Goal: Task Accomplishment & Management: Manage account settings

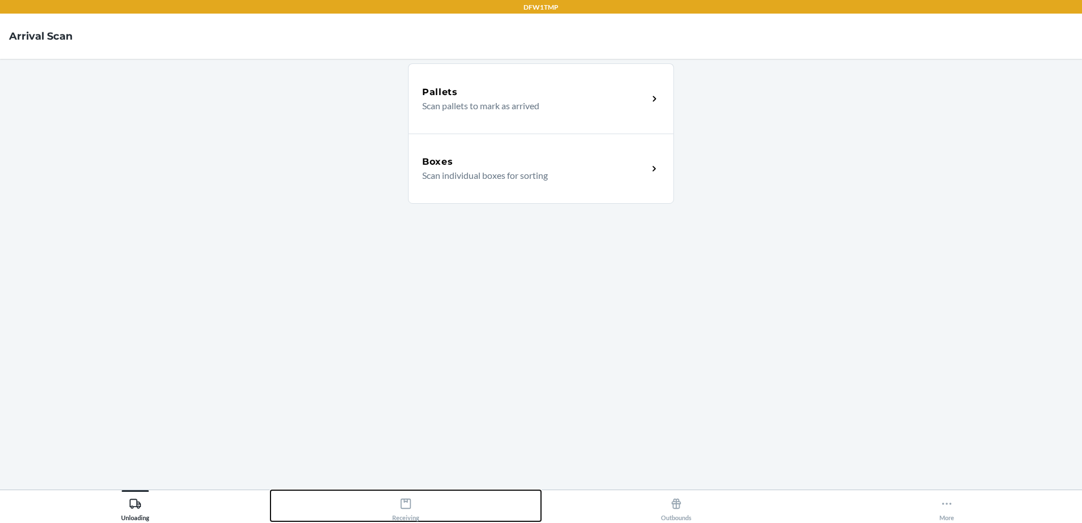
click at [411, 515] on div "Receiving" at bounding box center [405, 507] width 27 height 28
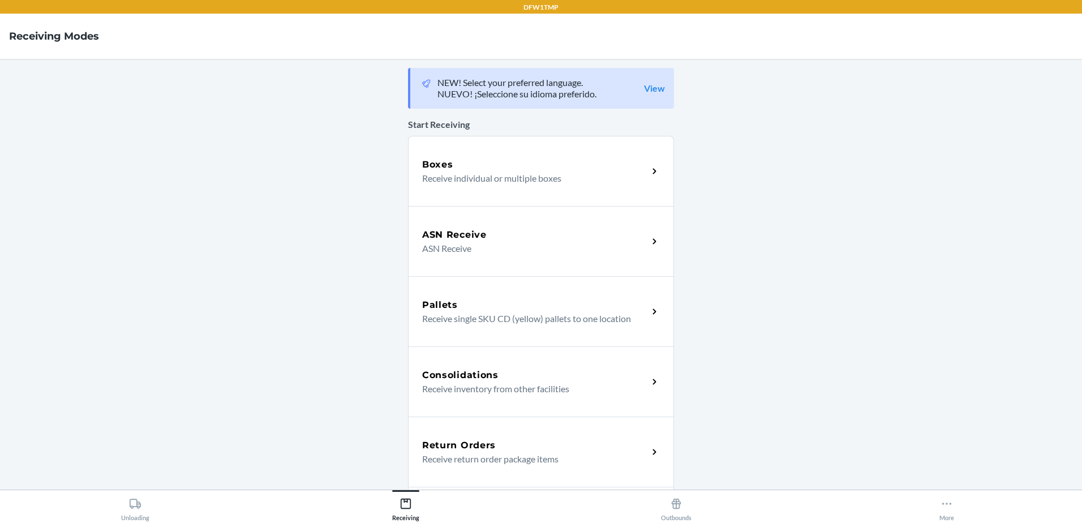
click at [572, 175] on p "Receive individual or multiple boxes" at bounding box center [530, 178] width 217 height 14
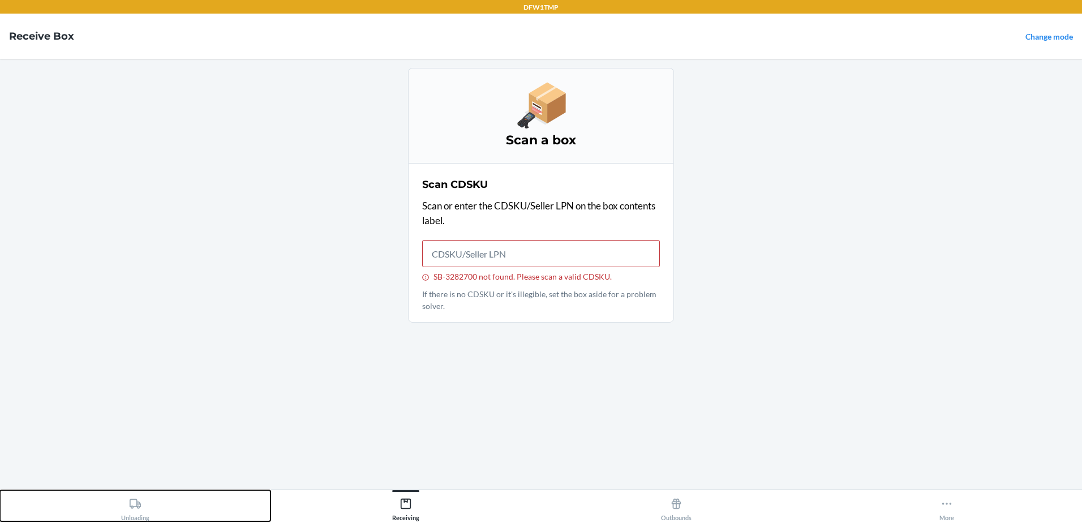
click at [128, 509] on div "Unloading" at bounding box center [135, 507] width 28 height 28
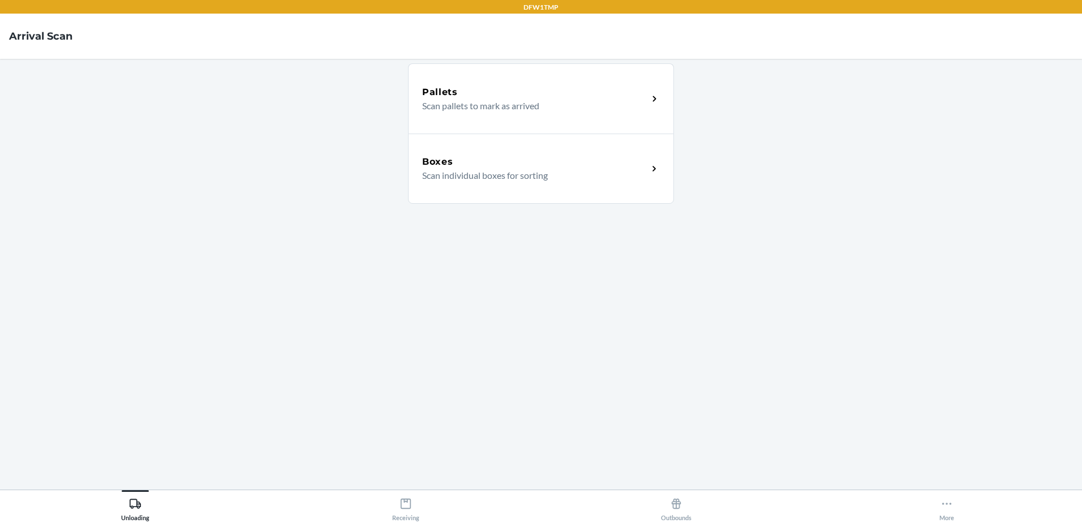
click at [500, 147] on div "Boxes Scan individual boxes for sorting" at bounding box center [541, 169] width 266 height 70
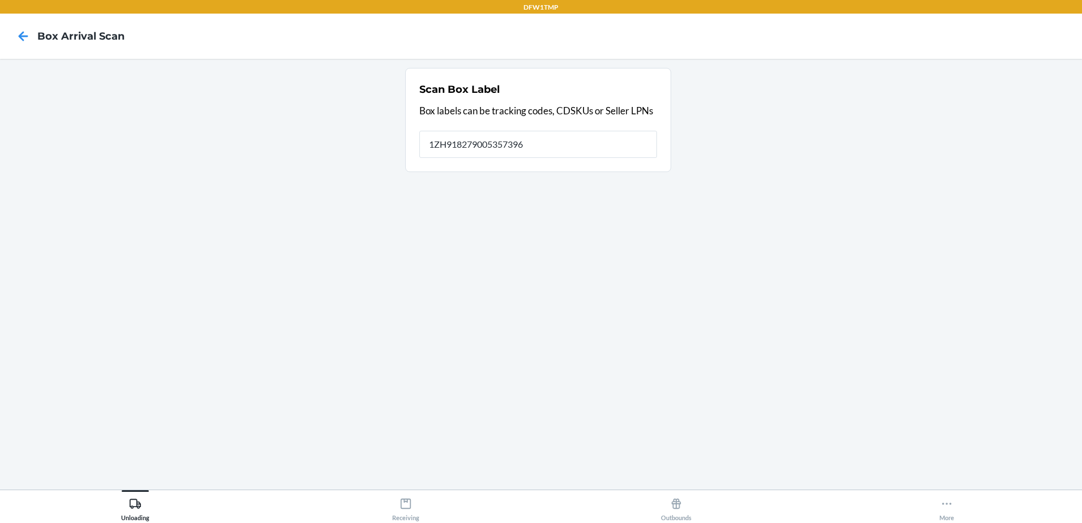
type input "1ZH918279005357396"
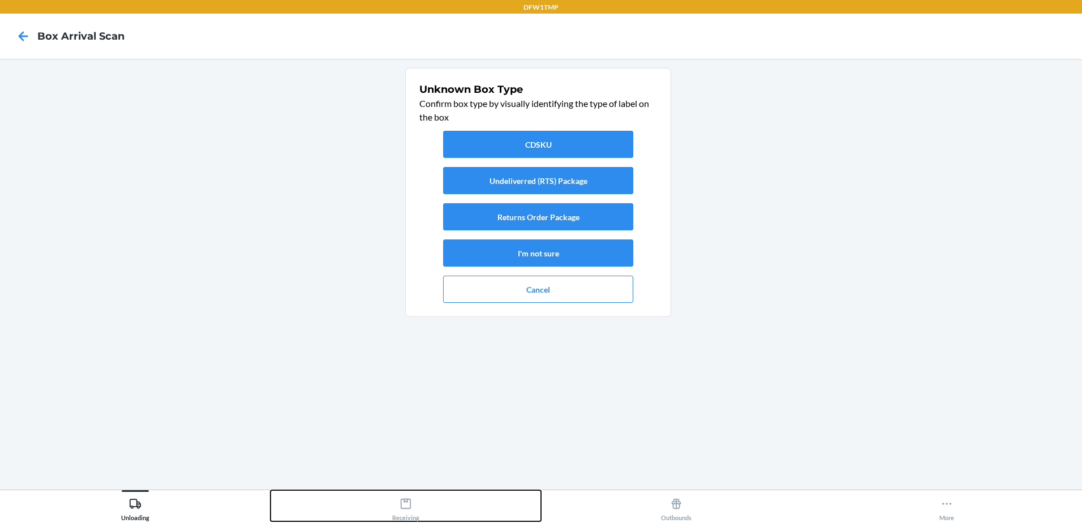
click at [411, 498] on icon at bounding box center [405, 503] width 12 height 12
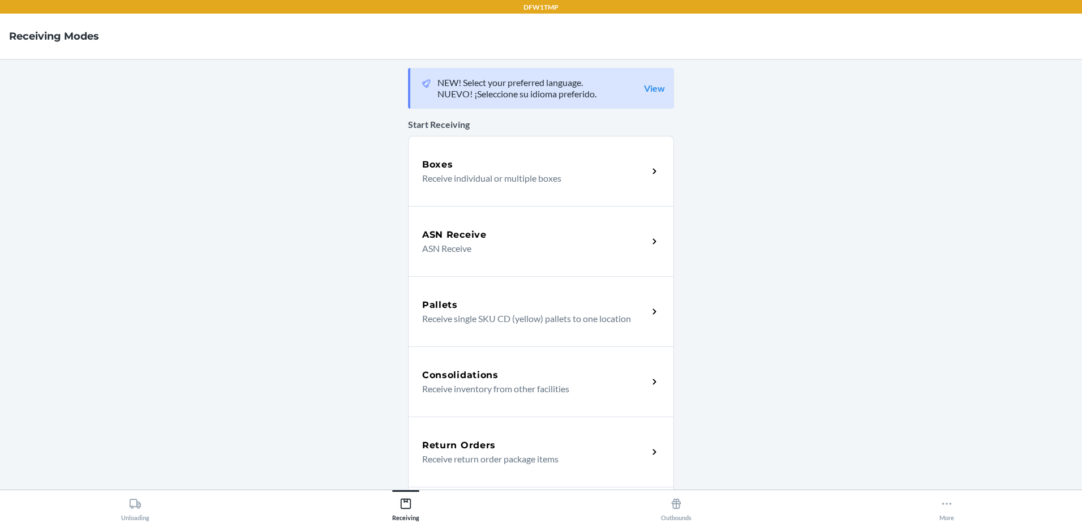
click at [527, 153] on div "Boxes Receive individual or multiple boxes" at bounding box center [541, 171] width 266 height 70
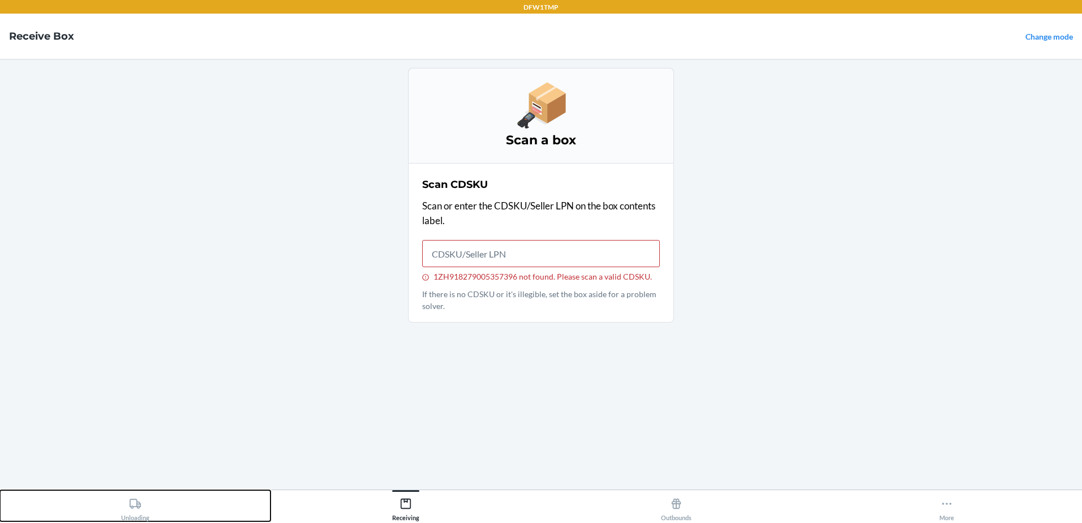
click at [139, 498] on icon at bounding box center [135, 503] width 12 height 12
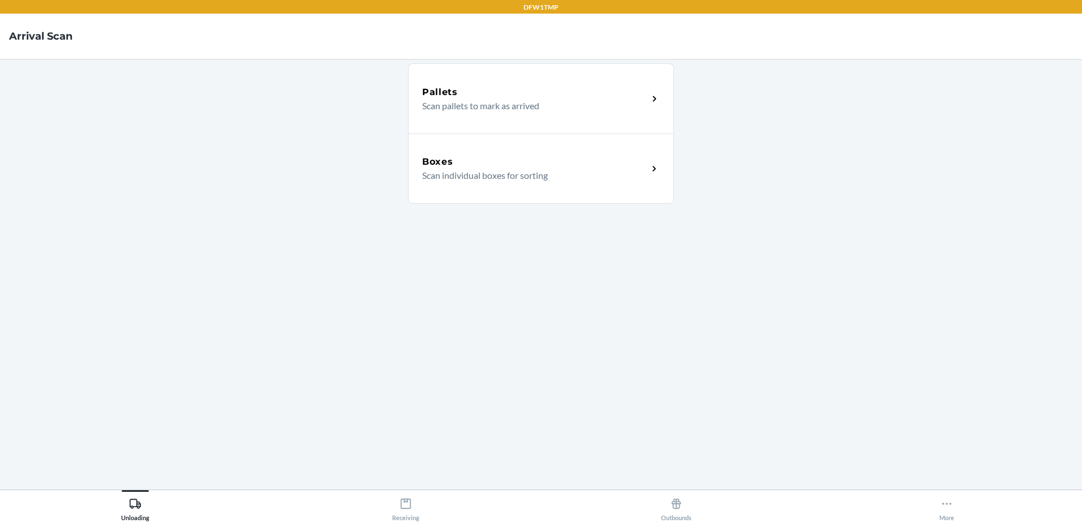
click at [521, 166] on div "Boxes" at bounding box center [535, 162] width 226 height 14
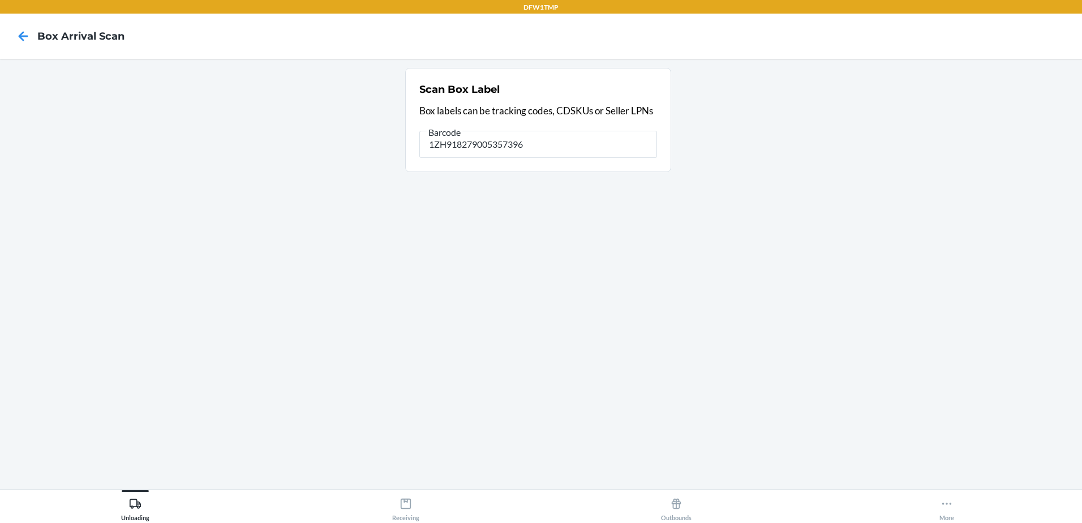
type input "1ZH918279005357396"
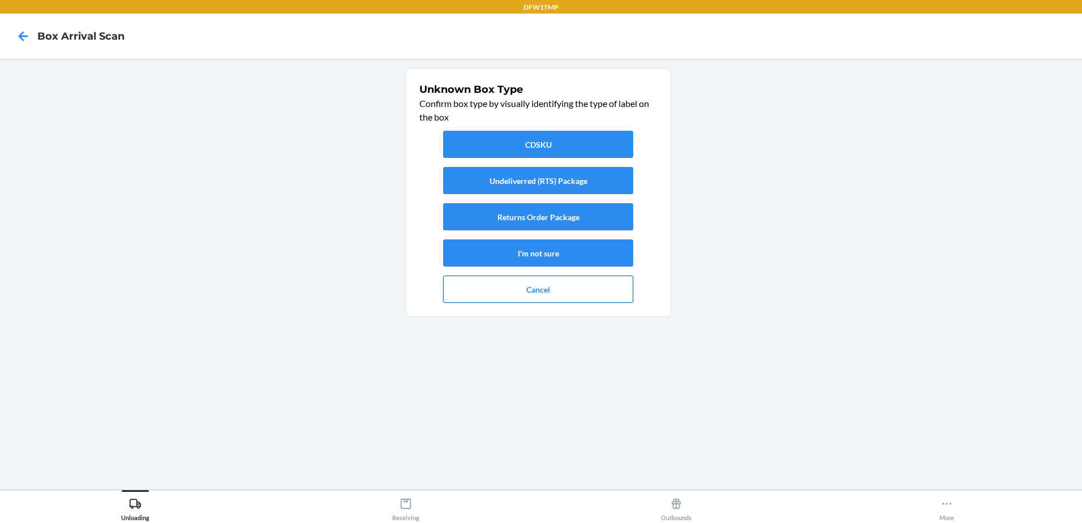
click at [475, 285] on button "Cancel" at bounding box center [538, 289] width 190 height 27
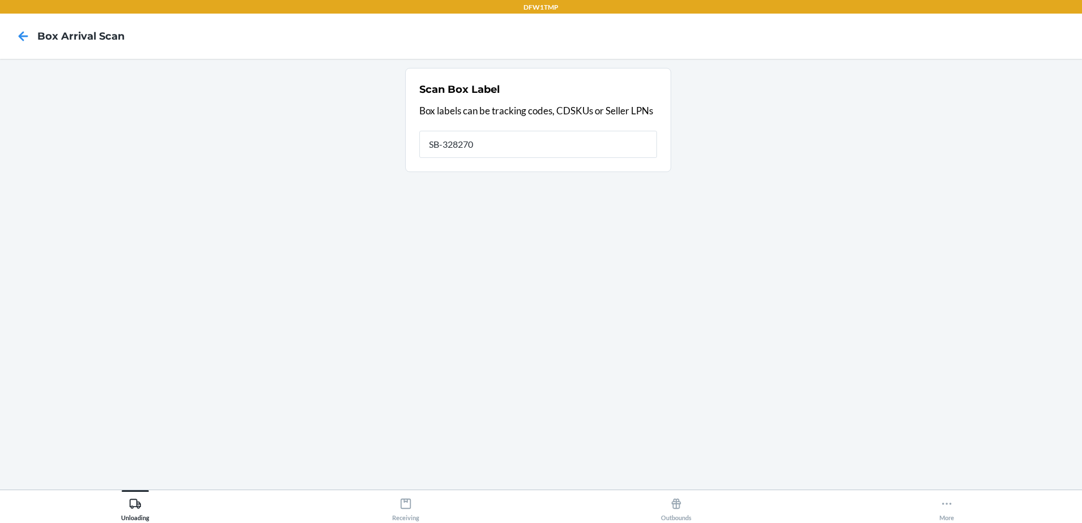
type input "SB-3282700"
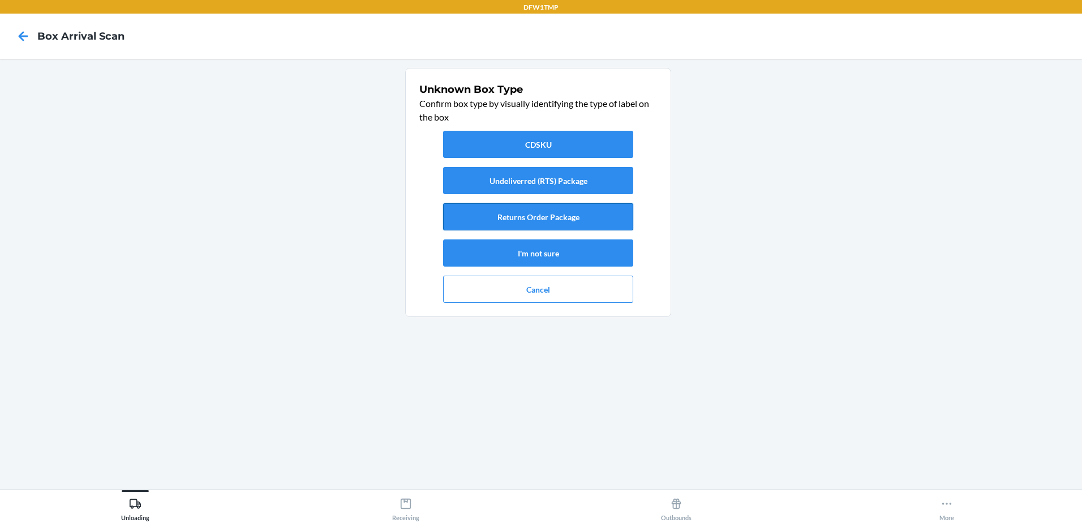
click at [492, 221] on button "Returns Order Package" at bounding box center [538, 216] width 190 height 27
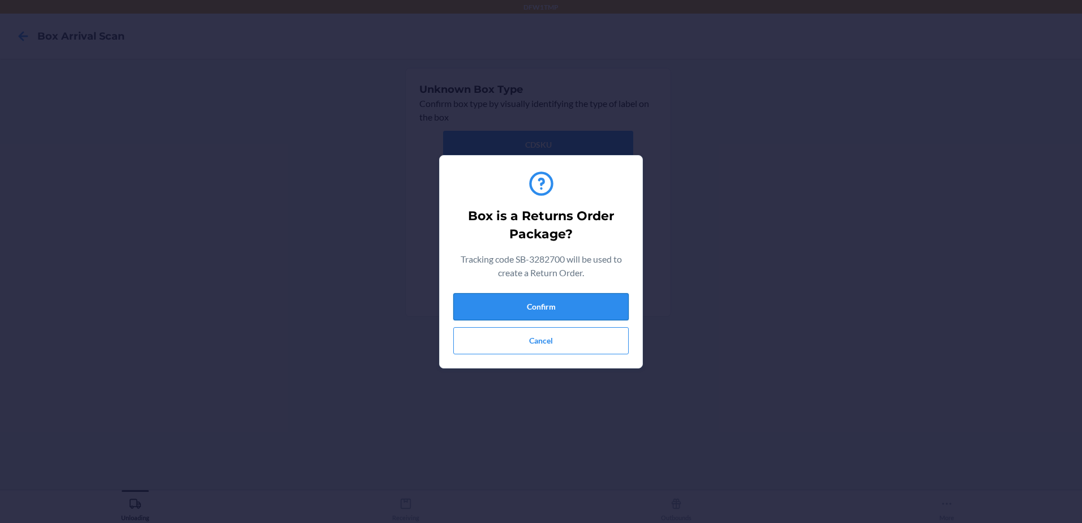
click at [544, 311] on button "Confirm" at bounding box center [540, 306] width 175 height 27
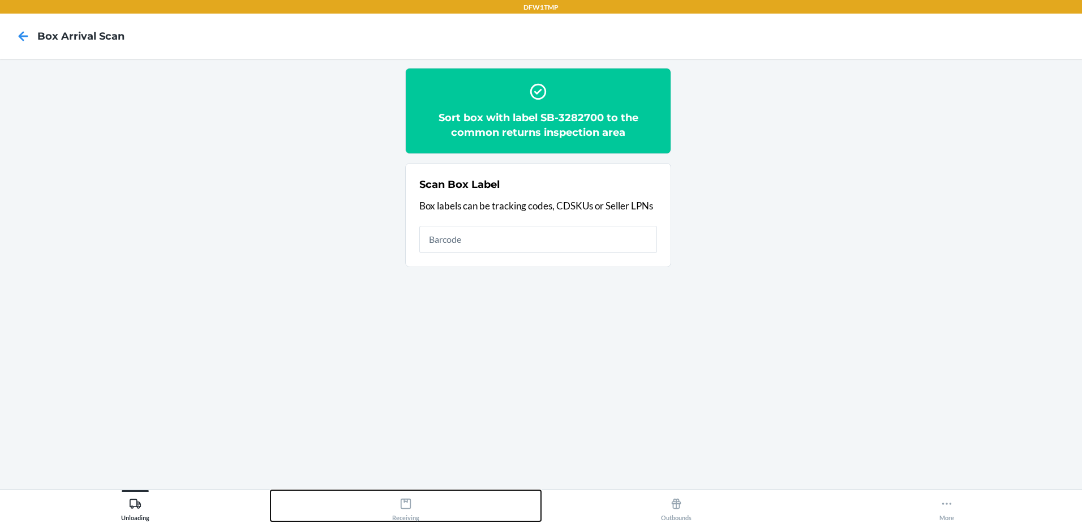
click at [397, 511] on div "Receiving" at bounding box center [405, 507] width 27 height 28
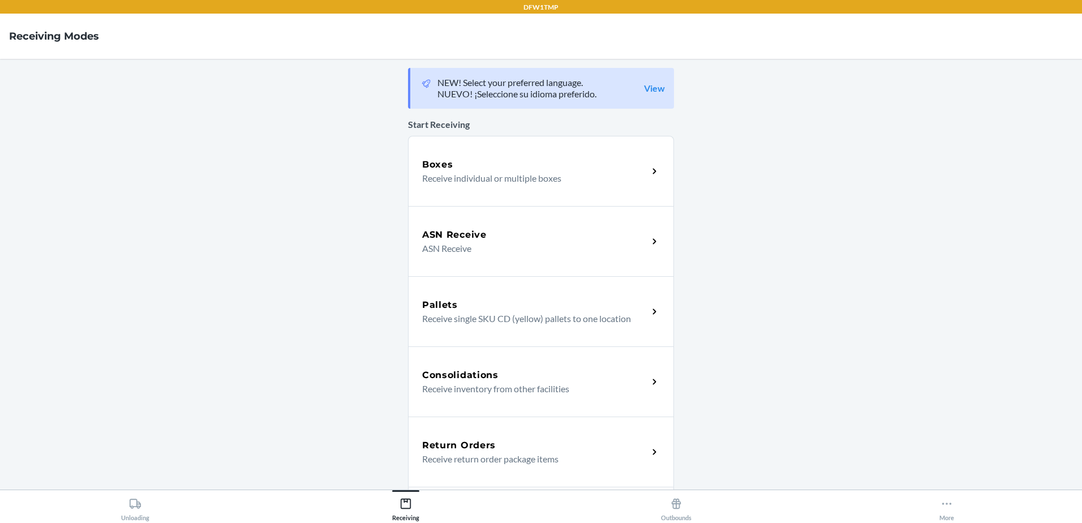
click at [557, 169] on div "Boxes" at bounding box center [535, 165] width 226 height 14
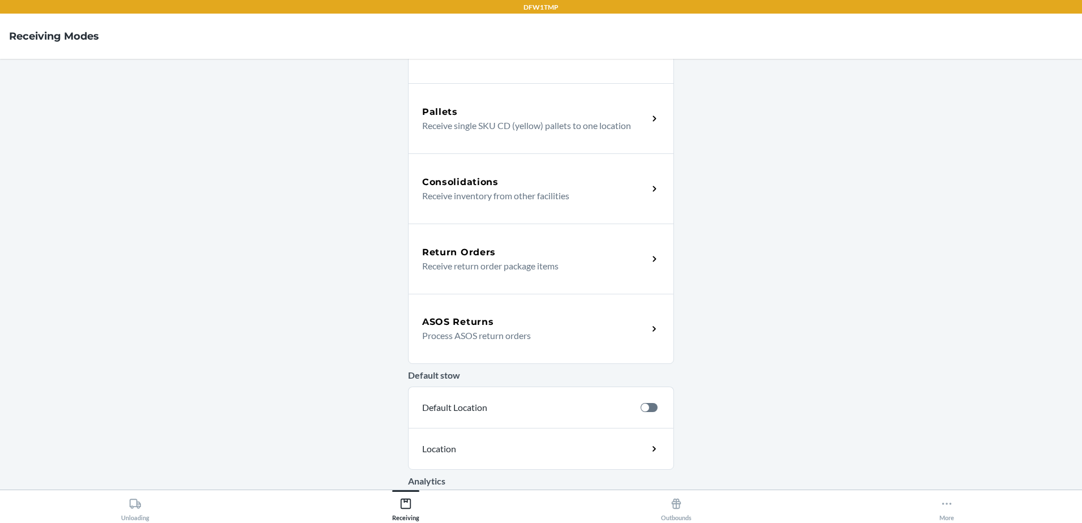
scroll to position [266, 0]
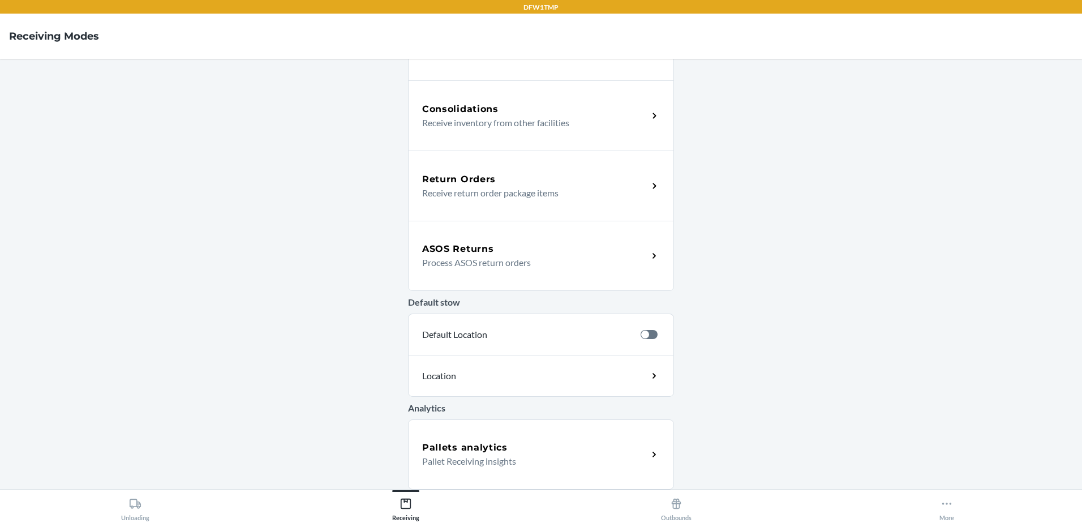
click at [614, 272] on div "ASOS Returns Process ASOS return orders" at bounding box center [541, 256] width 266 height 70
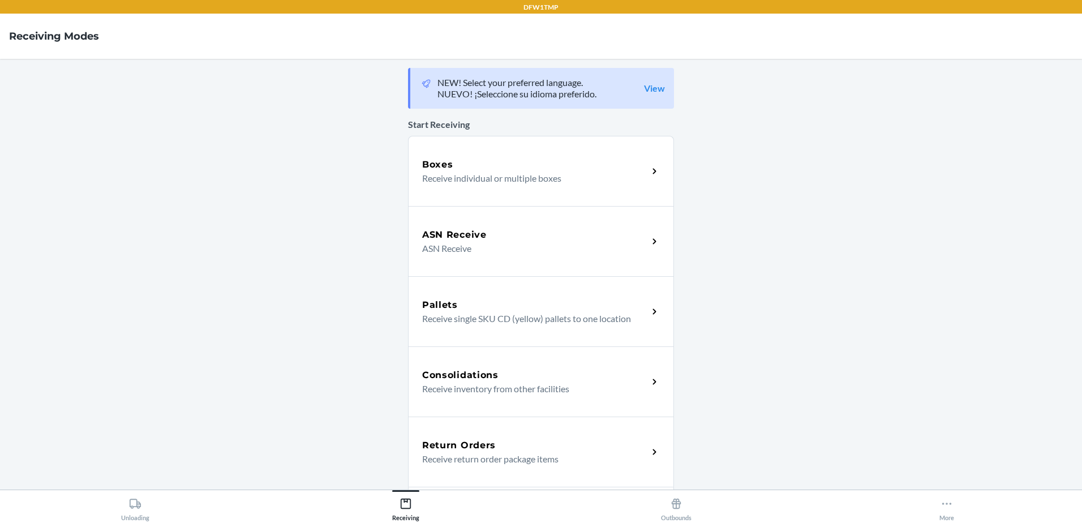
scroll to position [28, 0]
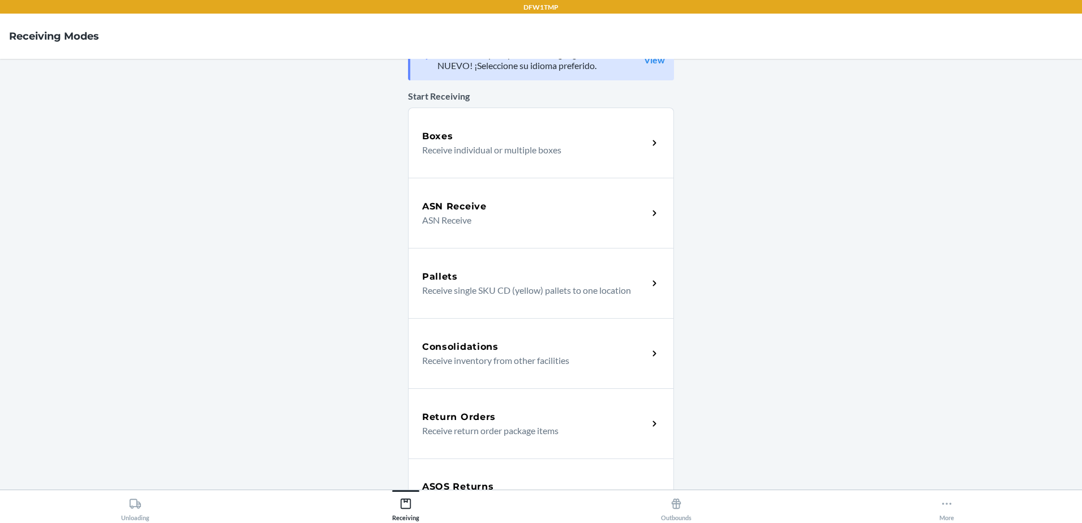
click at [526, 135] on div "Boxes" at bounding box center [535, 137] width 226 height 14
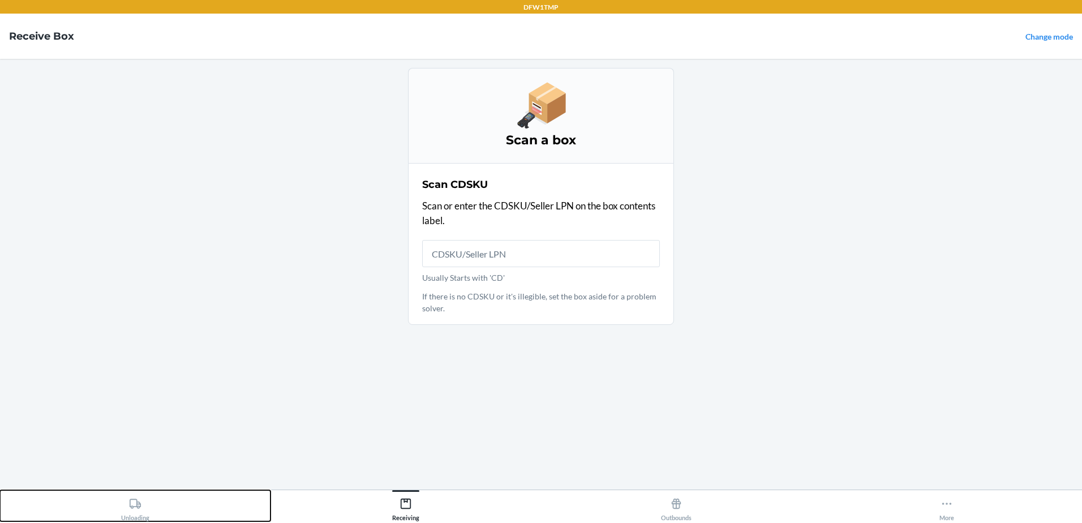
click at [92, 507] on button "Unloading" at bounding box center [135, 505] width 270 height 31
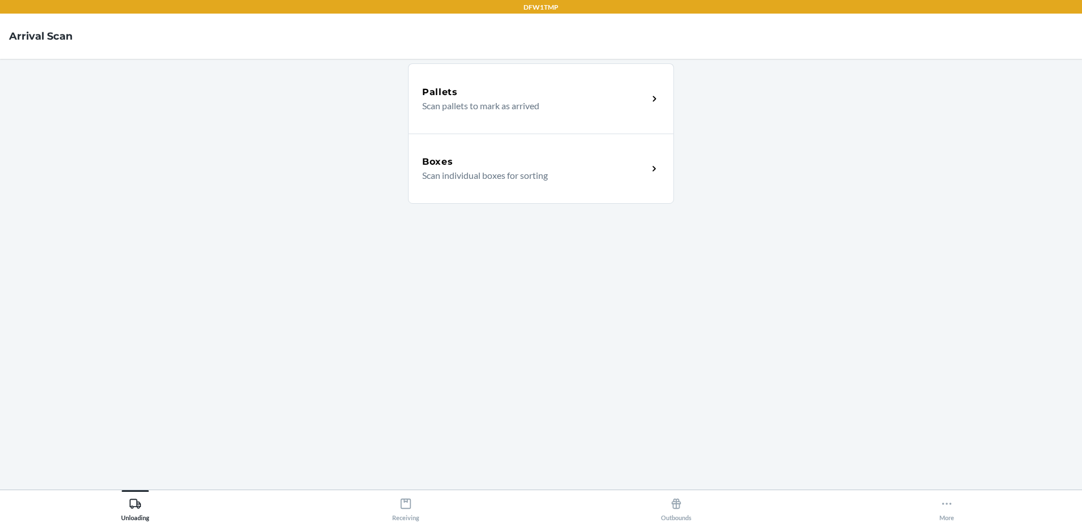
click at [841, 14] on nav "Arrival Scan" at bounding box center [541, 36] width 1082 height 45
drag, startPoint x: 509, startPoint y: 370, endPoint x: 581, endPoint y: 350, distance: 74.1
drag, startPoint x: 593, startPoint y: 347, endPoint x: 605, endPoint y: 322, distance: 28.3
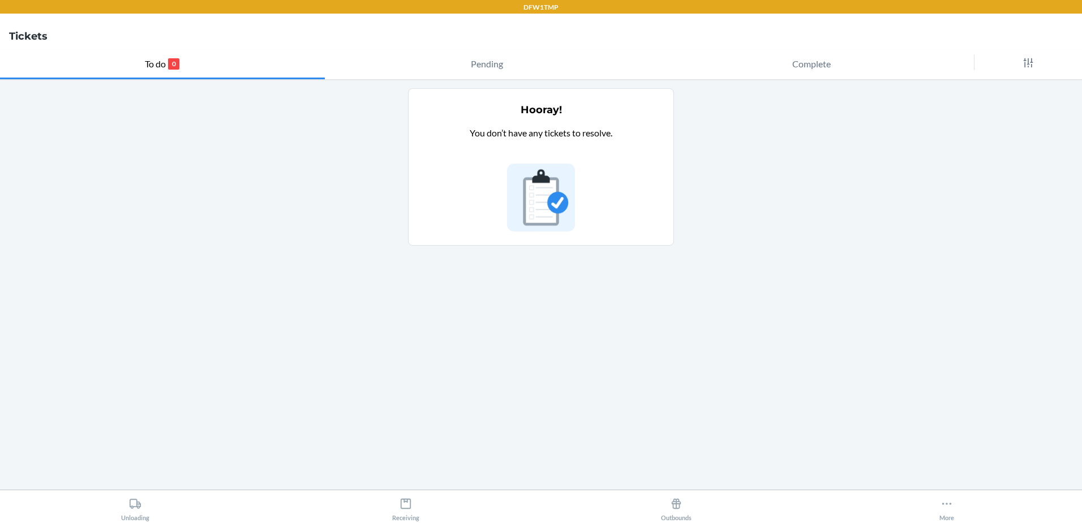
click at [225, 45] on nav "Tickets" at bounding box center [541, 36] width 1082 height 45
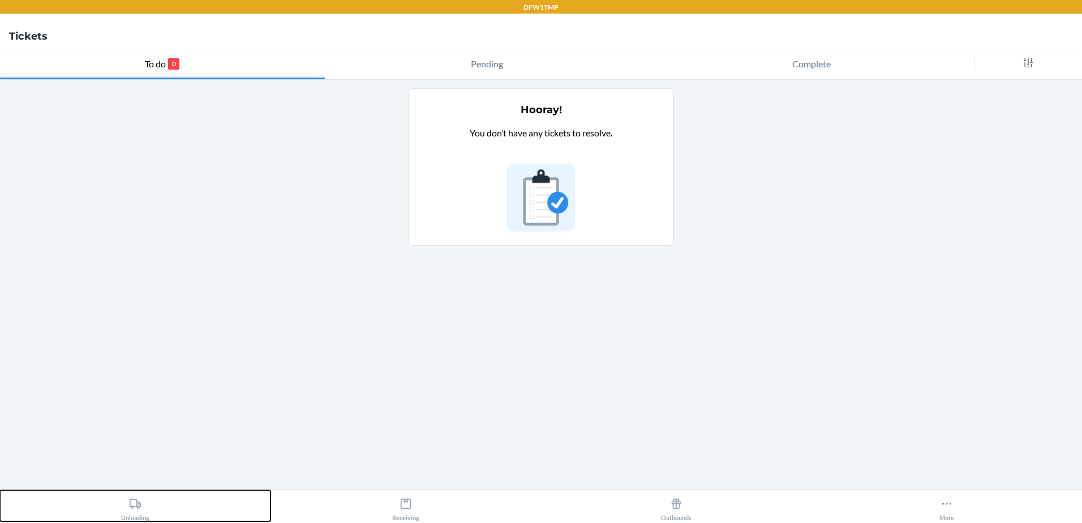
click at [135, 517] on div "Unloading" at bounding box center [135, 507] width 28 height 28
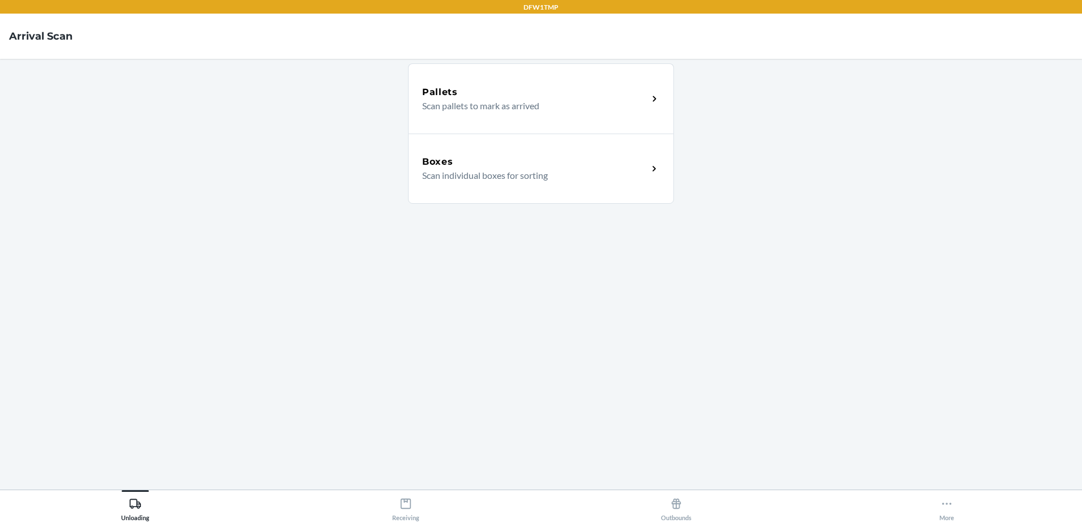
click at [471, 165] on div "Boxes" at bounding box center [535, 162] width 226 height 14
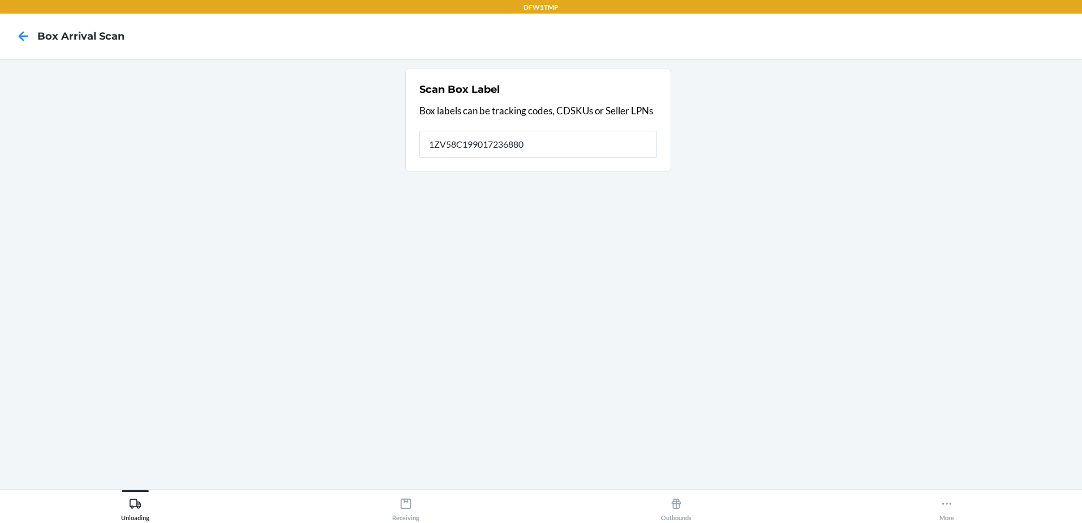
type input "1ZV58C199017236880"
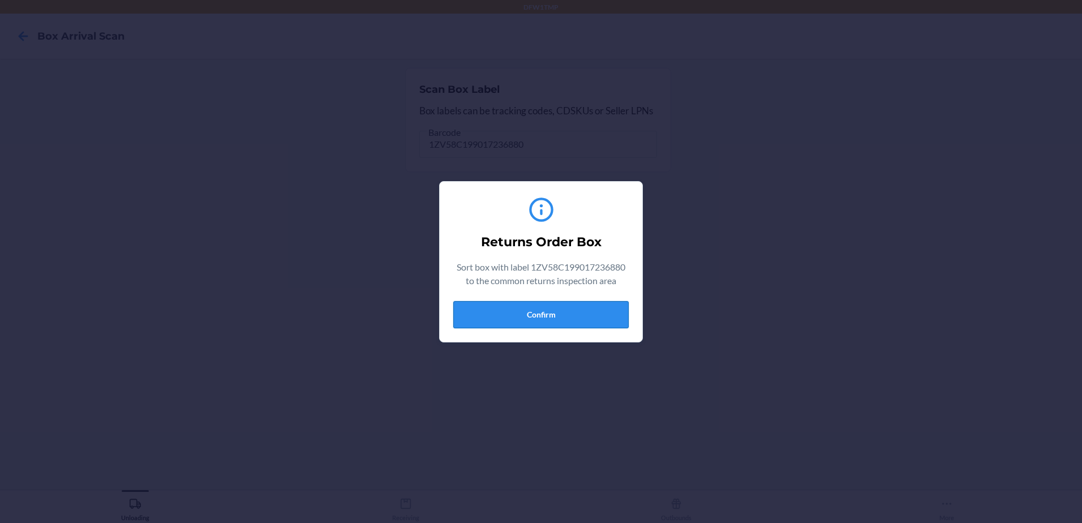
click at [536, 313] on button "Confirm" at bounding box center [540, 314] width 175 height 27
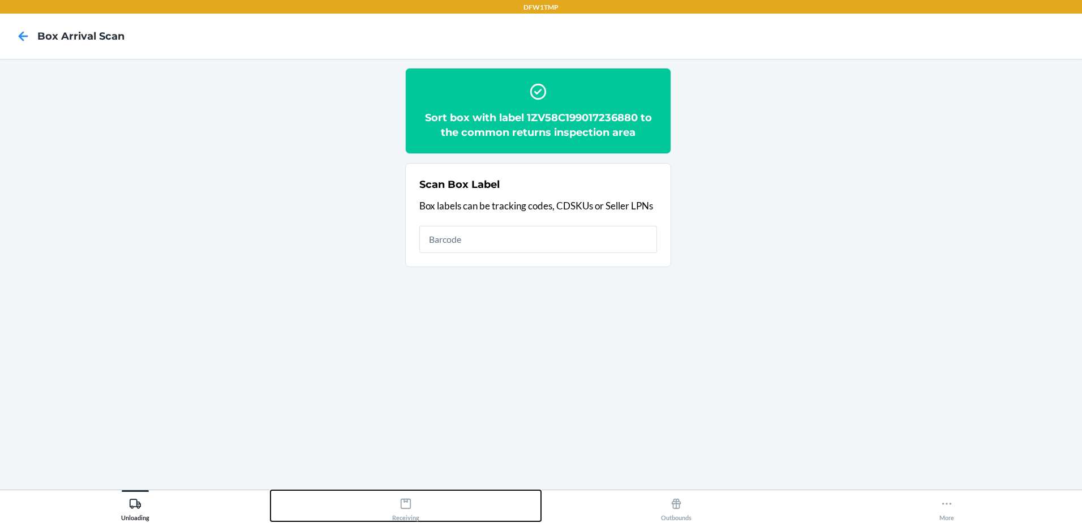
click at [401, 516] on div "Receiving" at bounding box center [405, 507] width 27 height 28
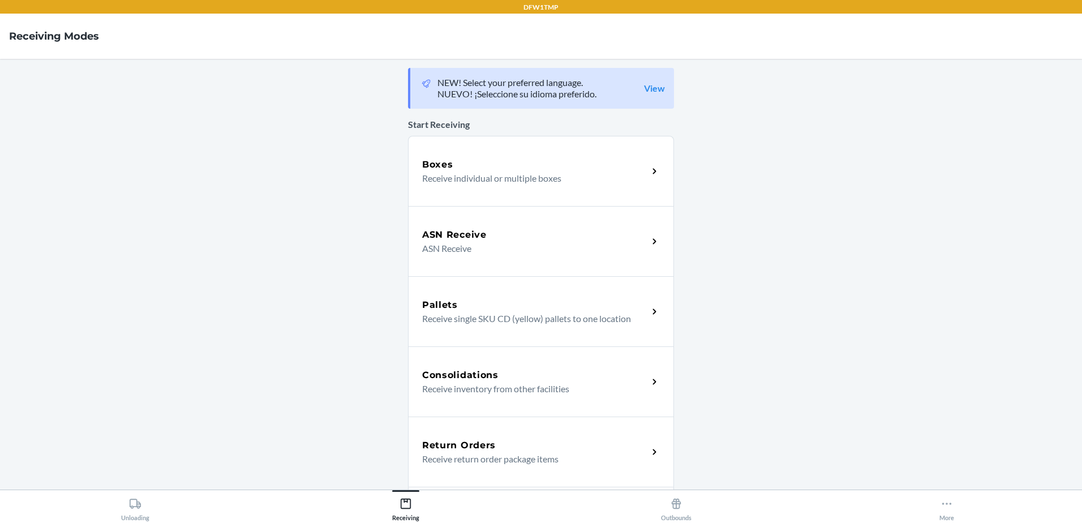
drag, startPoint x: 602, startPoint y: 300, endPoint x: 598, endPoint y: 306, distance: 7.2
click at [477, 450] on h5 "Return Orders" at bounding box center [459, 446] width 74 height 14
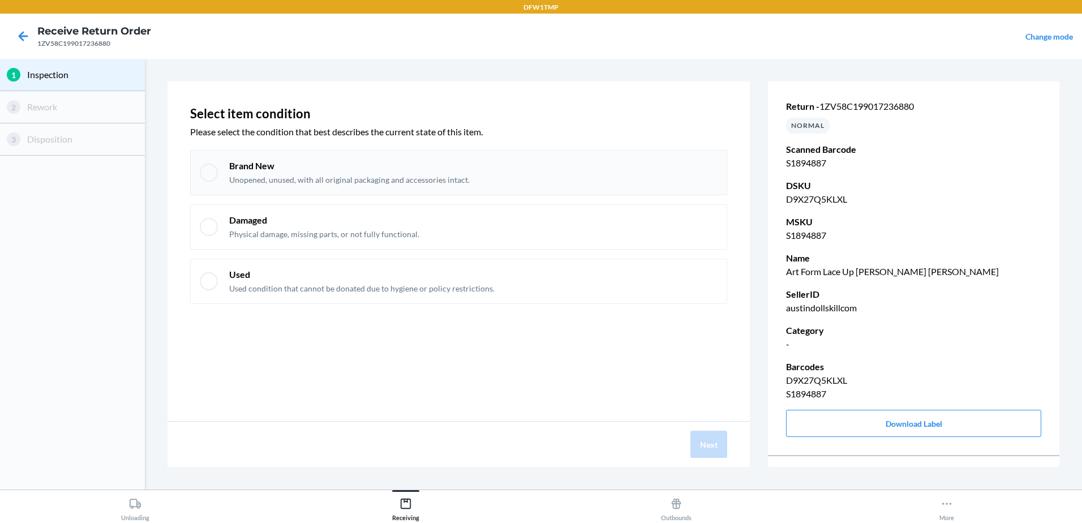
click at [203, 171] on div at bounding box center [209, 173] width 18 height 18
checkbox input "true"
click at [708, 453] on button "Next" at bounding box center [708, 444] width 37 height 27
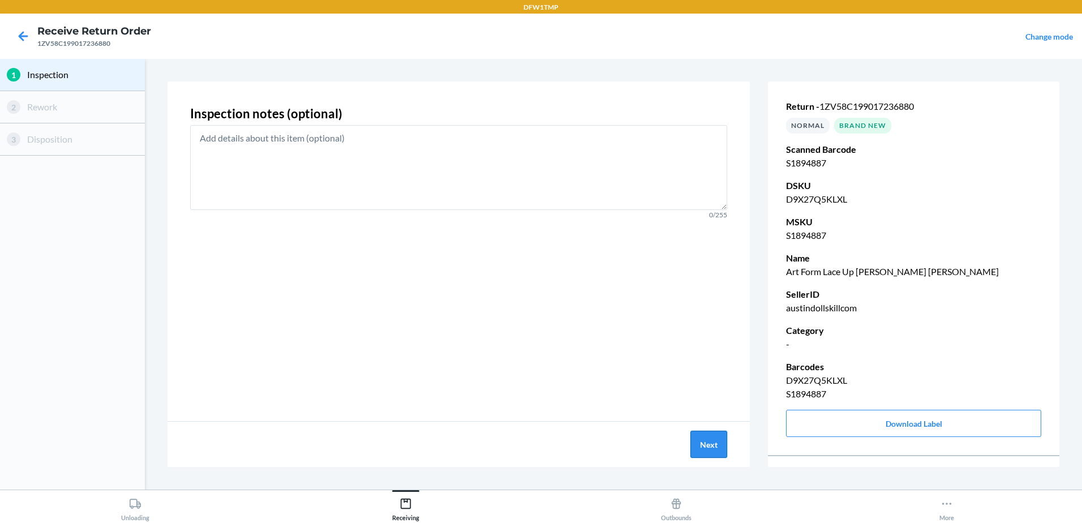
click at [704, 444] on button "Next" at bounding box center [708, 444] width 37 height 27
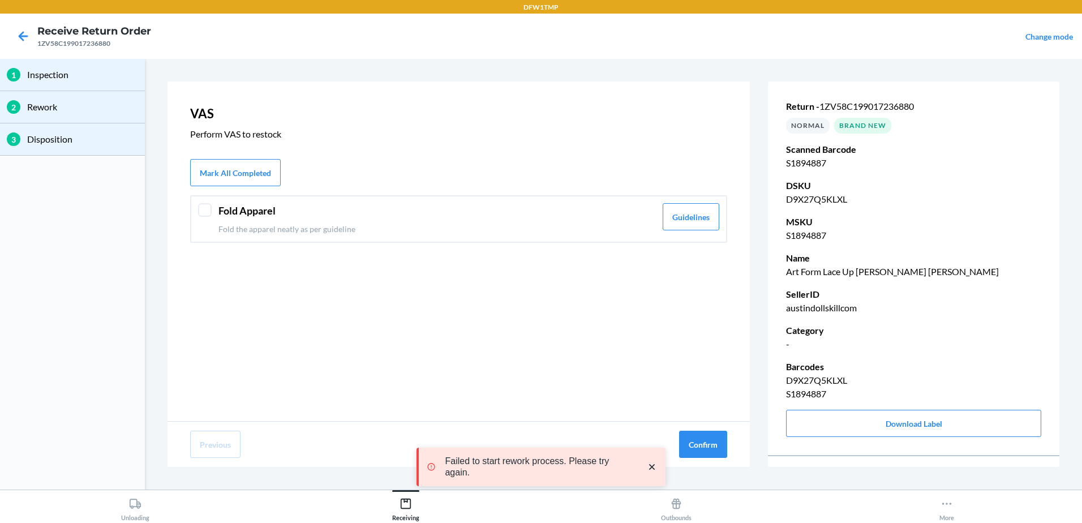
click at [652, 467] on icon "close toast" at bounding box center [652, 467] width 6 height 6
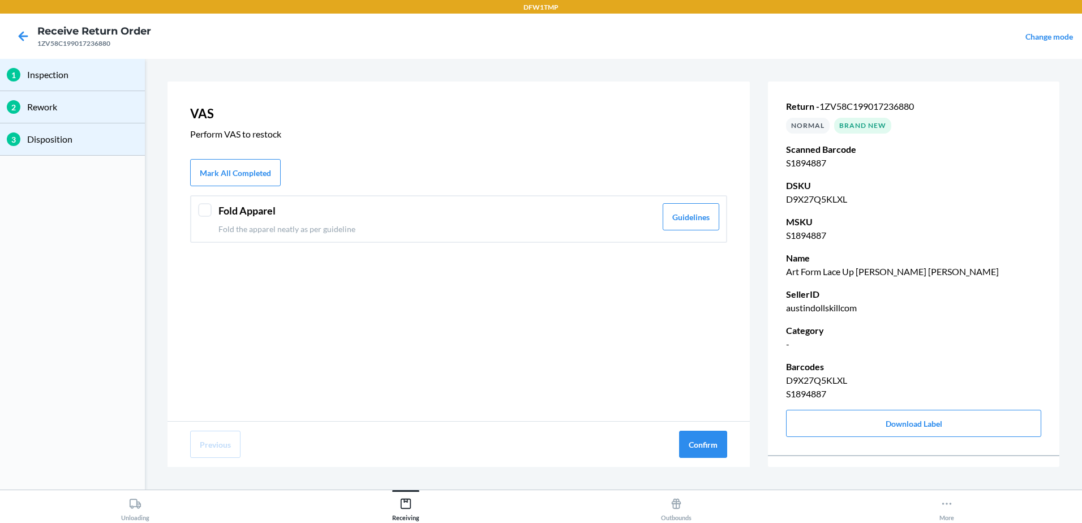
click at [210, 212] on div at bounding box center [205, 210] width 14 height 14
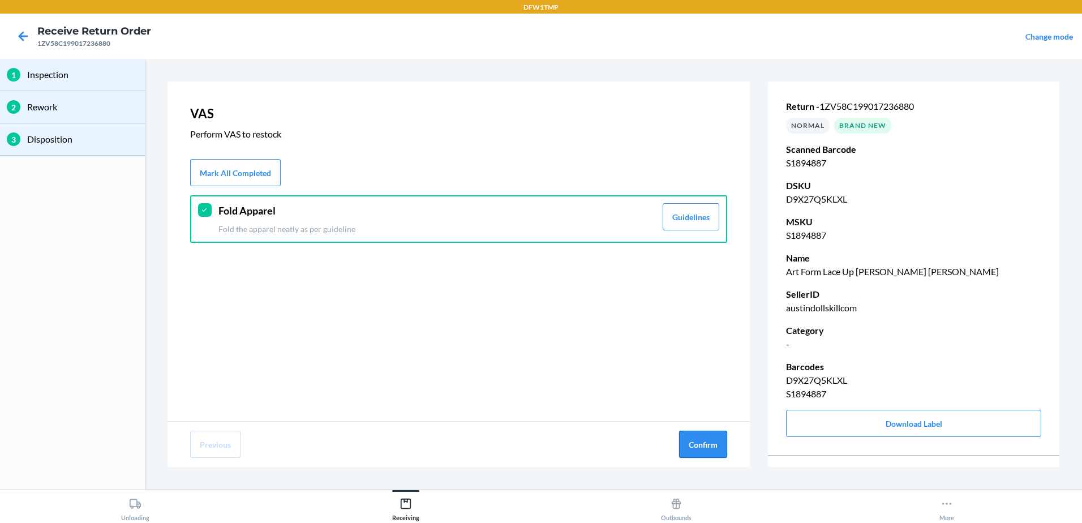
click at [705, 450] on button "Confirm" at bounding box center [703, 444] width 48 height 27
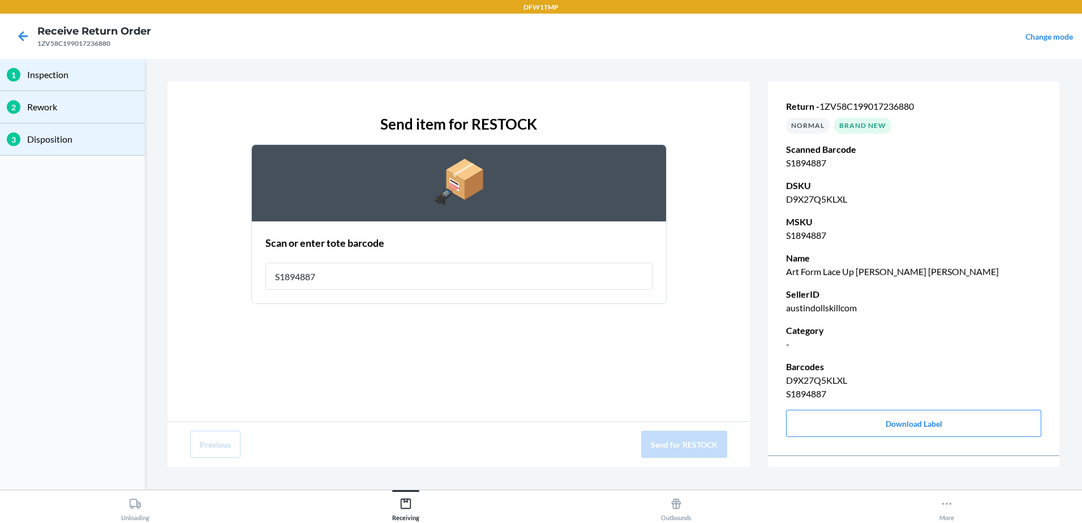
type input "S1894887"
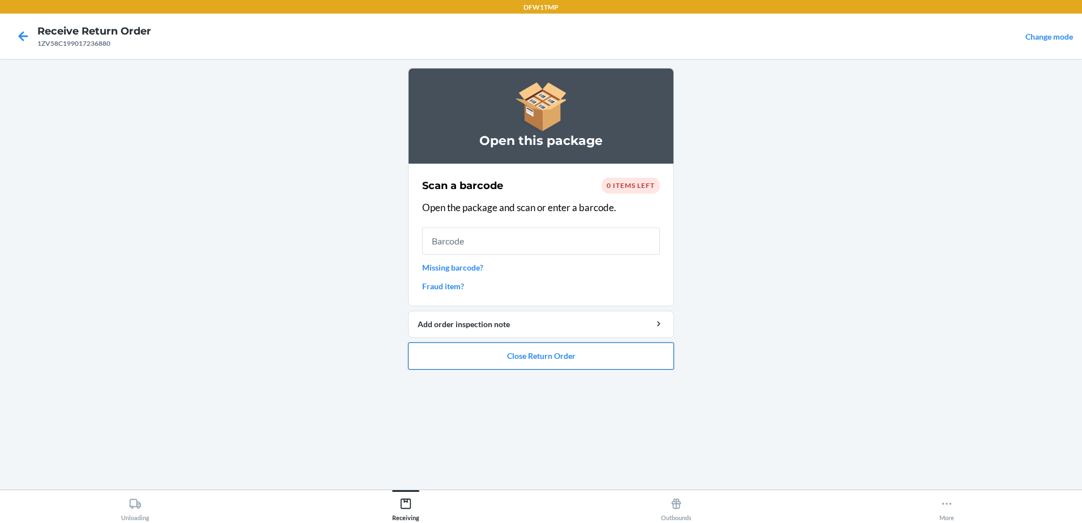
click at [533, 363] on button "Close Return Order" at bounding box center [541, 355] width 266 height 27
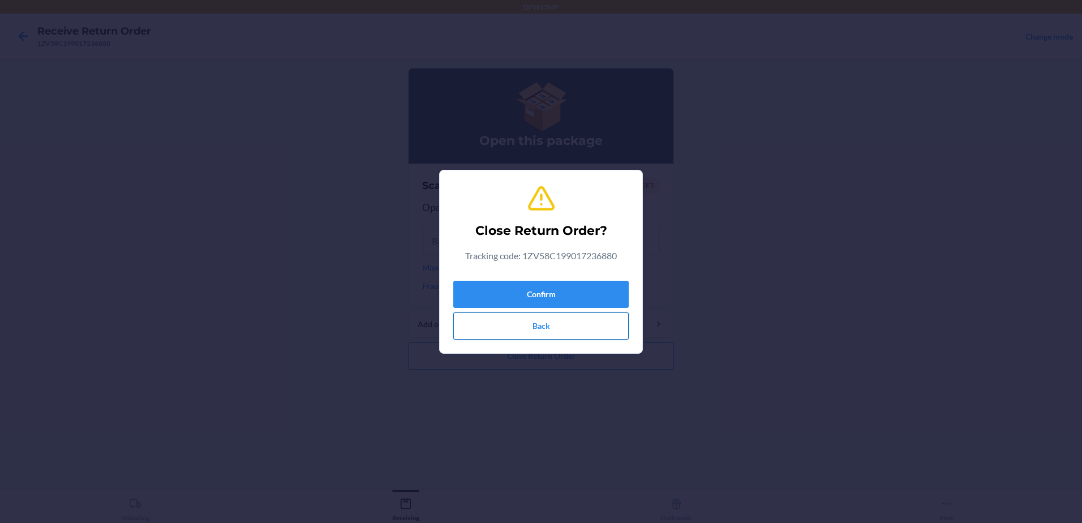
click at [540, 323] on button "Back" at bounding box center [540, 325] width 175 height 27
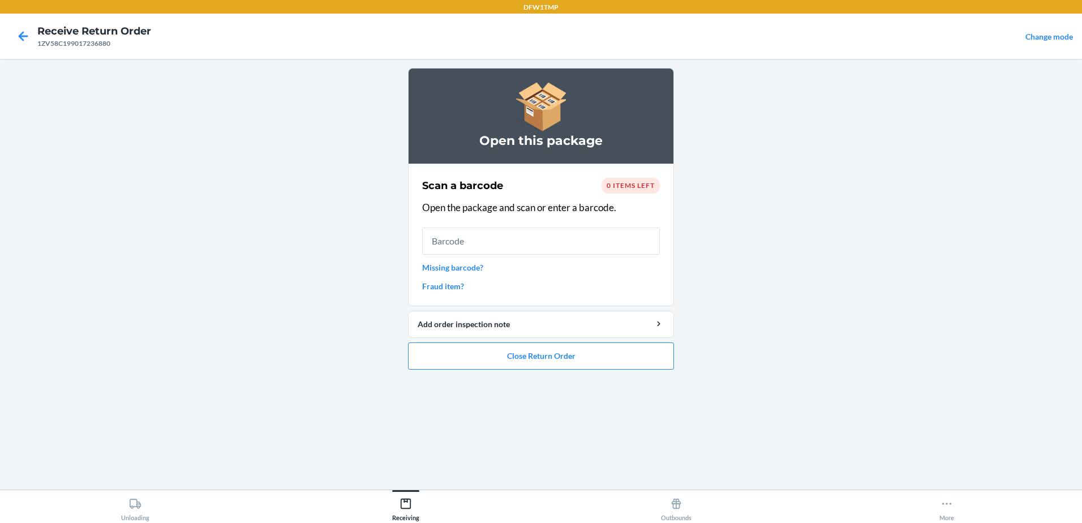
click at [501, 212] on p "Open the package and scan or enter a barcode." at bounding box center [541, 207] width 238 height 15
click at [505, 244] on input "text" at bounding box center [541, 240] width 238 height 27
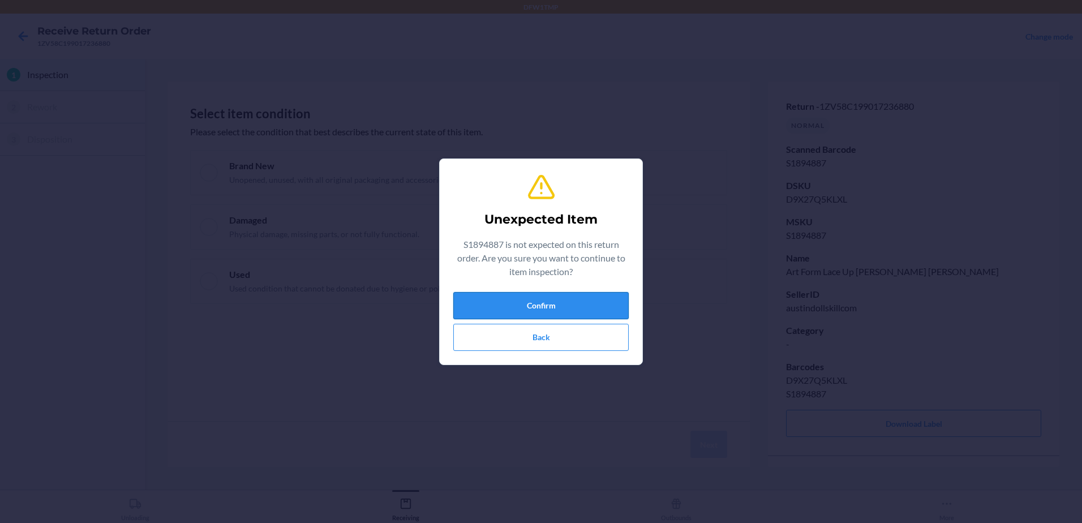
click at [571, 306] on button "Confirm" at bounding box center [540, 305] width 175 height 27
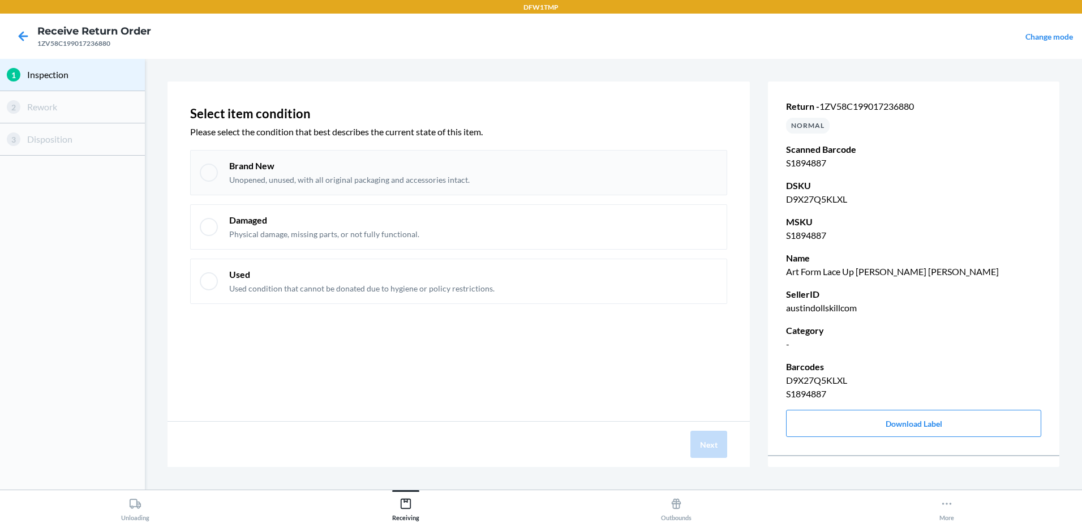
click at [208, 173] on div at bounding box center [209, 173] width 18 height 18
checkbox input "true"
click at [704, 437] on button "Next" at bounding box center [708, 444] width 37 height 27
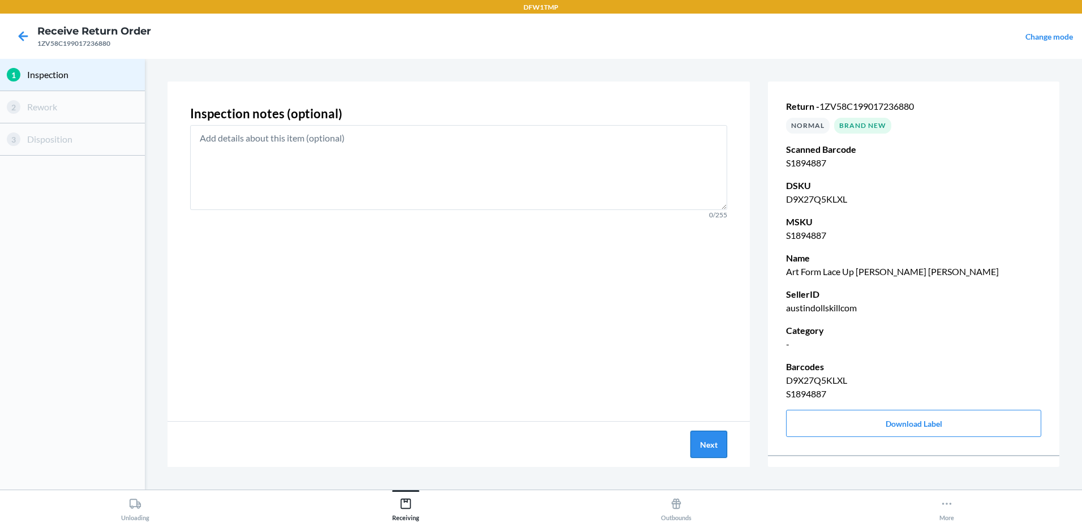
click at [710, 456] on button "Next" at bounding box center [708, 444] width 37 height 27
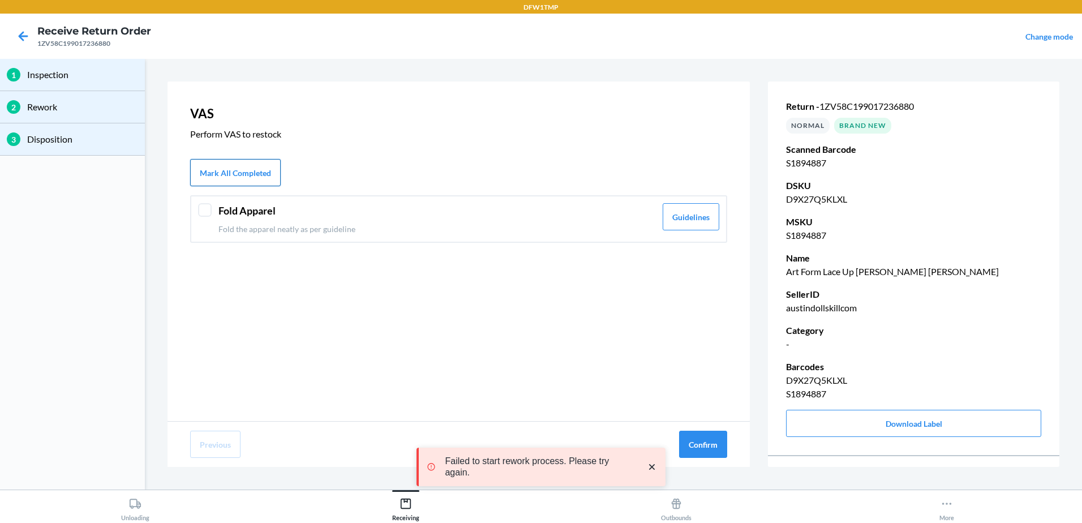
click at [263, 175] on button "Mark All Completed" at bounding box center [235, 172] width 91 height 27
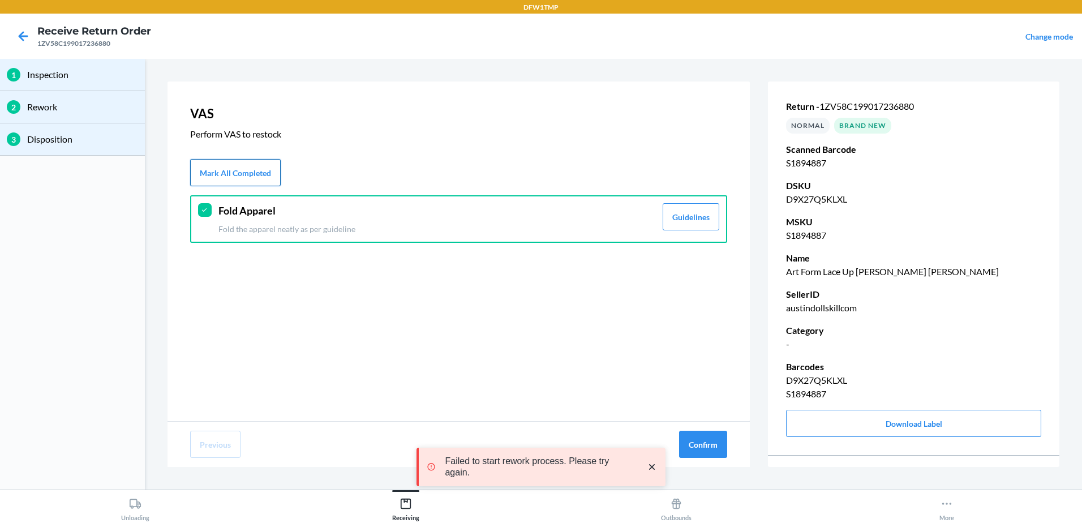
click at [247, 170] on button "Mark All Completed" at bounding box center [235, 172] width 91 height 27
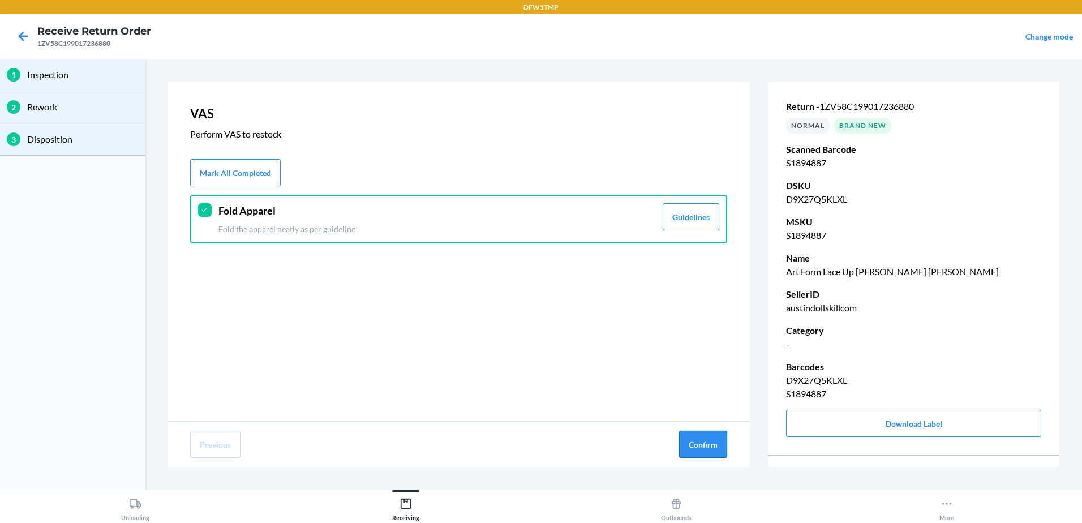
click at [700, 444] on button "Confirm" at bounding box center [703, 444] width 48 height 27
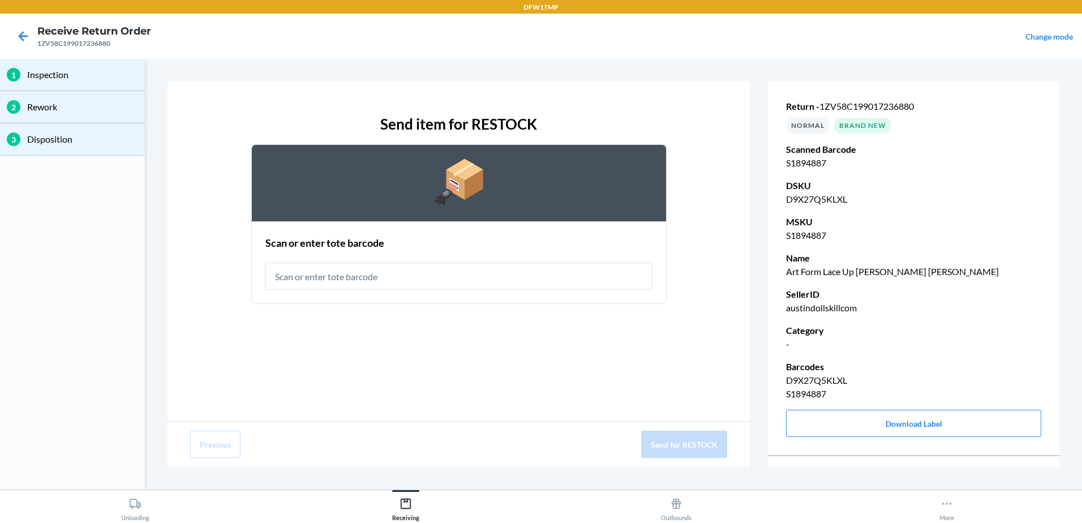
click at [451, 276] on input "text" at bounding box center [458, 276] width 387 height 27
type input "1ZV58C199017236880"
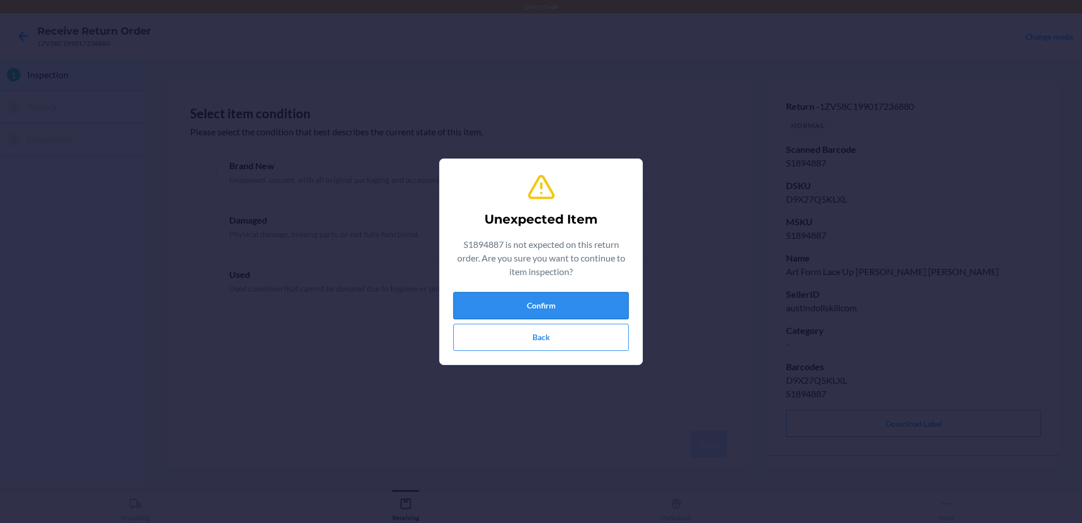
click at [578, 301] on button "Confirm" at bounding box center [540, 305] width 175 height 27
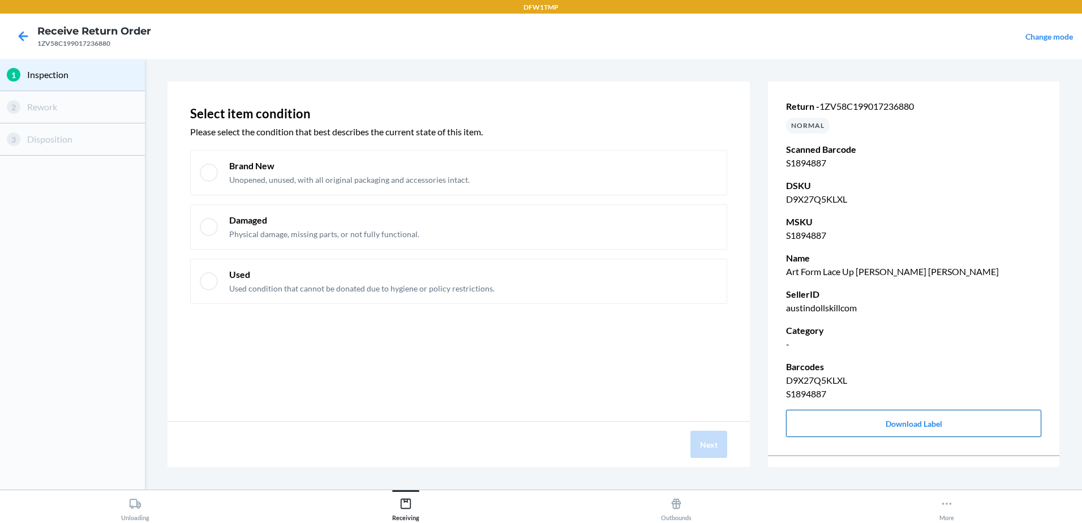
click at [926, 422] on button "Download Label" at bounding box center [913, 423] width 255 height 27
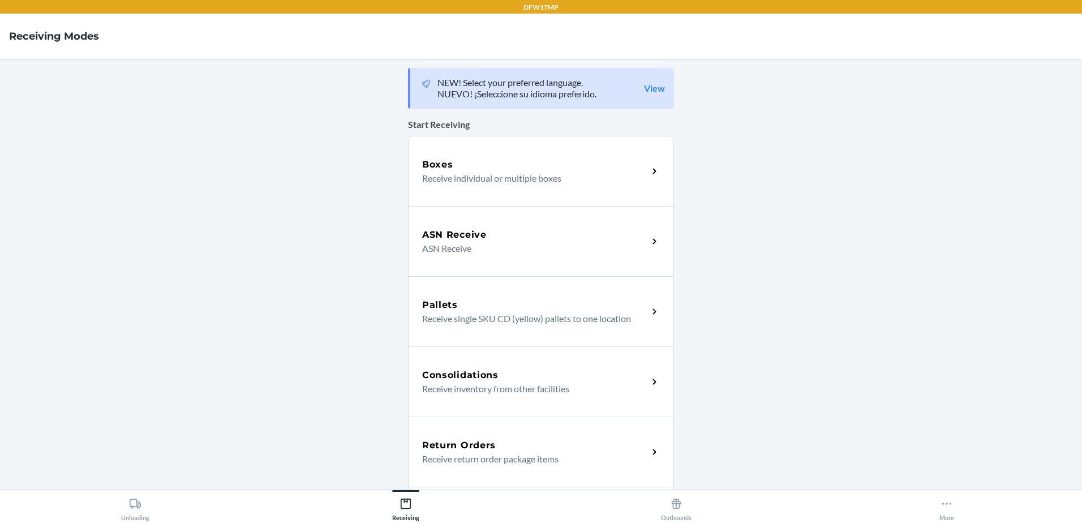
click at [451, 164] on div "Boxes" at bounding box center [535, 165] width 226 height 14
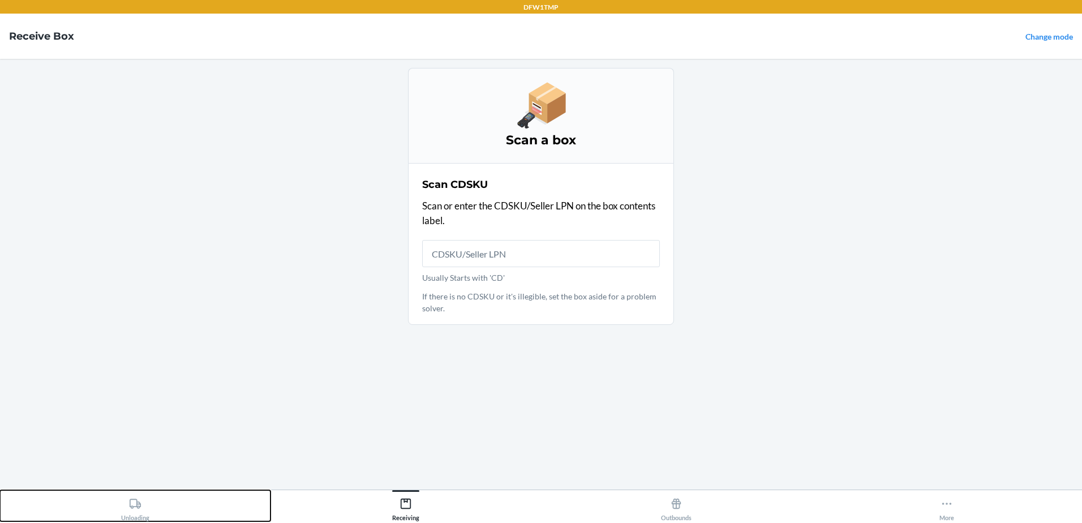
click at [121, 519] on button "Unloading" at bounding box center [135, 505] width 270 height 31
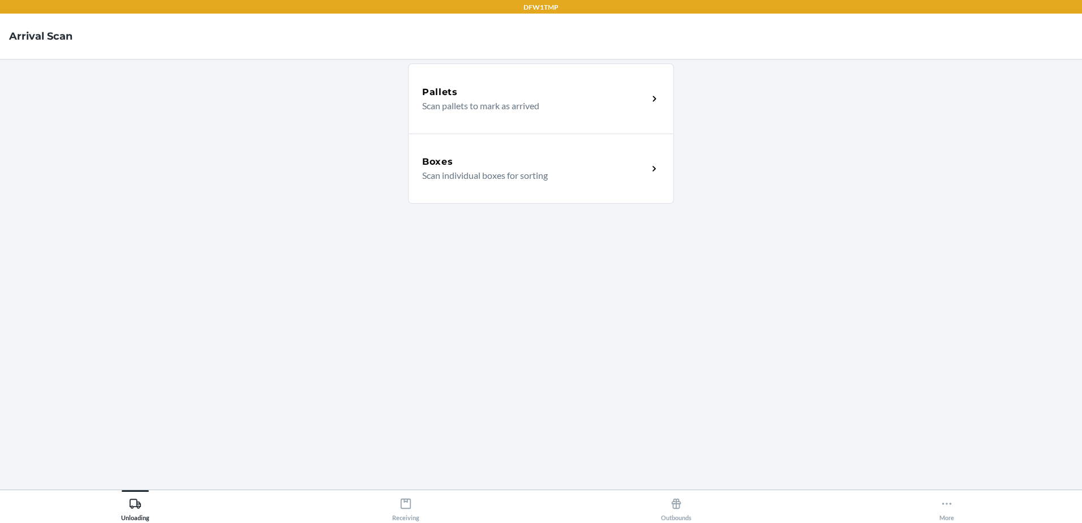
click at [444, 186] on div "Boxes Scan individual boxes for sorting" at bounding box center [541, 169] width 266 height 70
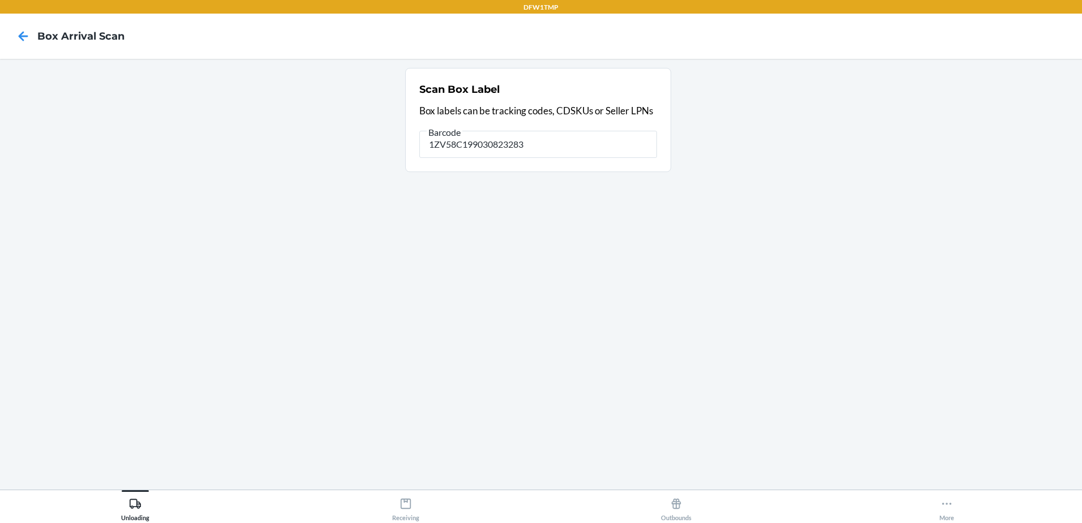
type input "1ZV58C199030823283"
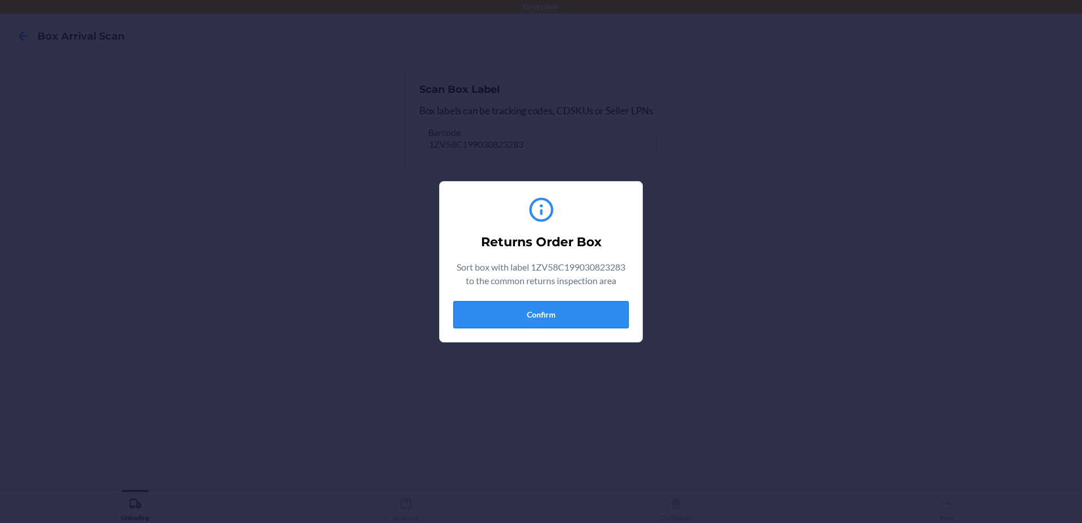
click at [523, 312] on button "Confirm" at bounding box center [540, 314] width 175 height 27
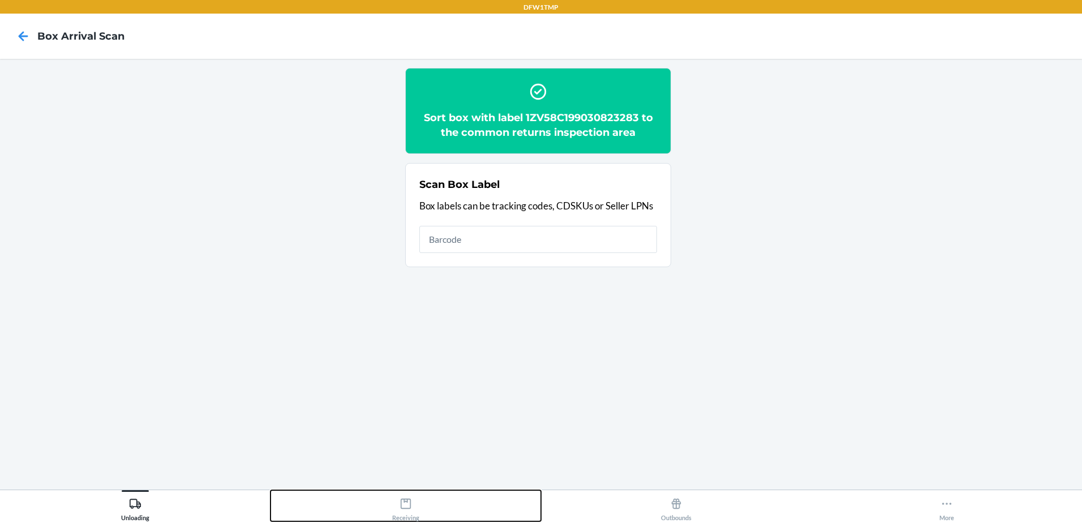
click at [394, 514] on div "Receiving" at bounding box center [405, 507] width 27 height 28
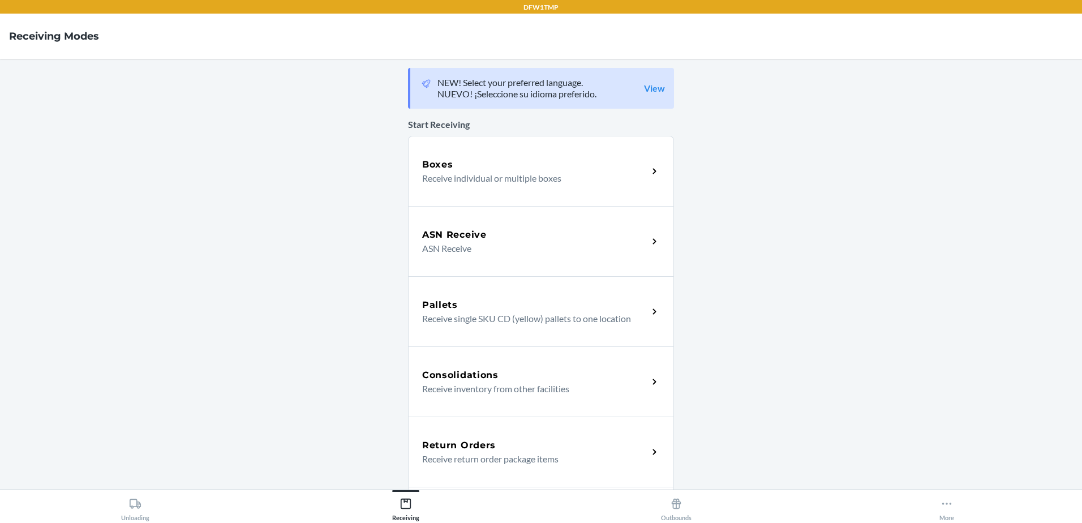
click at [447, 457] on p "Receive return order package items" at bounding box center [530, 459] width 217 height 14
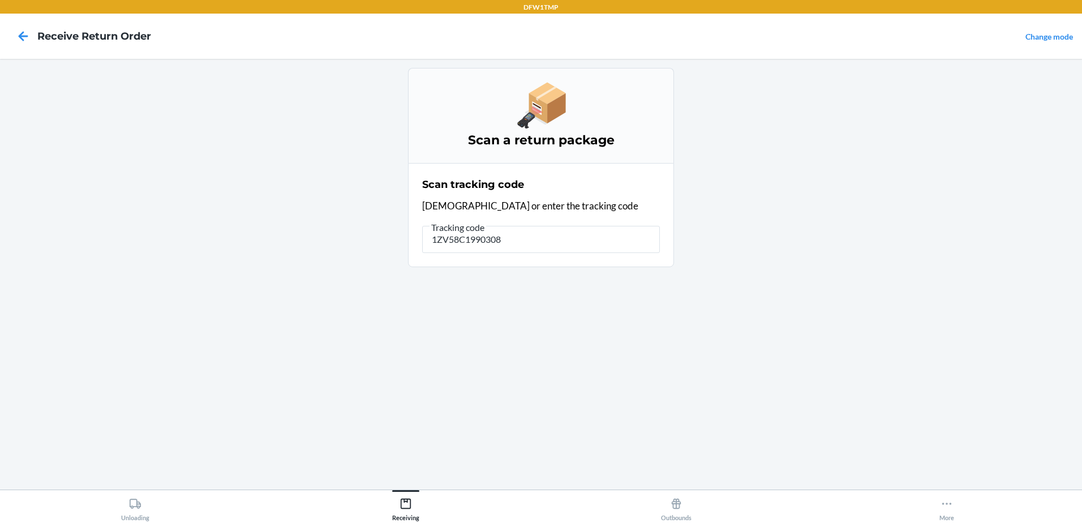
type input "1ZV58C19903082"
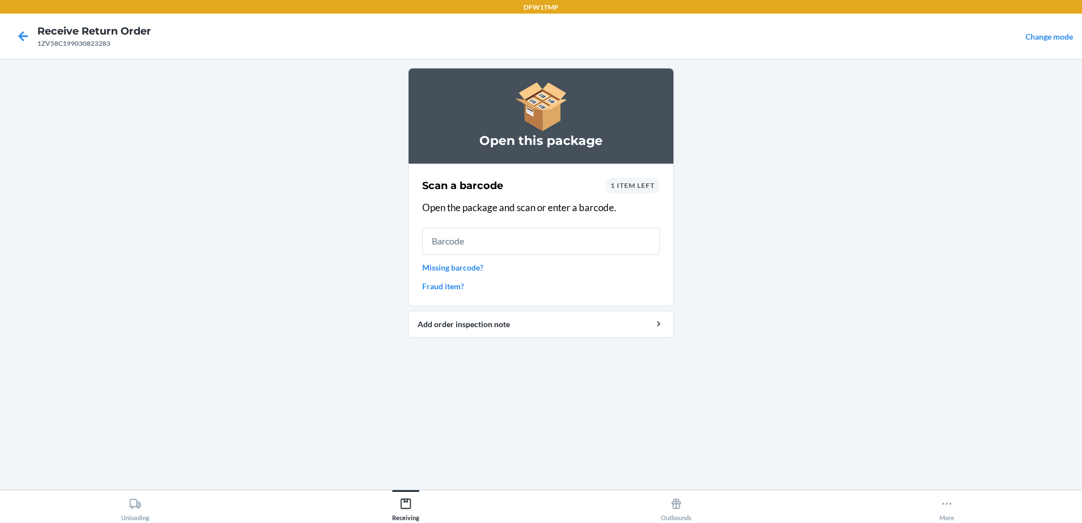
click at [461, 270] on link "Missing barcode?" at bounding box center [541, 267] width 238 height 12
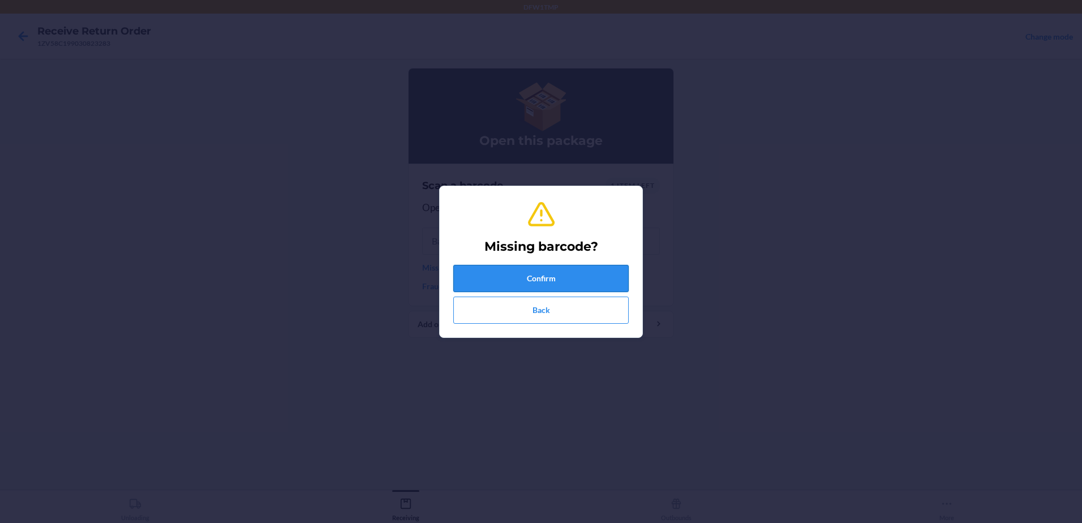
click at [491, 278] on button "Confirm" at bounding box center [540, 278] width 175 height 27
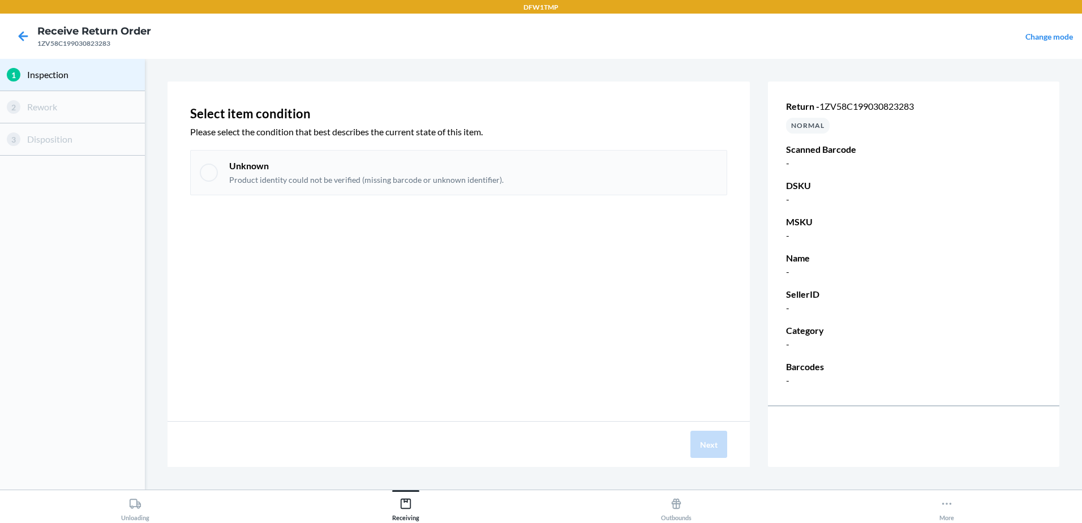
click at [203, 174] on div at bounding box center [209, 173] width 18 height 18
checkbox input "true"
click at [707, 417] on div "Select item condition Please select the condition that best describes the curre…" at bounding box center [458, 250] width 582 height 339
click at [717, 448] on button "Next" at bounding box center [708, 444] width 37 height 27
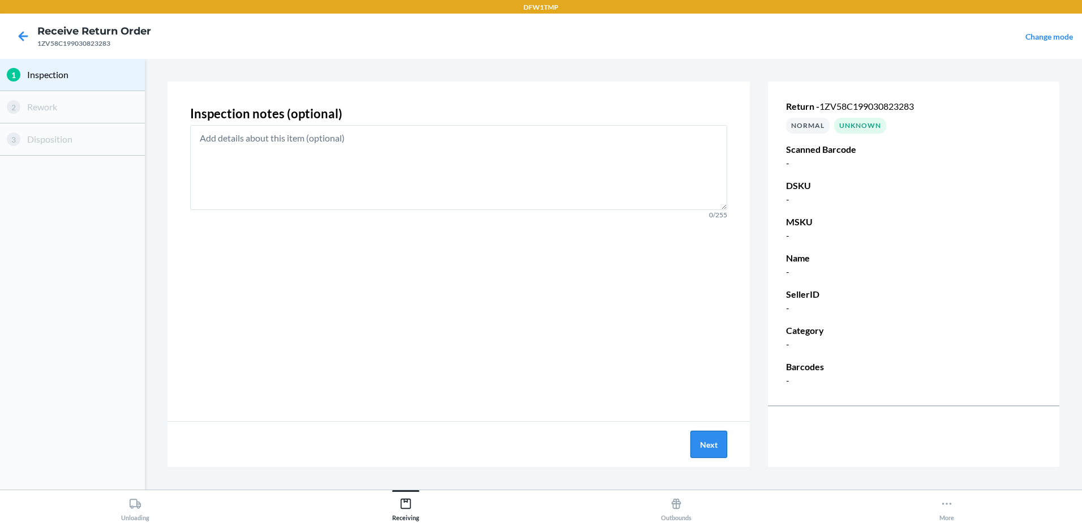
click at [704, 436] on button "Next" at bounding box center [708, 444] width 37 height 27
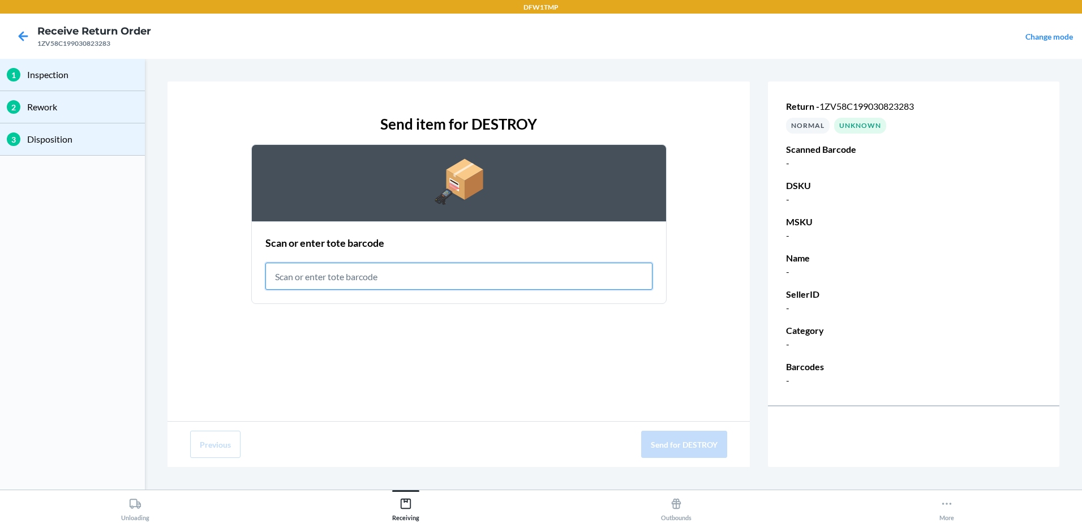
click at [535, 286] on input "text" at bounding box center [458, 276] width 387 height 27
type input "BCM23-012"
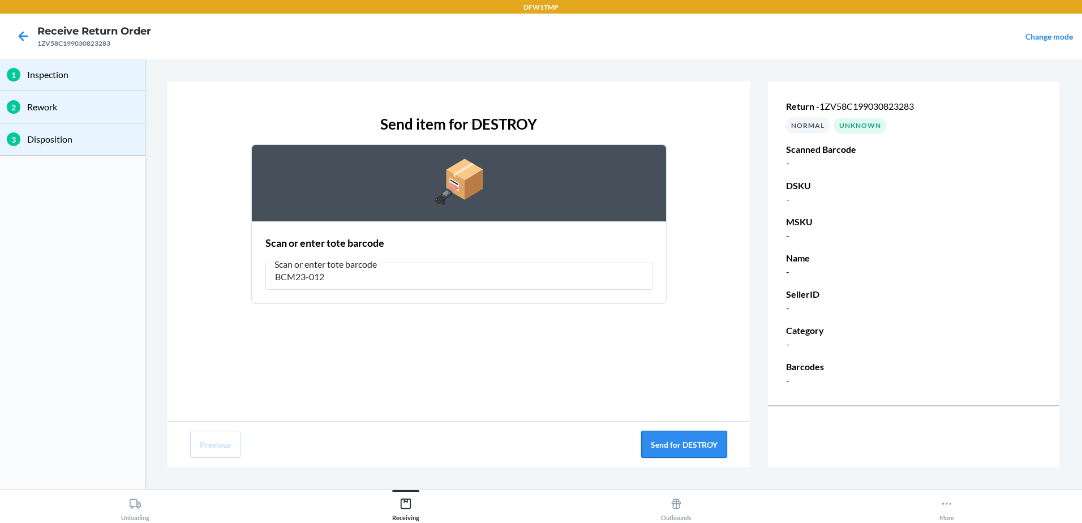
click at [722, 450] on button "Send for DESTROY" at bounding box center [684, 444] width 86 height 27
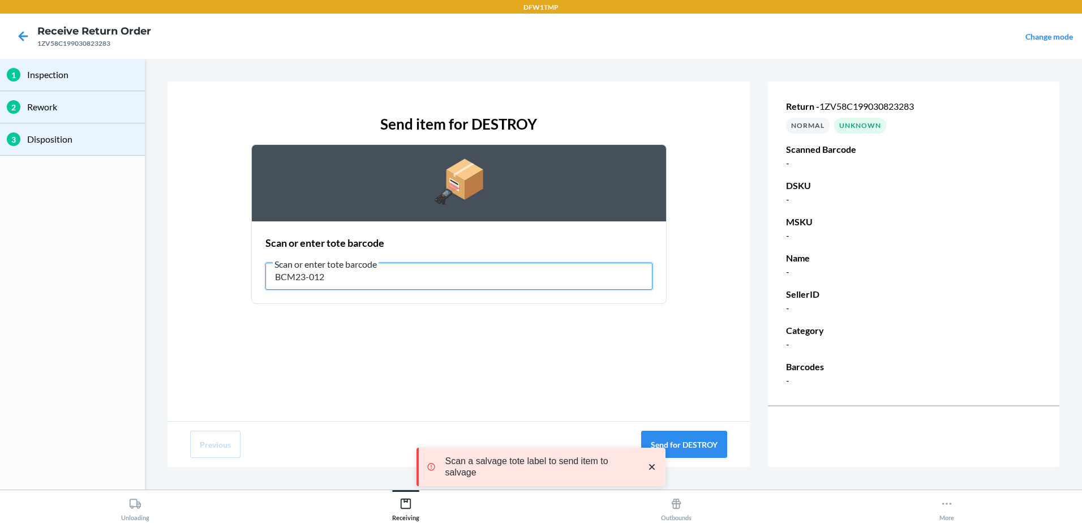
drag, startPoint x: 370, startPoint y: 276, endPoint x: 269, endPoint y: 281, distance: 100.9
click at [269, 281] on input "BCM23-012" at bounding box center [458, 276] width 387 height 27
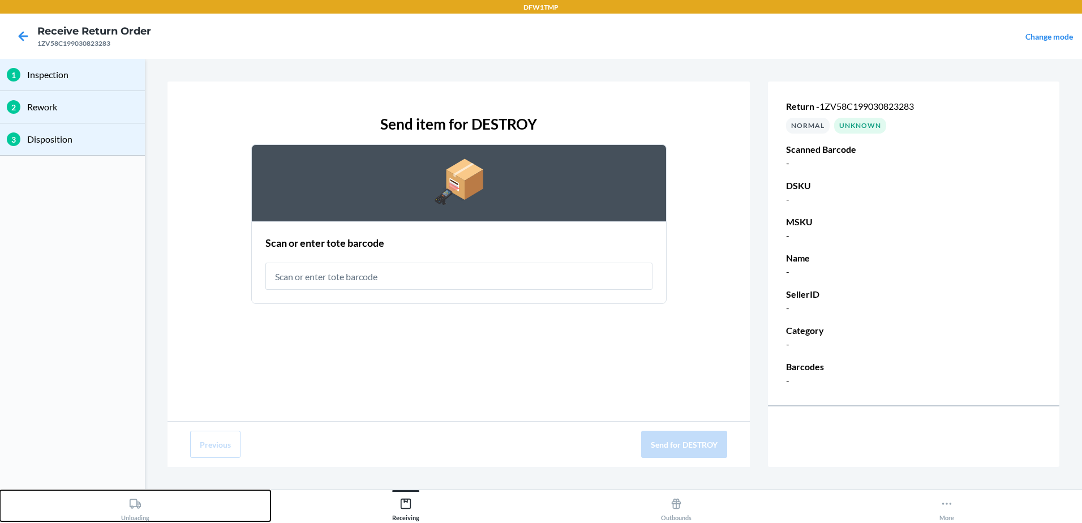
click at [140, 510] on div "Unloading" at bounding box center [135, 507] width 28 height 28
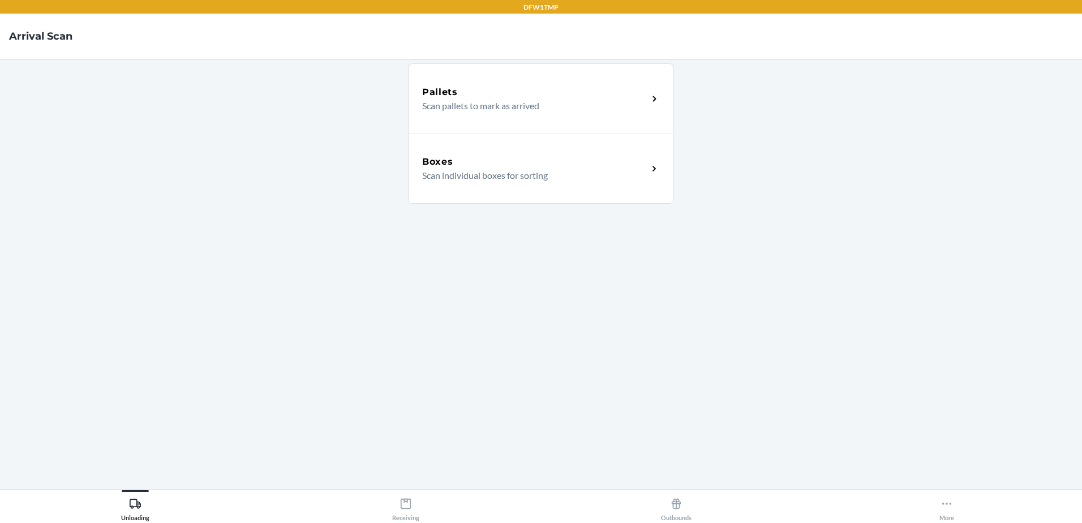
click at [466, 174] on p "Scan individual boxes for sorting" at bounding box center [530, 176] width 217 height 14
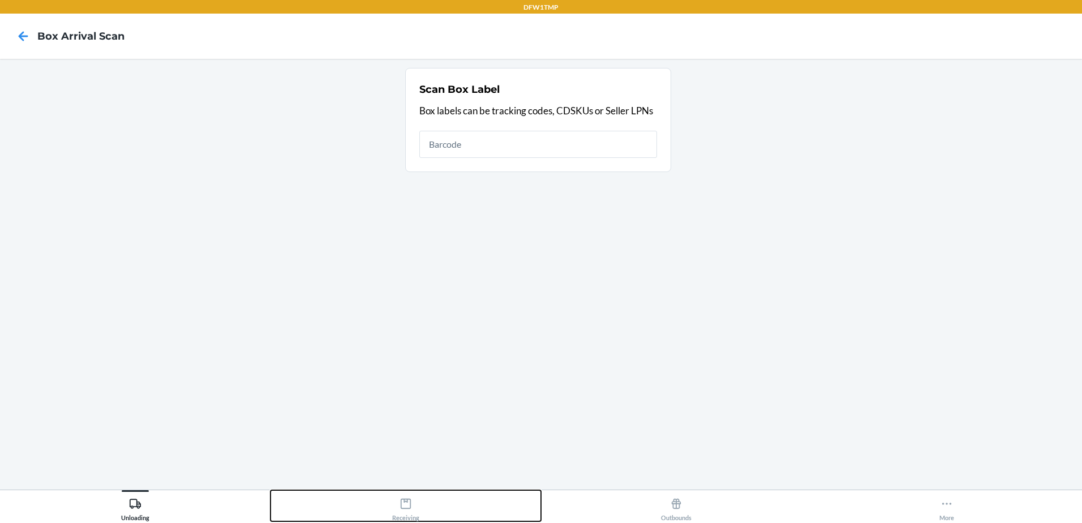
click at [410, 501] on icon at bounding box center [406, 503] width 10 height 10
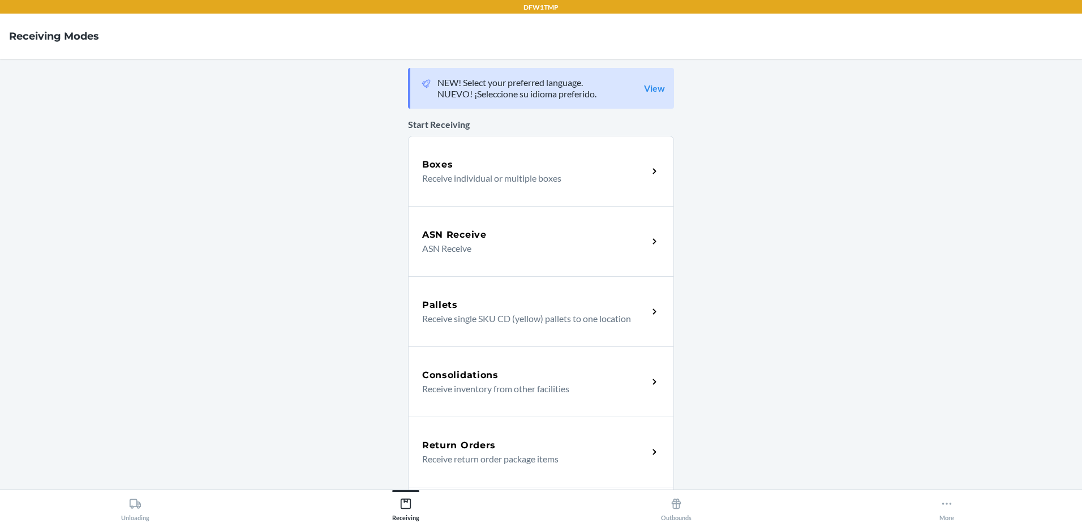
click at [491, 455] on p "Receive return order package items" at bounding box center [530, 459] width 217 height 14
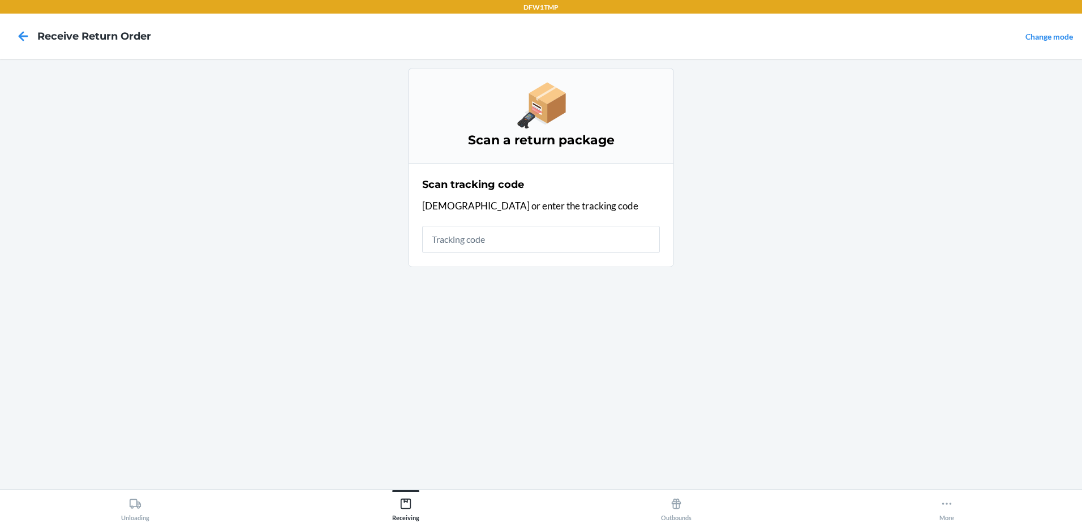
click at [109, 522] on div "Unloading Receiving Outbounds More" at bounding box center [541, 505] width 1082 height 33
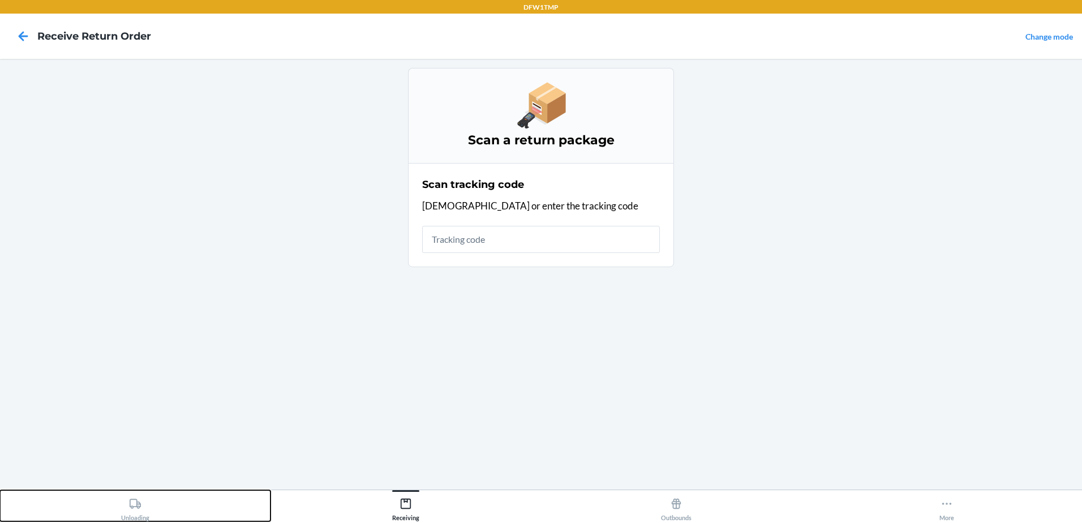
click at [110, 513] on button "Unloading" at bounding box center [135, 505] width 270 height 31
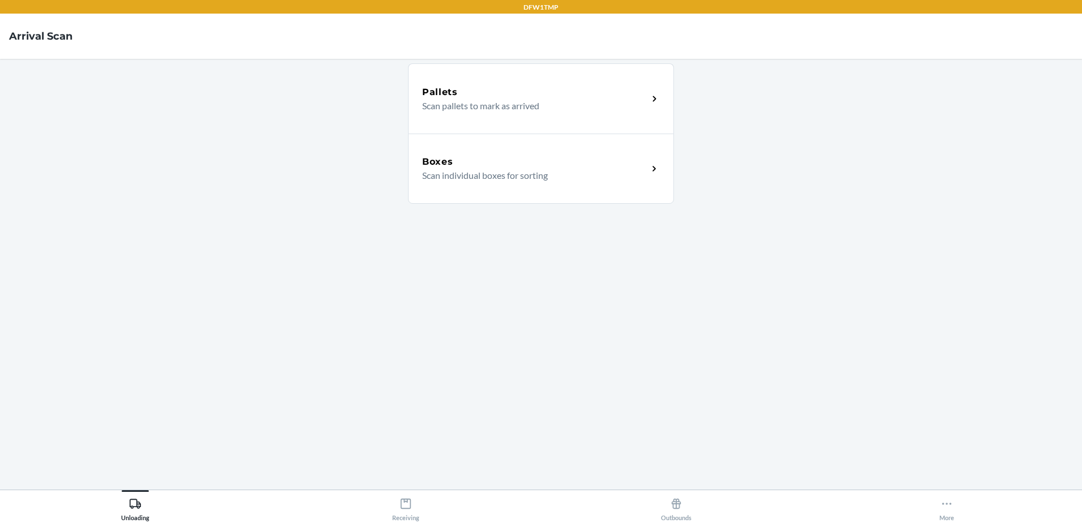
click at [525, 166] on div "Boxes" at bounding box center [535, 162] width 226 height 14
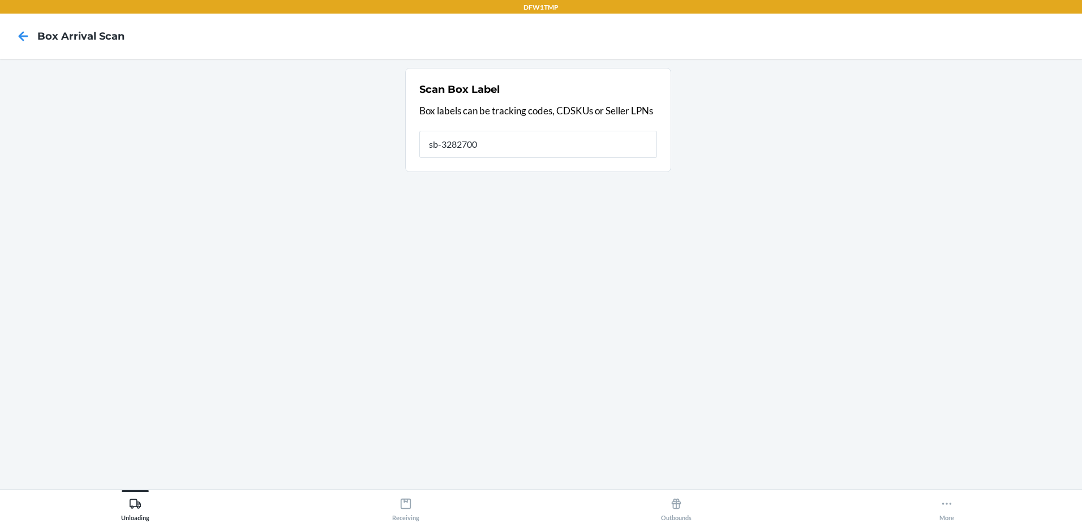
type input "sb-3282700"
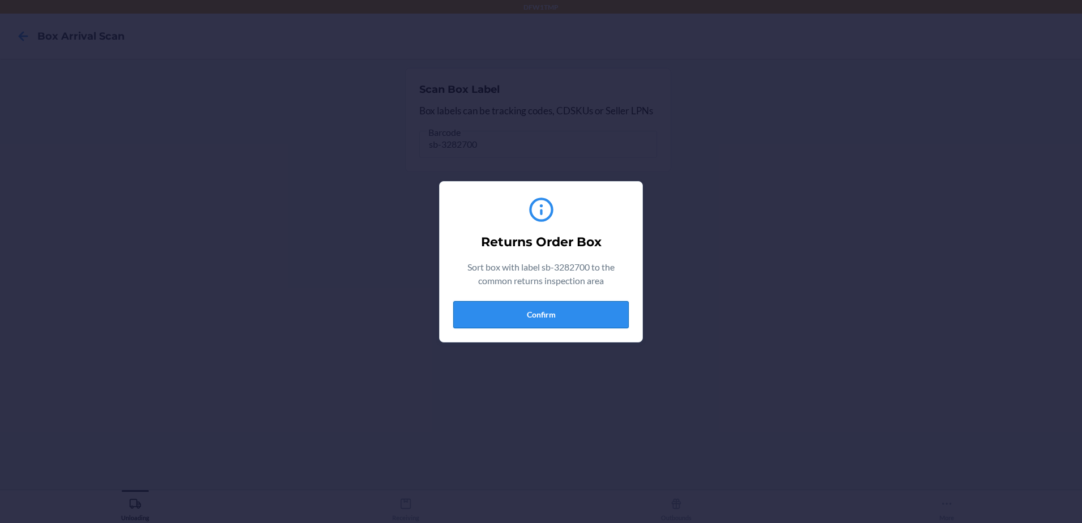
click at [605, 311] on button "Confirm" at bounding box center [540, 314] width 175 height 27
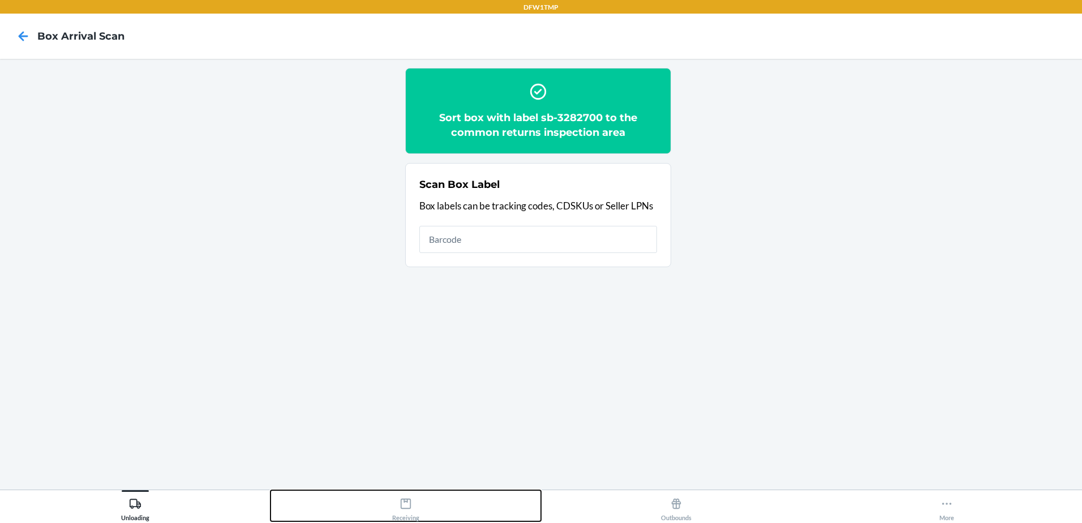
click at [449, 504] on button "Receiving" at bounding box center [405, 505] width 270 height 31
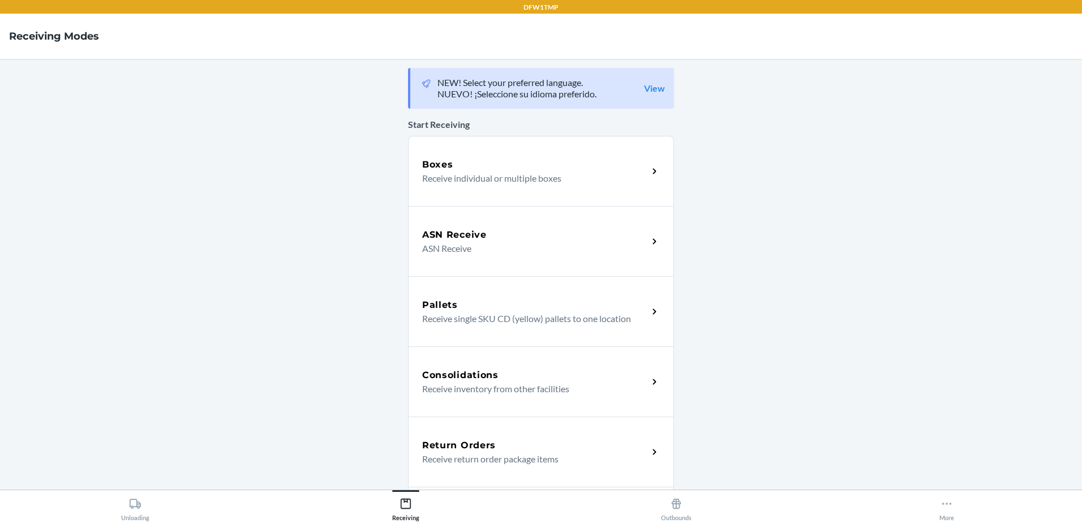
click at [519, 461] on p "Receive return order package items" at bounding box center [530, 459] width 217 height 14
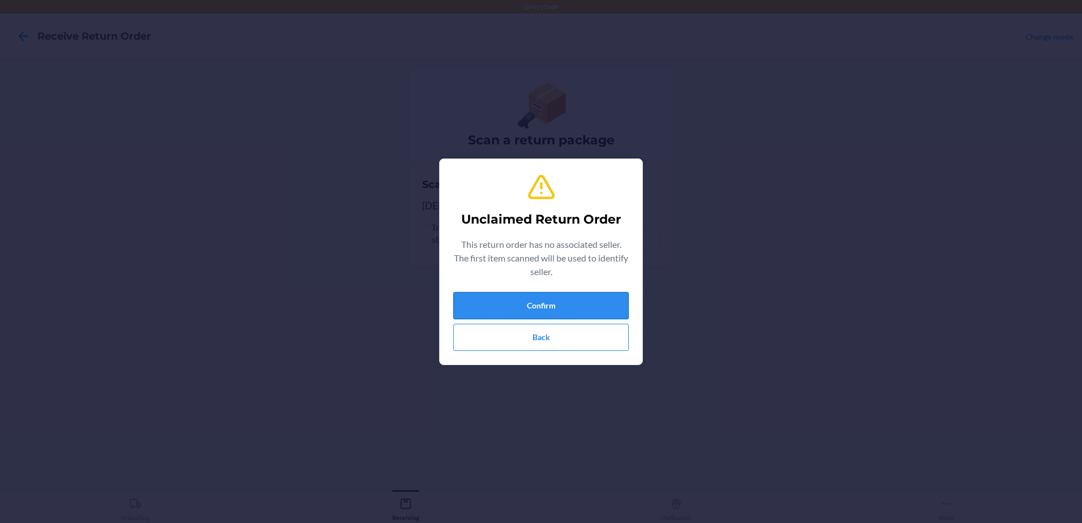
click at [489, 308] on button "Confirm" at bounding box center [540, 305] width 175 height 27
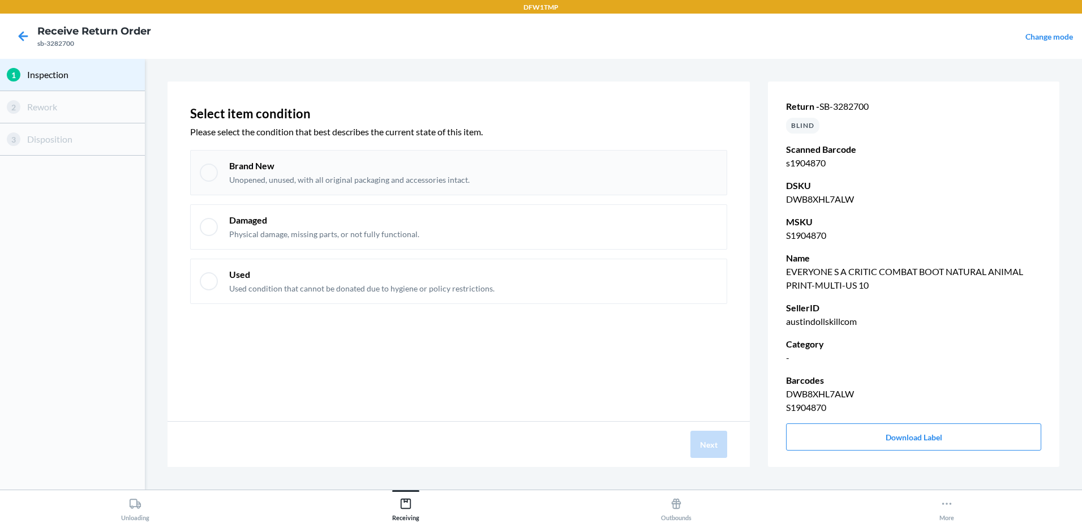
click at [426, 167] on p "Brand New" at bounding box center [349, 166] width 240 height 12
checkbox input "true"
click at [705, 445] on button "Next" at bounding box center [708, 444] width 37 height 27
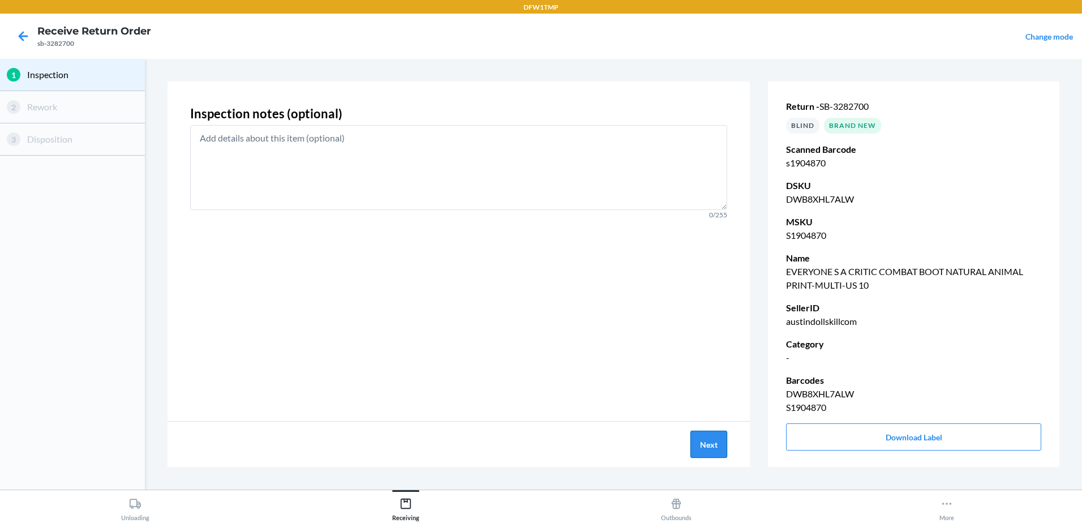
click at [717, 448] on button "Next" at bounding box center [708, 444] width 37 height 27
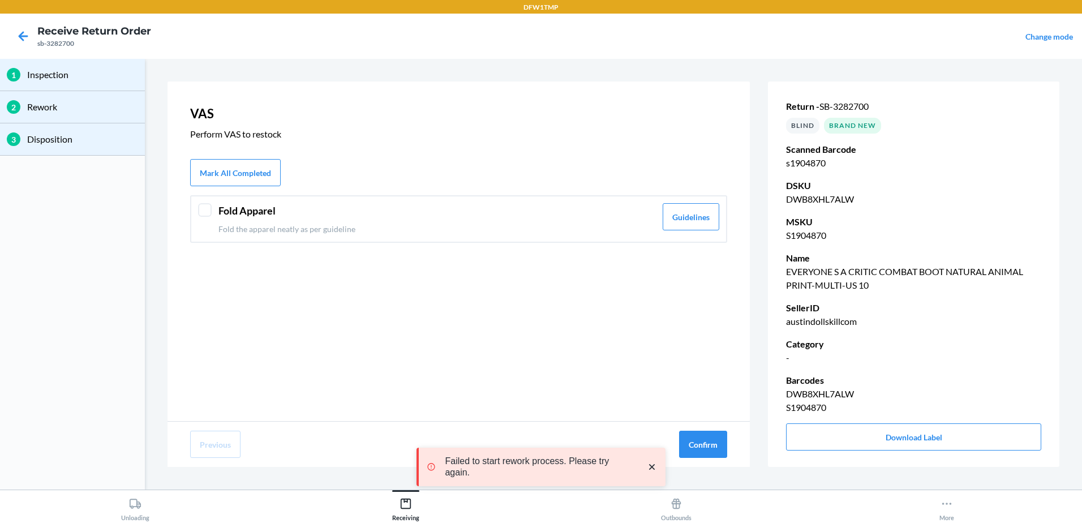
click at [203, 202] on div "Fold Apparel Fold the apparel neatly as per guideline Guidelines" at bounding box center [458, 219] width 537 height 48
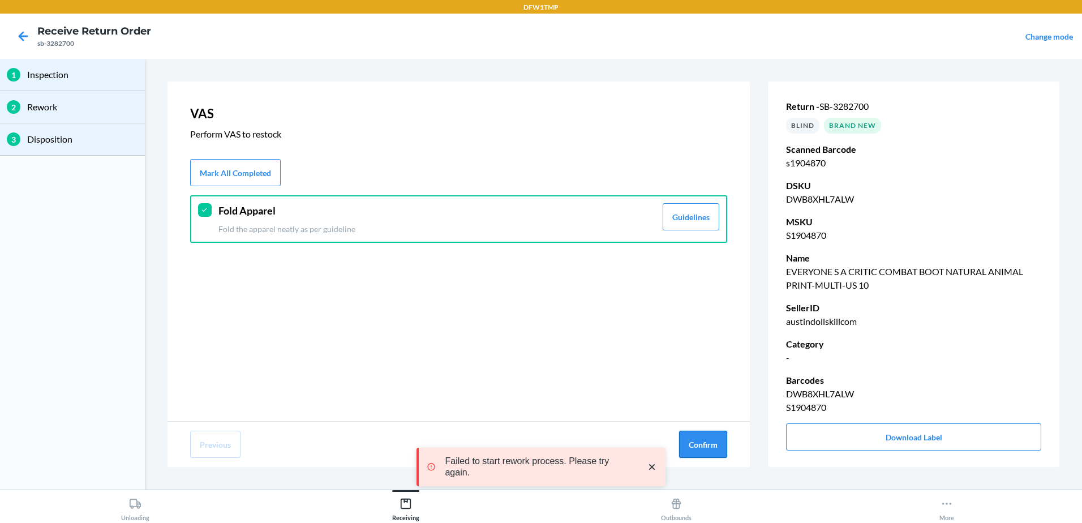
click at [698, 445] on button "Confirm" at bounding box center [703, 444] width 48 height 27
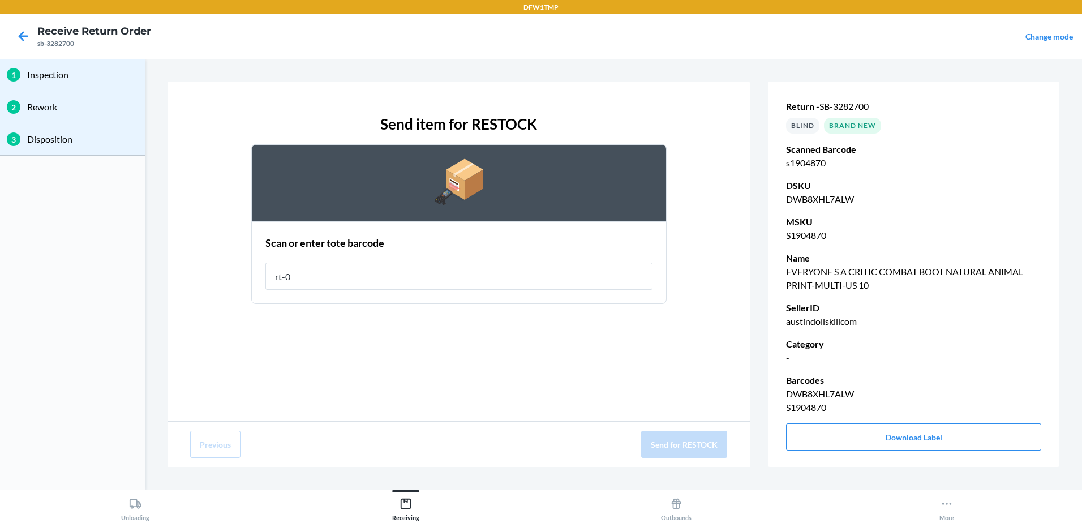
type input "rt-08"
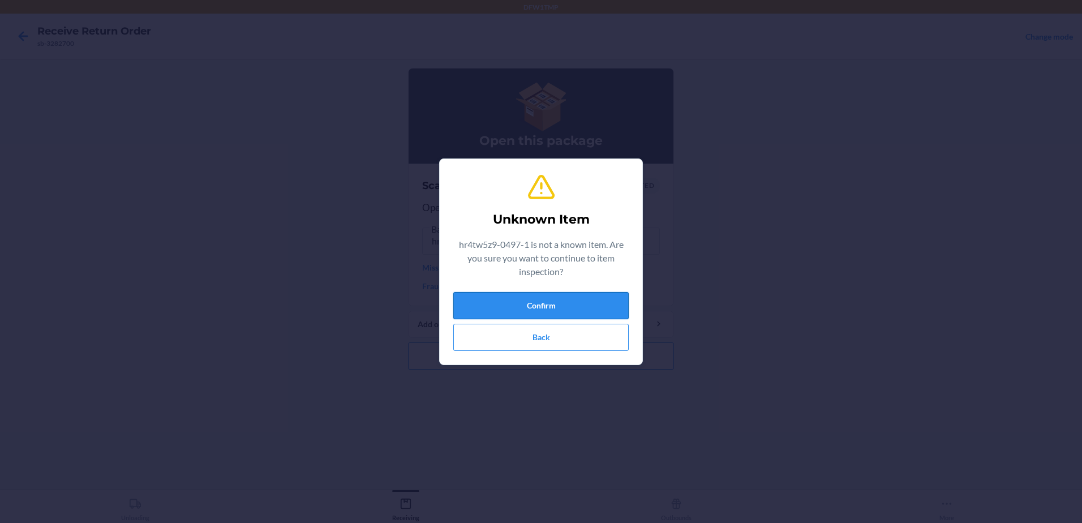
click at [482, 313] on button "Confirm" at bounding box center [540, 305] width 175 height 27
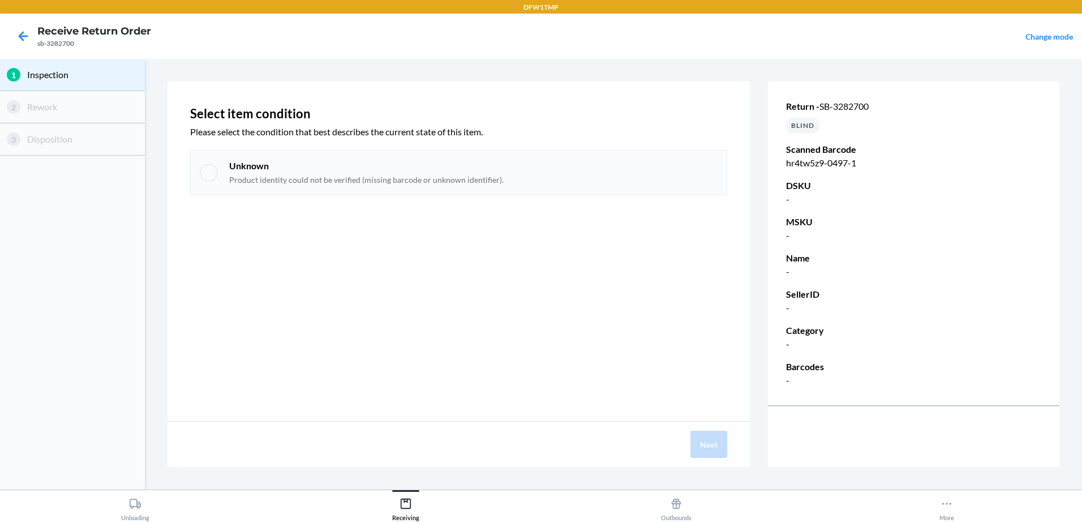
click at [233, 177] on p "Product identity could not be verified (missing barcode or unknown identifier)." at bounding box center [366, 179] width 274 height 11
checkbox input "true"
click at [706, 442] on button "Next" at bounding box center [708, 444] width 37 height 27
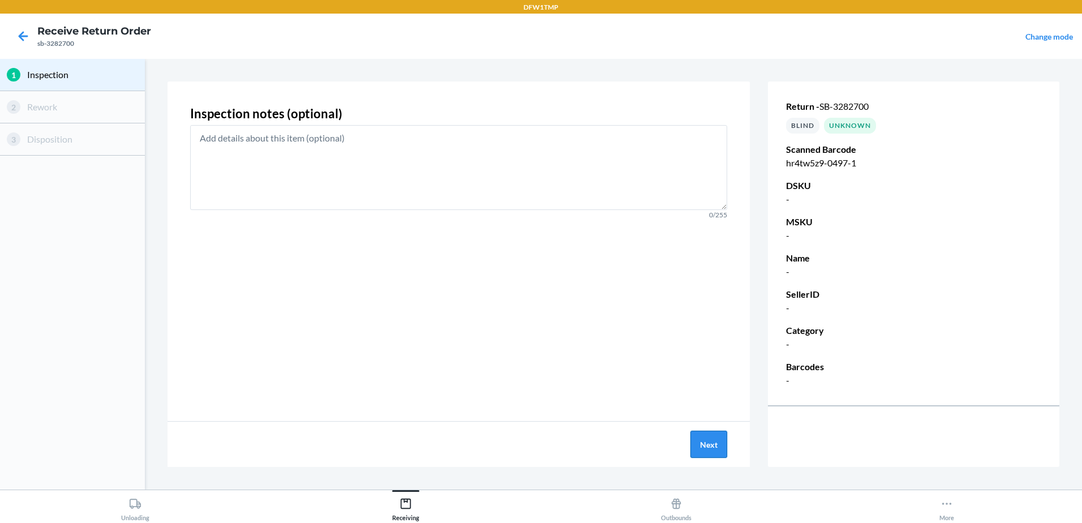
click at [720, 451] on button "Next" at bounding box center [708, 444] width 37 height 27
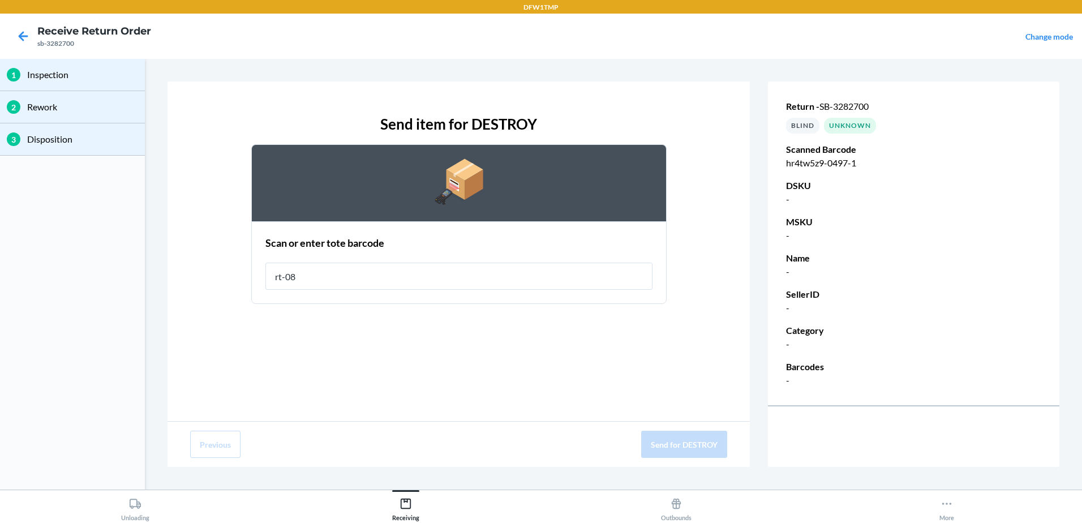
type input "rt-08"
click at [665, 444] on button "Send for DESTROY" at bounding box center [684, 444] width 86 height 27
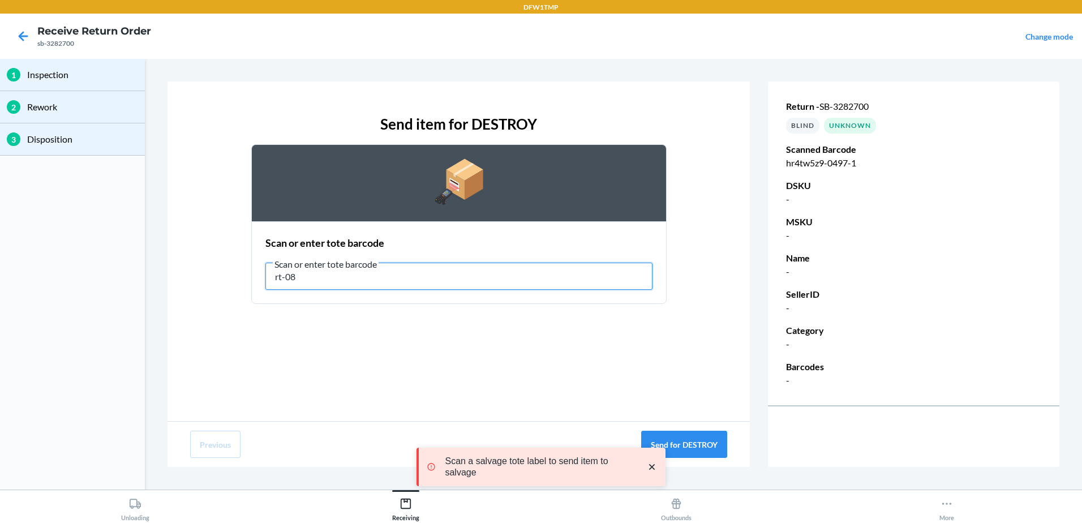
drag, startPoint x: 331, startPoint y: 274, endPoint x: 252, endPoint y: 273, distance: 79.2
click at [257, 274] on section "Scan or enter tote barcode Scan or enter tote barcode rt-08" at bounding box center [458, 262] width 415 height 83
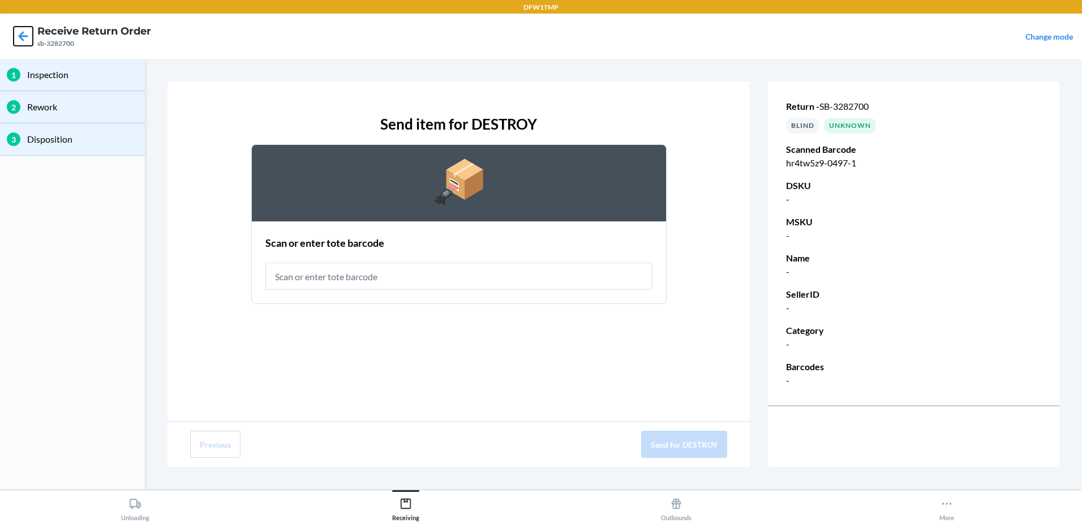
click at [32, 37] on icon at bounding box center [23, 36] width 19 height 19
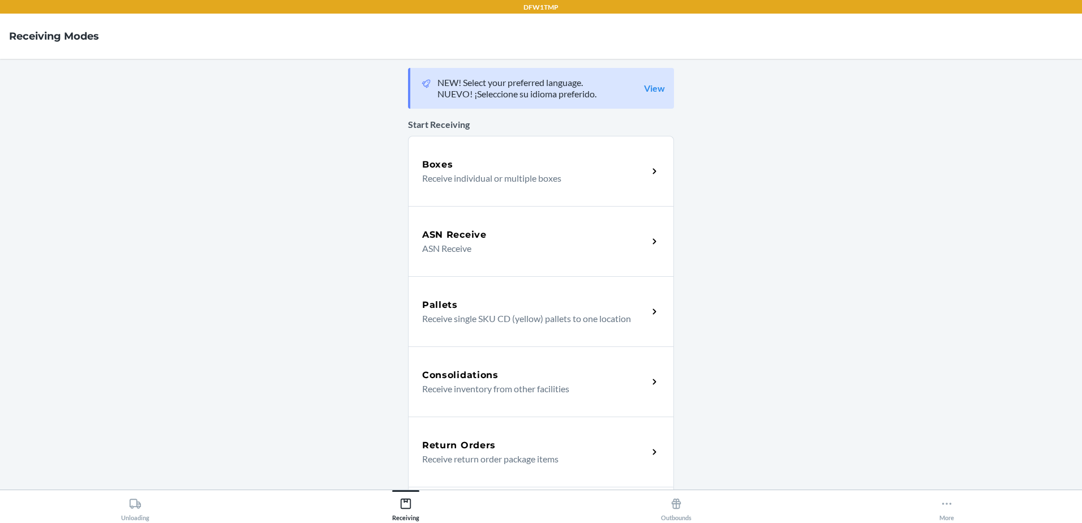
drag, startPoint x: 504, startPoint y: 453, endPoint x: 495, endPoint y: 453, distance: 8.5
click at [504, 453] on p "Receive return order package items" at bounding box center [530, 459] width 217 height 14
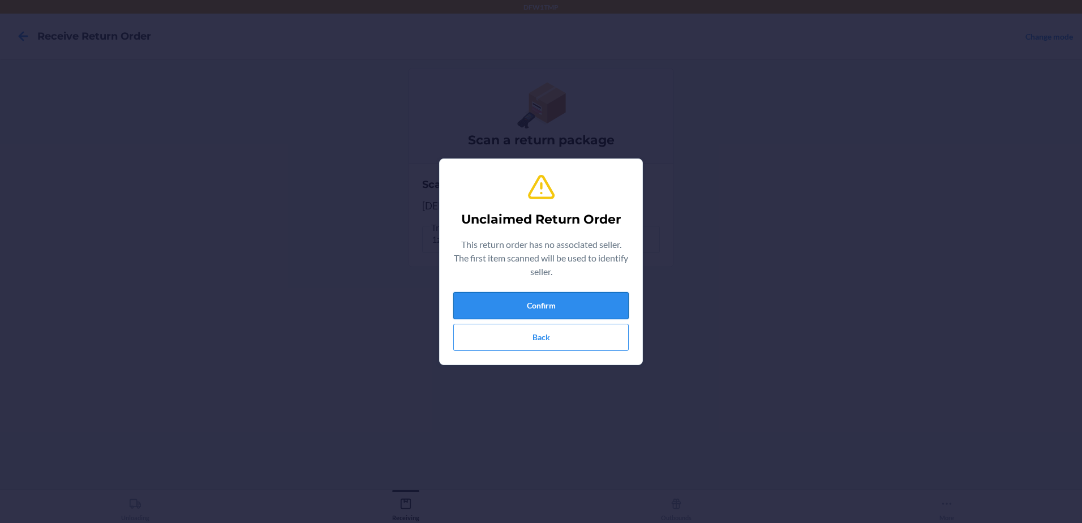
click at [522, 312] on button "Confirm" at bounding box center [540, 305] width 175 height 27
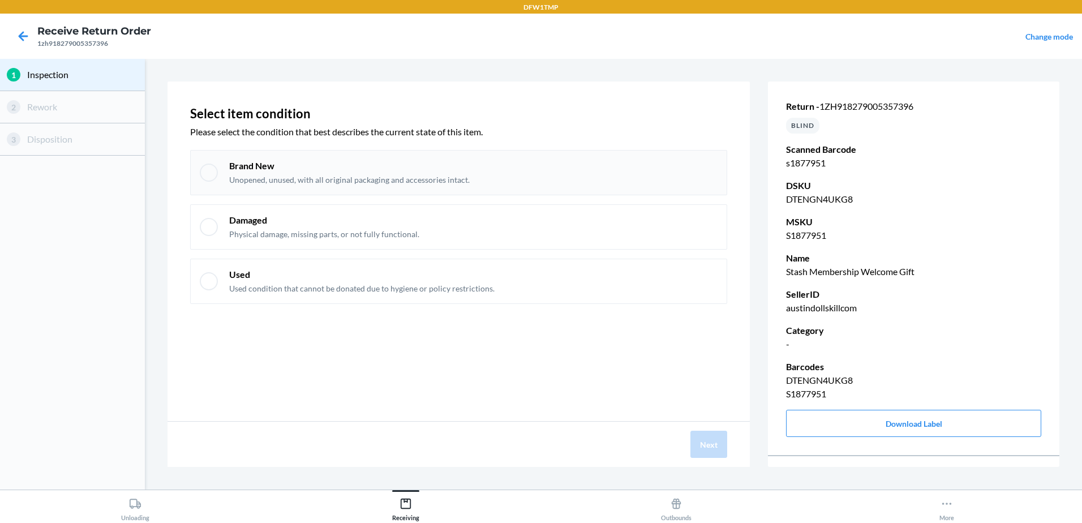
click at [207, 175] on div at bounding box center [209, 173] width 18 height 18
checkbox input "true"
click at [705, 441] on button "Next" at bounding box center [708, 444] width 37 height 27
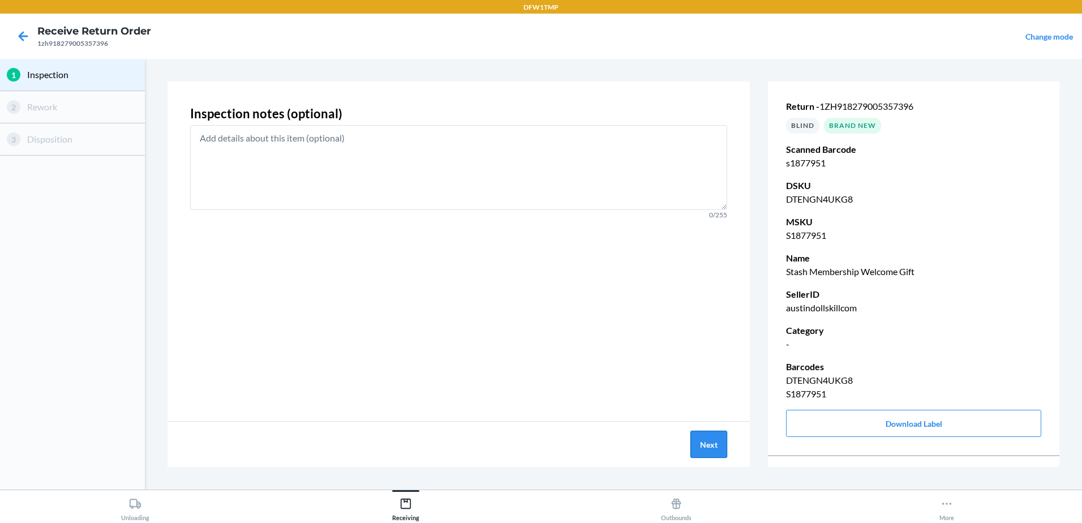
click at [702, 432] on button "Next" at bounding box center [708, 444] width 37 height 27
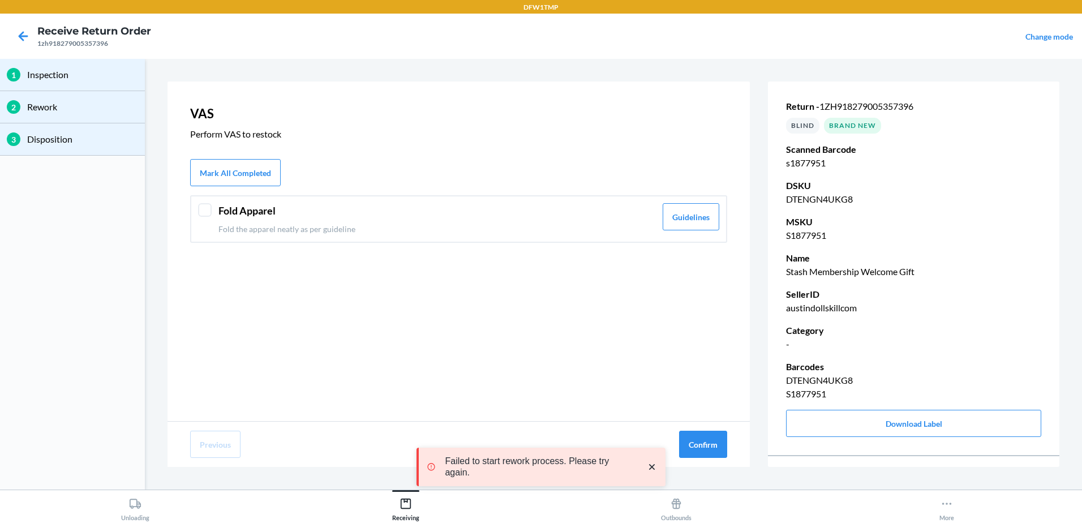
click at [213, 207] on div "Fold Apparel Fold the apparel neatly as per guideline Guidelines" at bounding box center [458, 219] width 537 height 48
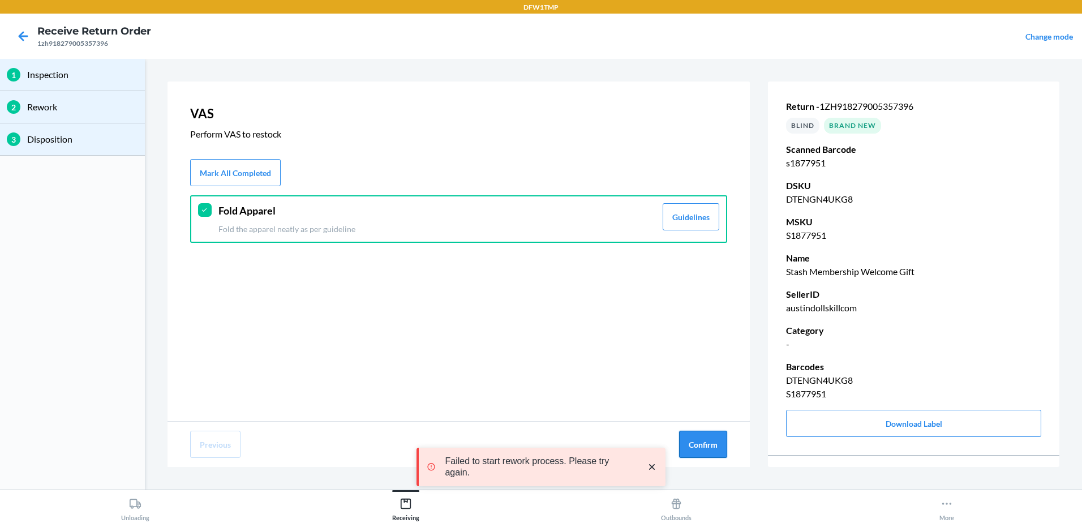
click at [695, 446] on button "Confirm" at bounding box center [703, 444] width 48 height 27
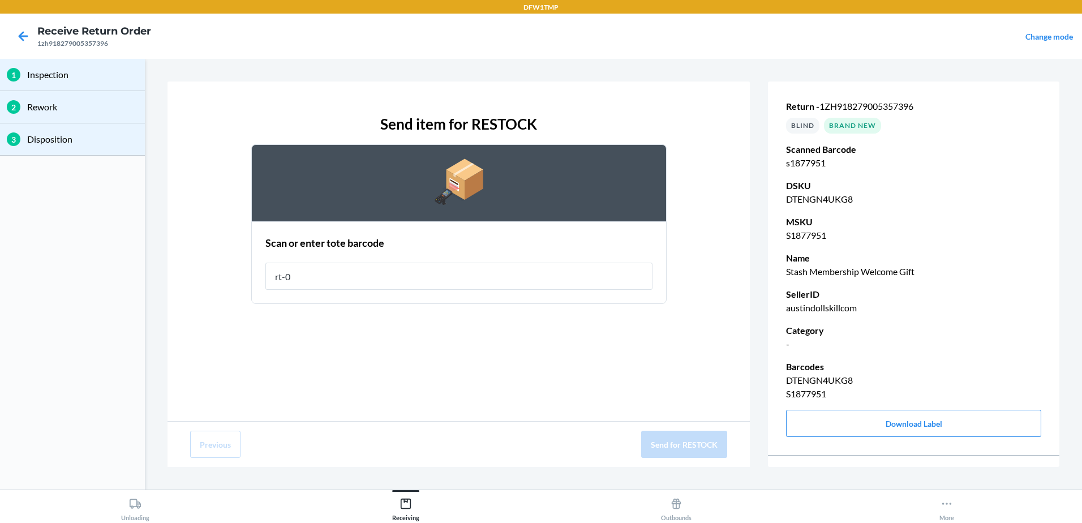
type input "rt-08"
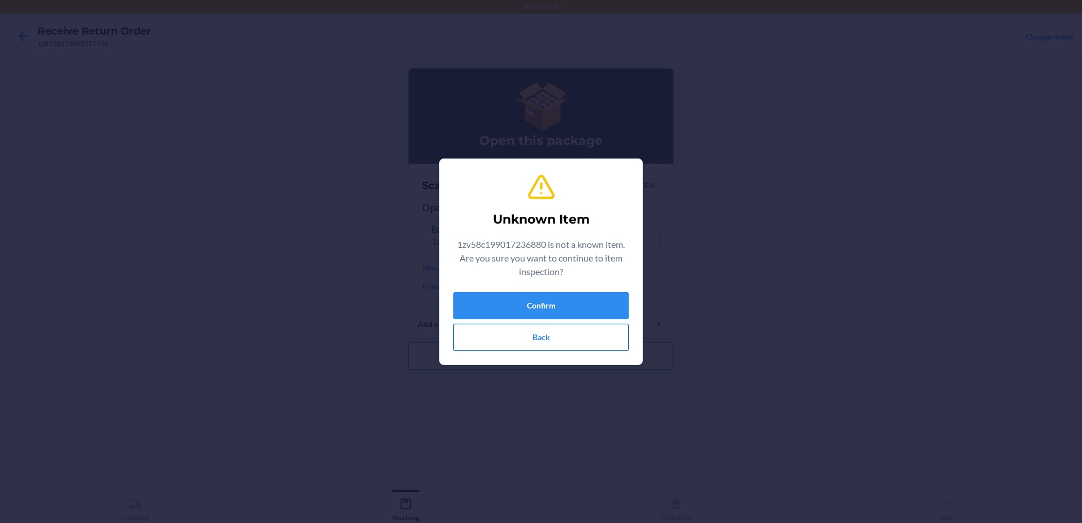
click at [487, 332] on button "Back" at bounding box center [540, 337] width 175 height 27
click at [512, 302] on button "Confirm" at bounding box center [540, 305] width 175 height 27
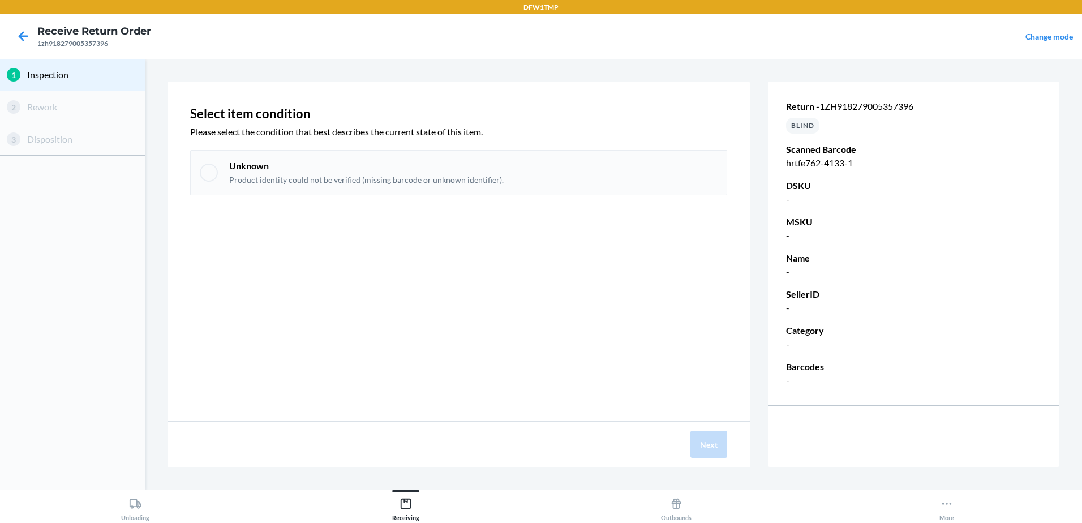
click at [199, 174] on div "Unknown Product identity could not be verified (missing barcode or unknown iden…" at bounding box center [458, 172] width 537 height 45
checkbox input "true"
click at [712, 444] on button "Next" at bounding box center [708, 444] width 37 height 27
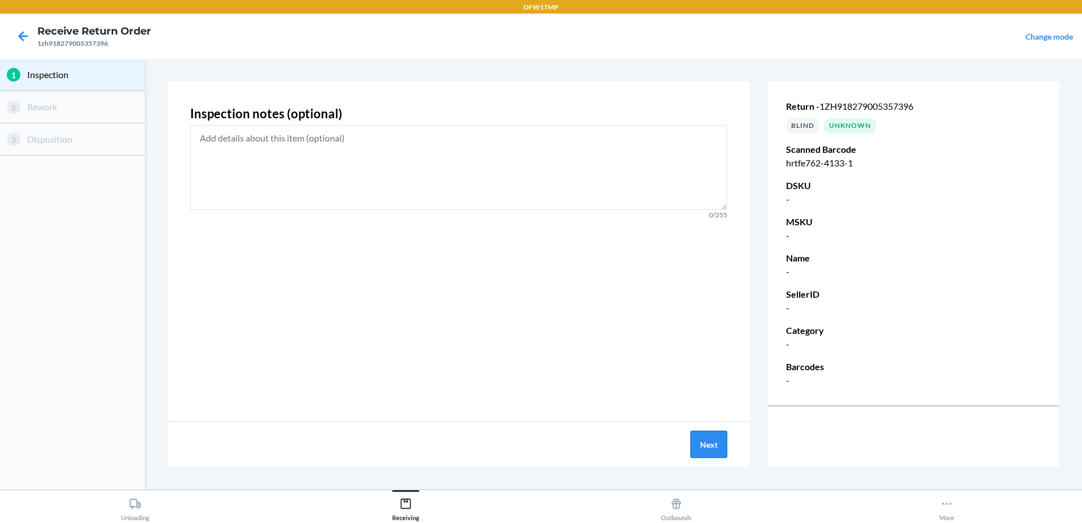
click at [712, 444] on button "Next" at bounding box center [708, 444] width 37 height 27
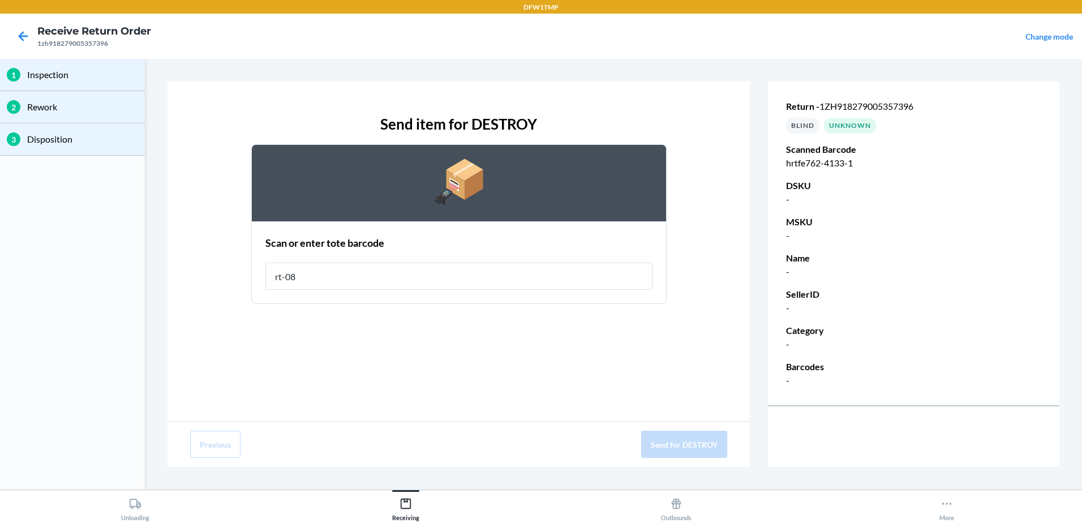
type input "rt-08"
click at [723, 441] on button "Send for DESTROY" at bounding box center [684, 444] width 86 height 27
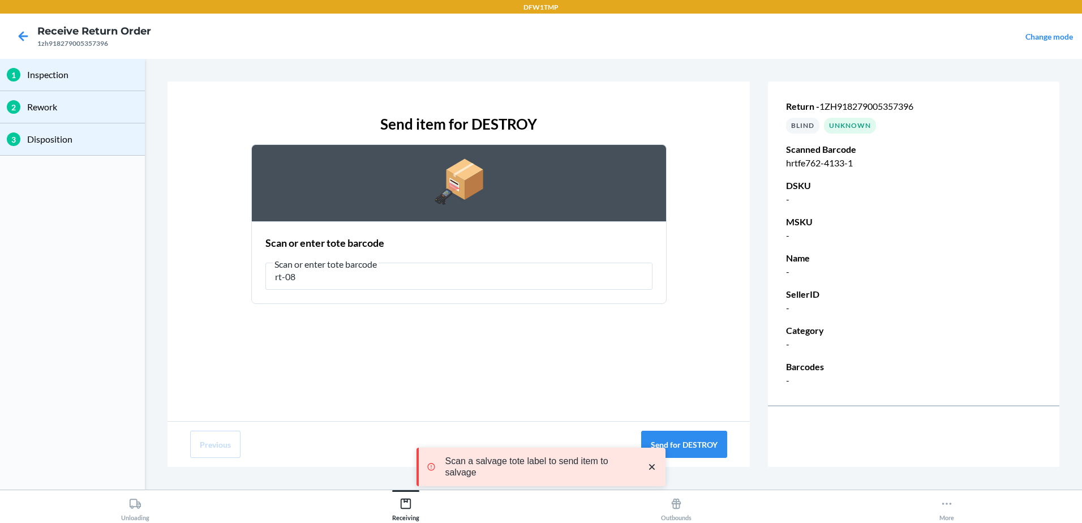
click at [650, 470] on icon "close toast" at bounding box center [651, 466] width 11 height 11
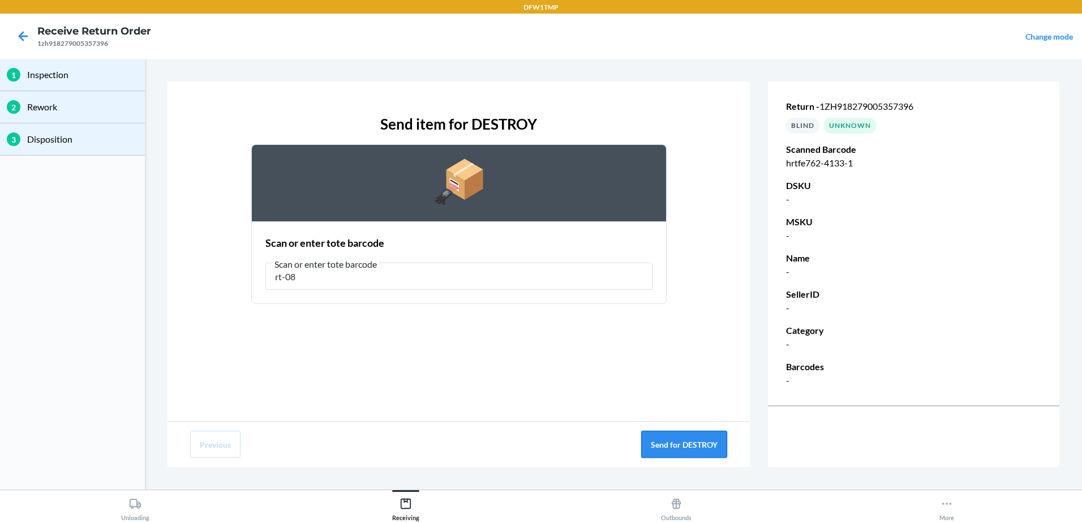
click at [681, 438] on button "Send for DESTROY" at bounding box center [684, 444] width 86 height 27
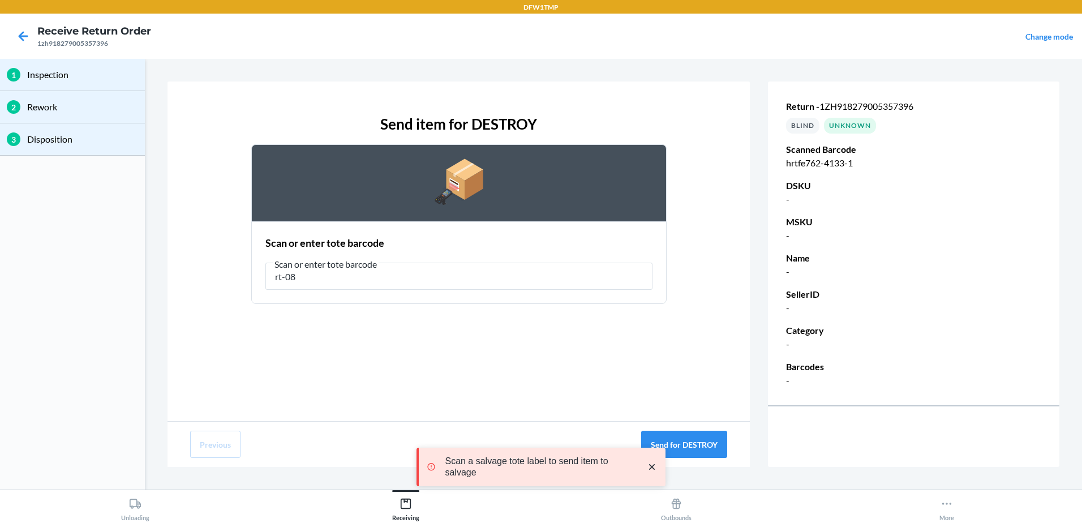
click at [656, 466] on icon "close toast" at bounding box center [651, 466] width 11 height 11
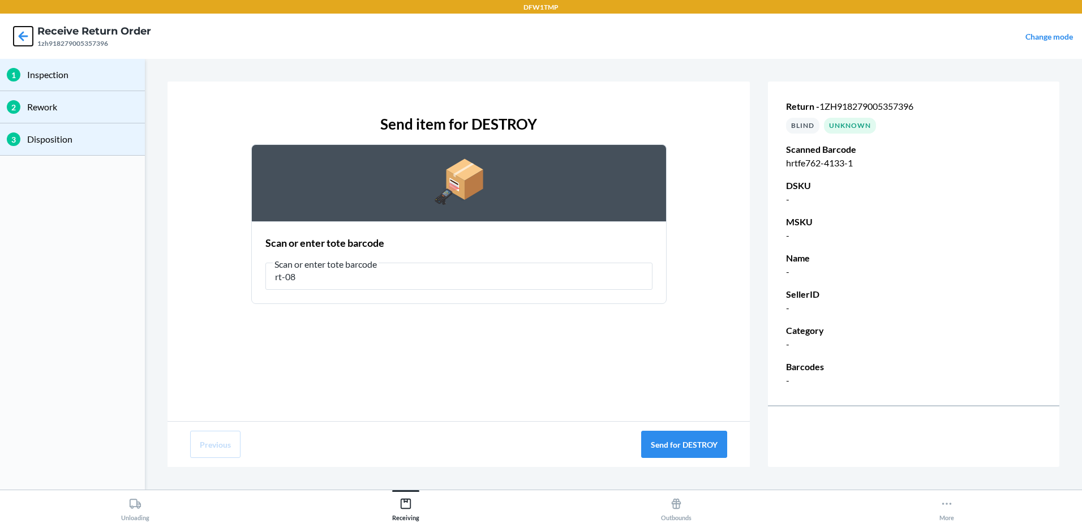
click at [28, 36] on icon at bounding box center [24, 36] width 10 height 10
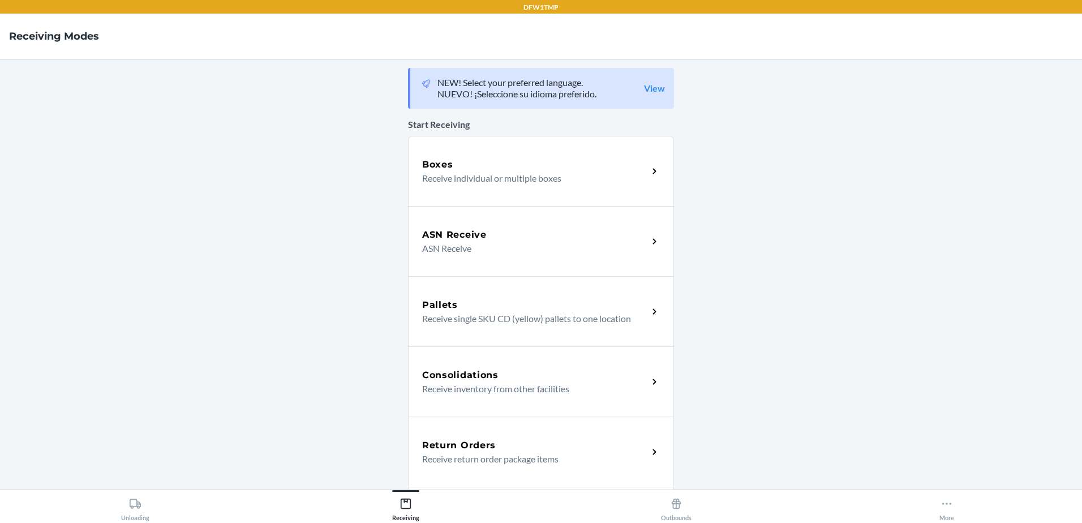
click at [449, 448] on h5 "Return Orders" at bounding box center [459, 446] width 74 height 14
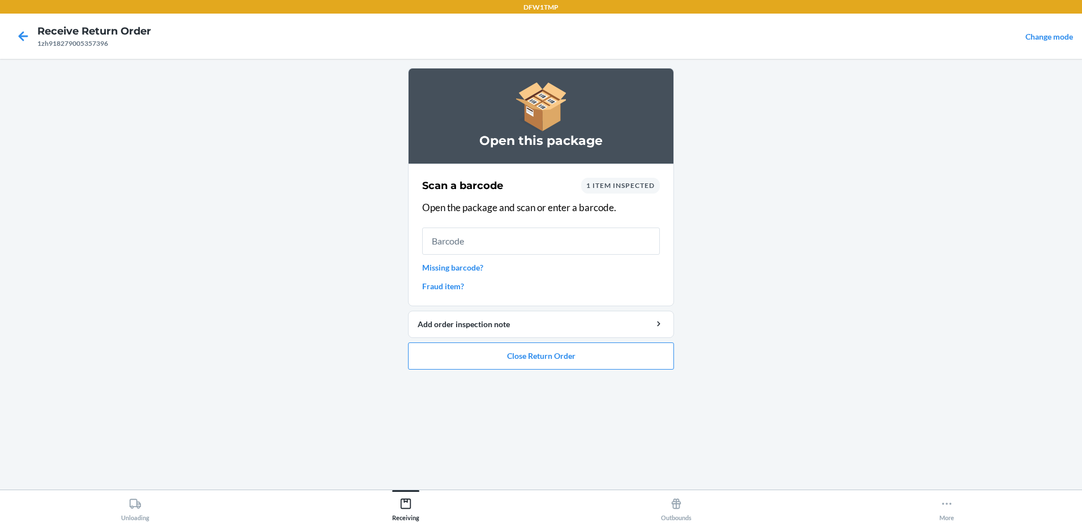
click at [442, 270] on link "Missing barcode?" at bounding box center [541, 267] width 238 height 12
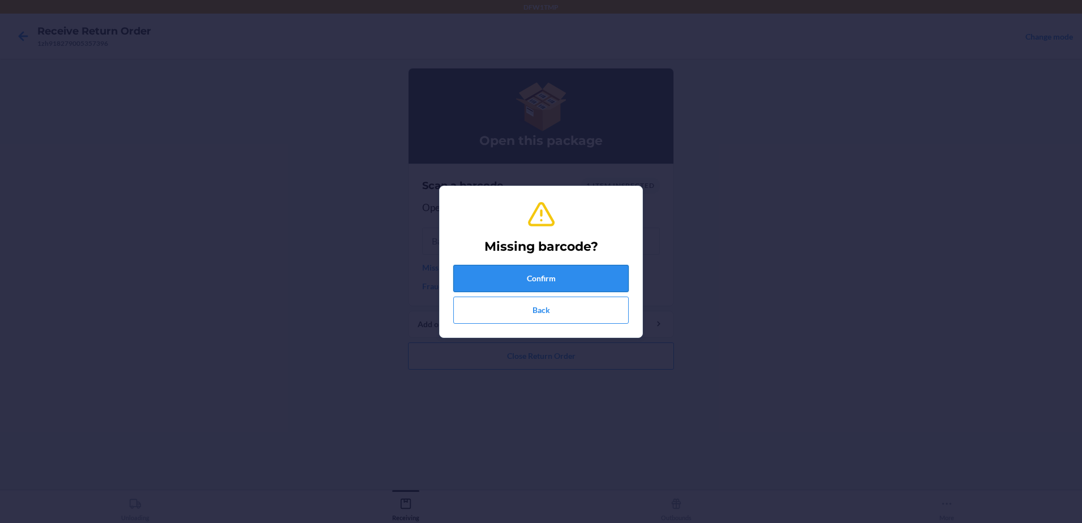
click at [553, 277] on button "Confirm" at bounding box center [540, 278] width 175 height 27
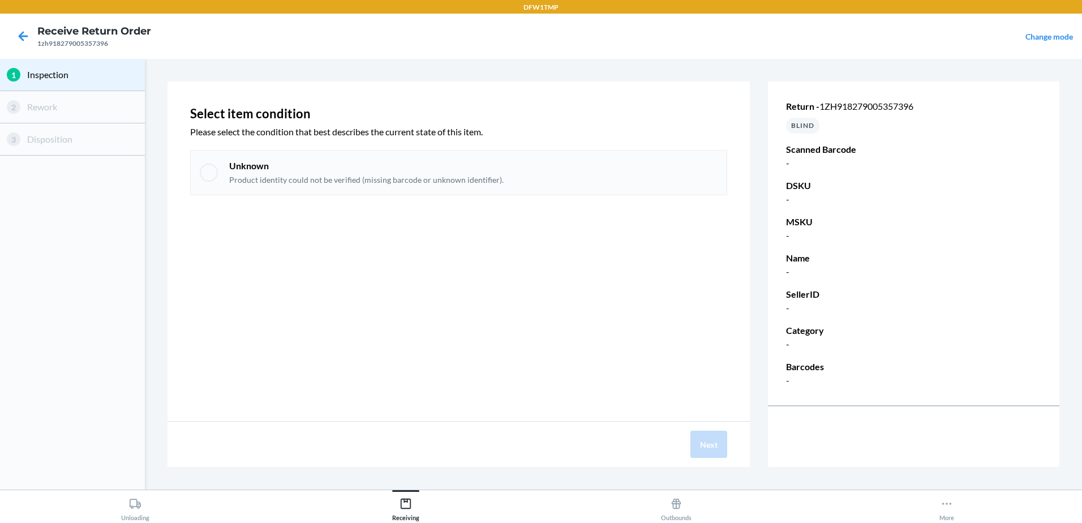
click at [208, 170] on div at bounding box center [209, 173] width 18 height 18
checkbox input "true"
click at [716, 444] on button "Next" at bounding box center [708, 444] width 37 height 27
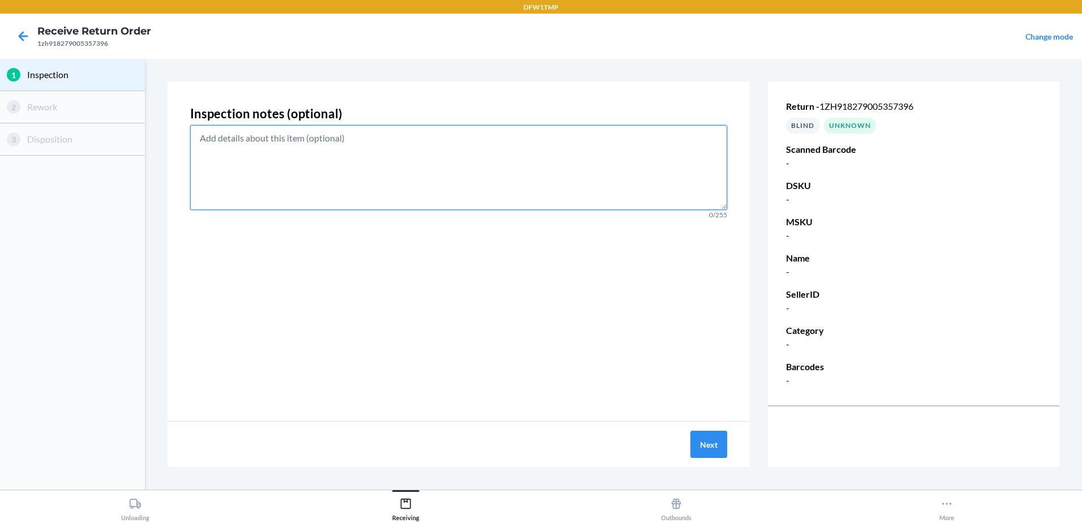
click at [312, 138] on textarea at bounding box center [458, 167] width 537 height 85
type textarea "SHOES WERE NOT IN BOX / NO BARCODE"
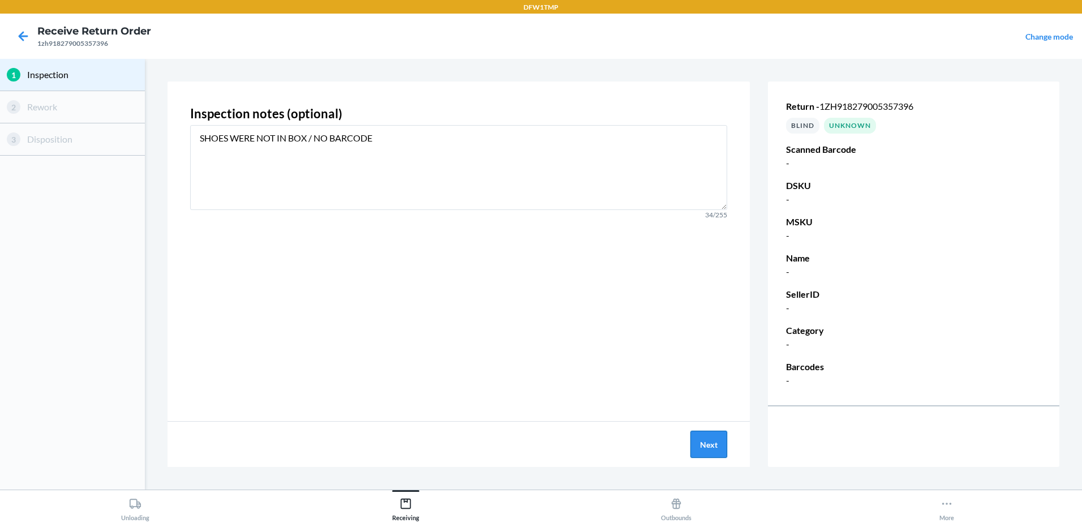
click at [712, 449] on button "Next" at bounding box center [708, 444] width 37 height 27
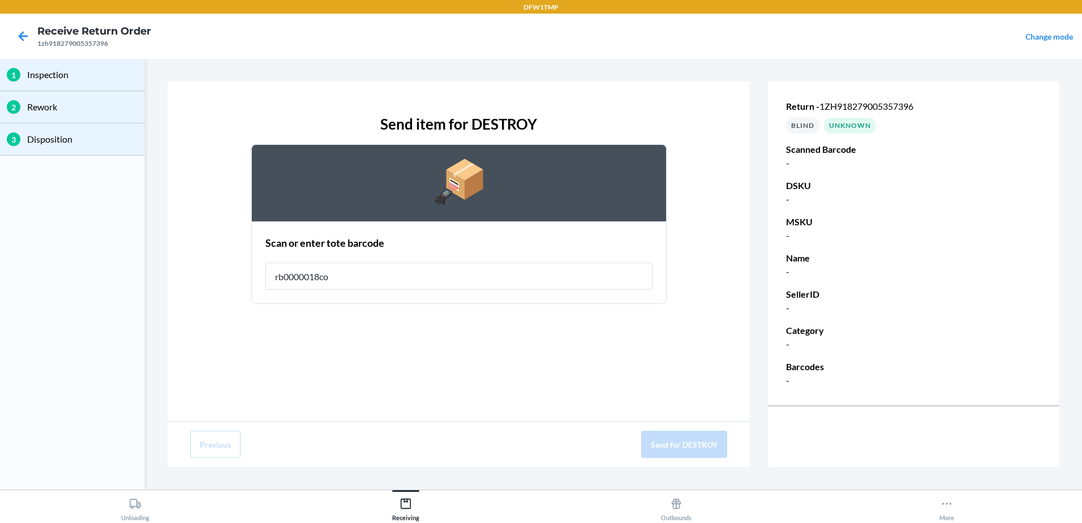
type input "rb0000018co"
click at [690, 448] on button "Send for DESTROY" at bounding box center [684, 444] width 86 height 27
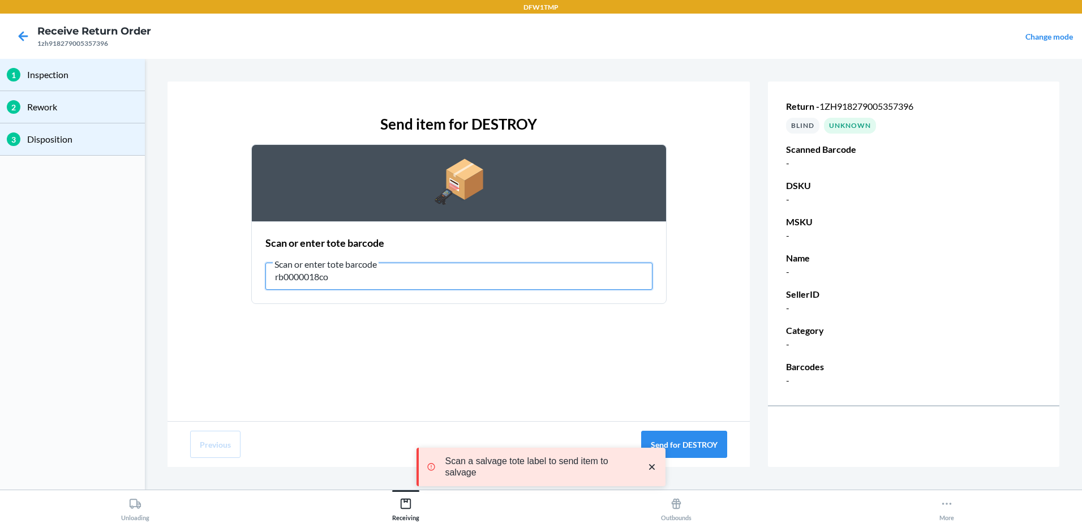
click at [358, 277] on input "rb0000018co" at bounding box center [458, 276] width 387 height 27
drag, startPoint x: 358, startPoint y: 277, endPoint x: 311, endPoint y: 275, distance: 47.0
click at [311, 275] on input "rb0000018co" at bounding box center [458, 276] width 387 height 27
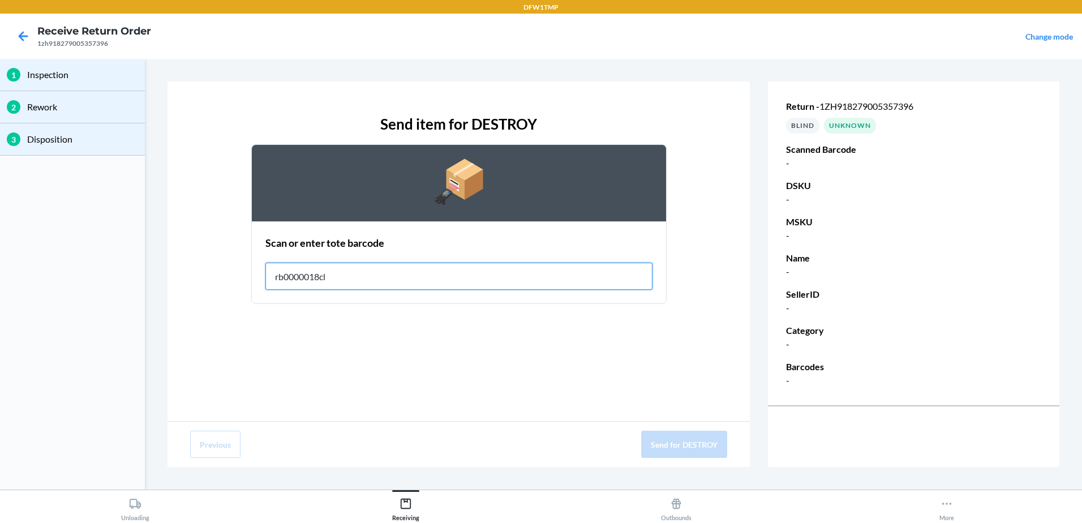
type input "rb0000018cl"
click at [325, 276] on input "rb0000018cl" at bounding box center [458, 276] width 387 height 27
drag, startPoint x: 364, startPoint y: 284, endPoint x: 274, endPoint y: 281, distance: 90.6
click at [274, 281] on input "rb0000018cl" at bounding box center [458, 276] width 387 height 27
click at [853, 128] on div "Unknown" at bounding box center [850, 126] width 52 height 16
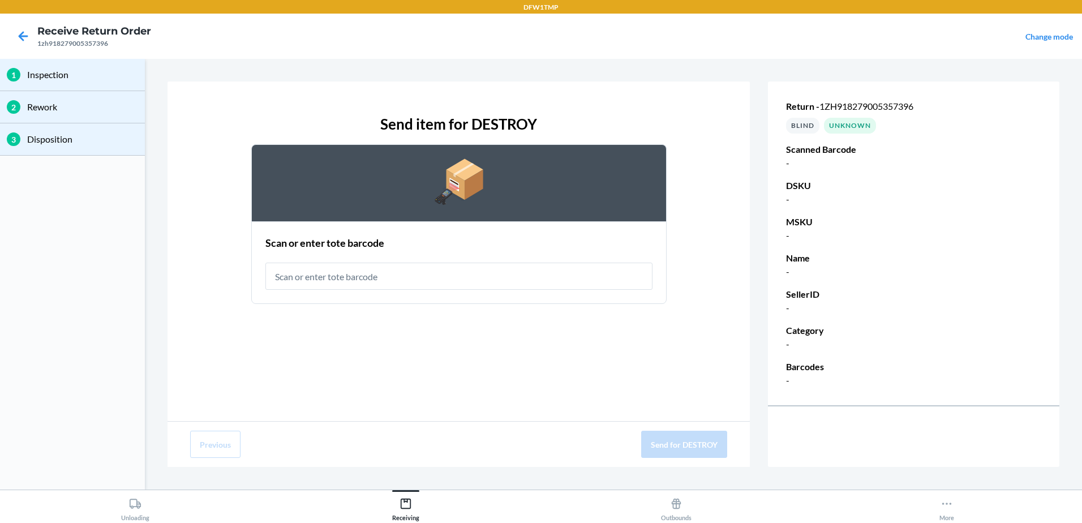
type input "1zh918279005357396"
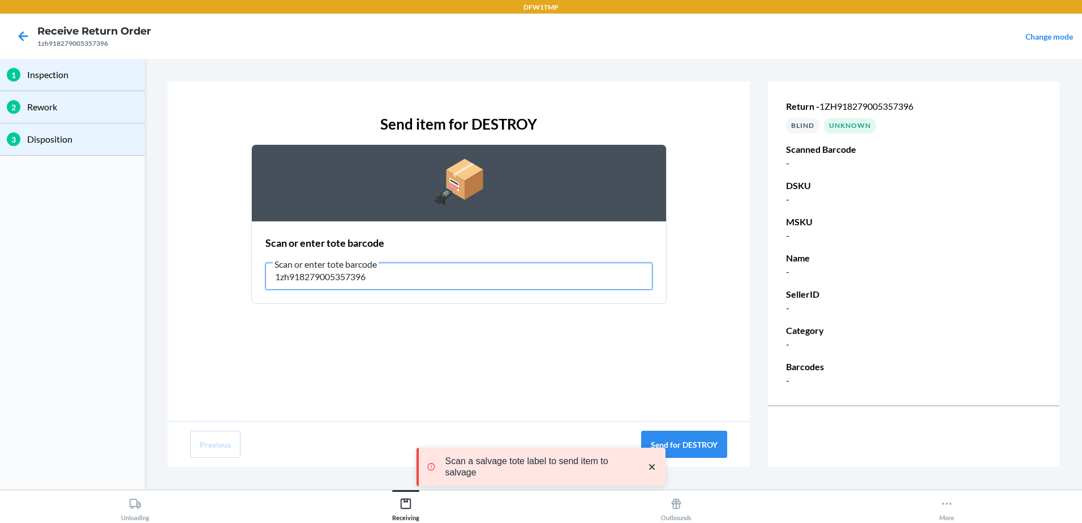
drag, startPoint x: 442, startPoint y: 275, endPoint x: 195, endPoint y: 268, distance: 246.8
click at [195, 268] on div "Send item for DESTROY Scan or enter tote barcode Scan or enter tote barcode 1zh…" at bounding box center [458, 208] width 537 height 209
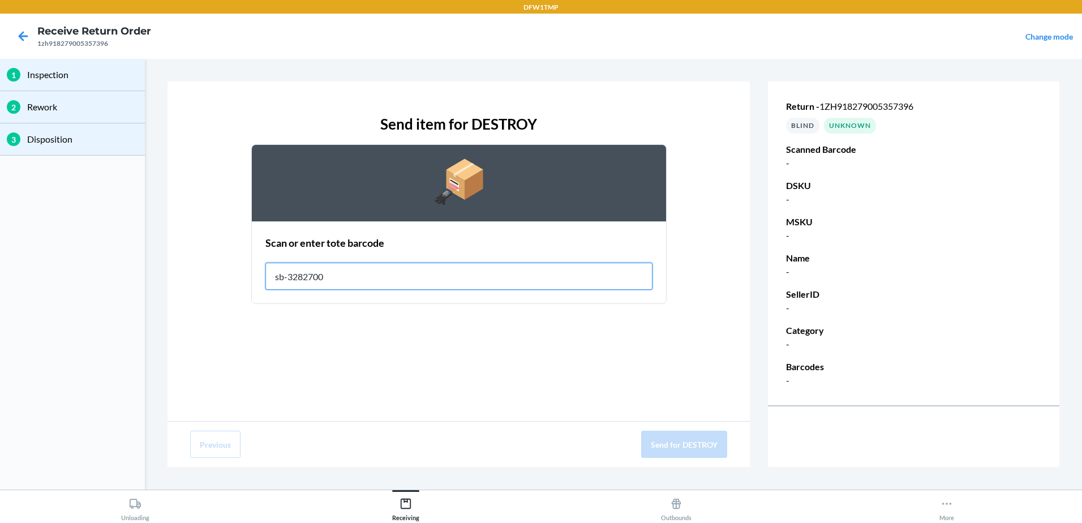
type input "sb-3282700"
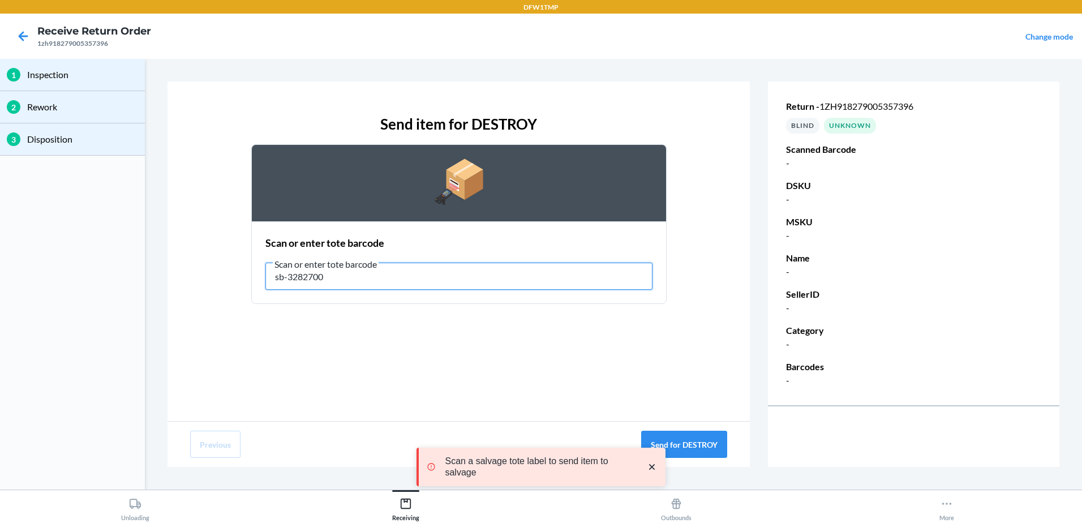
click at [363, 277] on input "sb-3282700" at bounding box center [458, 276] width 387 height 27
drag, startPoint x: 363, startPoint y: 277, endPoint x: 210, endPoint y: 263, distance: 153.4
click at [160, 267] on section "Send item for DESTROY Scan or enter tote barcode Scan or enter tote barcode sb-…" at bounding box center [613, 274] width 928 height 422
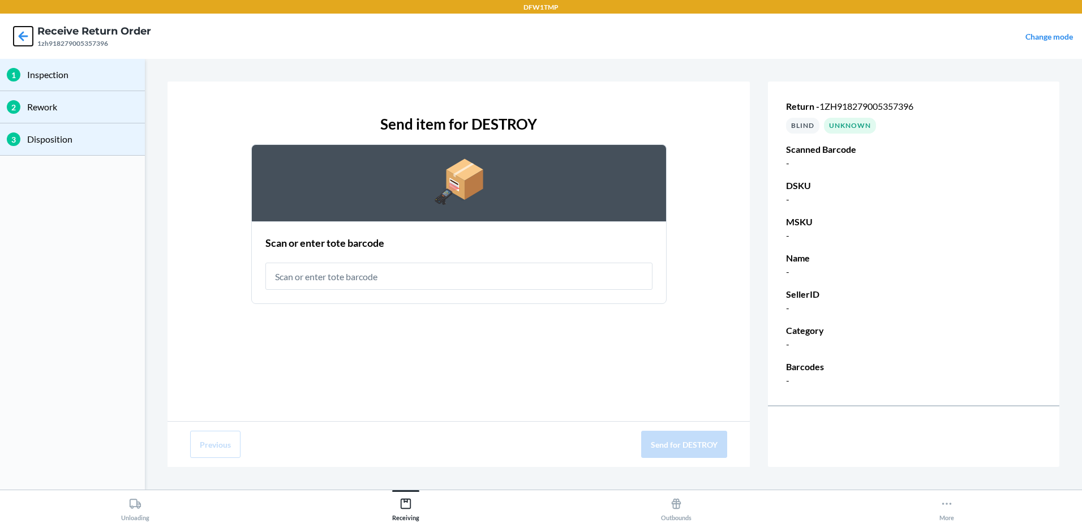
click at [19, 37] on icon at bounding box center [23, 36] width 19 height 19
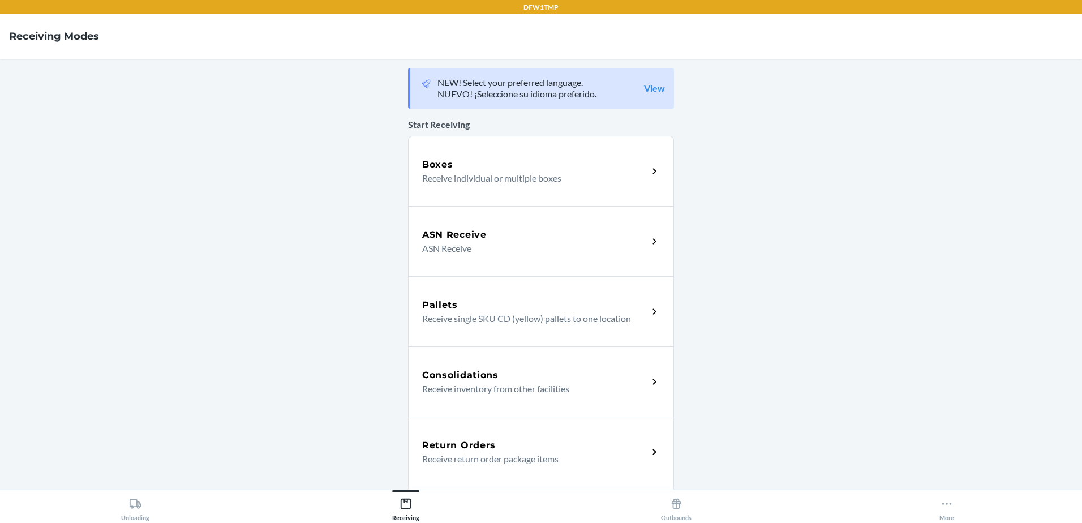
click at [108, 521] on div "Unloading Receiving Outbounds More" at bounding box center [541, 505] width 1082 height 33
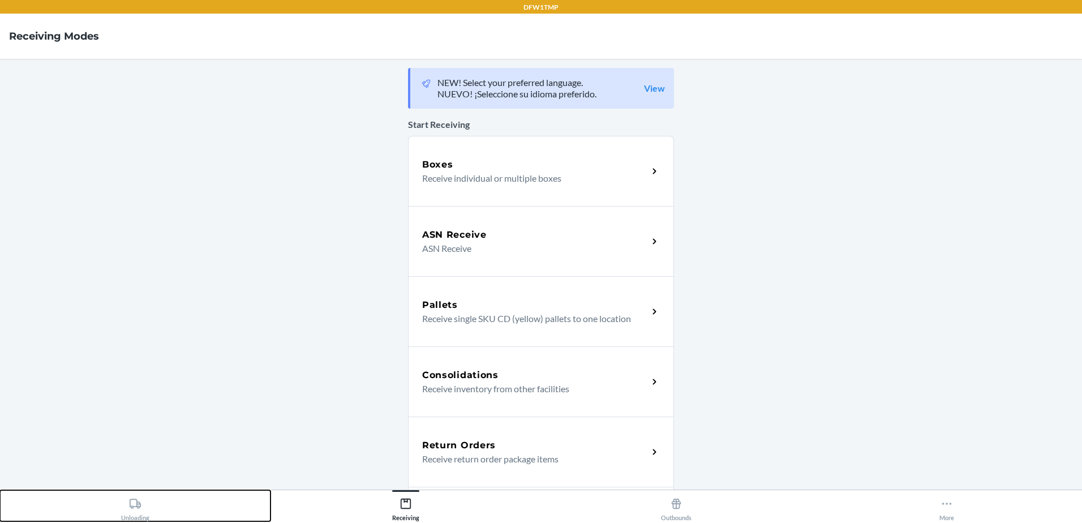
click at [154, 521] on button "Unloading" at bounding box center [135, 505] width 270 height 31
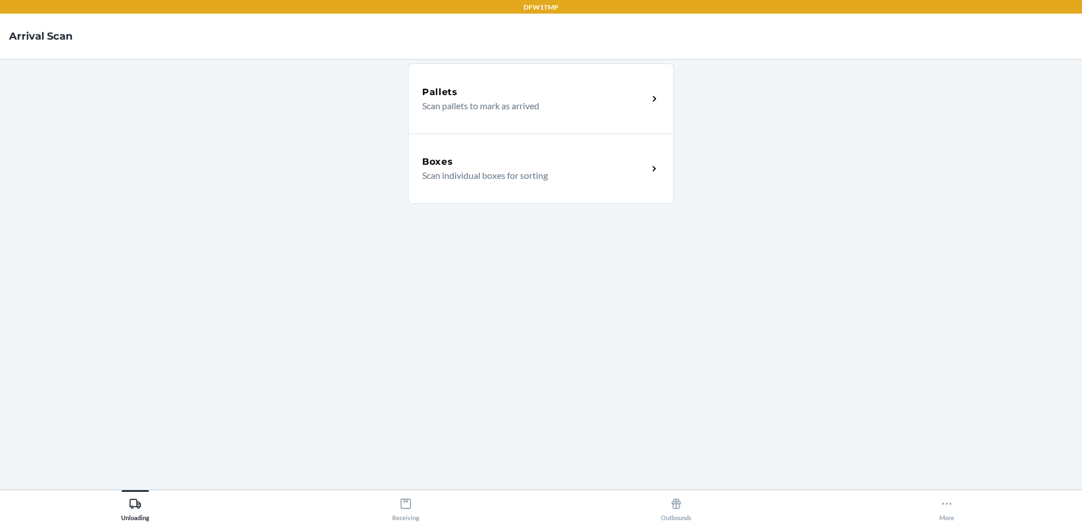
click at [456, 167] on div "Boxes" at bounding box center [535, 162] width 226 height 14
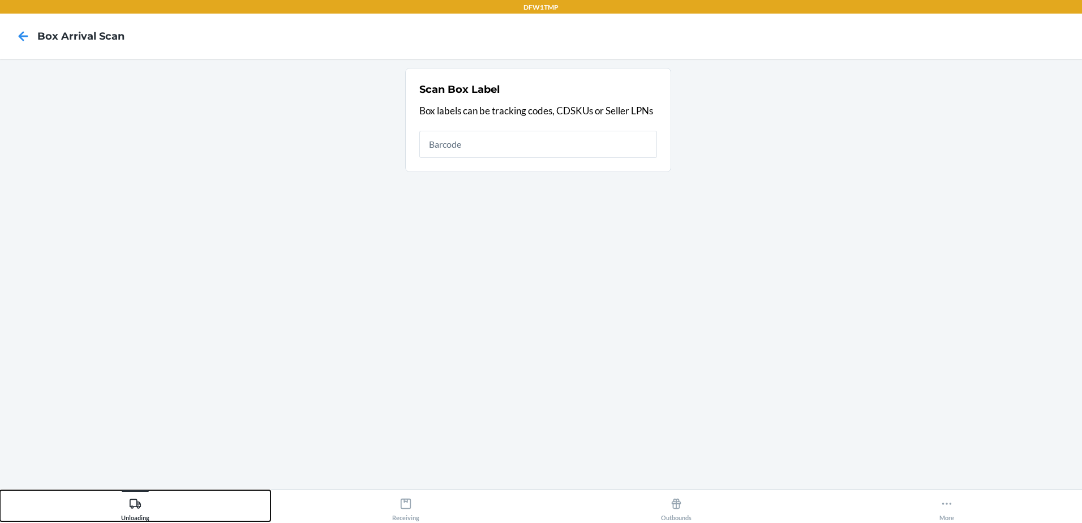
click at [131, 520] on div "Unloading" at bounding box center [135, 507] width 28 height 28
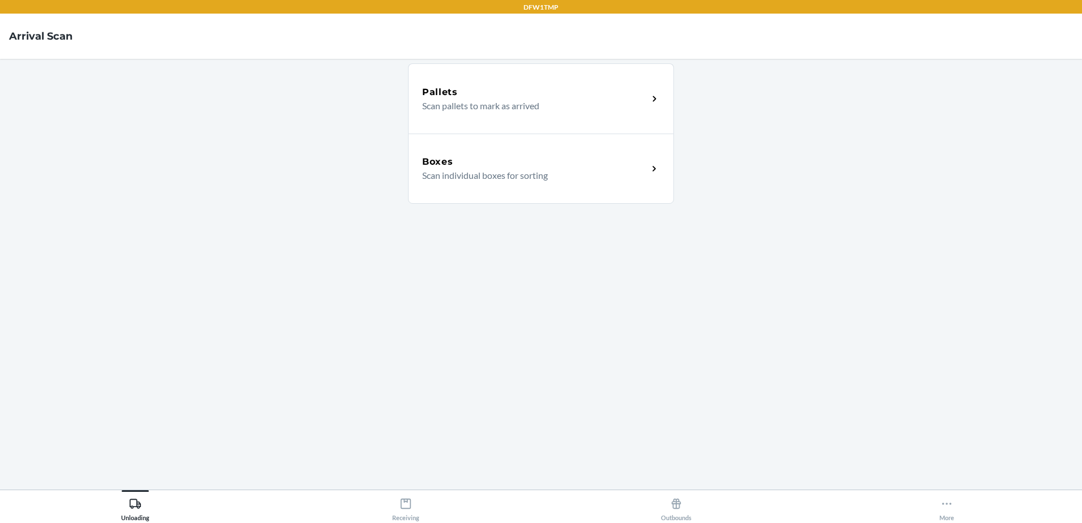
click at [616, 176] on p "Scan individual boxes for sorting" at bounding box center [530, 176] width 217 height 14
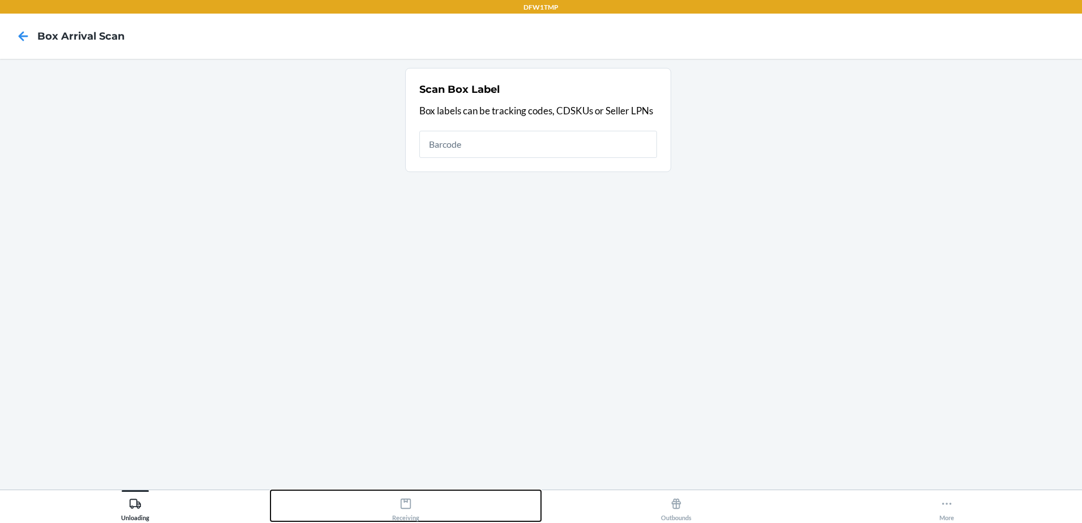
click at [388, 504] on button "Receiving" at bounding box center [405, 505] width 270 height 31
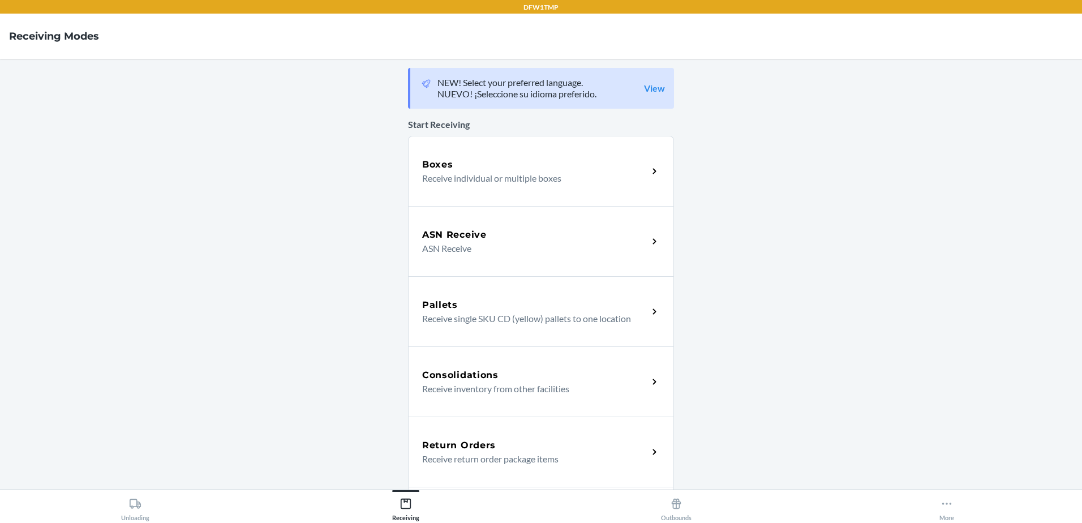
click at [468, 444] on h5 "Return Orders" at bounding box center [459, 446] width 74 height 14
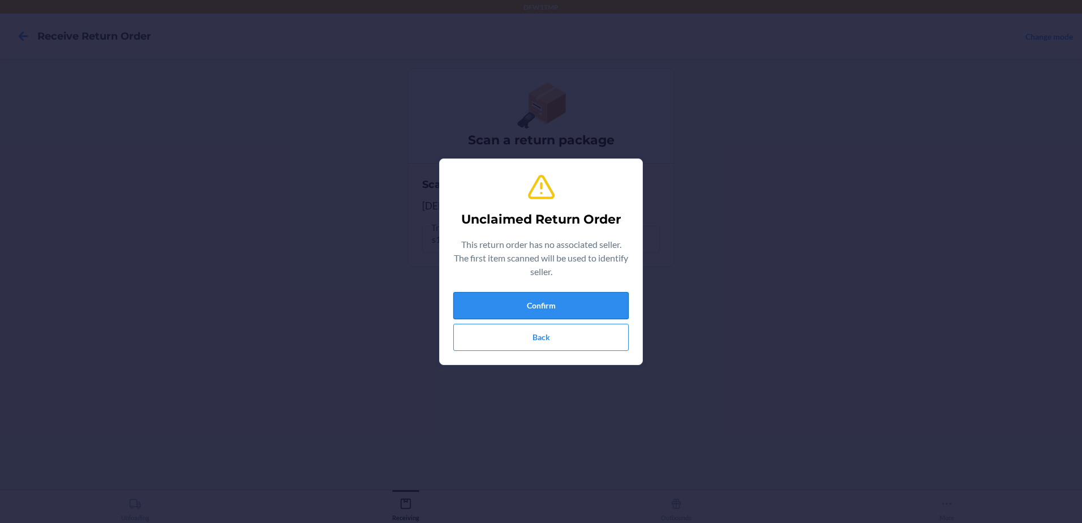
click at [597, 306] on button "Confirm" at bounding box center [540, 305] width 175 height 27
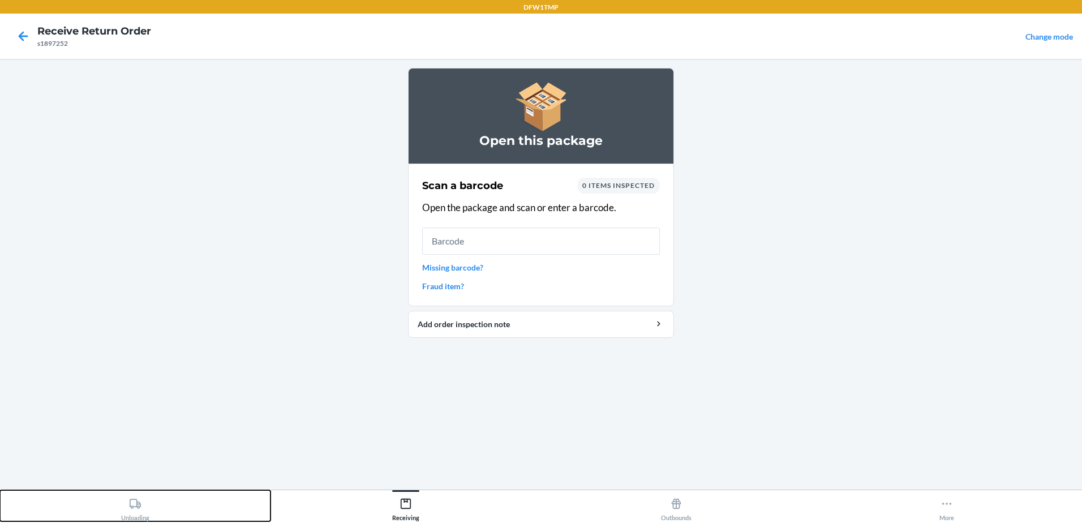
click at [134, 495] on div "Unloading" at bounding box center [135, 507] width 28 height 28
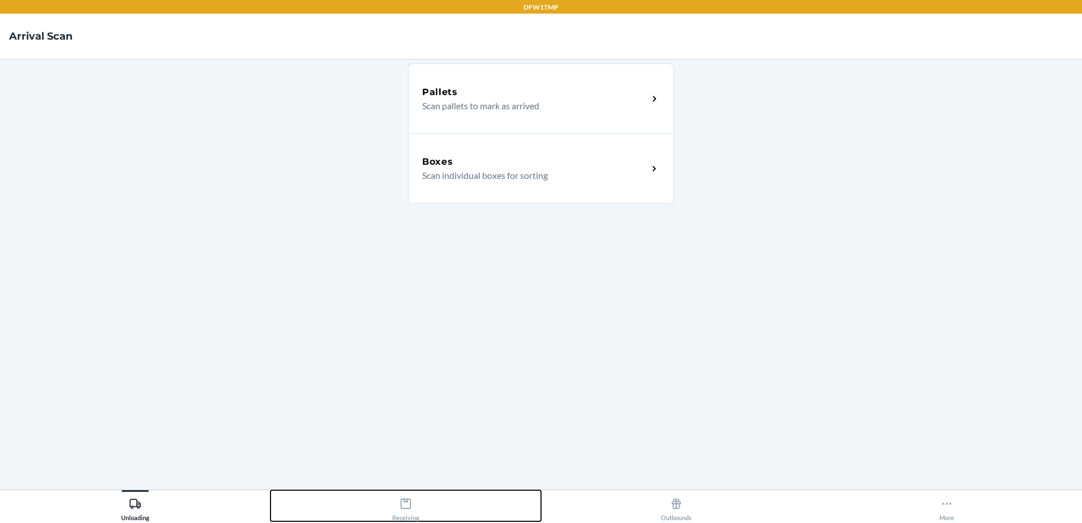
click at [406, 521] on div "Receiving" at bounding box center [405, 507] width 27 height 28
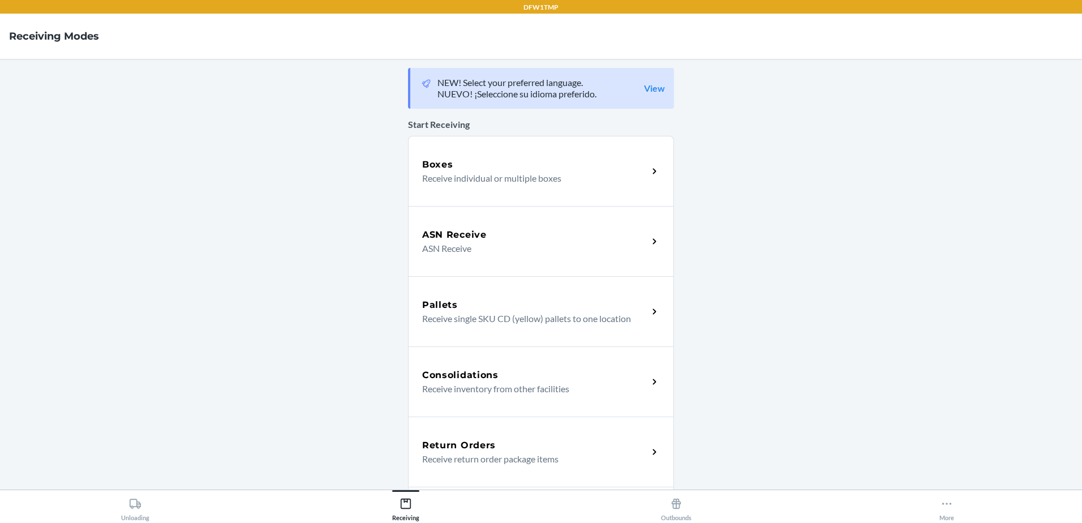
click at [429, 437] on div "Return Orders Receive return order package items" at bounding box center [541, 451] width 266 height 70
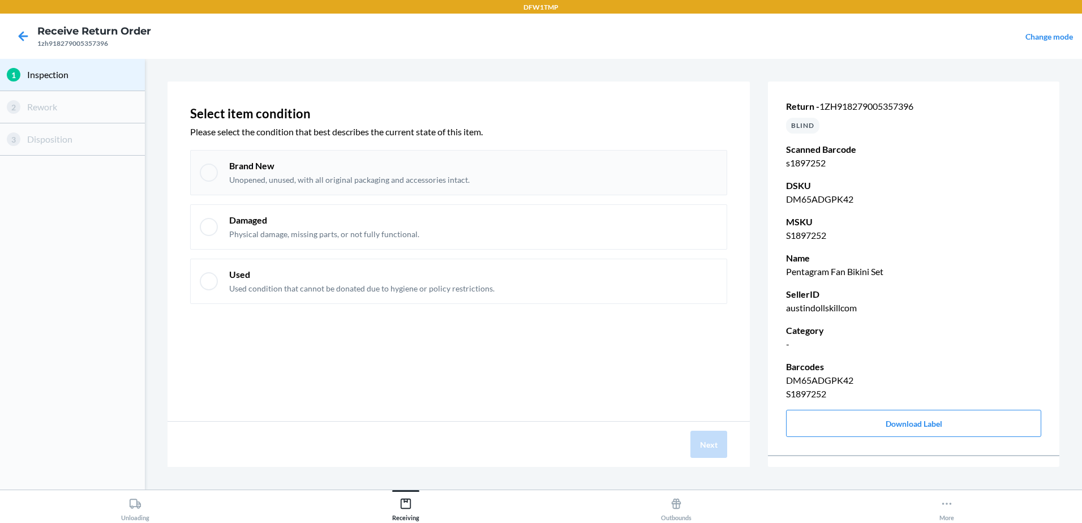
click at [215, 167] on div at bounding box center [209, 173] width 18 height 18
checkbox input "true"
click at [714, 445] on button "Next" at bounding box center [708, 444] width 37 height 27
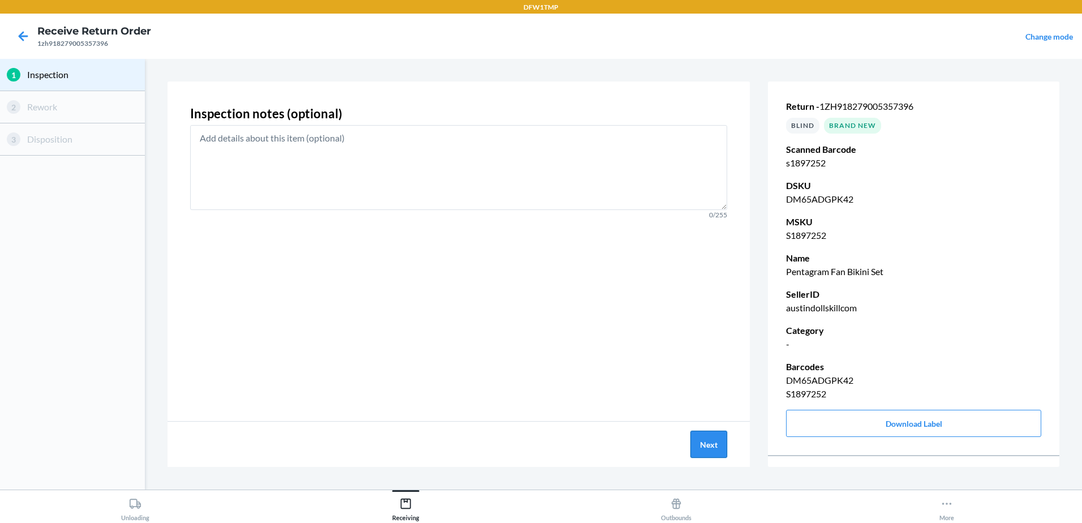
click at [712, 452] on button "Next" at bounding box center [708, 444] width 37 height 27
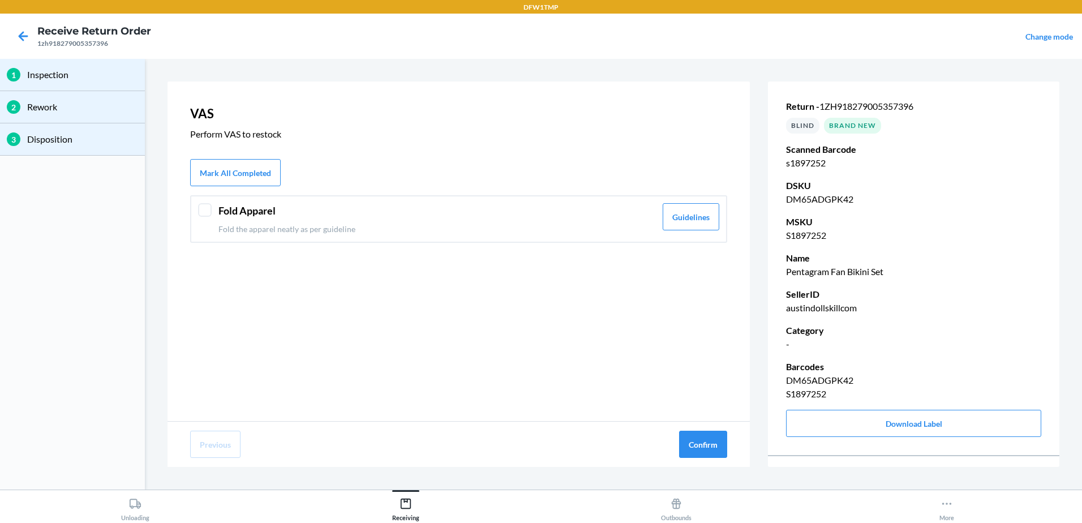
click at [202, 215] on div at bounding box center [205, 210] width 14 height 14
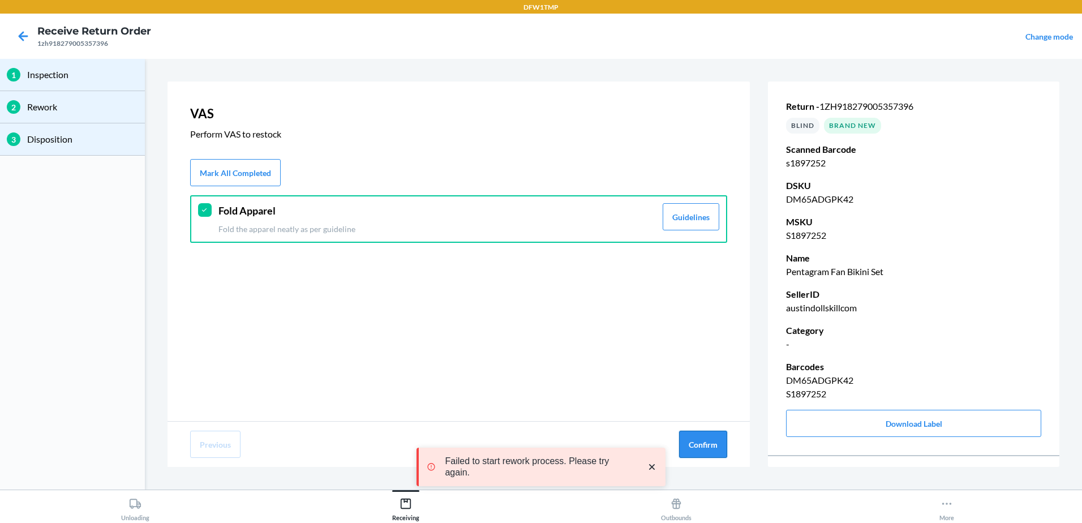
click at [697, 443] on button "Confirm" at bounding box center [703, 444] width 48 height 27
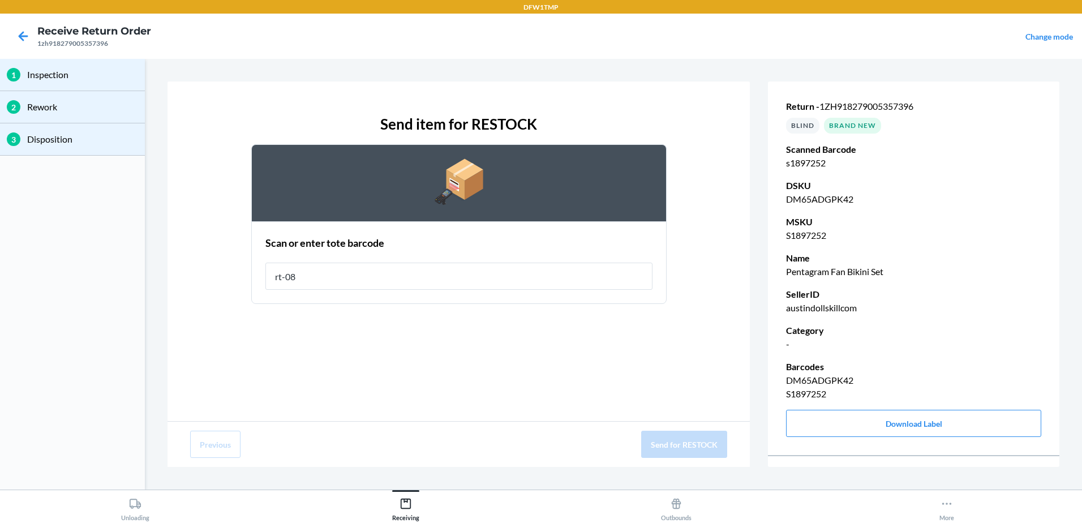
type input "rt-08"
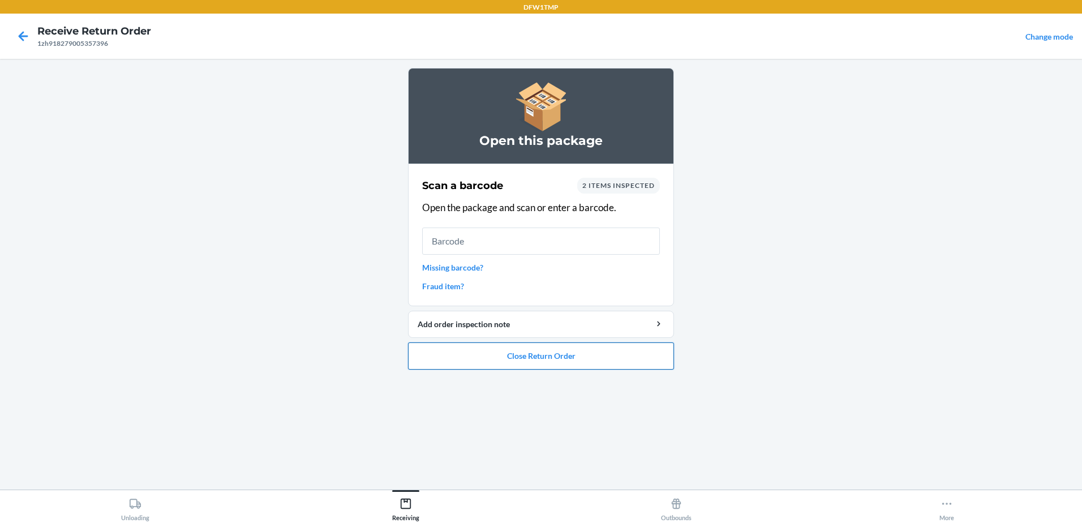
click at [495, 362] on button "Close Return Order" at bounding box center [541, 355] width 266 height 27
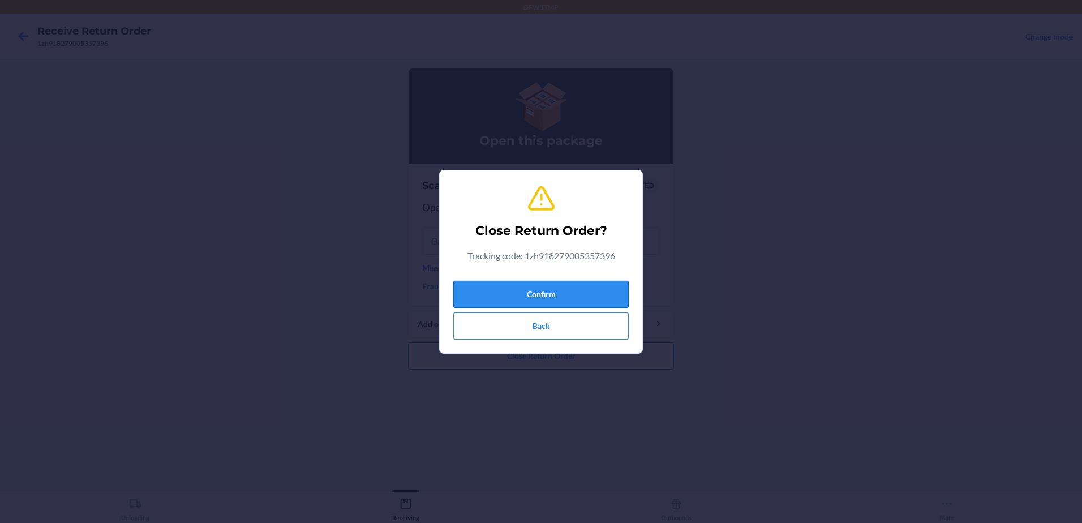
click at [546, 291] on button "Confirm" at bounding box center [540, 294] width 175 height 27
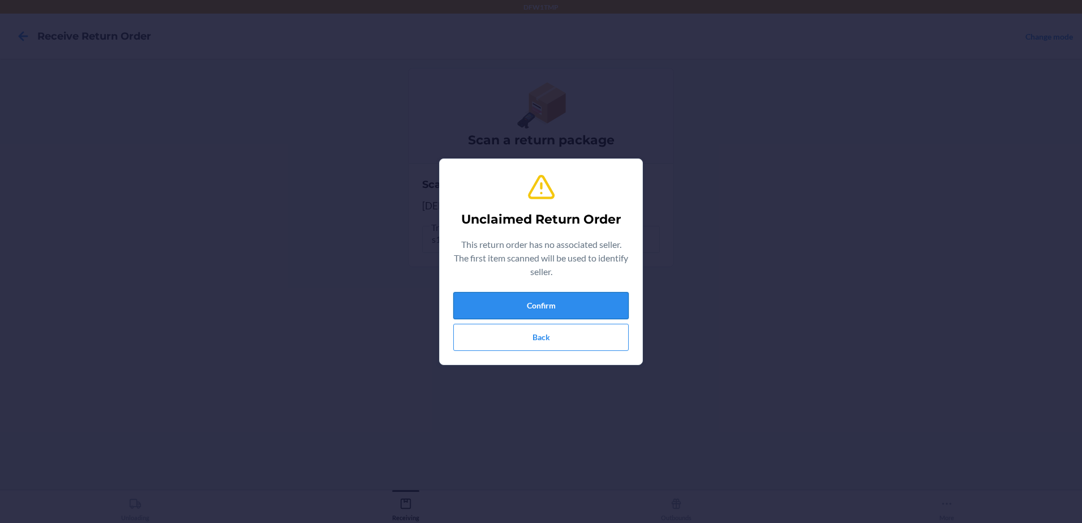
click at [569, 306] on button "Confirm" at bounding box center [540, 305] width 175 height 27
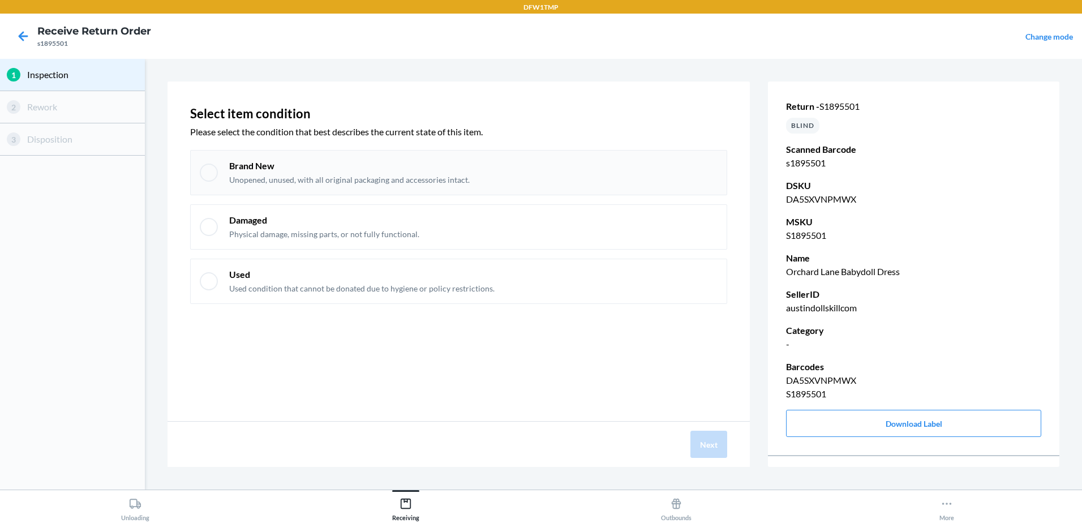
click at [208, 182] on div "Brand New Unopened, unused, with all original packaging and accessories intact." at bounding box center [458, 172] width 537 height 45
checkbox input "true"
click at [694, 448] on button "Next" at bounding box center [708, 444] width 37 height 27
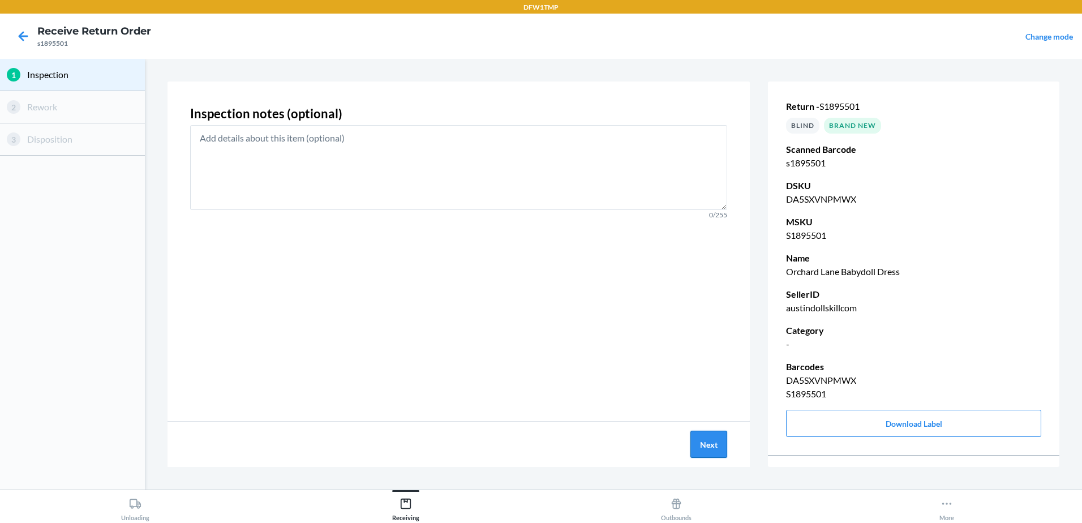
click at [711, 445] on button "Next" at bounding box center [708, 444] width 37 height 27
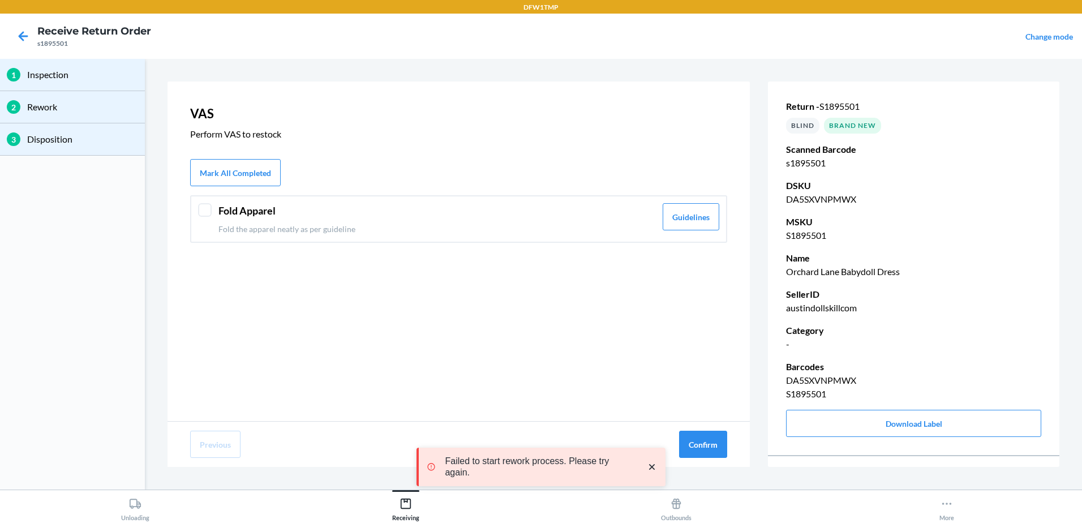
click at [202, 213] on div at bounding box center [205, 210] width 14 height 14
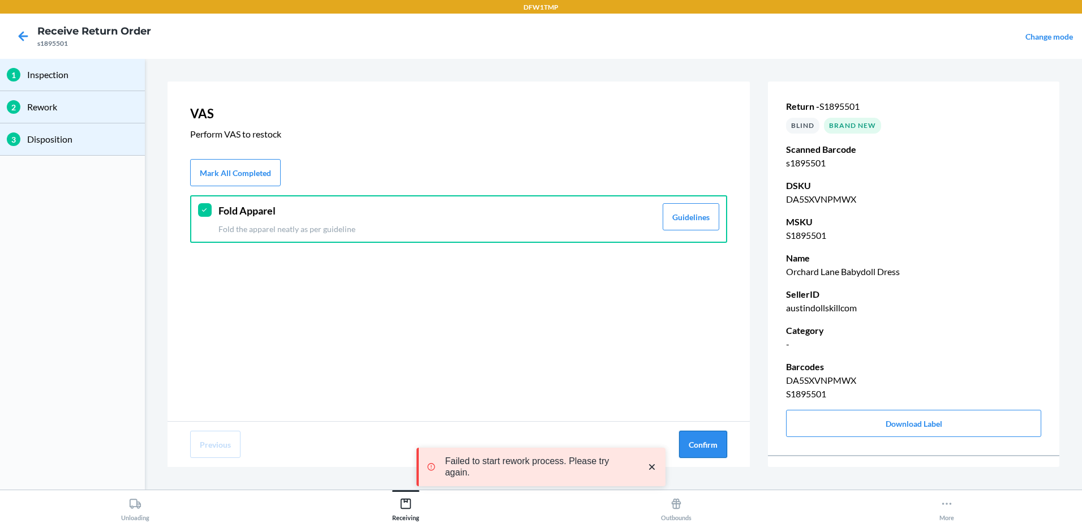
click at [701, 444] on button "Confirm" at bounding box center [703, 444] width 48 height 27
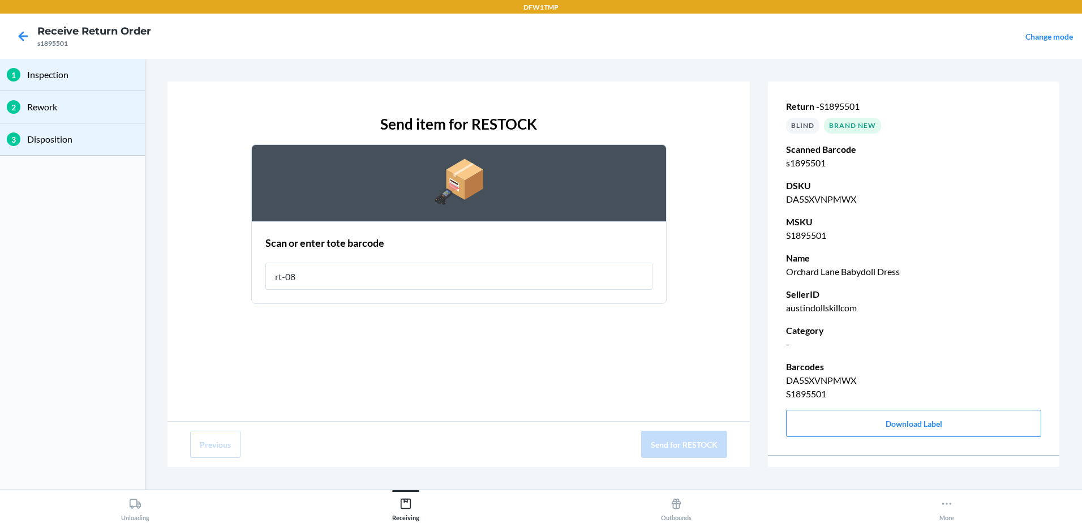
type input "rt-08"
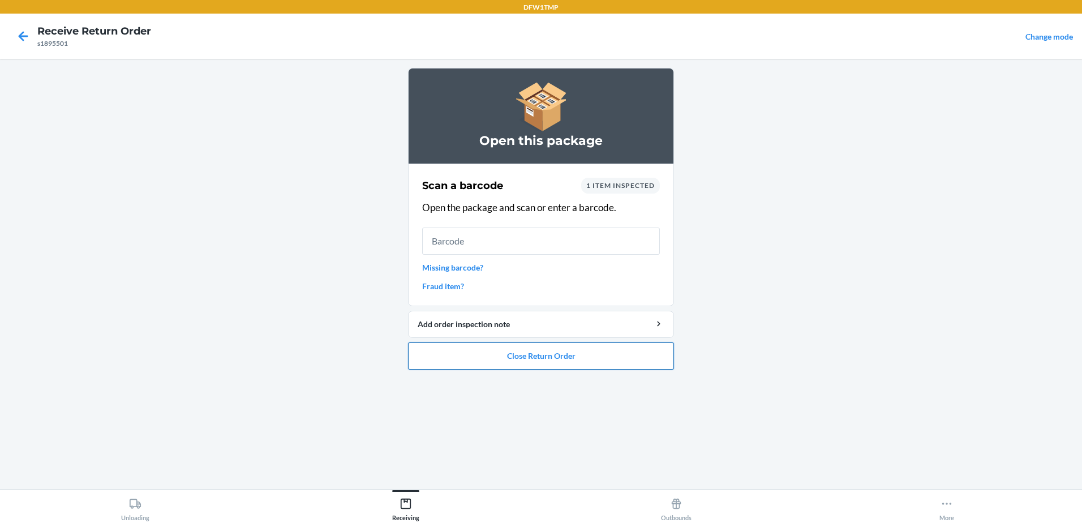
click at [544, 363] on button "Close Return Order" at bounding box center [541, 355] width 266 height 27
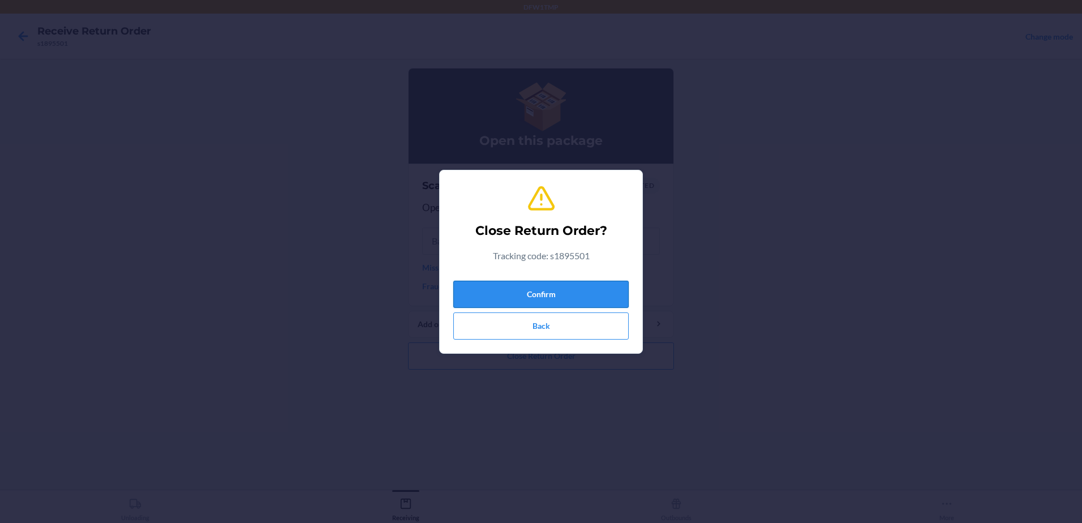
click at [551, 297] on button "Confirm" at bounding box center [540, 294] width 175 height 27
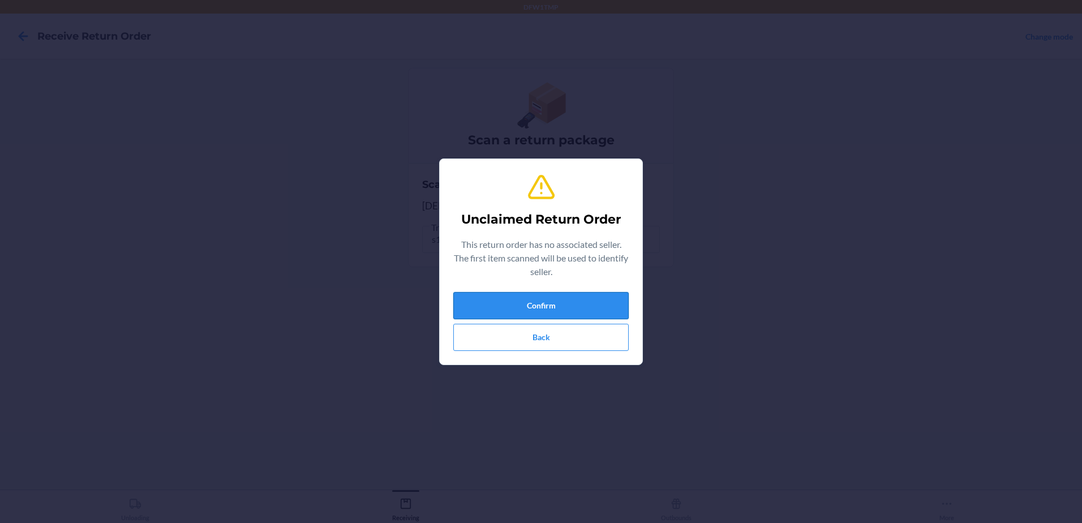
click at [579, 301] on button "Confirm" at bounding box center [540, 305] width 175 height 27
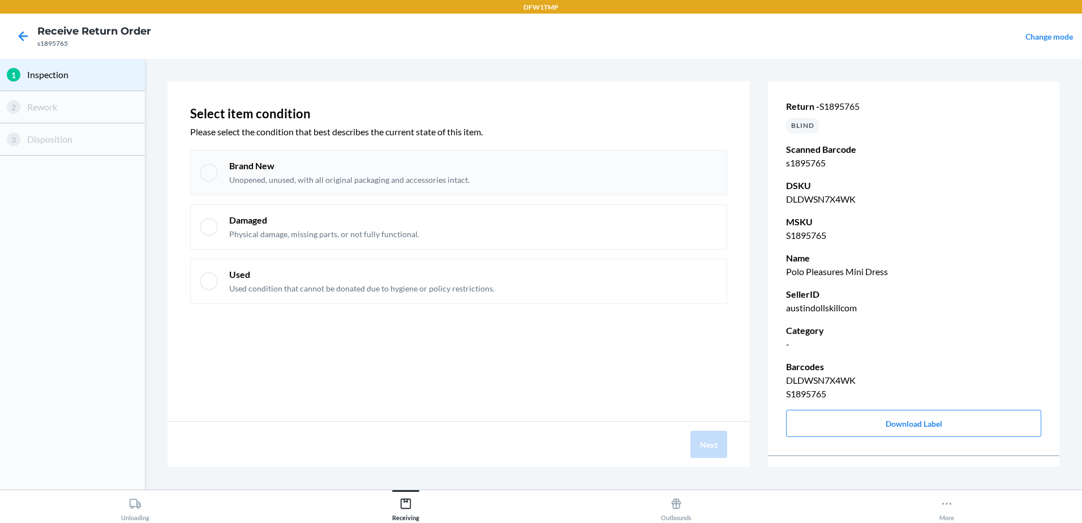
click at [212, 182] on div "Brand New Unopened, unused, with all original packaging and accessories intact." at bounding box center [458, 172] width 537 height 45
checkbox input "true"
click at [716, 440] on button "Next" at bounding box center [708, 444] width 37 height 27
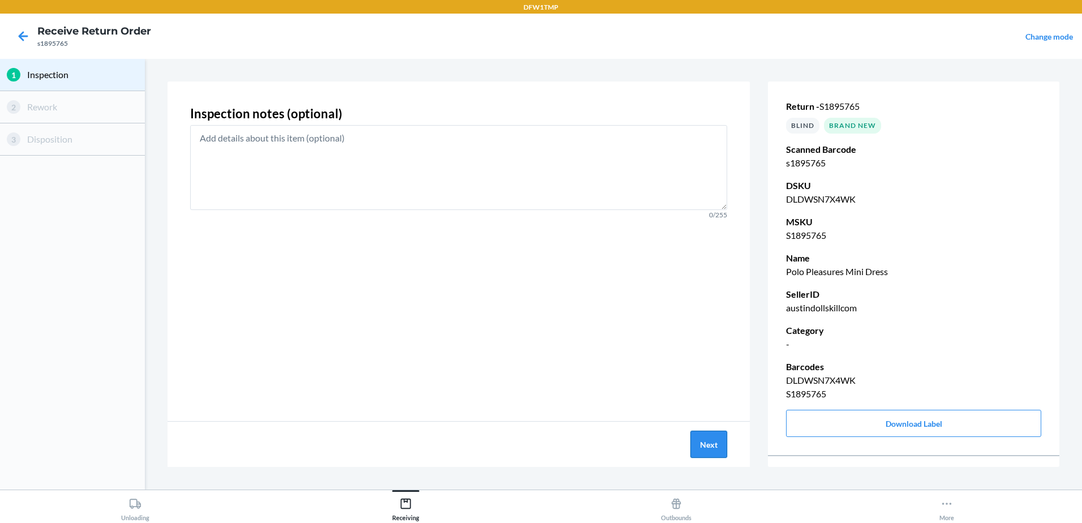
click at [718, 449] on button "Next" at bounding box center [708, 444] width 37 height 27
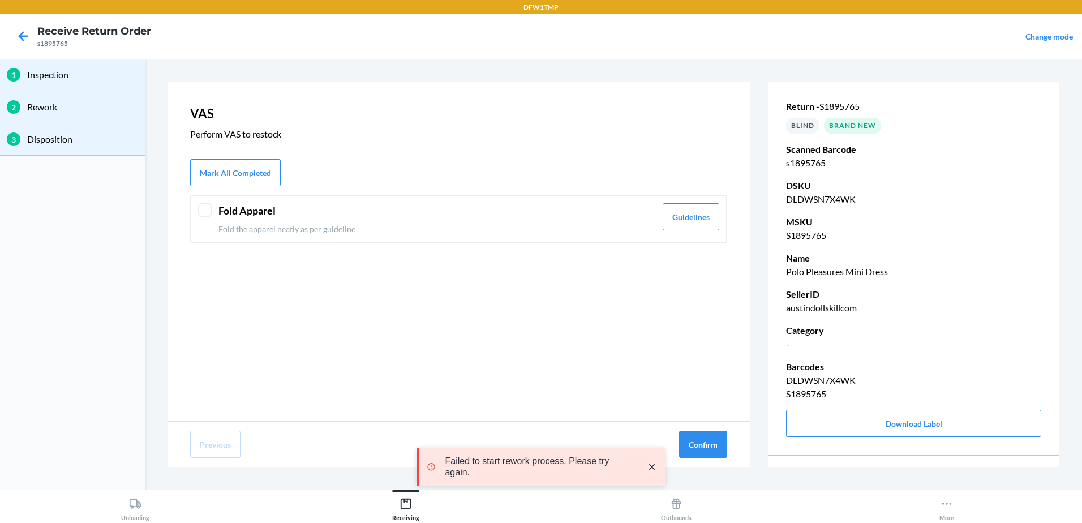
click at [208, 216] on div at bounding box center [205, 210] width 14 height 14
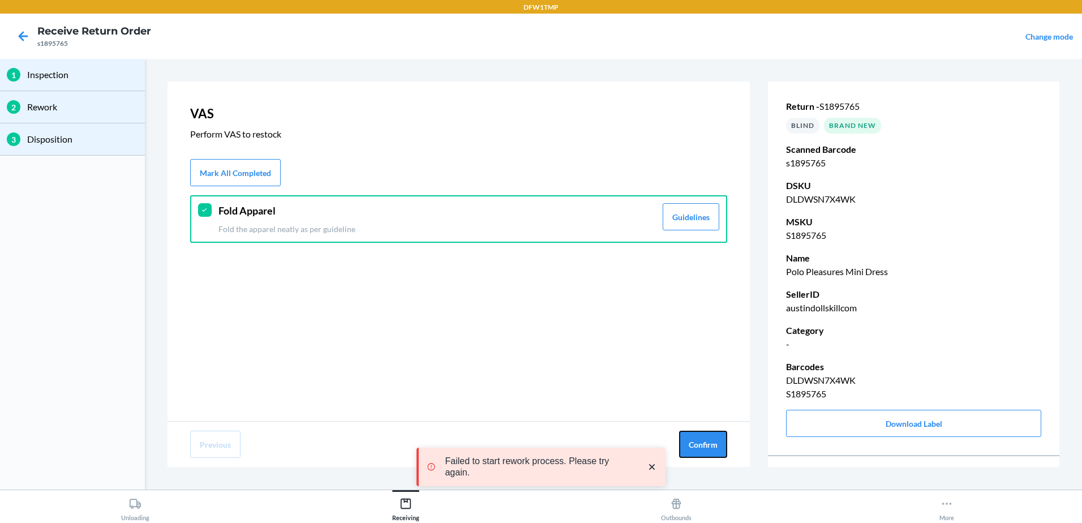
drag, startPoint x: 701, startPoint y: 439, endPoint x: 587, endPoint y: 405, distance: 118.7
click at [691, 436] on button "Confirm" at bounding box center [703, 444] width 48 height 27
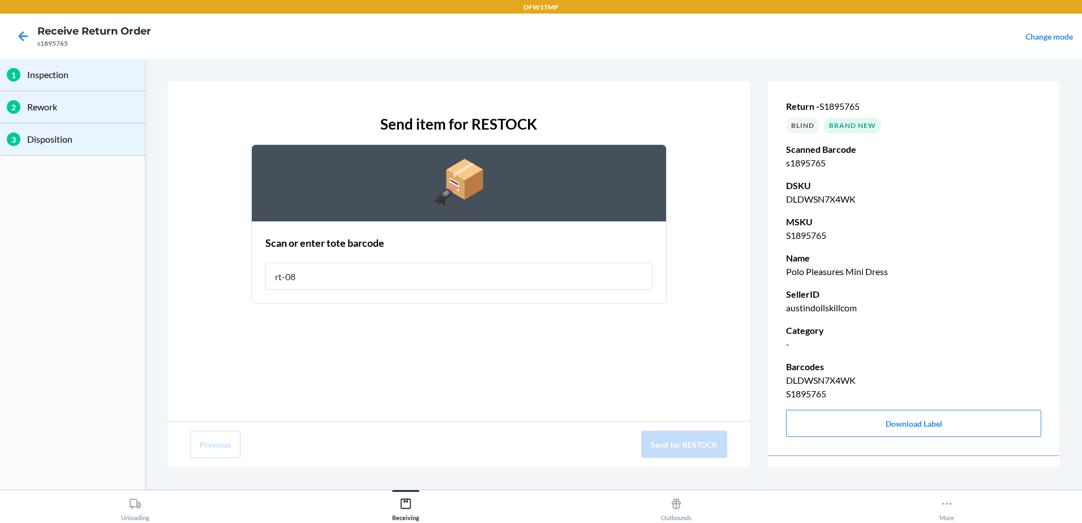
type input "rt-08"
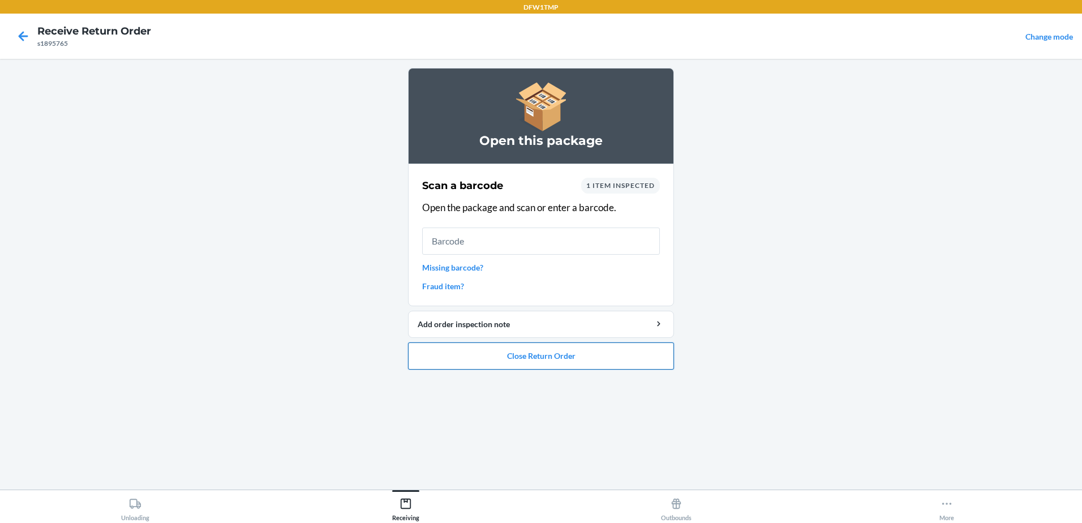
click at [529, 360] on button "Close Return Order" at bounding box center [541, 355] width 266 height 27
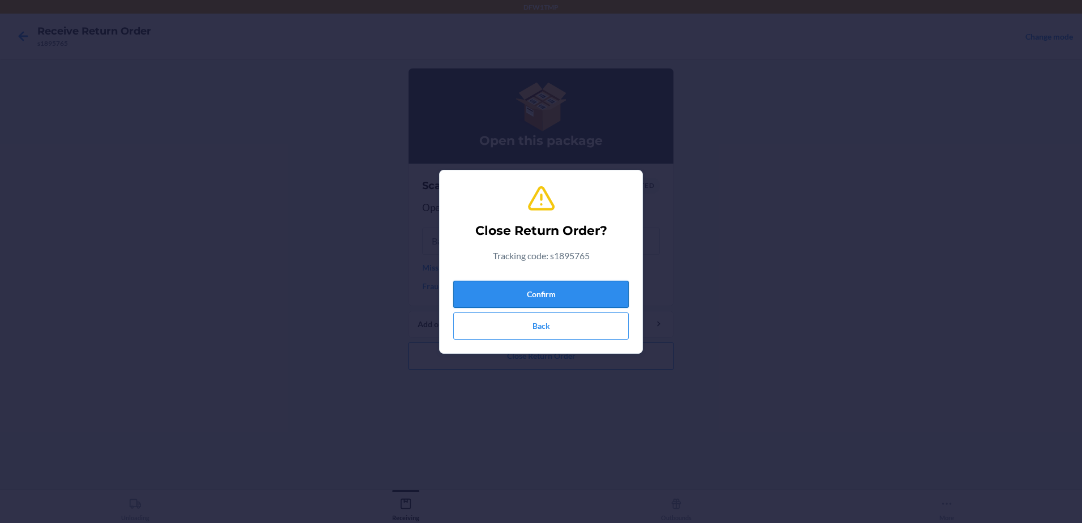
click at [551, 293] on button "Confirm" at bounding box center [540, 294] width 175 height 27
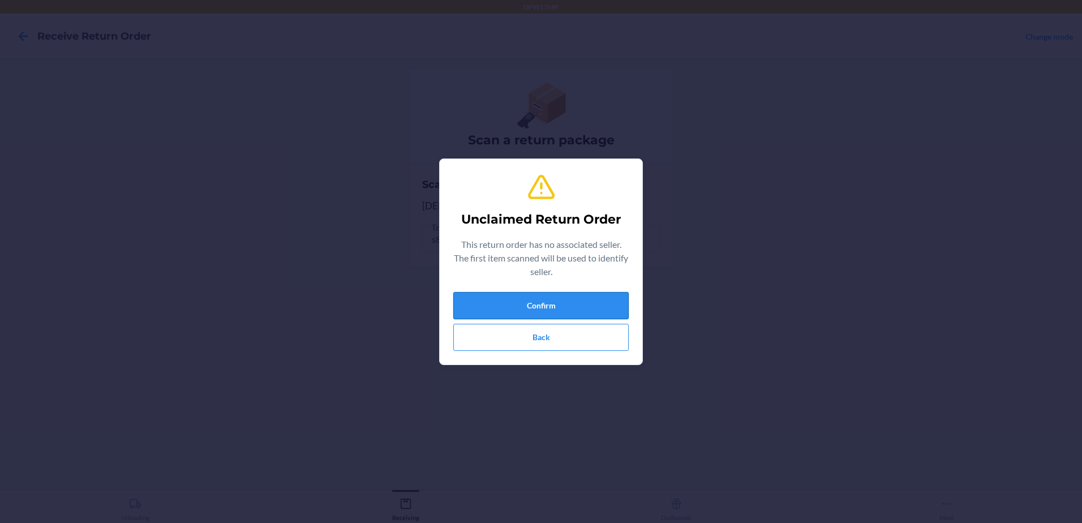
click at [553, 309] on button "Confirm" at bounding box center [540, 305] width 175 height 27
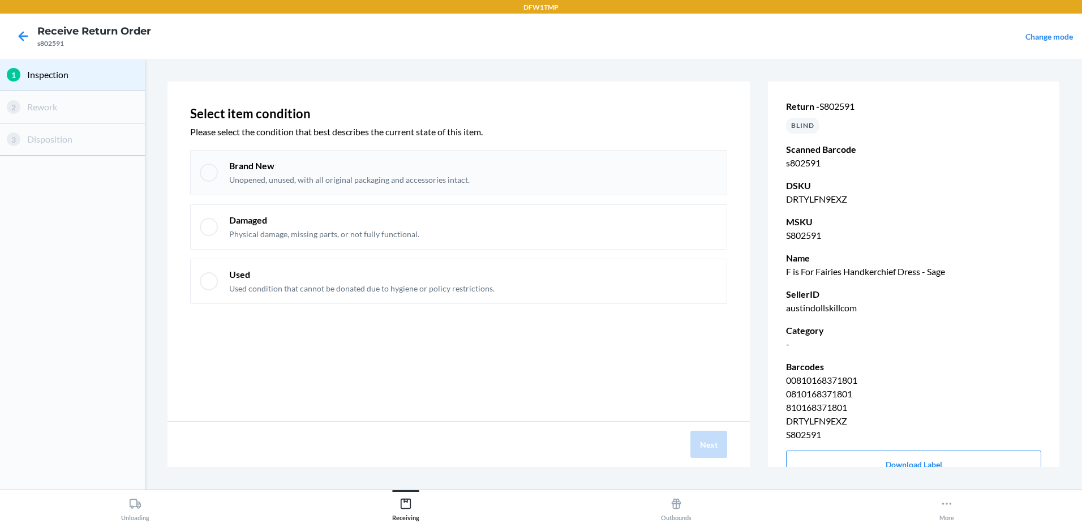
click at [234, 182] on p "Unopened, unused, with all original packaging and accessories intact." at bounding box center [349, 179] width 240 height 11
checkbox input "true"
click at [723, 441] on button "Next" at bounding box center [708, 444] width 37 height 27
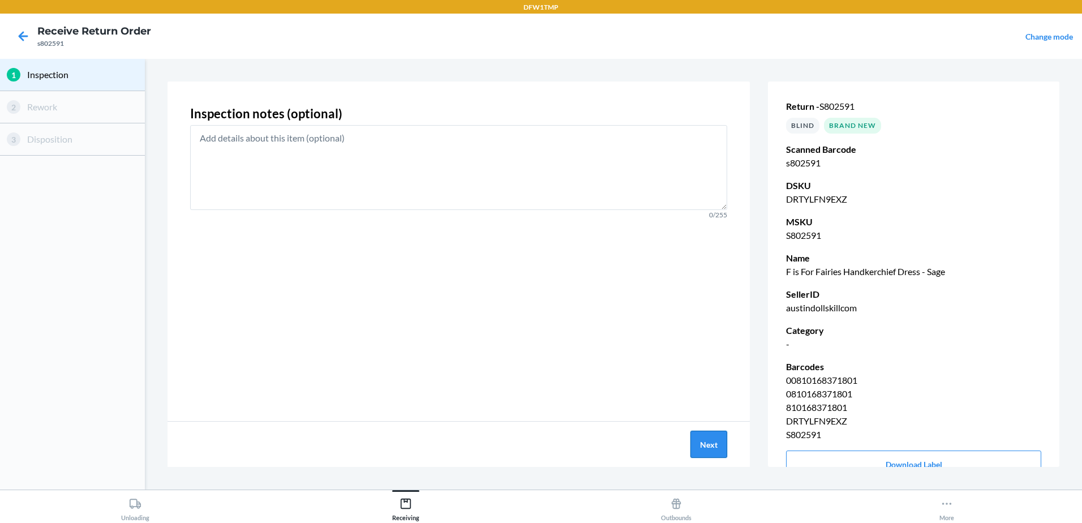
click at [708, 449] on button "Next" at bounding box center [708, 444] width 37 height 27
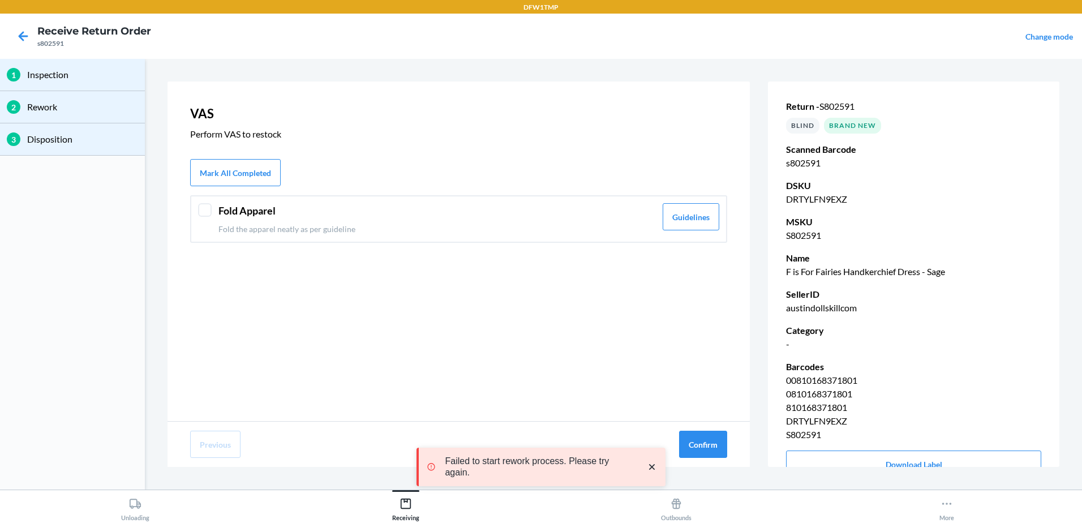
click at [203, 221] on div "Fold Apparel Fold the apparel neatly as per guideline Guidelines" at bounding box center [458, 219] width 537 height 48
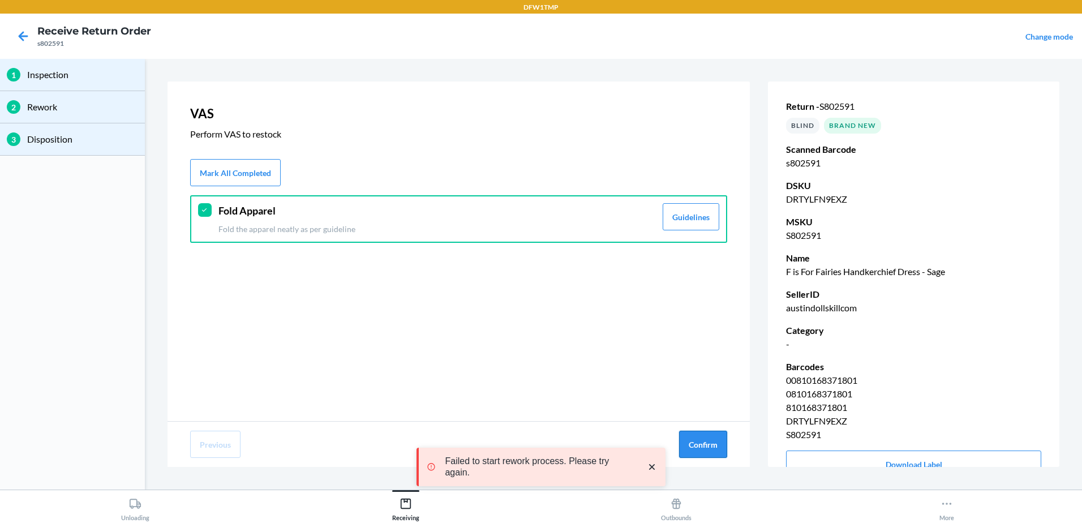
click at [692, 436] on button "Confirm" at bounding box center [703, 444] width 48 height 27
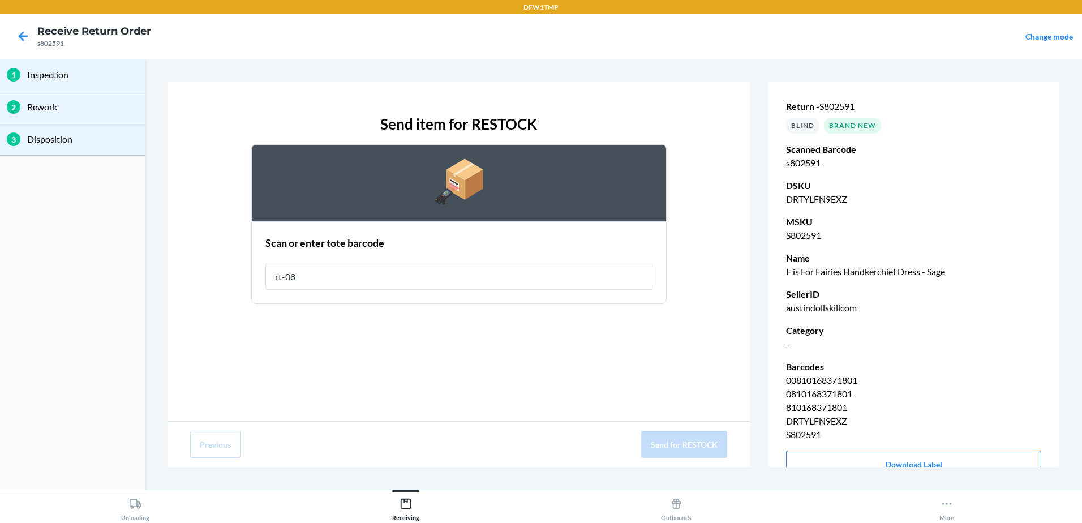
type input "rt-08"
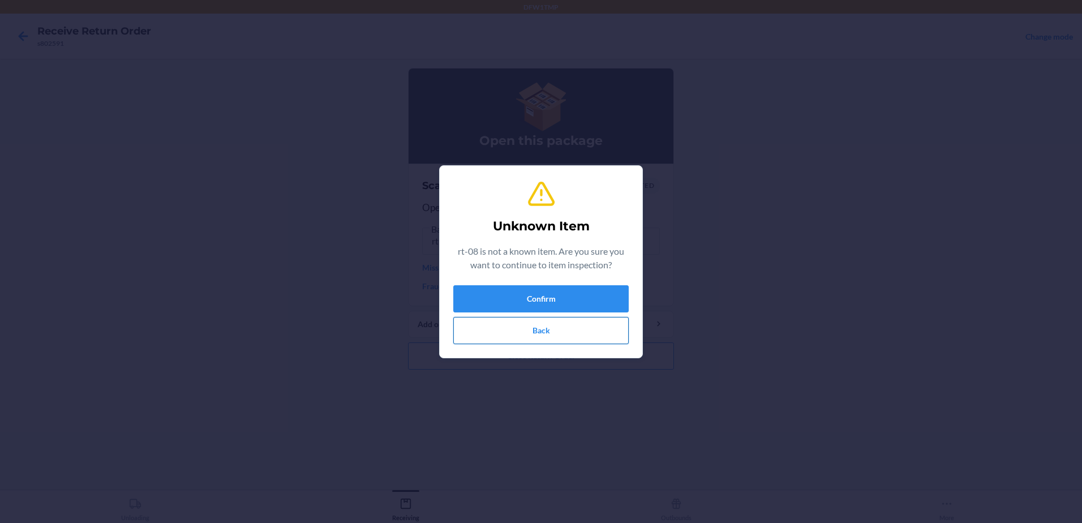
click at [591, 332] on button "Back" at bounding box center [540, 330] width 175 height 27
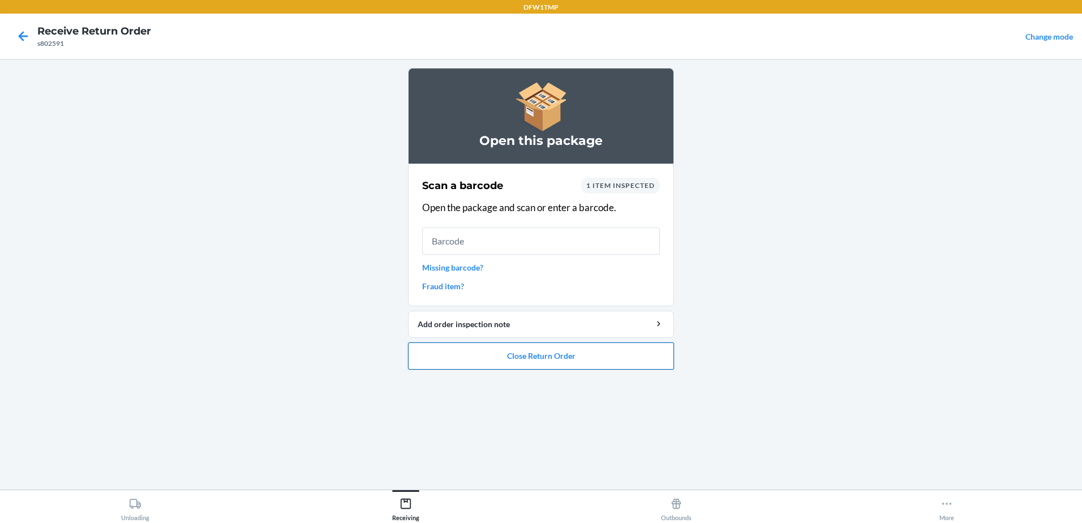
click at [481, 369] on button "Close Return Order" at bounding box center [541, 355] width 266 height 27
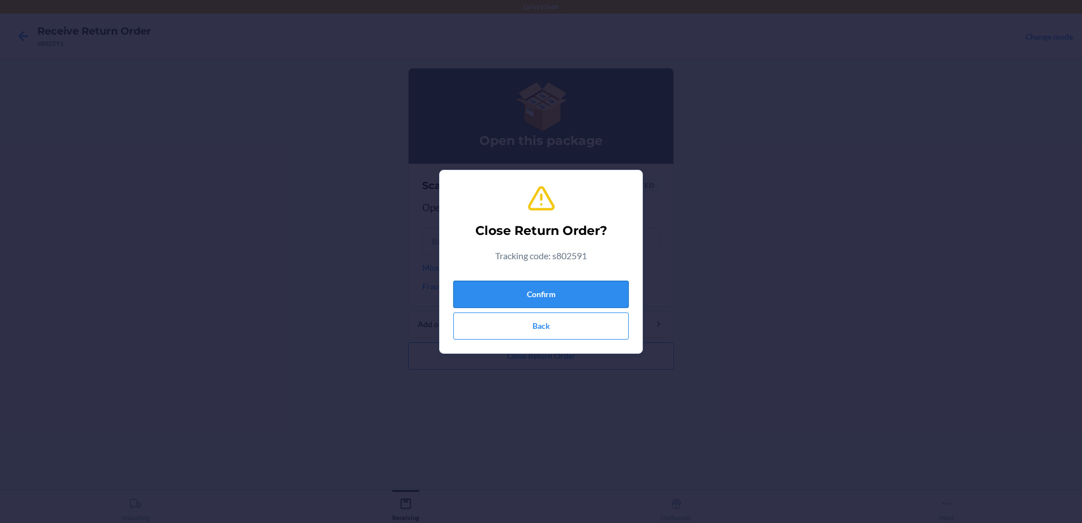
click at [521, 288] on button "Confirm" at bounding box center [540, 294] width 175 height 27
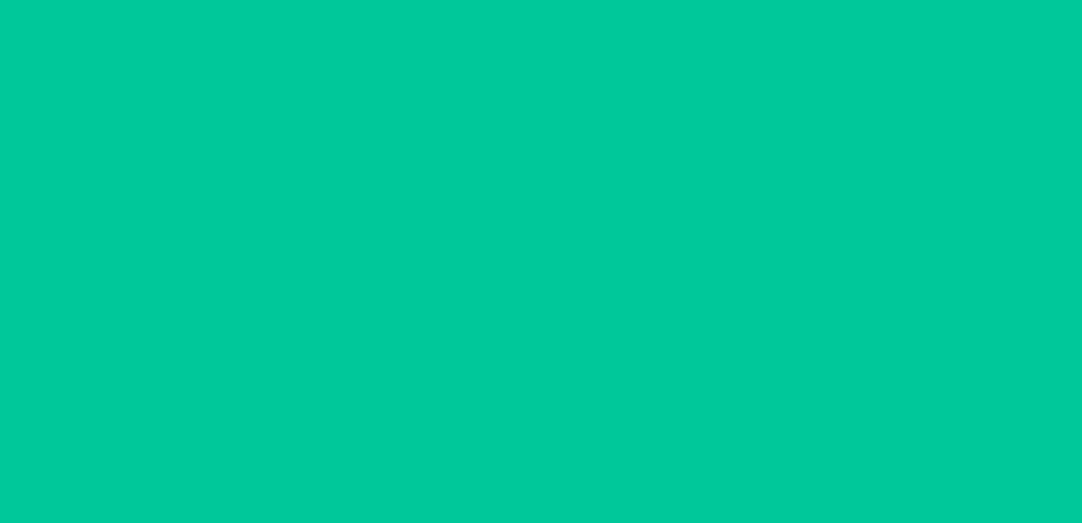
click at [488, 296] on input "text" at bounding box center [541, 290] width 238 height 27
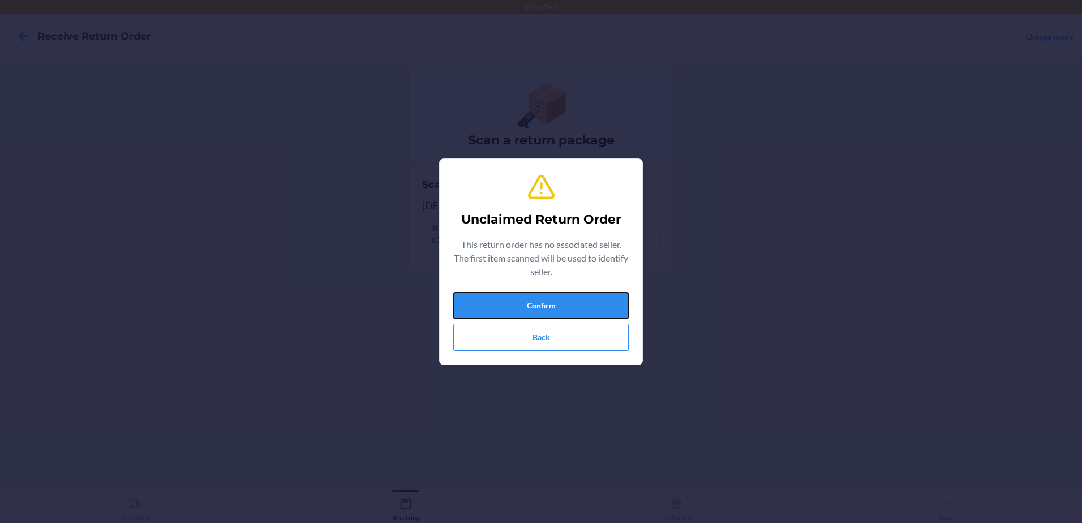
click at [480, 311] on button "Confirm" at bounding box center [540, 305] width 175 height 27
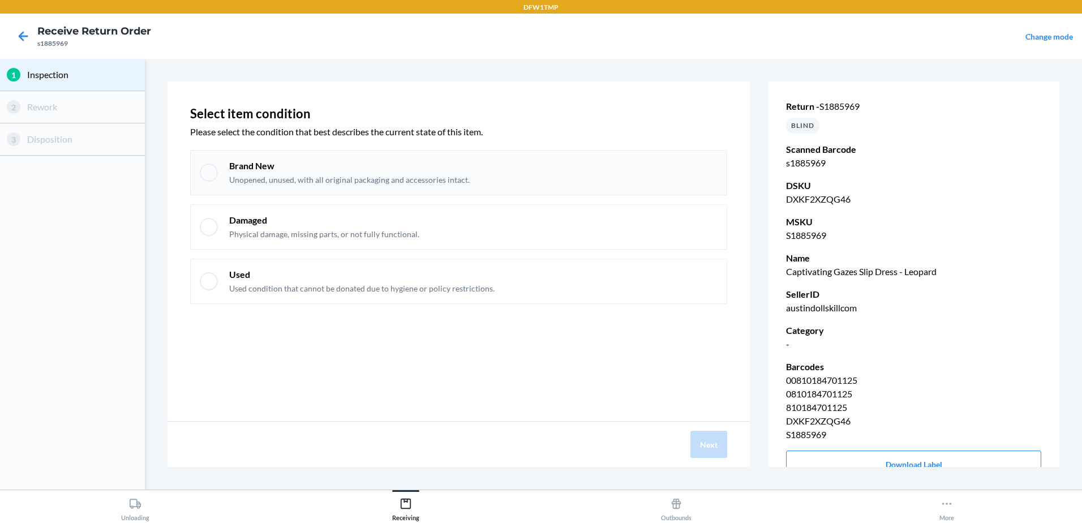
click at [217, 176] on div "Brand New Unopened, unused, with all original packaging and accessories intact." at bounding box center [458, 172] width 537 height 45
checkbox input "true"
click at [702, 453] on button "Next" at bounding box center [708, 444] width 37 height 27
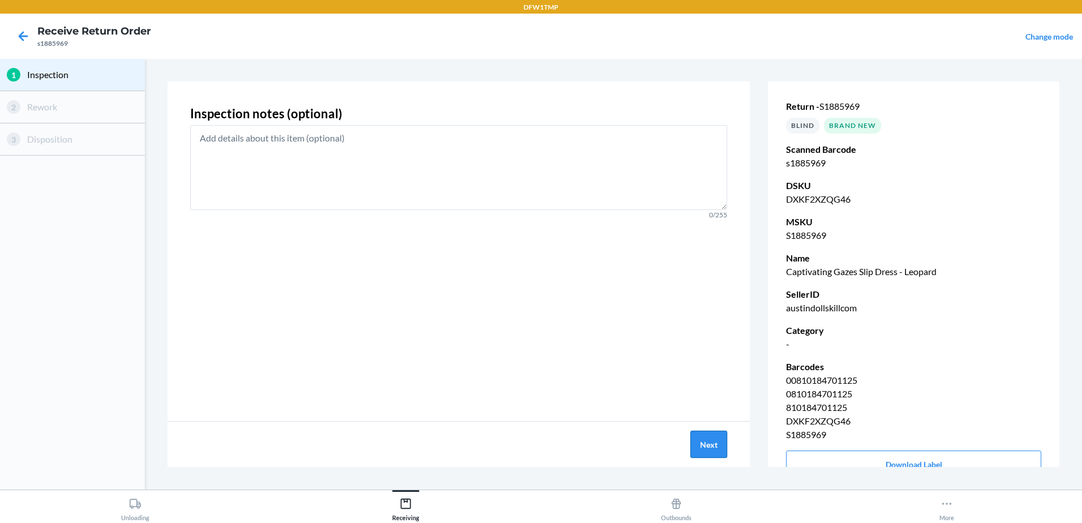
click at [709, 441] on button "Next" at bounding box center [708, 444] width 37 height 27
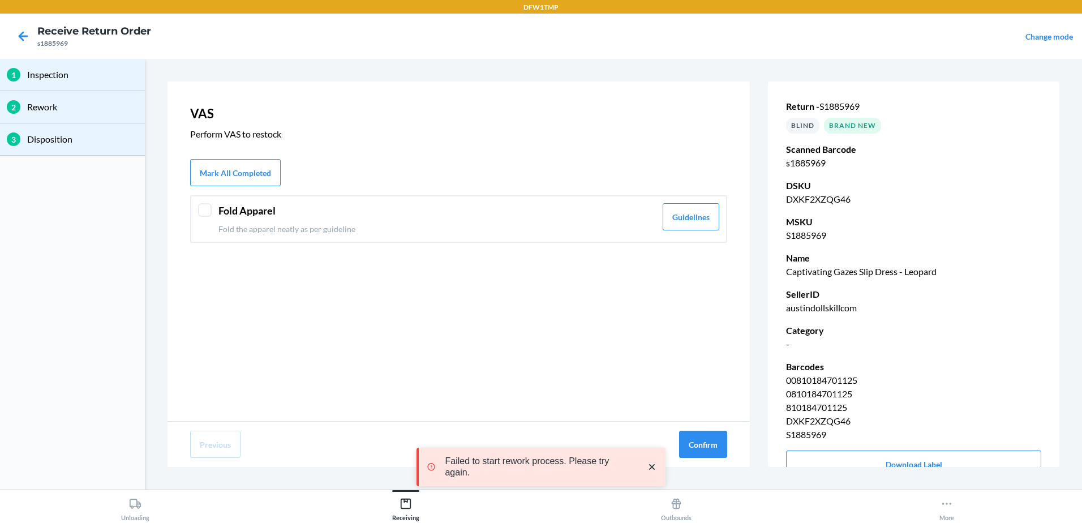
click at [222, 214] on header "Fold Apparel" at bounding box center [436, 210] width 437 height 15
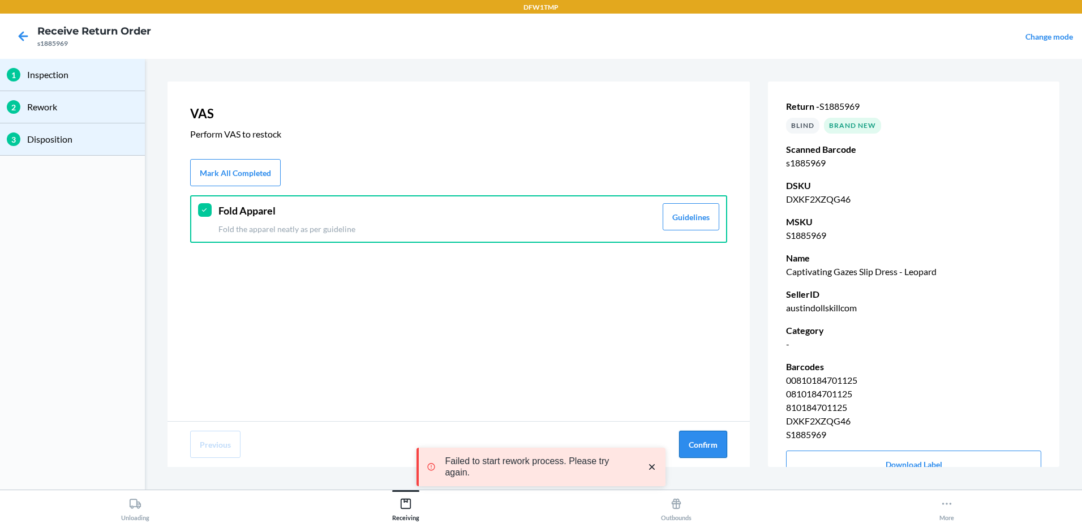
click at [700, 440] on button "Confirm" at bounding box center [703, 444] width 48 height 27
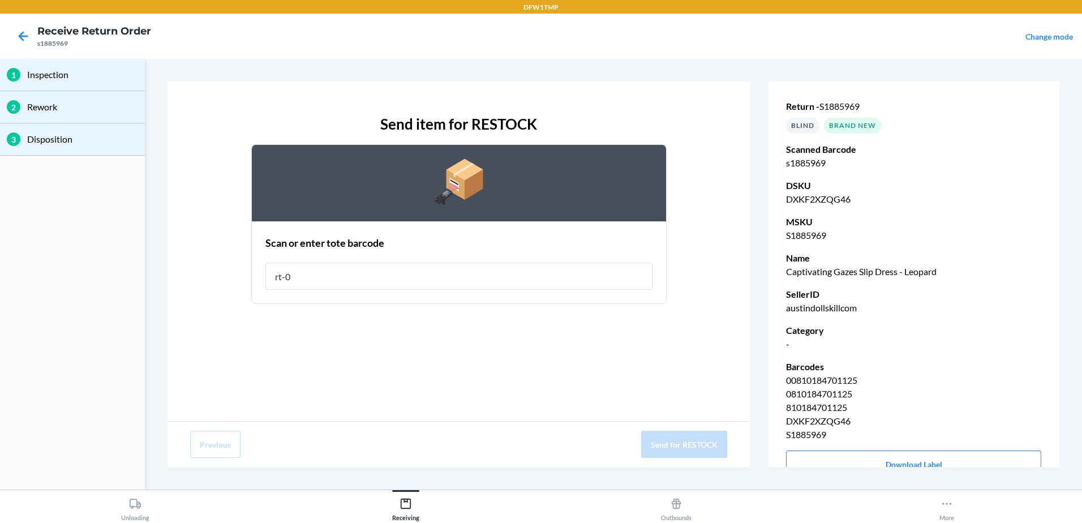
type input "rt-08"
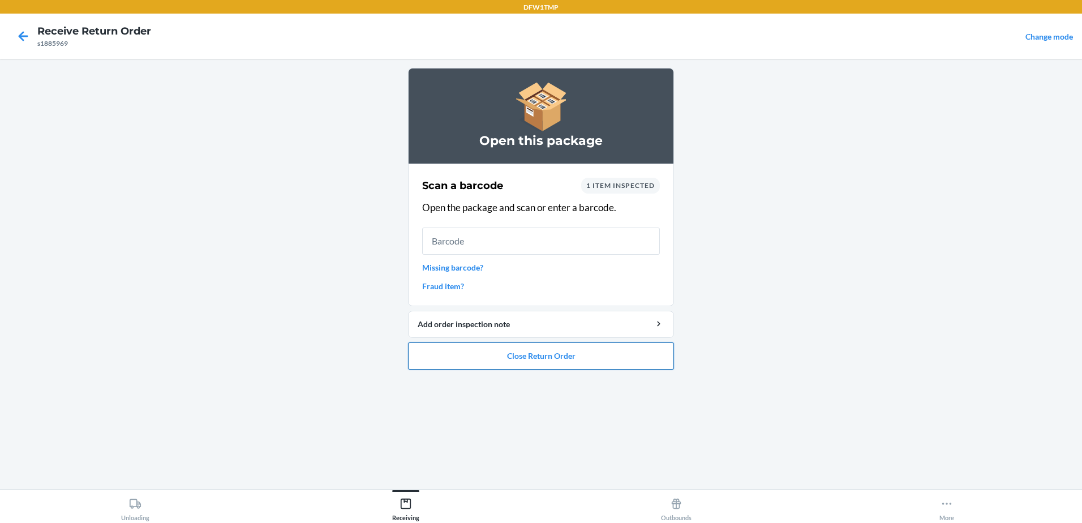
click at [467, 348] on button "Close Return Order" at bounding box center [541, 355] width 266 height 27
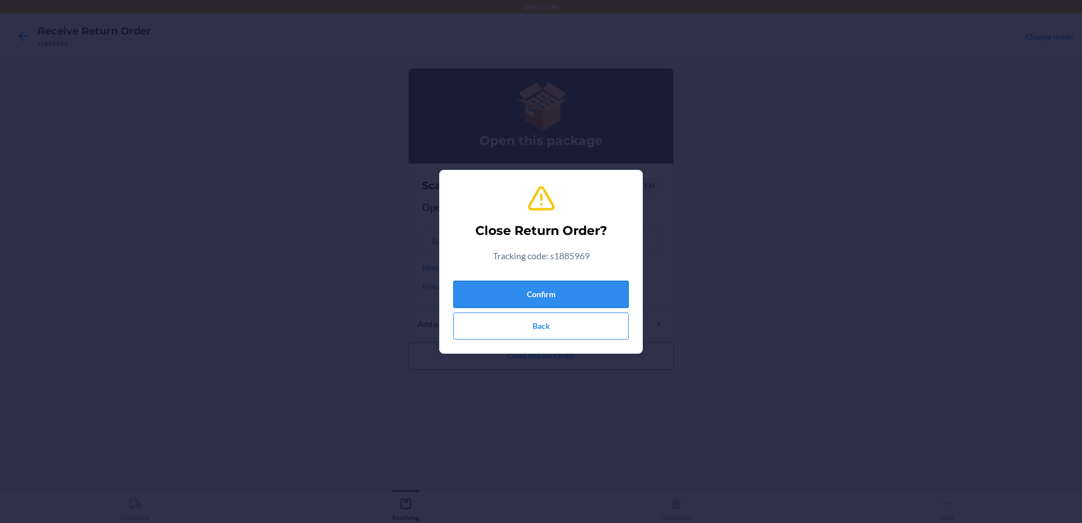
click at [502, 293] on button "Confirm" at bounding box center [540, 294] width 175 height 27
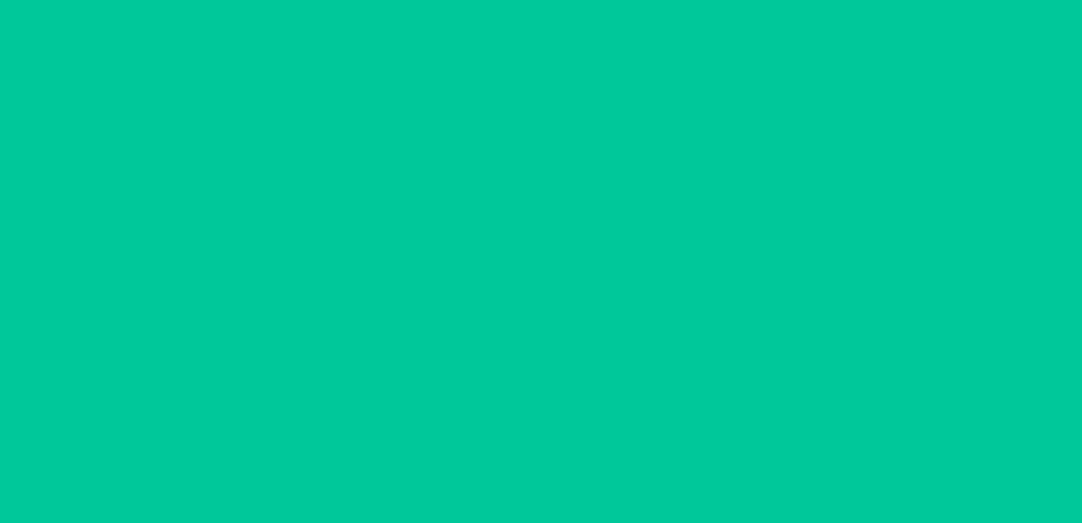
click at [493, 299] on input "text" at bounding box center [541, 290] width 238 height 27
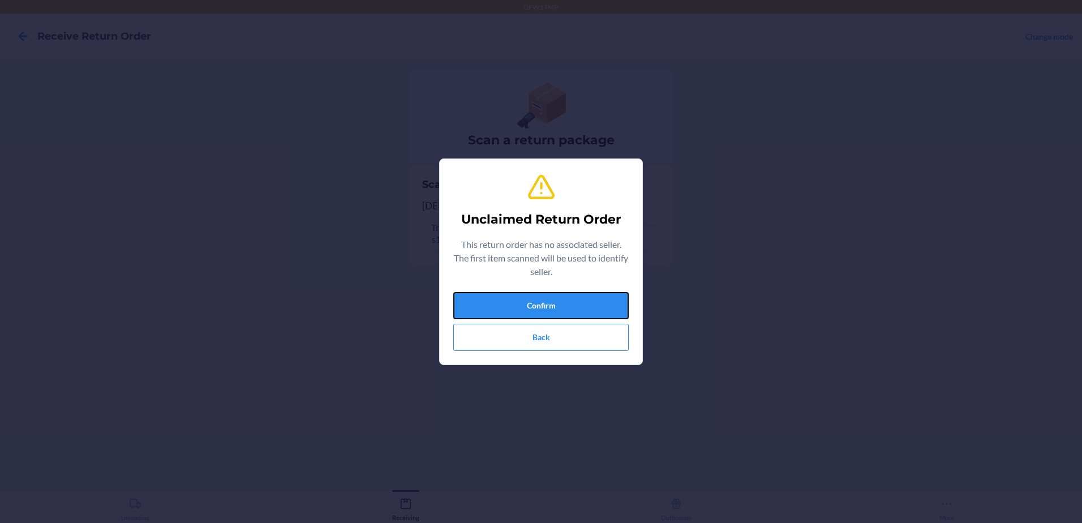
click at [479, 308] on button "Confirm" at bounding box center [540, 305] width 175 height 27
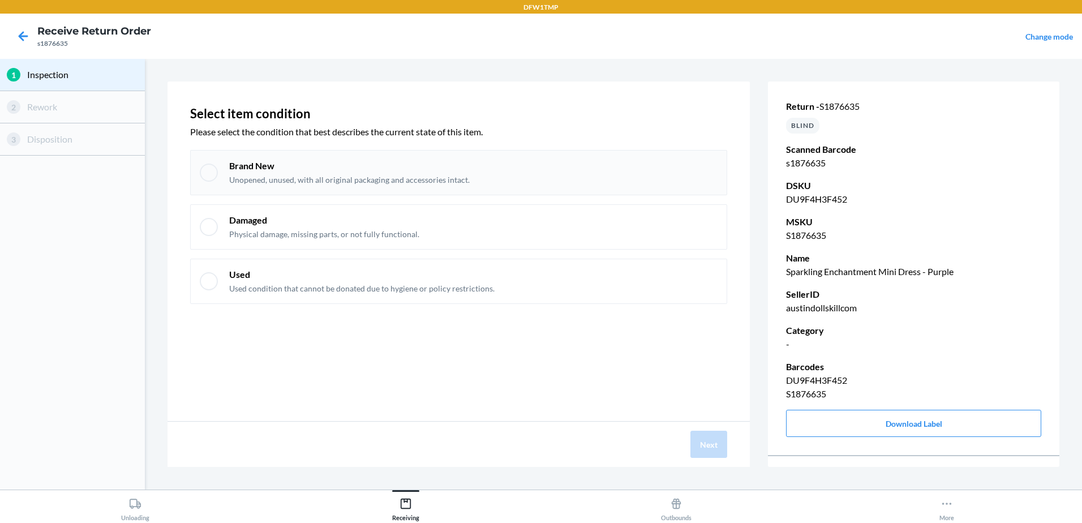
click at [207, 171] on div at bounding box center [209, 173] width 18 height 18
checkbox input "true"
click at [708, 441] on button "Next" at bounding box center [708, 444] width 37 height 27
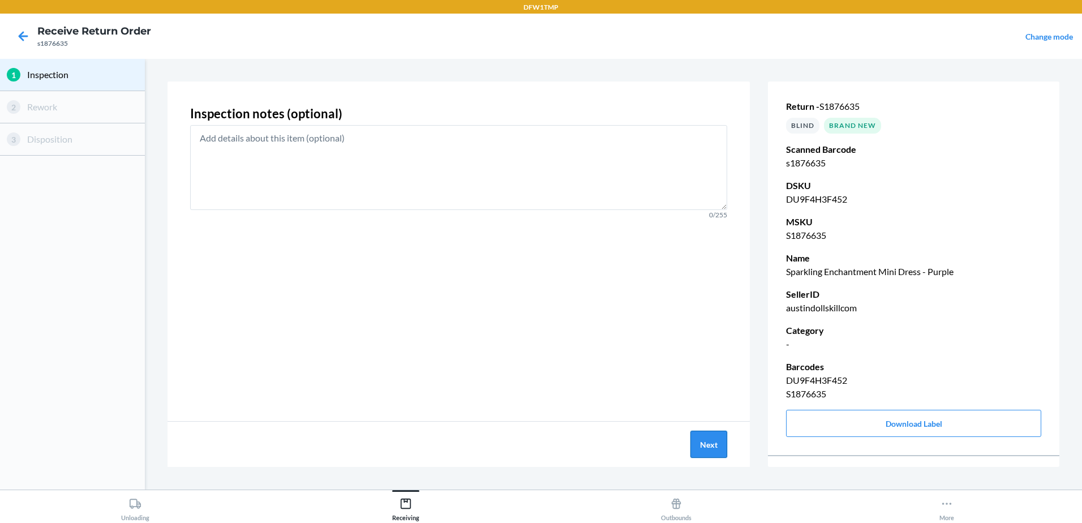
click at [699, 440] on button "Next" at bounding box center [708, 444] width 37 height 27
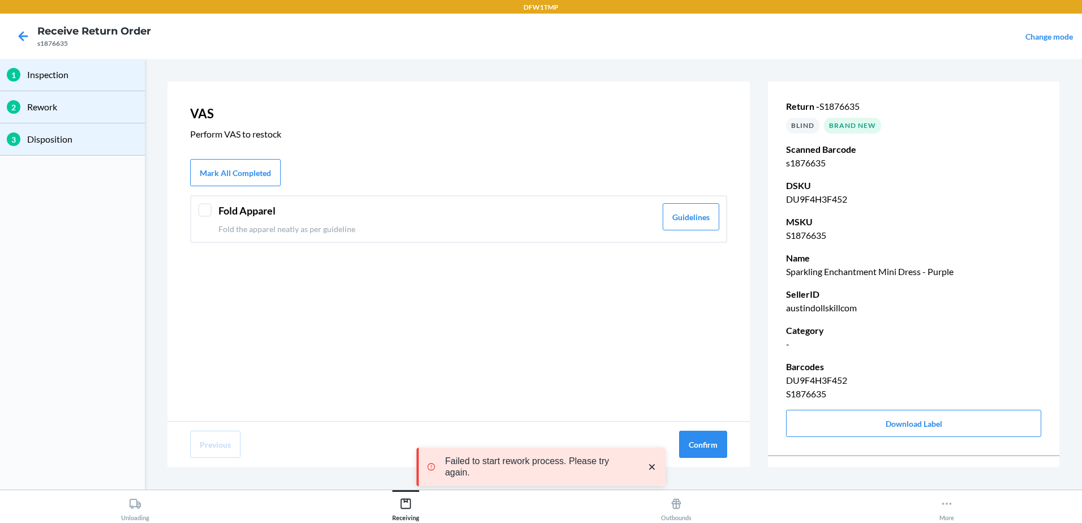
click at [205, 224] on div "Fold Apparel Fold the apparel neatly as per guideline Guidelines" at bounding box center [458, 219] width 537 height 48
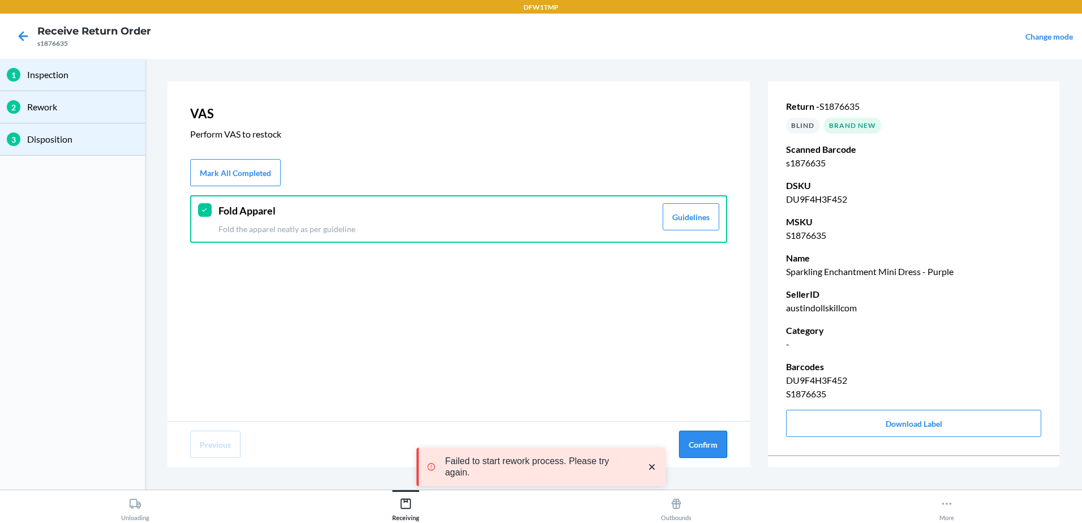
click at [691, 450] on button "Confirm" at bounding box center [703, 444] width 48 height 27
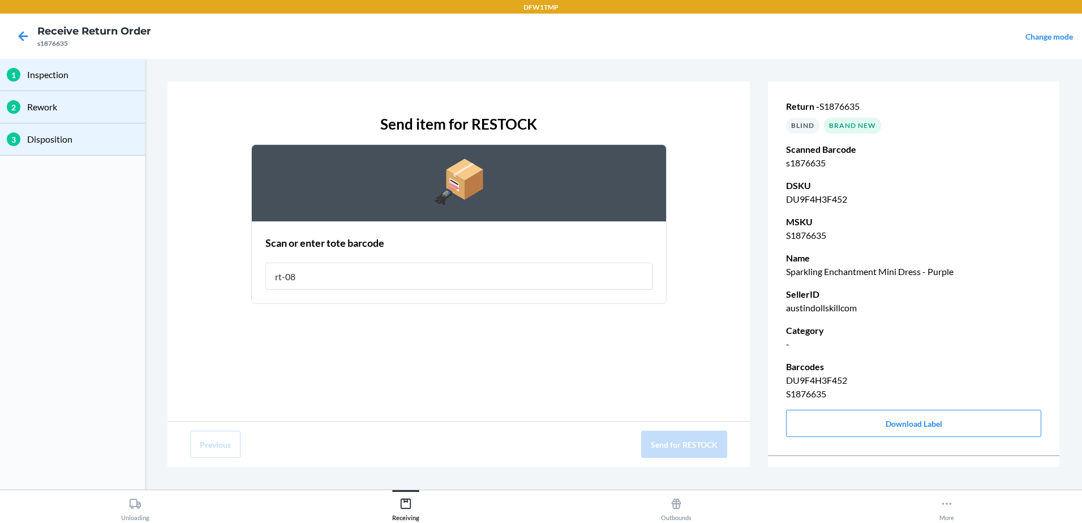
type input "rt-08"
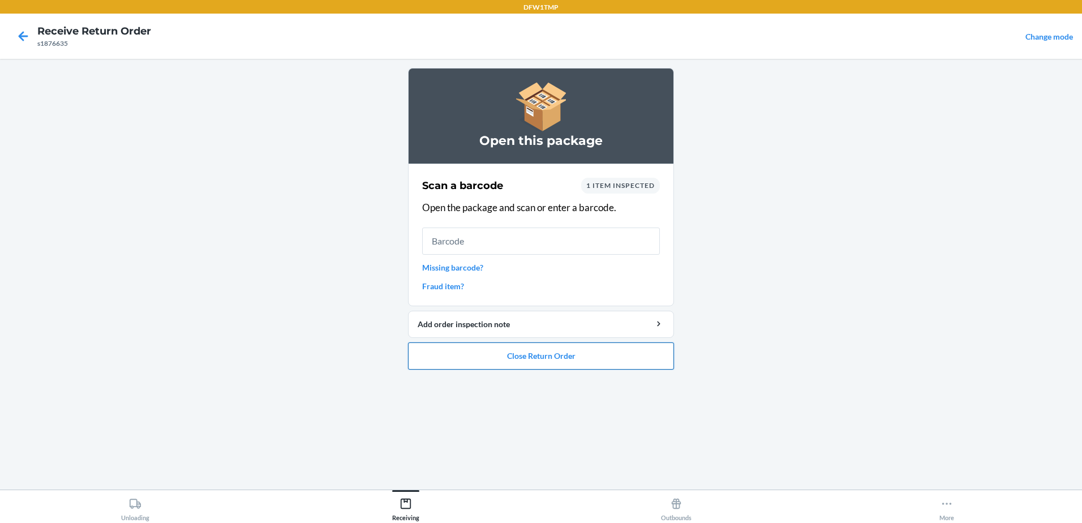
click at [487, 367] on button "Close Return Order" at bounding box center [541, 355] width 266 height 27
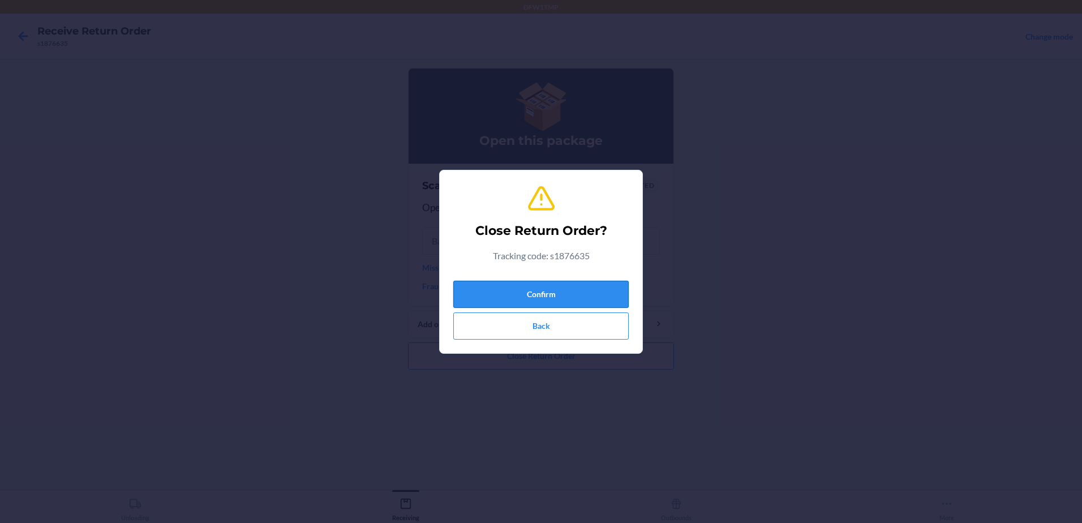
click at [486, 287] on button "Confirm" at bounding box center [540, 294] width 175 height 27
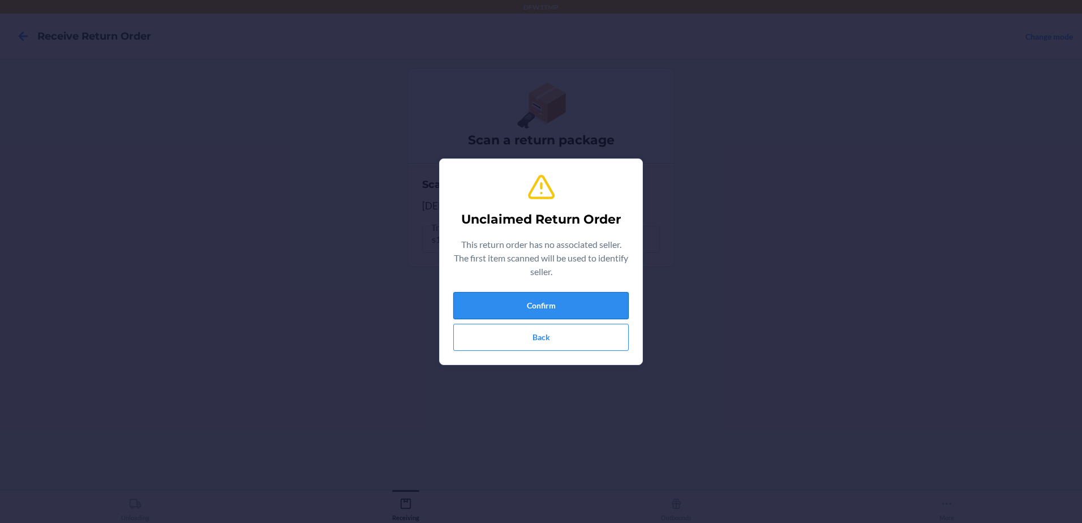
click at [560, 310] on button "Confirm" at bounding box center [540, 305] width 175 height 27
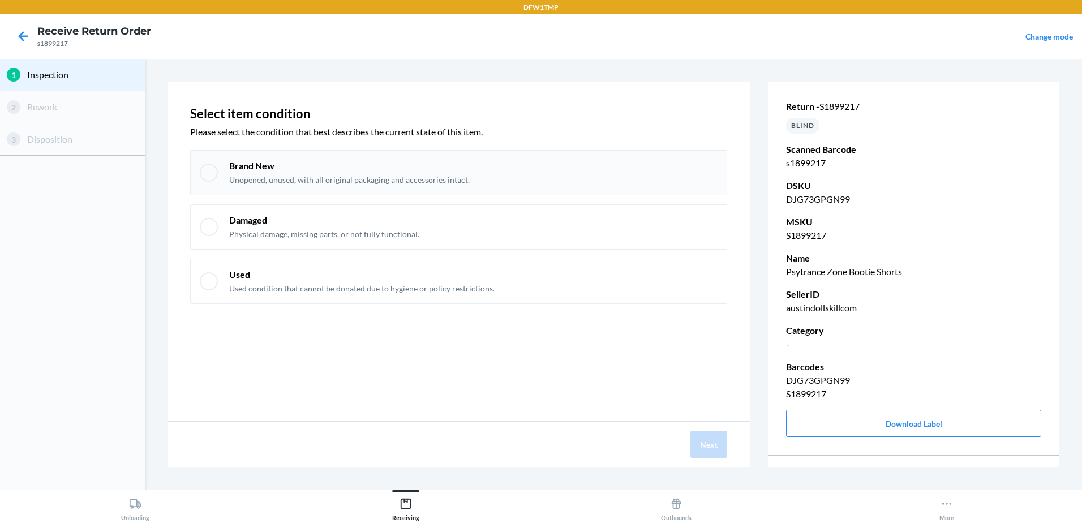
click at [226, 174] on div "Brand New Unopened, unused, with all original packaging and accessories intact." at bounding box center [458, 172] width 537 height 45
checkbox input "true"
click at [704, 448] on button "Next" at bounding box center [708, 444] width 37 height 27
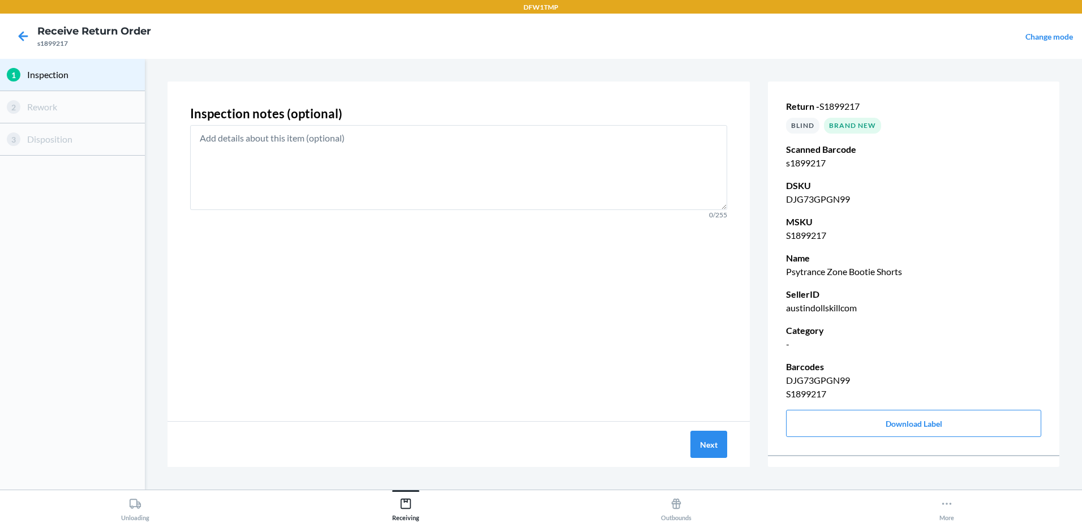
click at [688, 441] on div "Next" at bounding box center [458, 444] width 582 height 45
drag, startPoint x: 688, startPoint y: 441, endPoint x: 715, endPoint y: 446, distance: 27.0
click at [715, 446] on div "Next" at bounding box center [458, 444] width 582 height 45
click at [715, 446] on button "Next" at bounding box center [708, 444] width 37 height 27
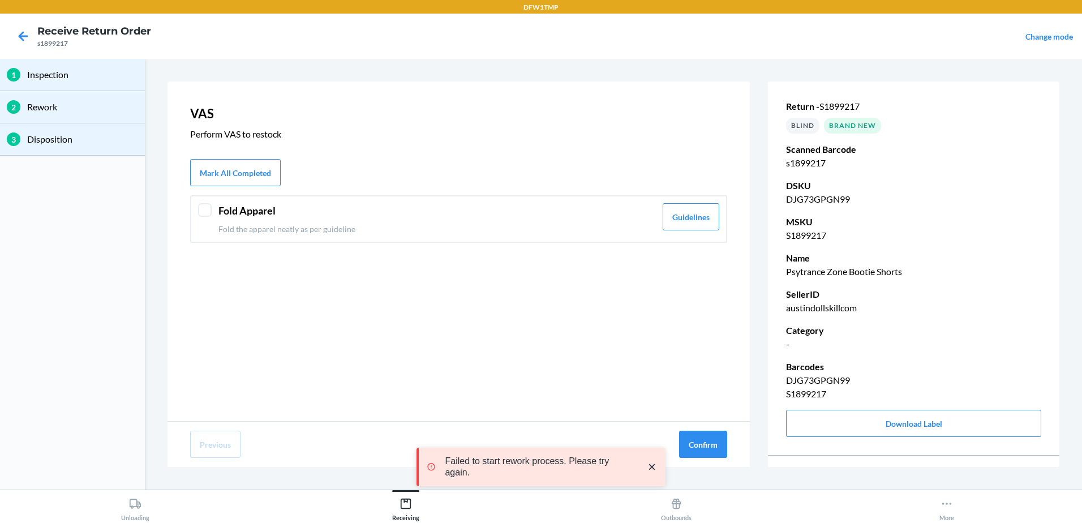
drag, startPoint x: 201, startPoint y: 209, endPoint x: 362, endPoint y: 293, distance: 181.7
click at [204, 210] on div at bounding box center [205, 210] width 14 height 14
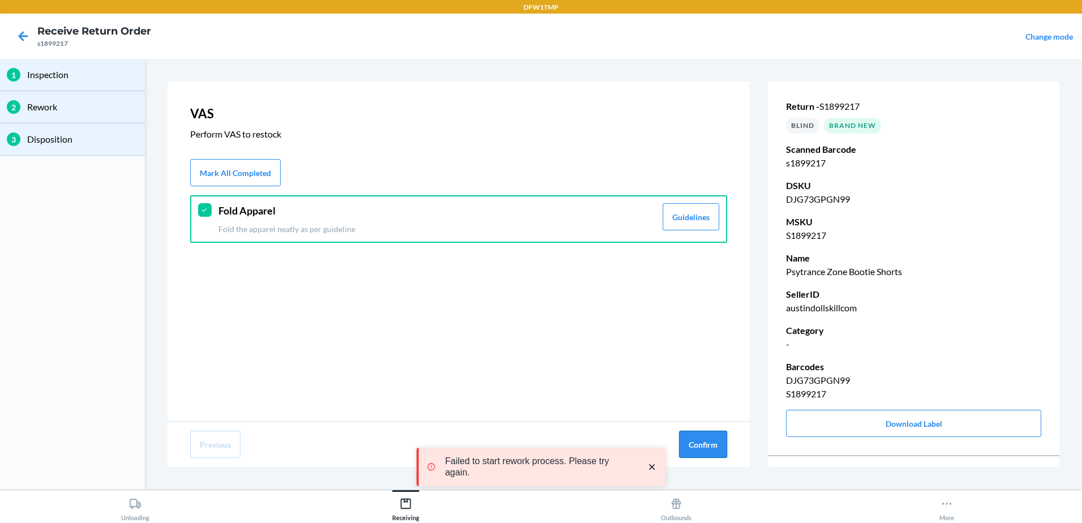
click at [719, 442] on button "Confirm" at bounding box center [703, 444] width 48 height 27
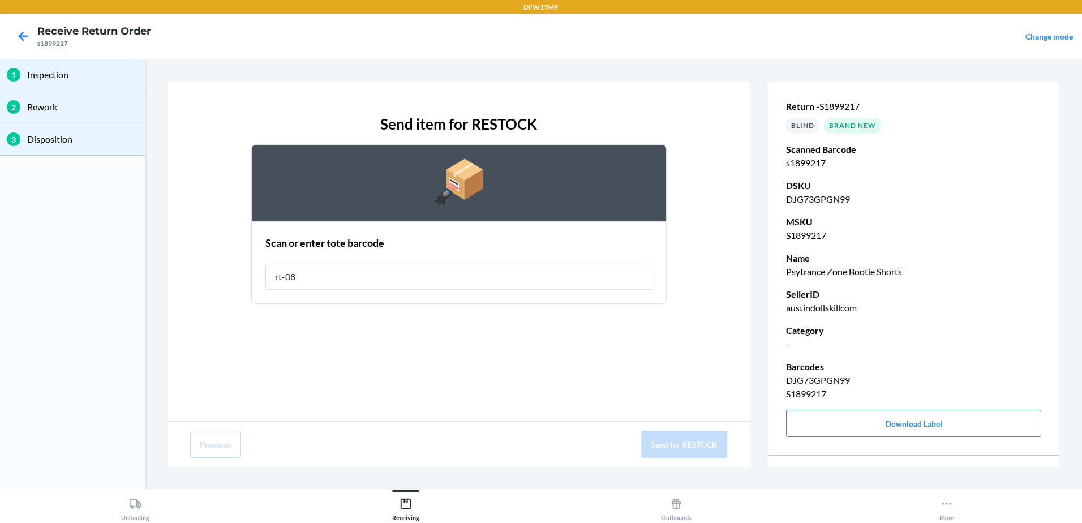
type input "rt-08"
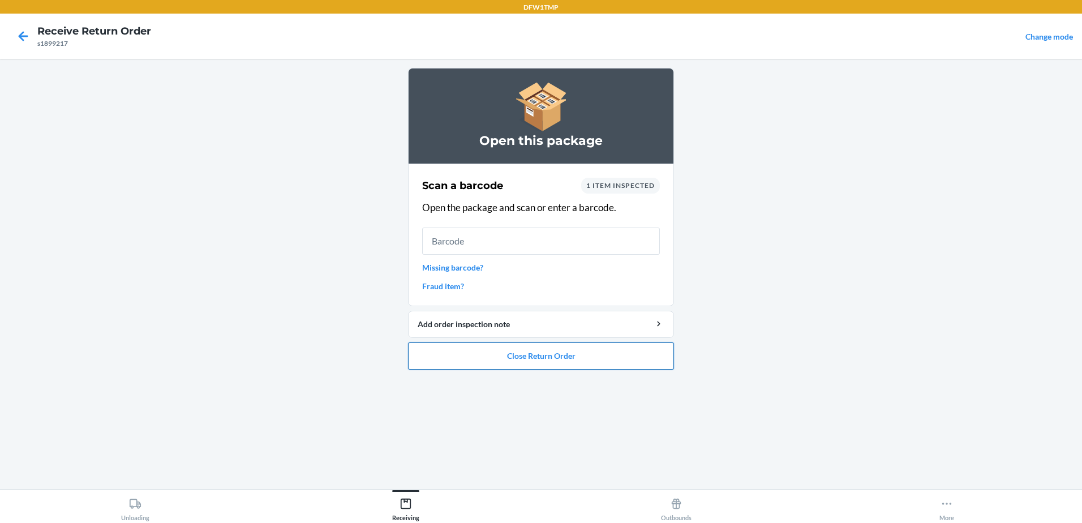
click at [519, 354] on button "Close Return Order" at bounding box center [541, 355] width 266 height 27
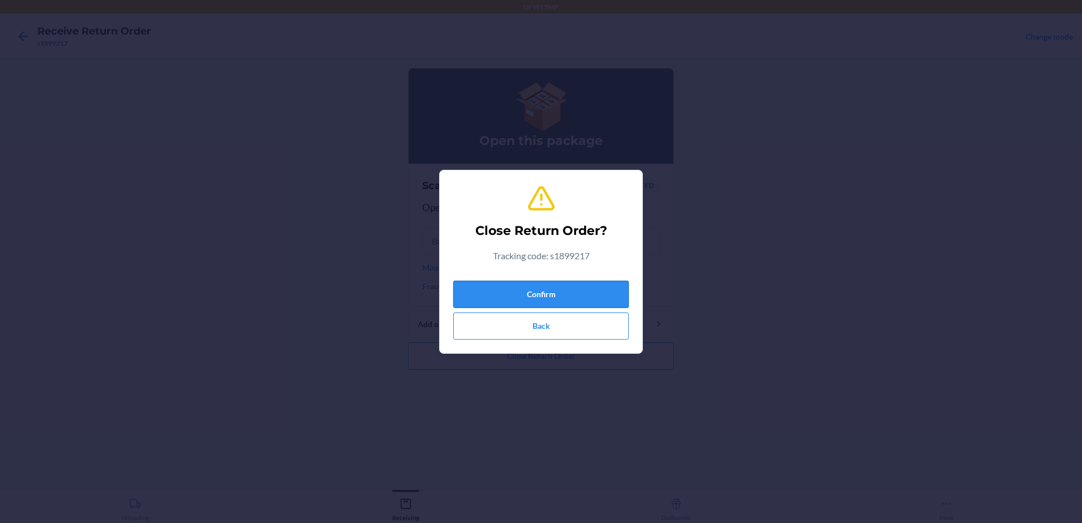
click at [523, 292] on button "Confirm" at bounding box center [540, 294] width 175 height 27
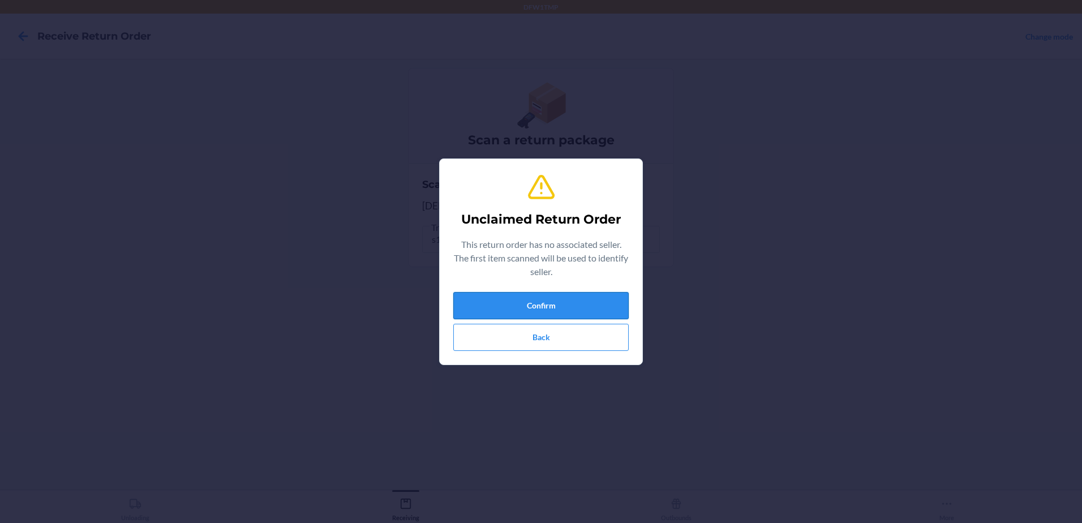
click at [532, 297] on button "Confirm" at bounding box center [540, 305] width 175 height 27
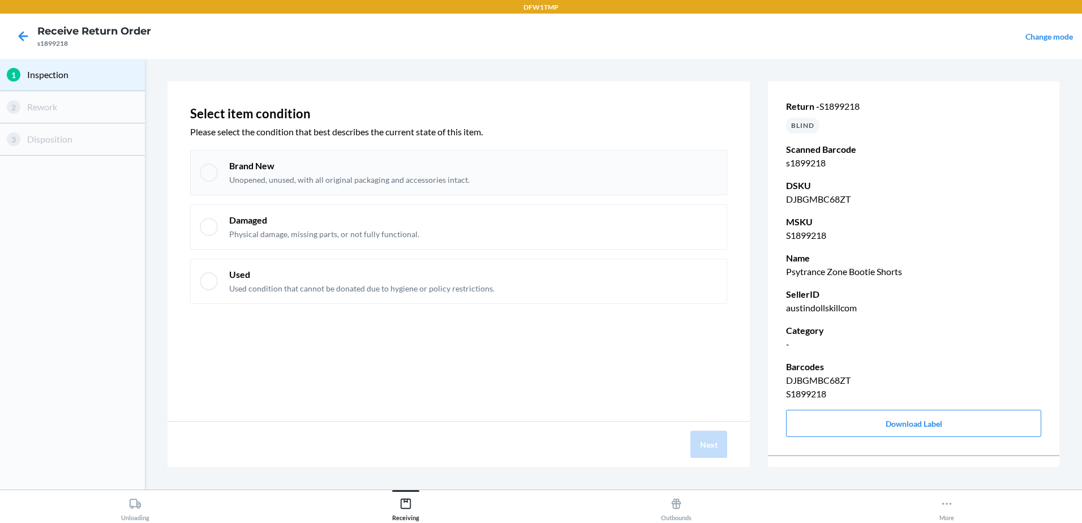
click at [207, 177] on div at bounding box center [209, 173] width 18 height 18
checkbox input "true"
click at [707, 448] on button "Next" at bounding box center [708, 444] width 37 height 27
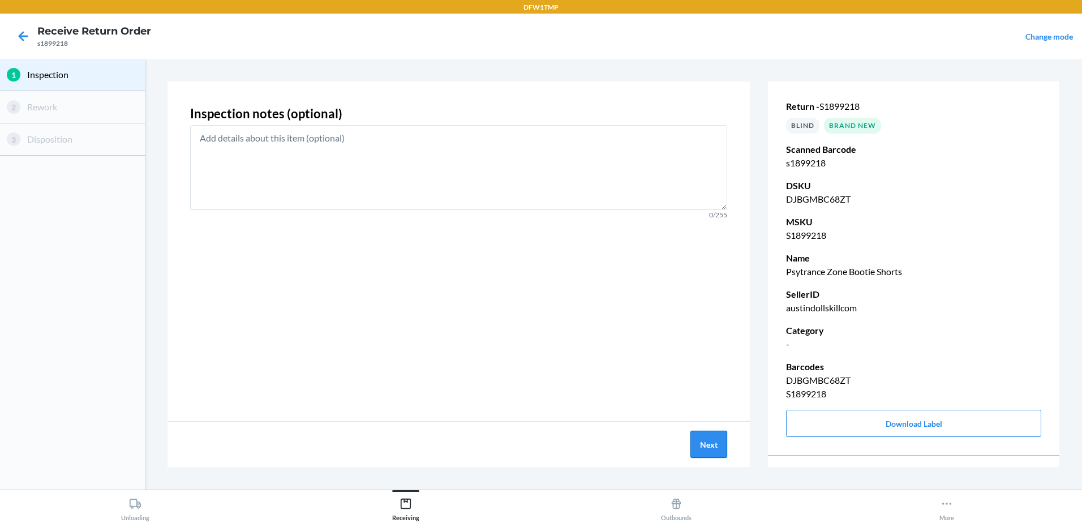
click at [702, 435] on button "Next" at bounding box center [708, 444] width 37 height 27
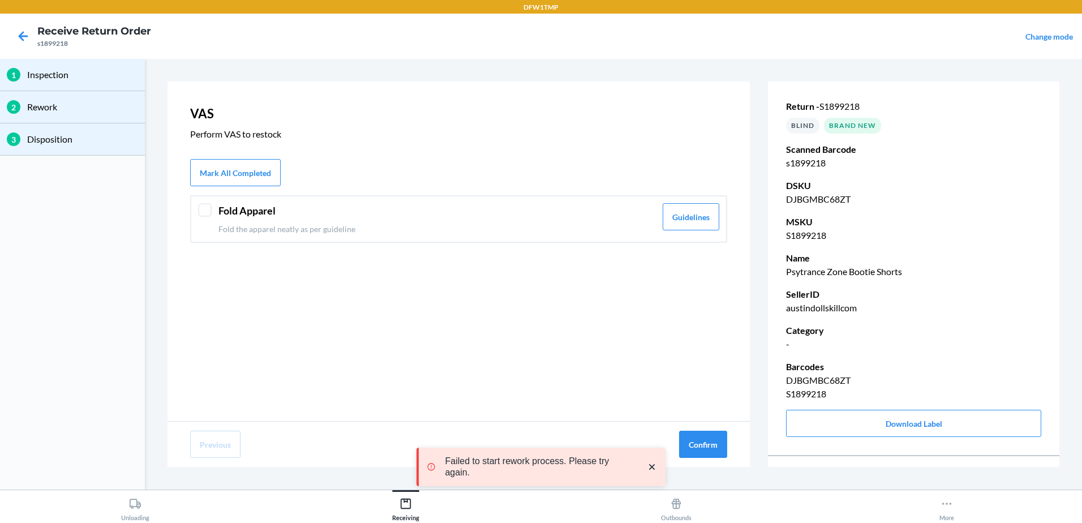
click at [206, 207] on div at bounding box center [205, 210] width 14 height 14
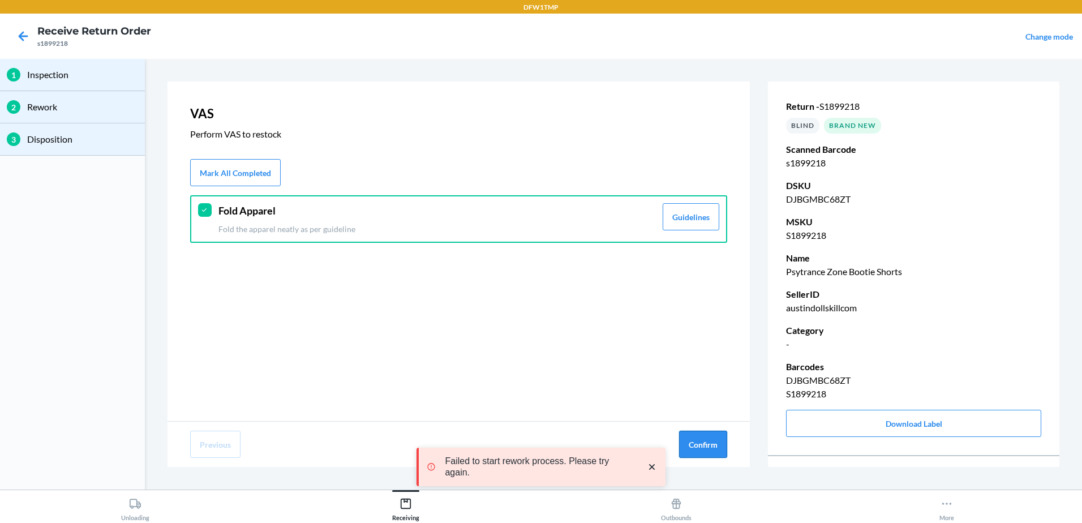
click at [709, 449] on button "Confirm" at bounding box center [703, 444] width 48 height 27
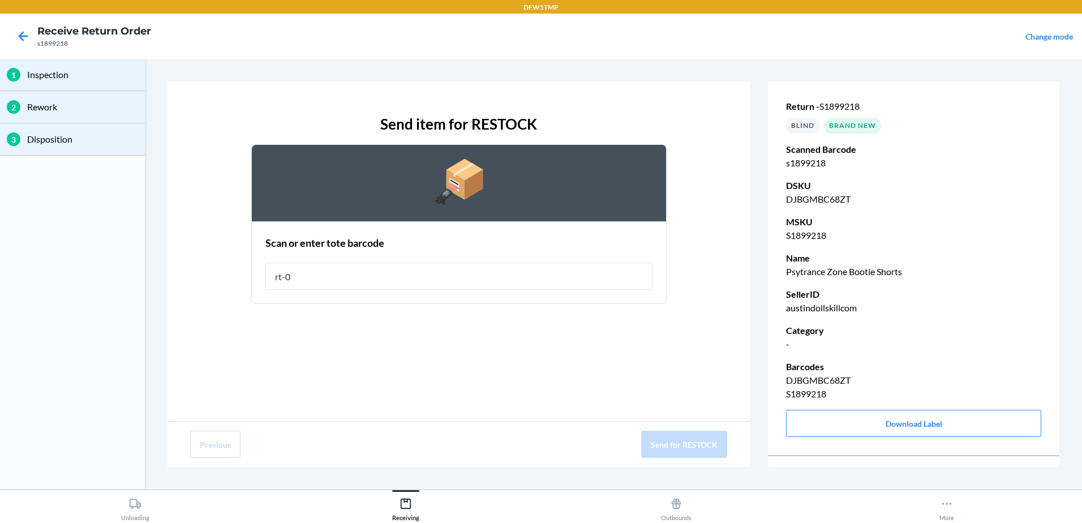
type input "rt-08"
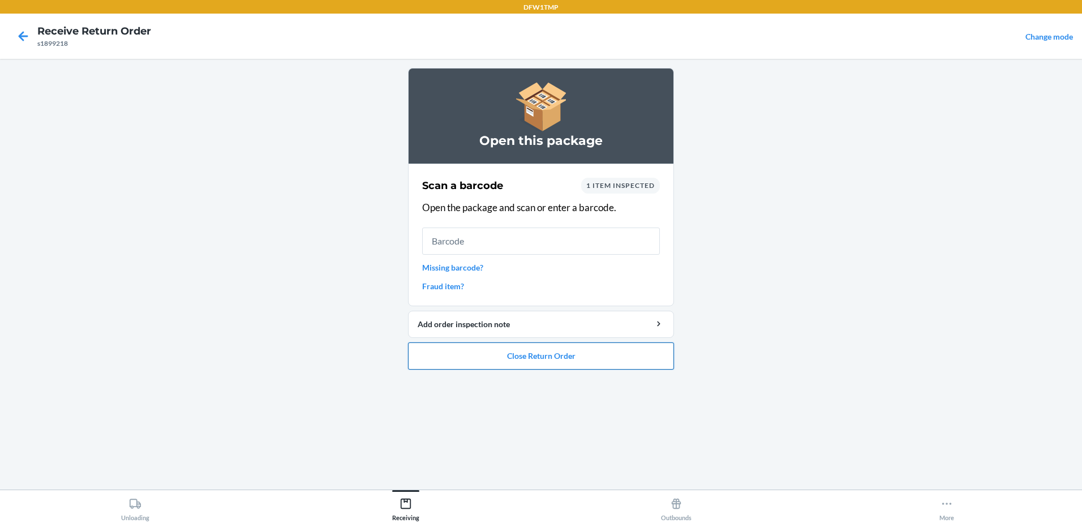
click at [484, 356] on button "Close Return Order" at bounding box center [541, 355] width 266 height 27
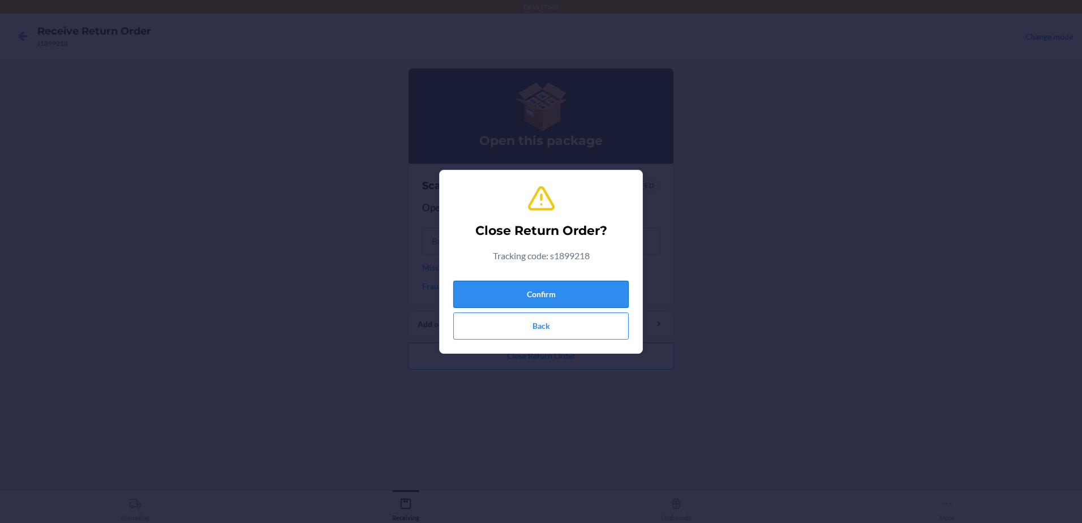
click at [549, 296] on button "Confirm" at bounding box center [540, 294] width 175 height 27
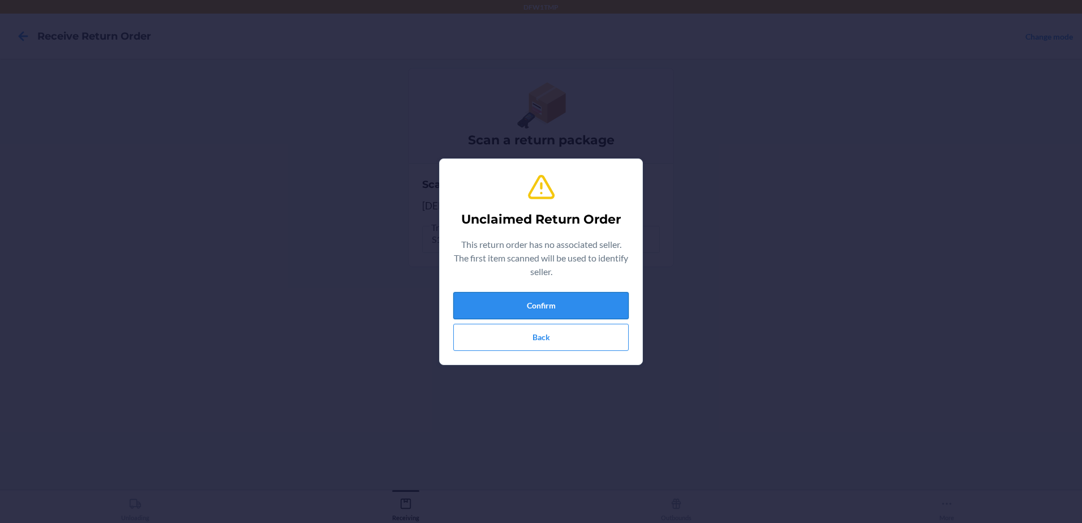
click at [519, 313] on button "Confirm" at bounding box center [540, 305] width 175 height 27
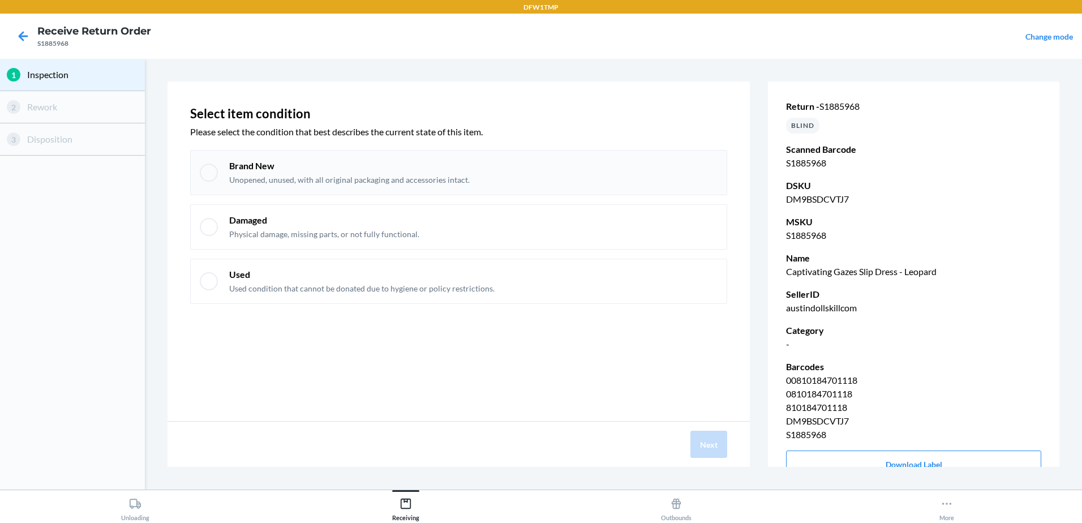
click at [238, 166] on p "Brand New" at bounding box center [349, 166] width 240 height 12
checkbox input "true"
click at [701, 455] on button "Next" at bounding box center [708, 444] width 37 height 27
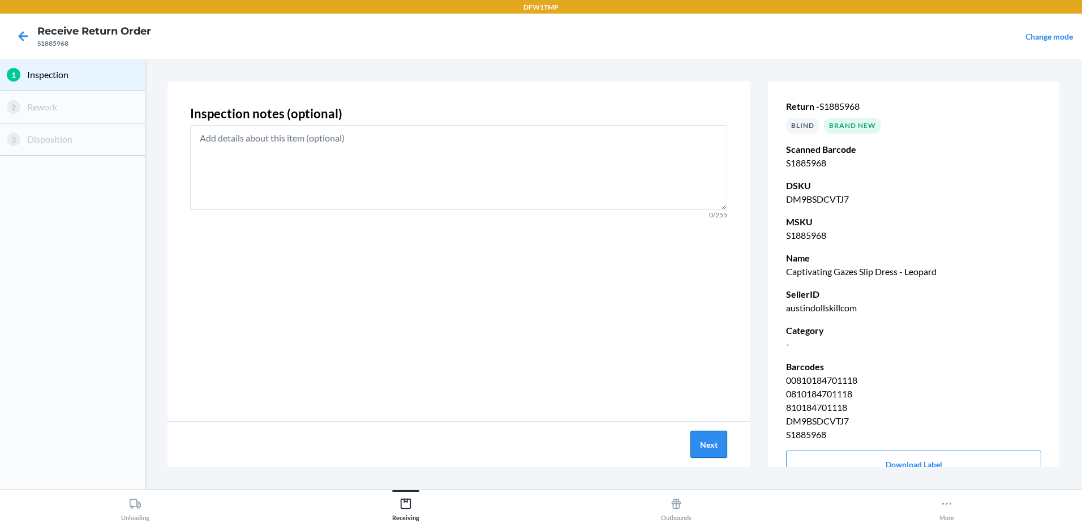
click at [711, 446] on button "Next" at bounding box center [708, 444] width 37 height 27
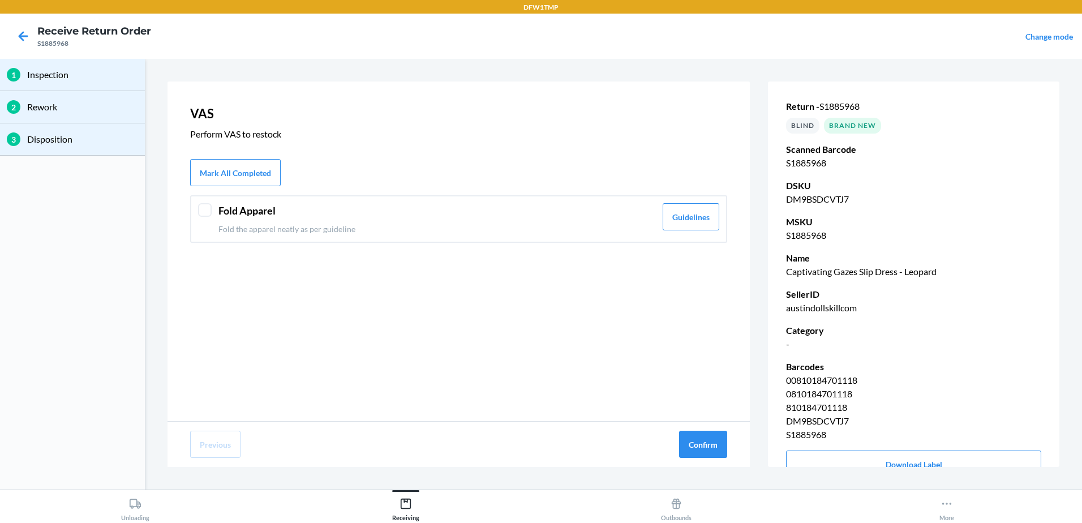
click at [203, 216] on div at bounding box center [205, 210] width 14 height 14
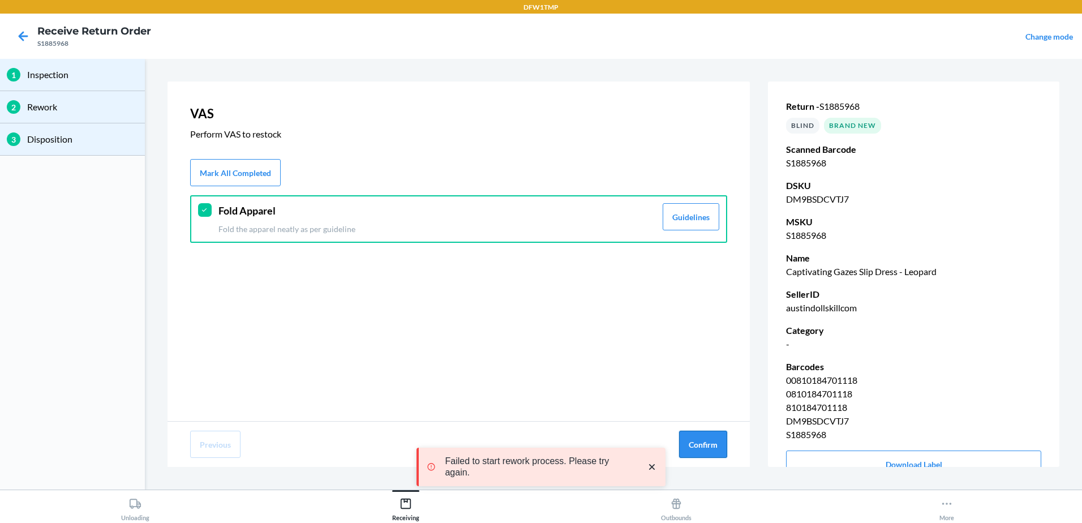
click at [720, 448] on button "Confirm" at bounding box center [703, 444] width 48 height 27
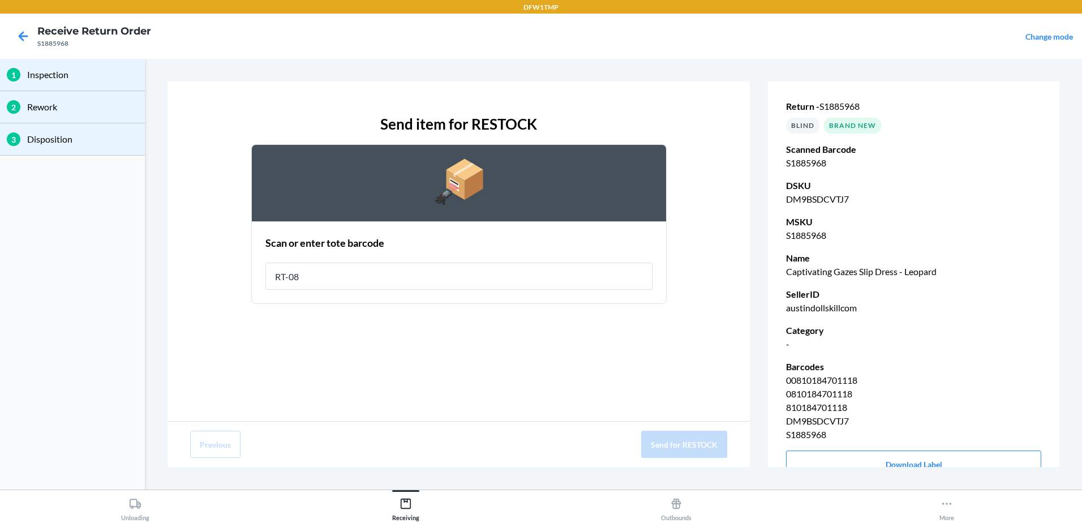
type input "RT-08"
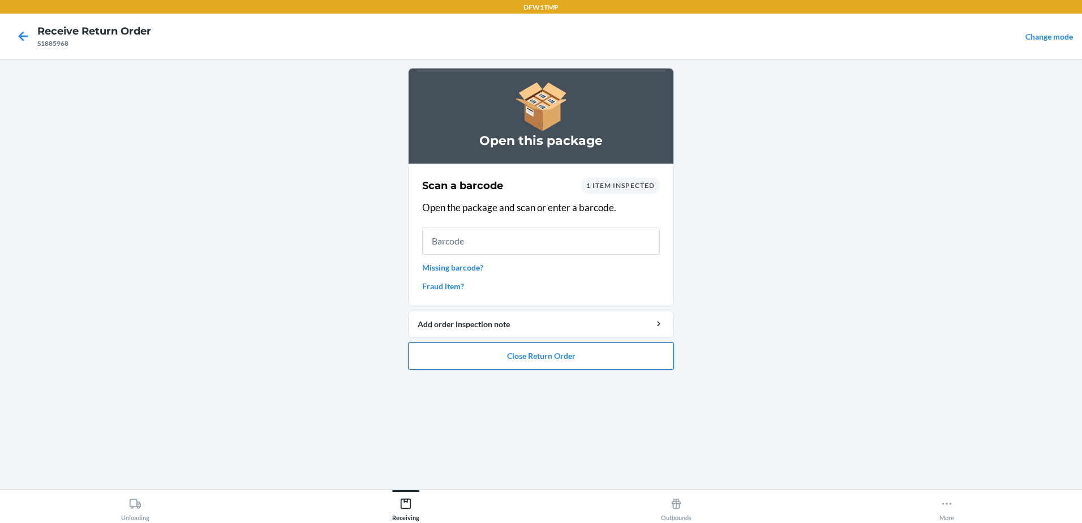
click at [523, 350] on button "Close Return Order" at bounding box center [541, 355] width 266 height 27
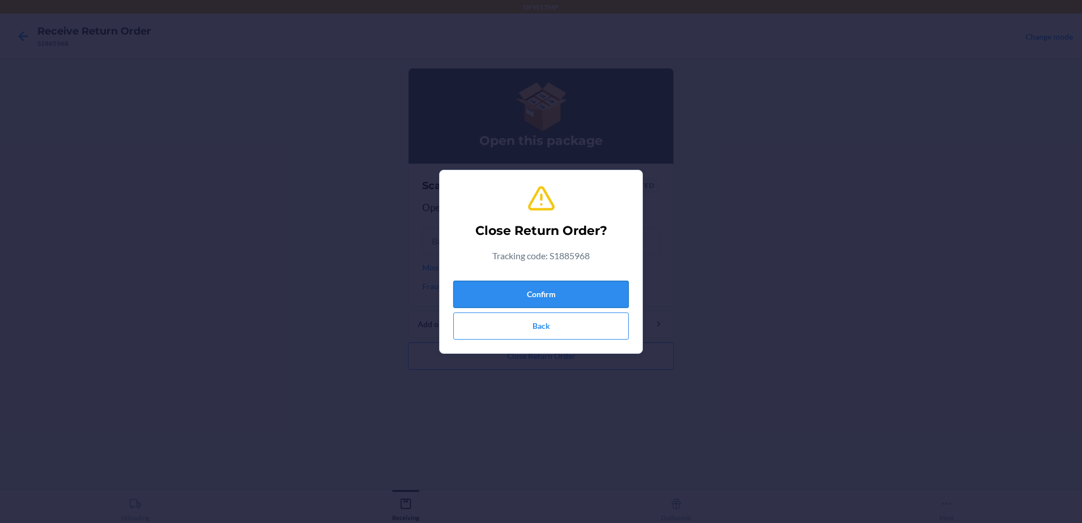
click at [531, 295] on button "Confirm" at bounding box center [540, 294] width 175 height 27
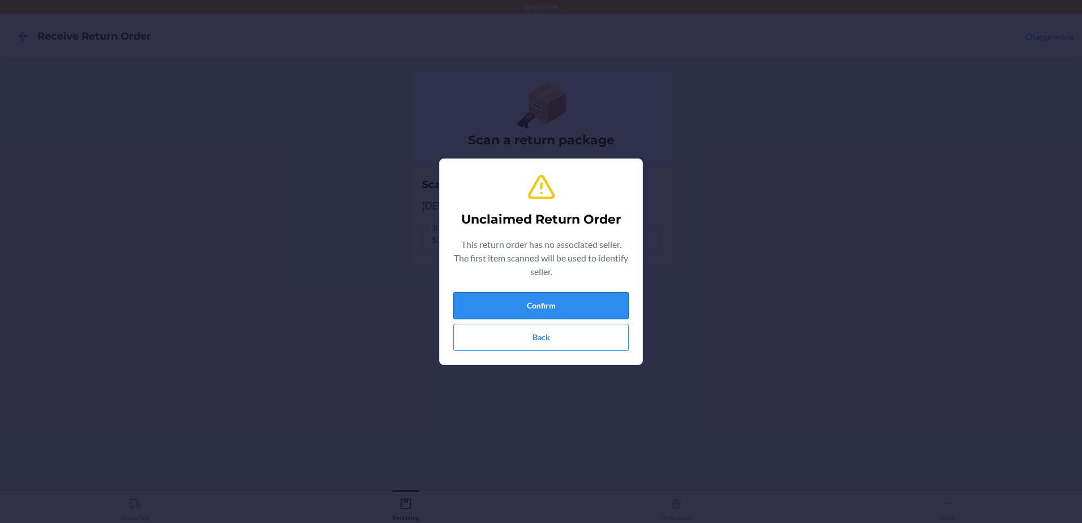
click at [493, 303] on button "Confirm" at bounding box center [540, 305] width 175 height 27
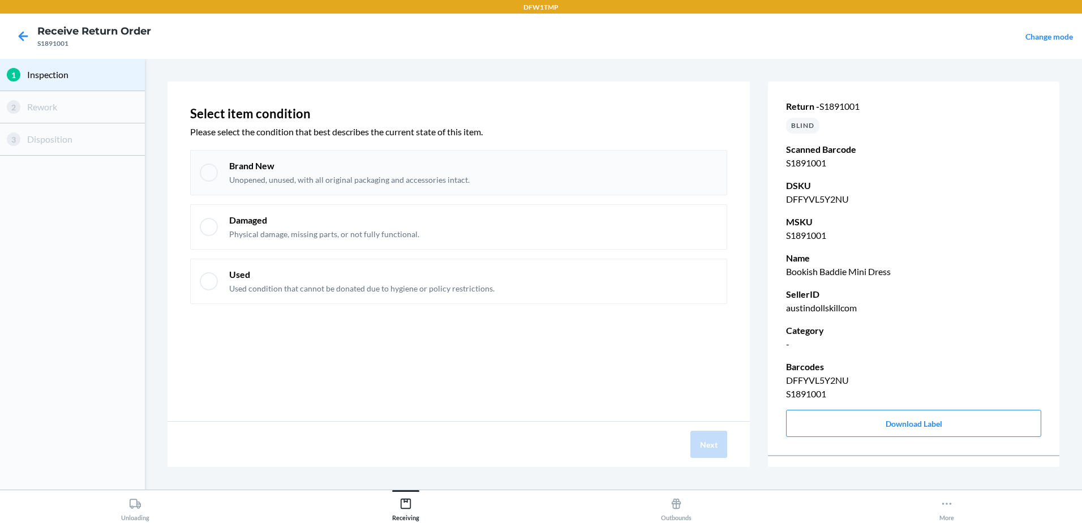
click at [202, 183] on div "Brand New Unopened, unused, with all original packaging and accessories intact." at bounding box center [458, 172] width 537 height 45
checkbox input "true"
click at [714, 448] on button "Next" at bounding box center [708, 444] width 37 height 27
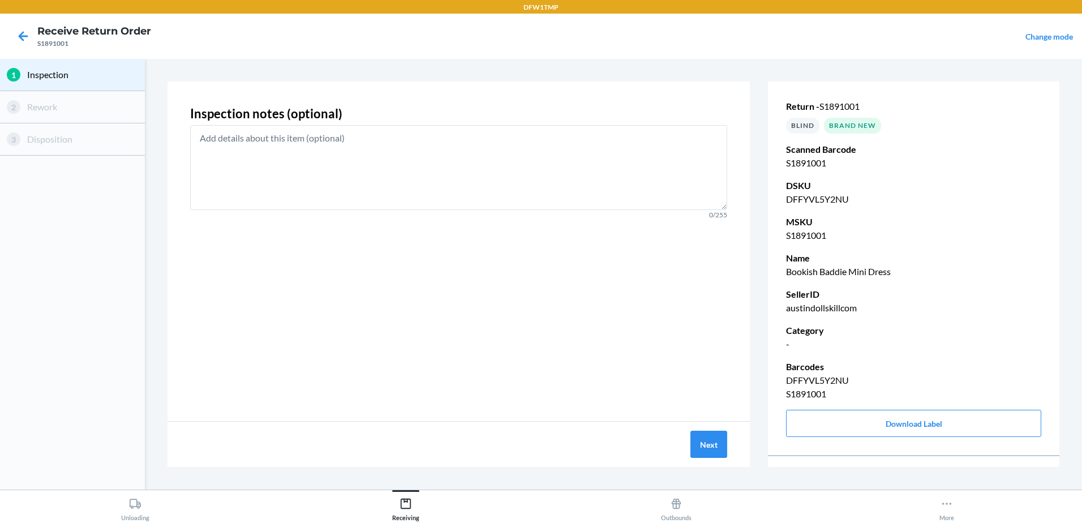
click at [705, 459] on div "Next" at bounding box center [458, 444] width 582 height 45
click at [702, 444] on button "Next" at bounding box center [708, 444] width 37 height 27
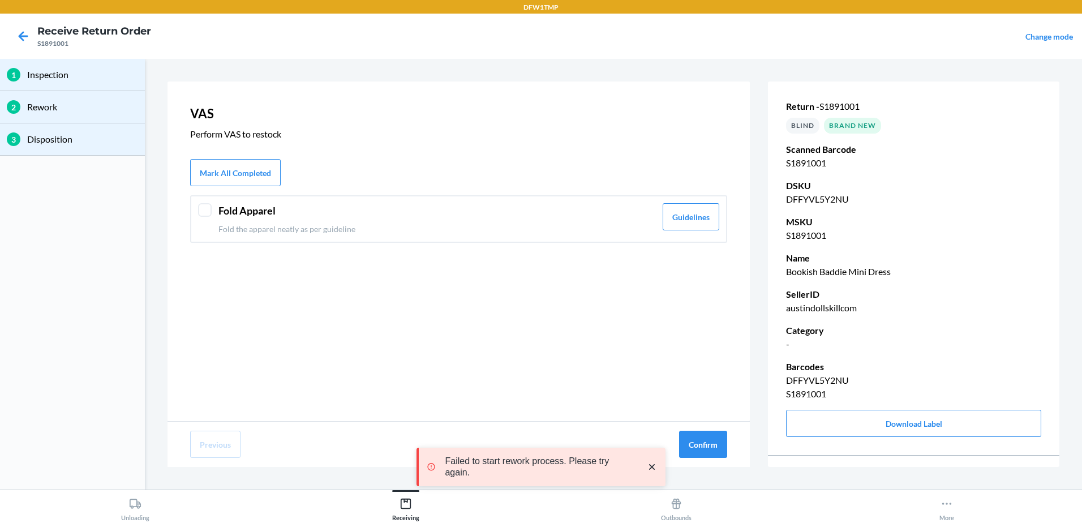
click at [208, 216] on div at bounding box center [205, 210] width 14 height 14
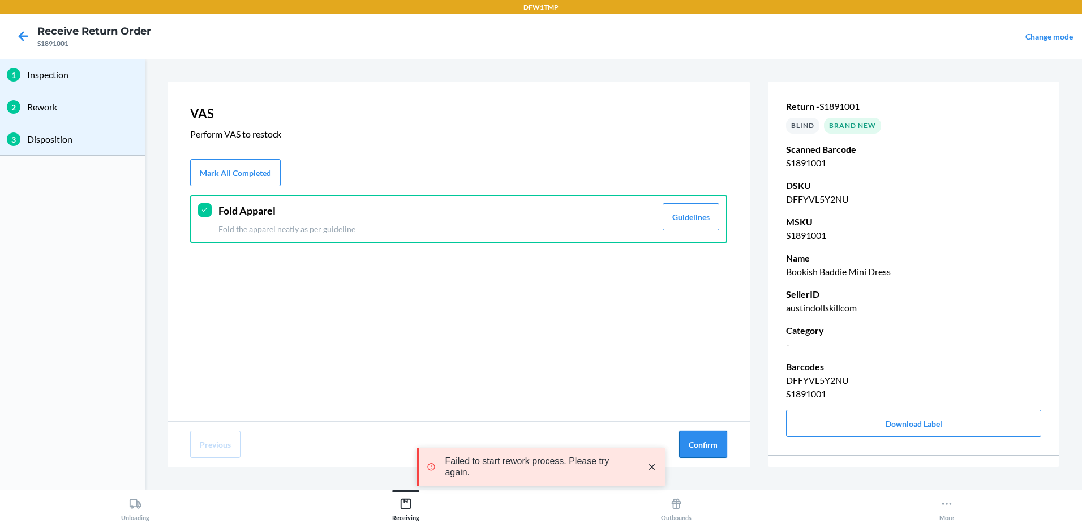
click at [703, 445] on button "Confirm" at bounding box center [703, 444] width 48 height 27
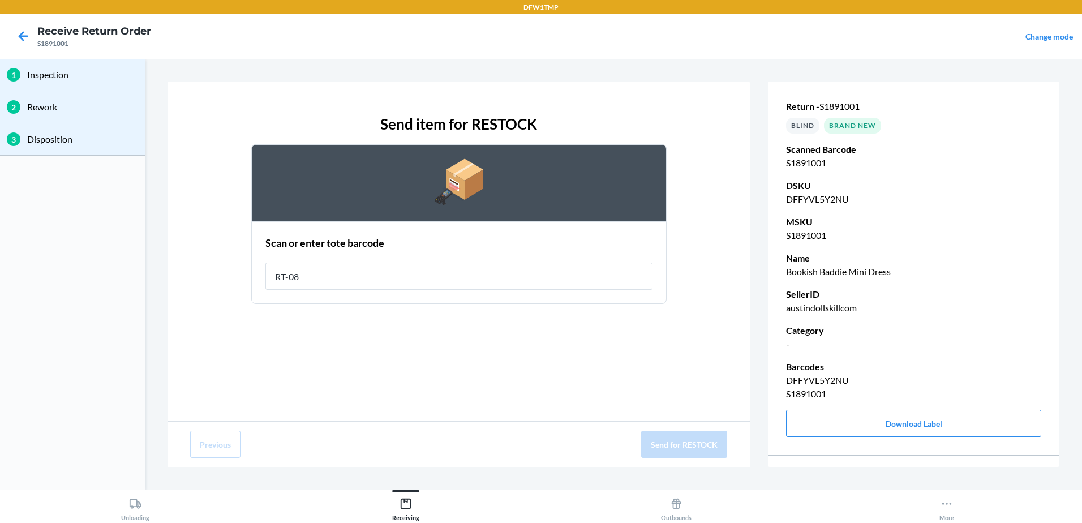
type input "RT-08"
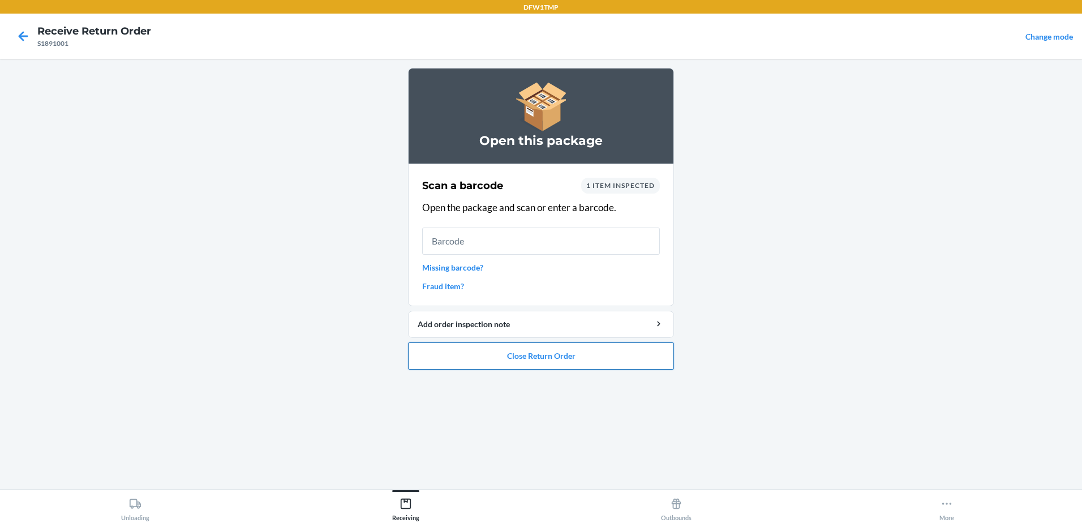
click at [526, 349] on button "Close Return Order" at bounding box center [541, 355] width 266 height 27
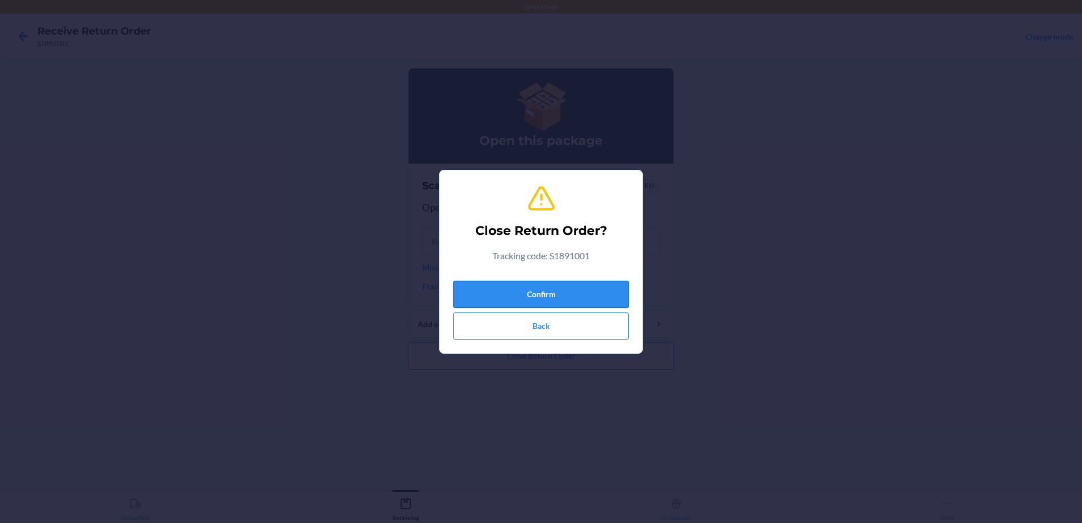
click at [483, 296] on button "Confirm" at bounding box center [540, 294] width 175 height 27
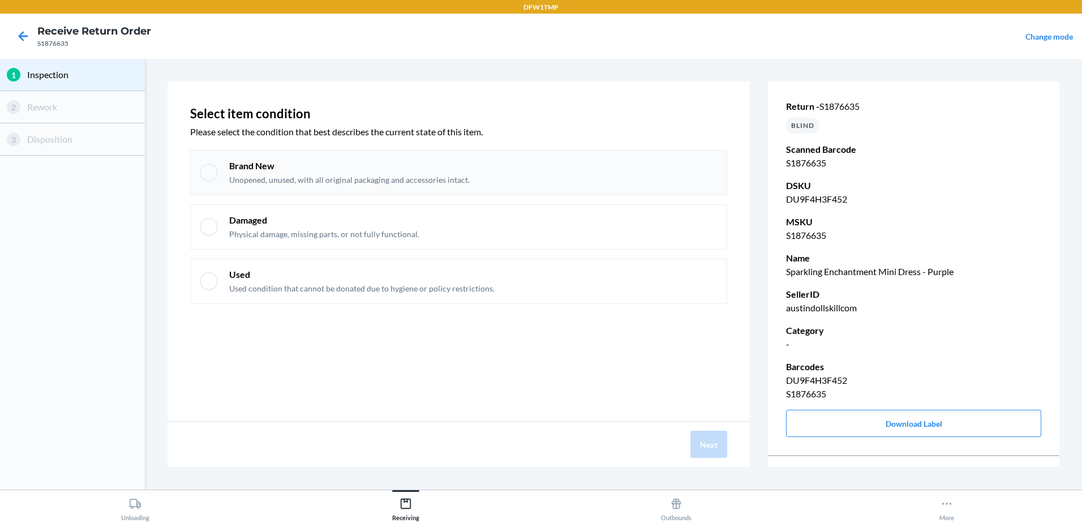
click at [218, 175] on div "Brand New Unopened, unused, with all original packaging and accessories intact." at bounding box center [458, 172] width 537 height 45
checkbox input "true"
click at [711, 438] on button "Next" at bounding box center [708, 444] width 37 height 27
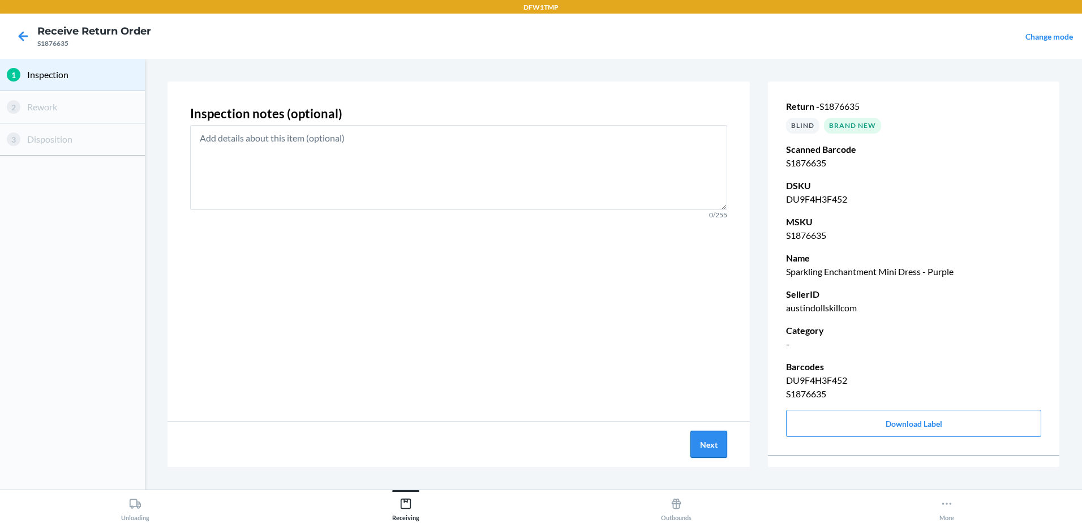
click at [717, 435] on button "Next" at bounding box center [708, 444] width 37 height 27
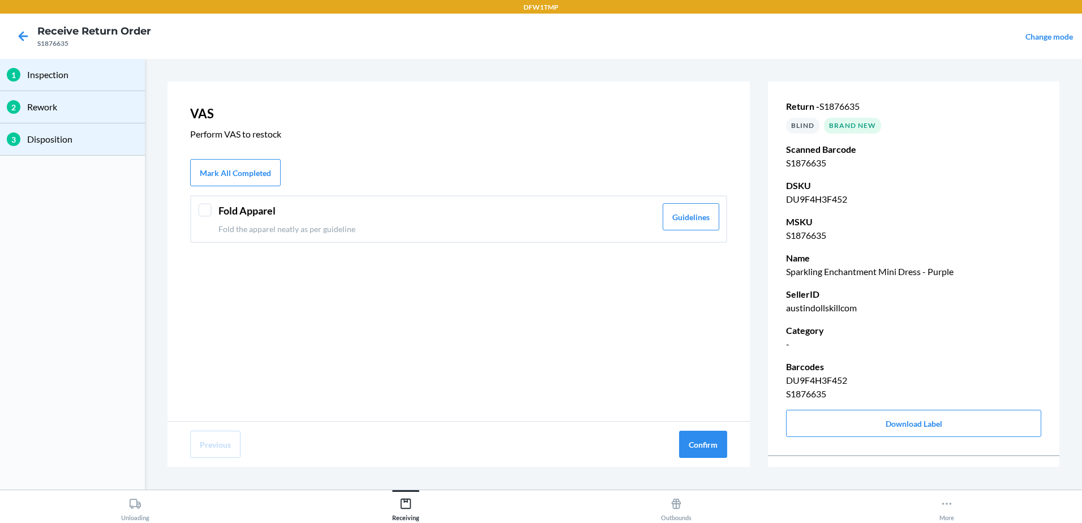
click at [216, 209] on div "Fold Apparel Fold the apparel neatly as per guideline Guidelines" at bounding box center [458, 219] width 537 height 48
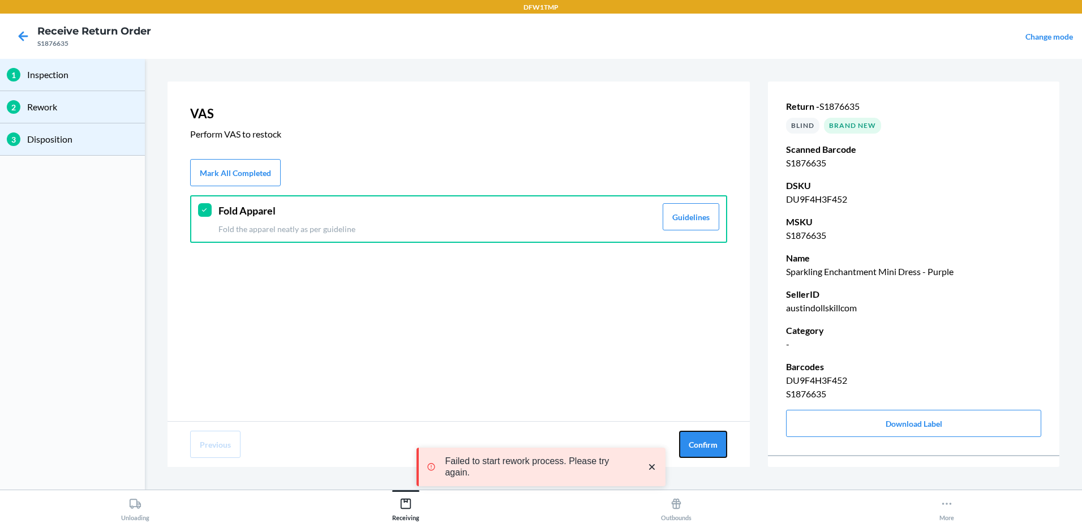
drag, startPoint x: 721, startPoint y: 448, endPoint x: 426, endPoint y: 411, distance: 298.2
click at [721, 448] on button "Confirm" at bounding box center [703, 444] width 48 height 27
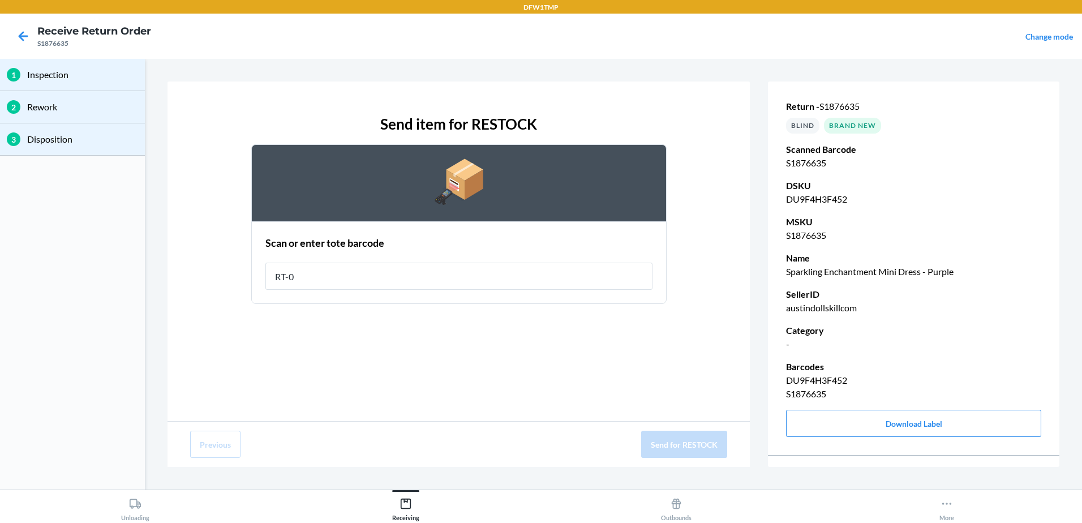
type input "RT-08"
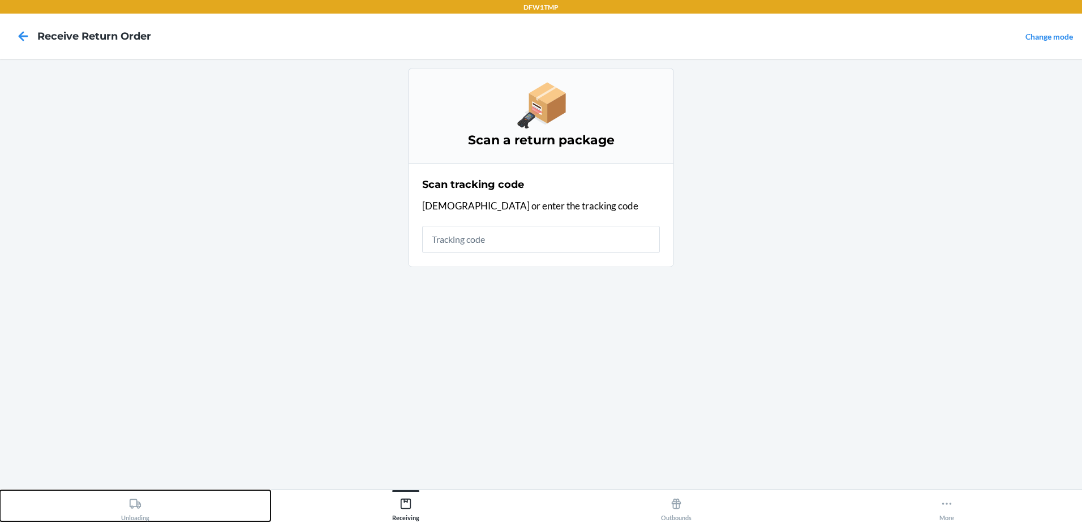
click at [136, 505] on icon at bounding box center [135, 503] width 11 height 10
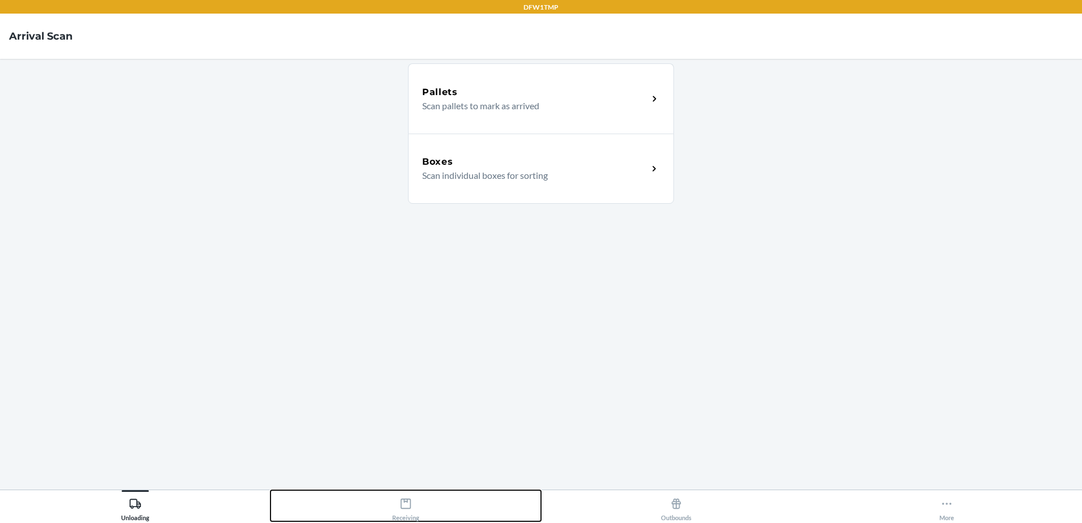
click at [419, 511] on button "Receiving" at bounding box center [405, 505] width 270 height 31
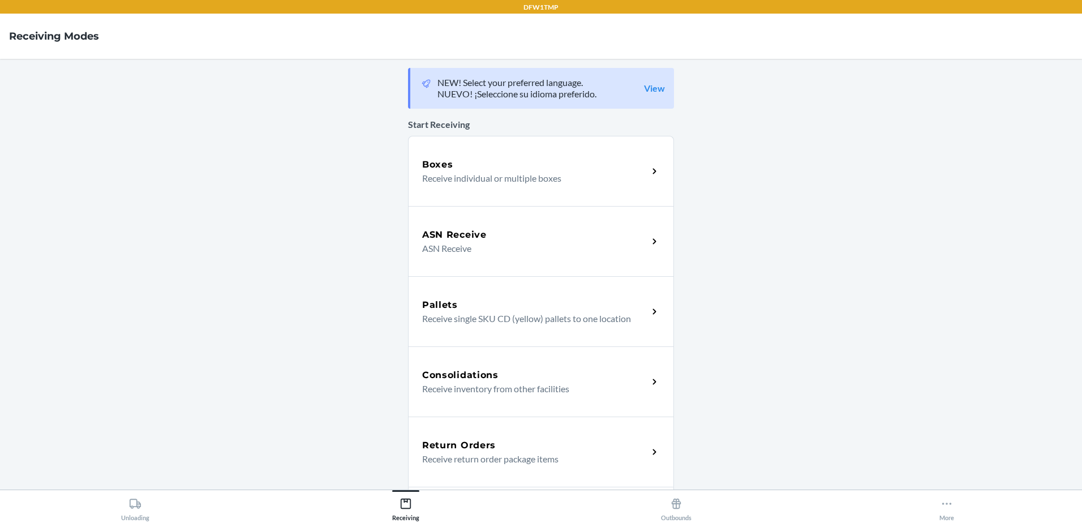
click at [457, 446] on h5 "Return Orders" at bounding box center [459, 446] width 74 height 14
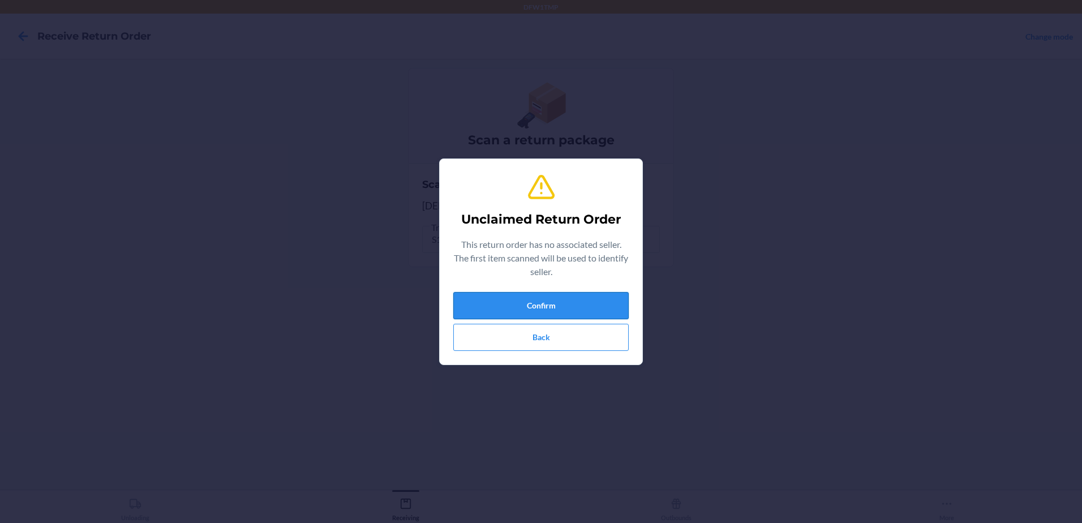
click at [493, 311] on button "Confirm" at bounding box center [540, 305] width 175 height 27
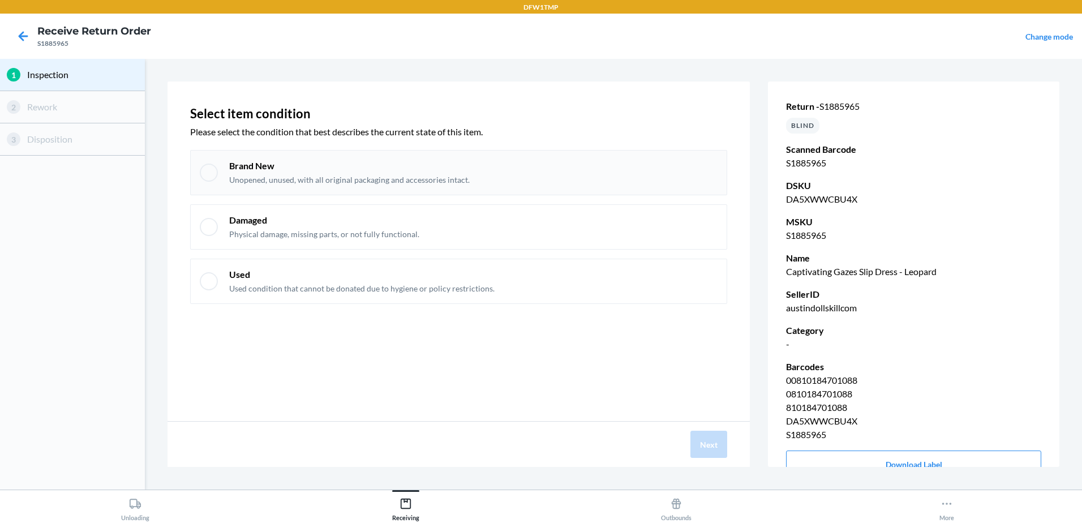
click at [246, 164] on p "Brand New" at bounding box center [349, 166] width 240 height 12
checkbox input "true"
click at [703, 444] on button "Next" at bounding box center [708, 444] width 37 height 27
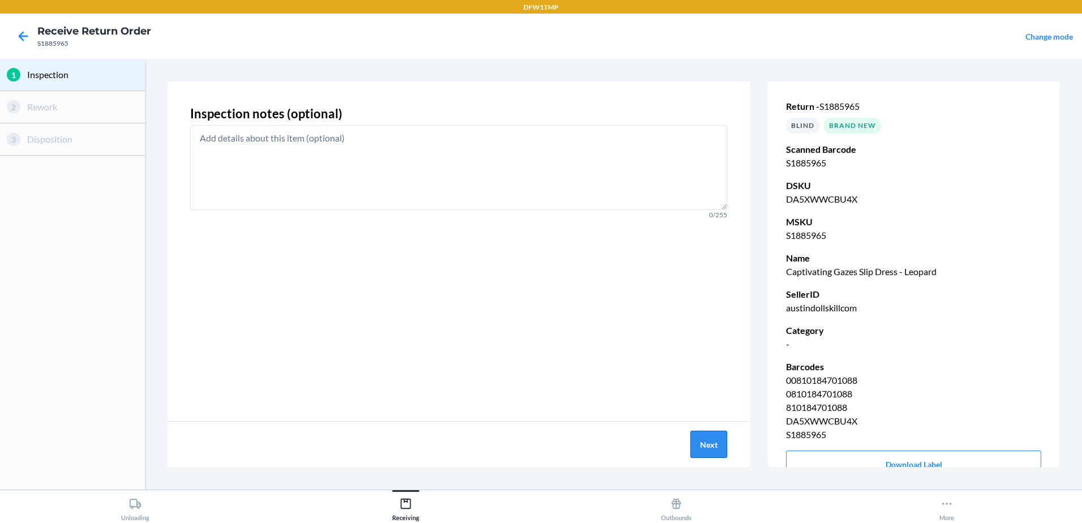
click at [707, 448] on button "Next" at bounding box center [708, 444] width 37 height 27
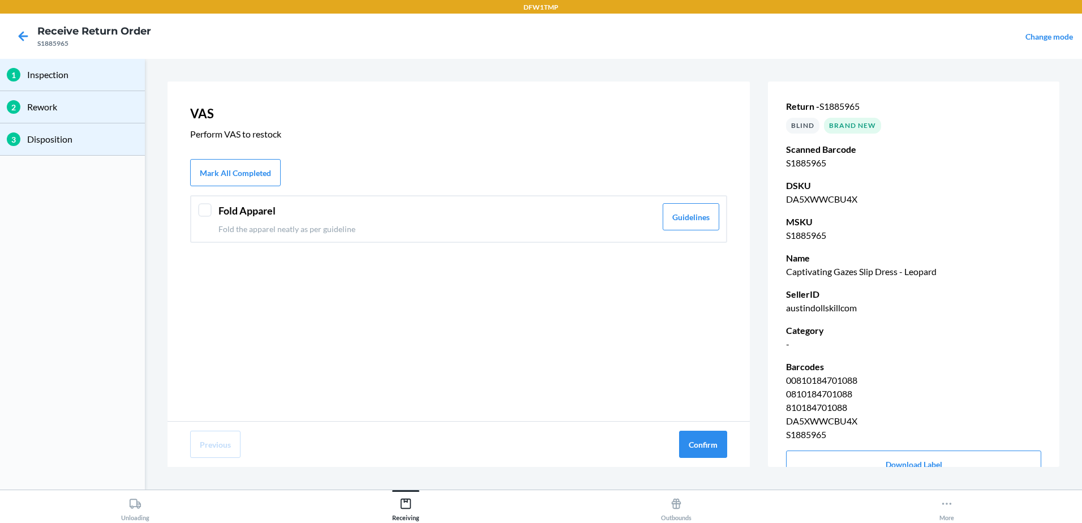
click at [220, 213] on header "Fold Apparel" at bounding box center [436, 210] width 437 height 15
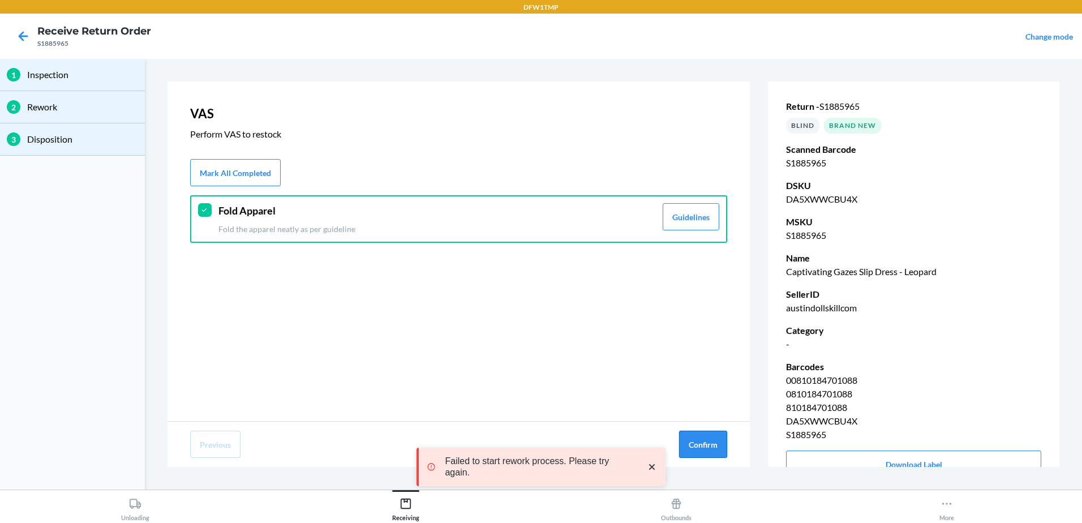
click at [692, 445] on button "Confirm" at bounding box center [703, 444] width 48 height 27
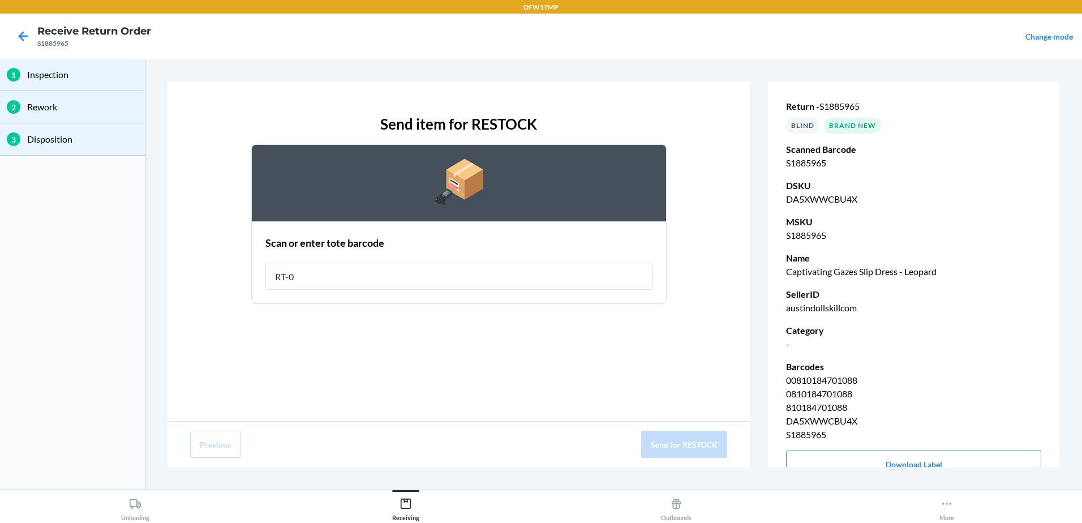
type input "RT-08"
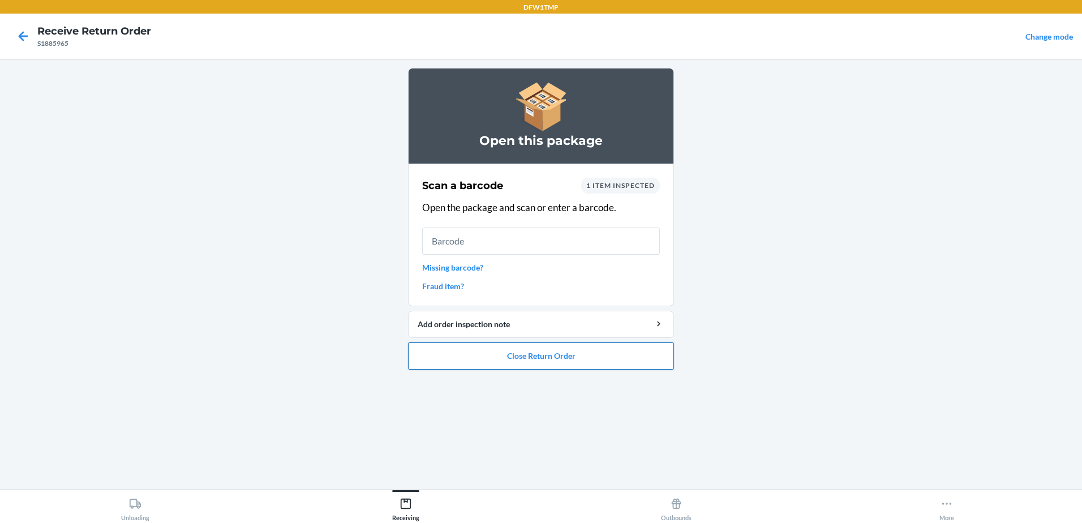
click at [515, 349] on button "Close Return Order" at bounding box center [541, 355] width 266 height 27
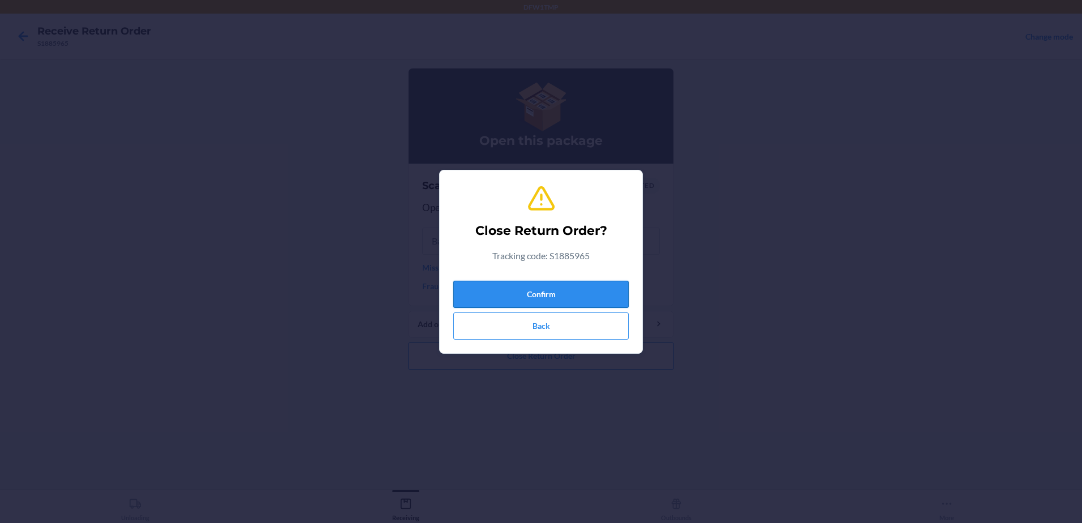
click at [583, 291] on button "Confirm" at bounding box center [540, 294] width 175 height 27
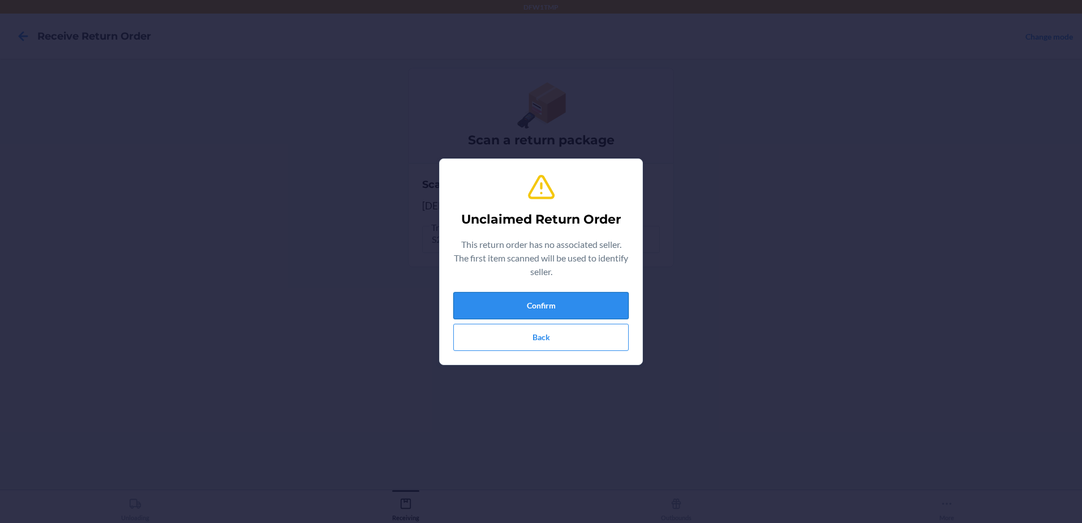
click at [541, 299] on button "Confirm" at bounding box center [540, 305] width 175 height 27
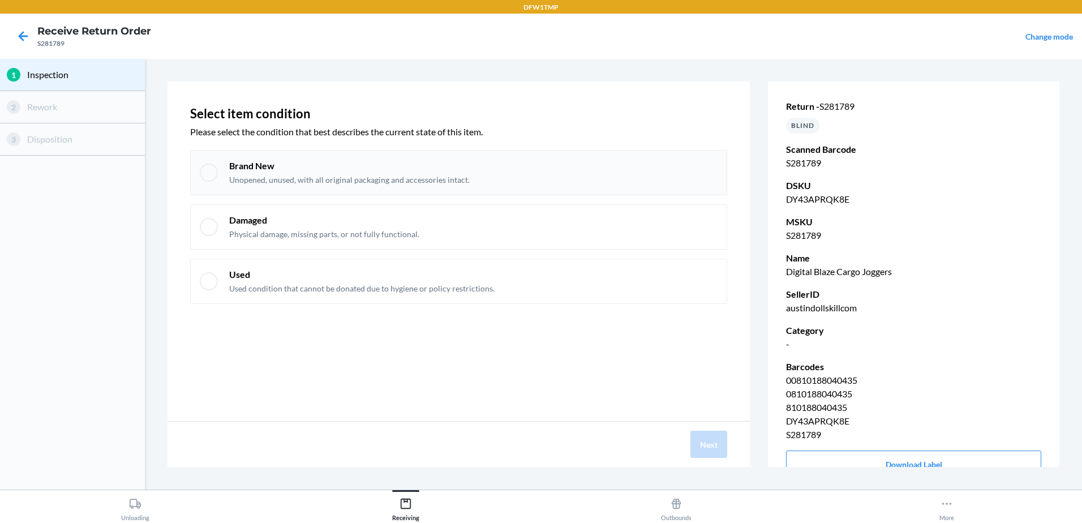
click at [248, 156] on div "Brand New Unopened, unused, with all original packaging and accessories intact." at bounding box center [458, 172] width 537 height 45
checkbox input "true"
drag, startPoint x: 694, startPoint y: 431, endPoint x: 687, endPoint y: 428, distance: 7.4
click at [691, 430] on div "Next" at bounding box center [458, 444] width 582 height 45
click at [715, 431] on button "Next" at bounding box center [708, 444] width 37 height 27
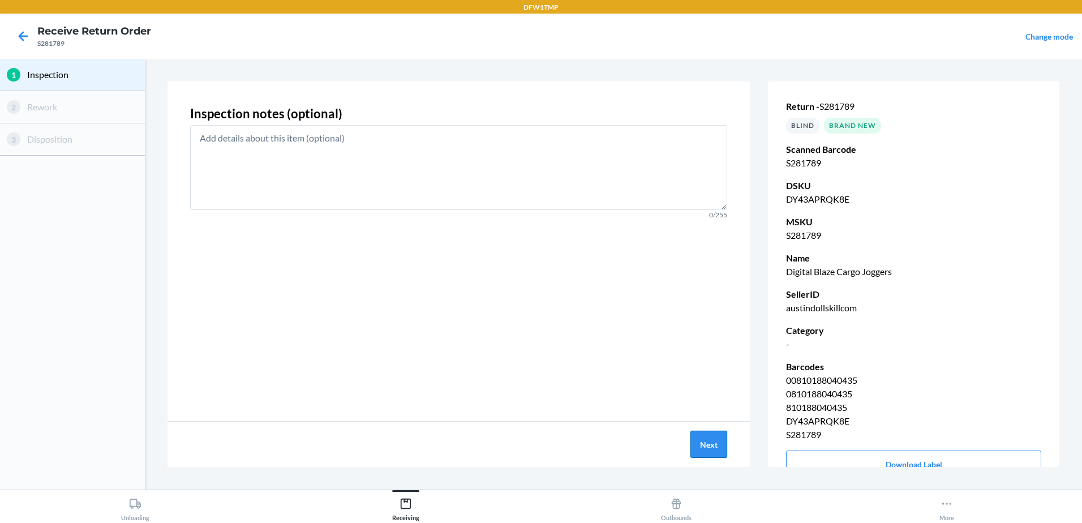
click at [702, 434] on button "Next" at bounding box center [708, 444] width 37 height 27
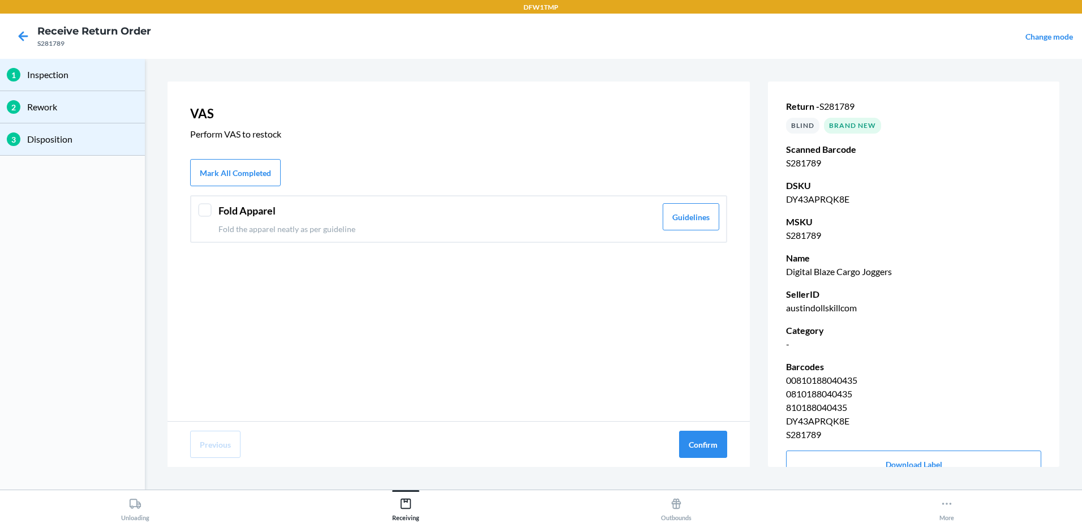
click at [212, 218] on div "Fold Apparel Fold the apparel neatly as per guideline Guidelines" at bounding box center [458, 219] width 537 height 48
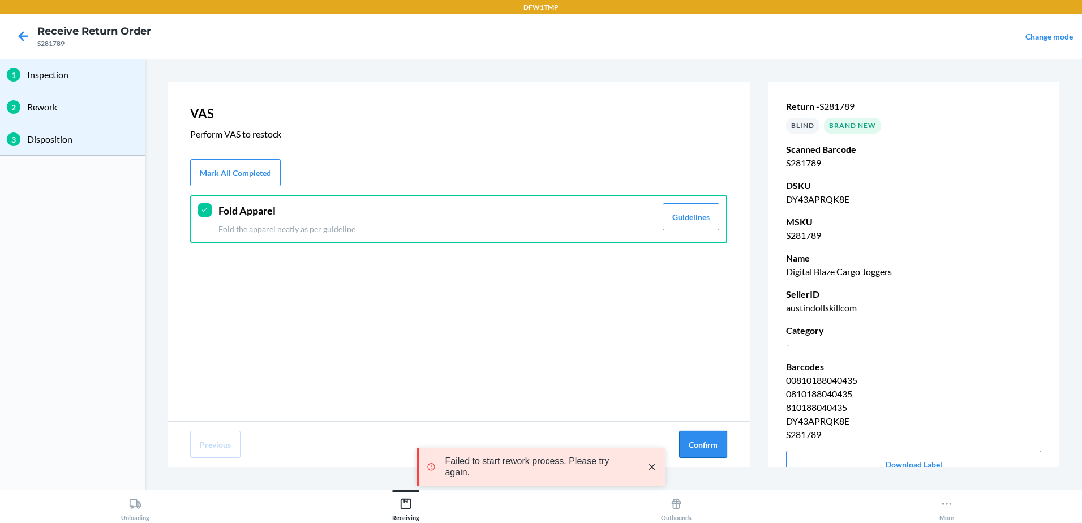
drag, startPoint x: 711, startPoint y: 453, endPoint x: 695, endPoint y: 445, distance: 17.7
click at [708, 452] on button "Confirm" at bounding box center [703, 444] width 48 height 27
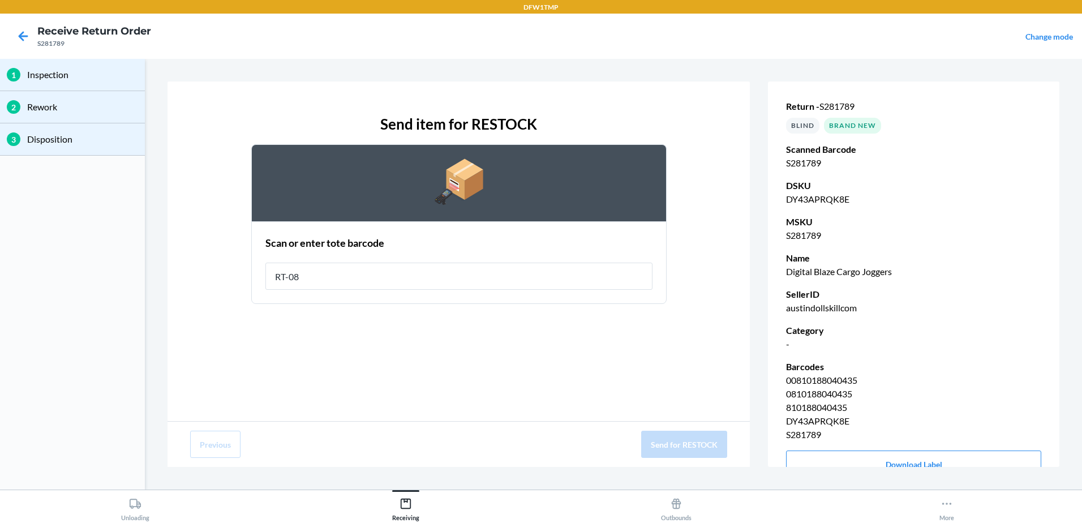
type input "RT-08"
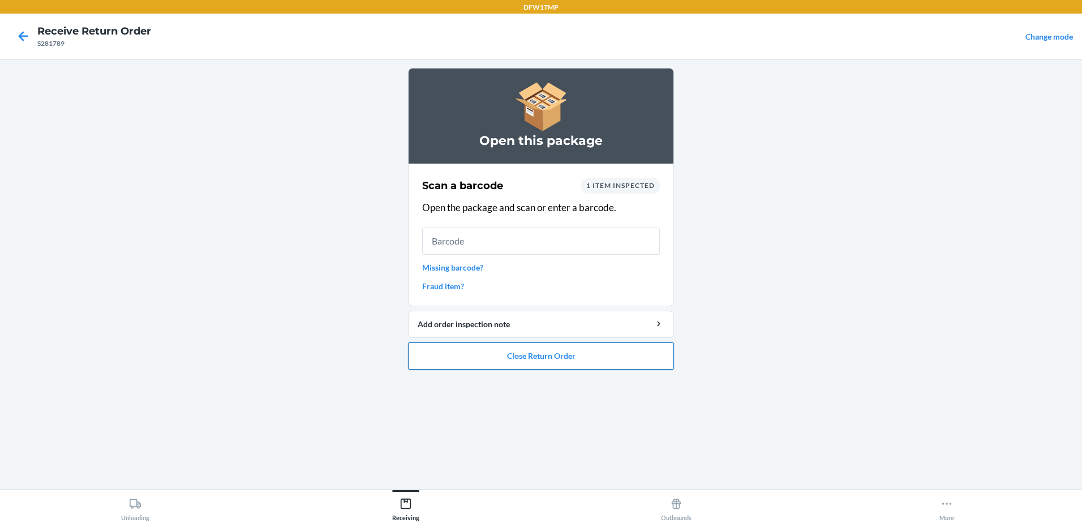
click at [470, 365] on button "Close Return Order" at bounding box center [541, 355] width 266 height 27
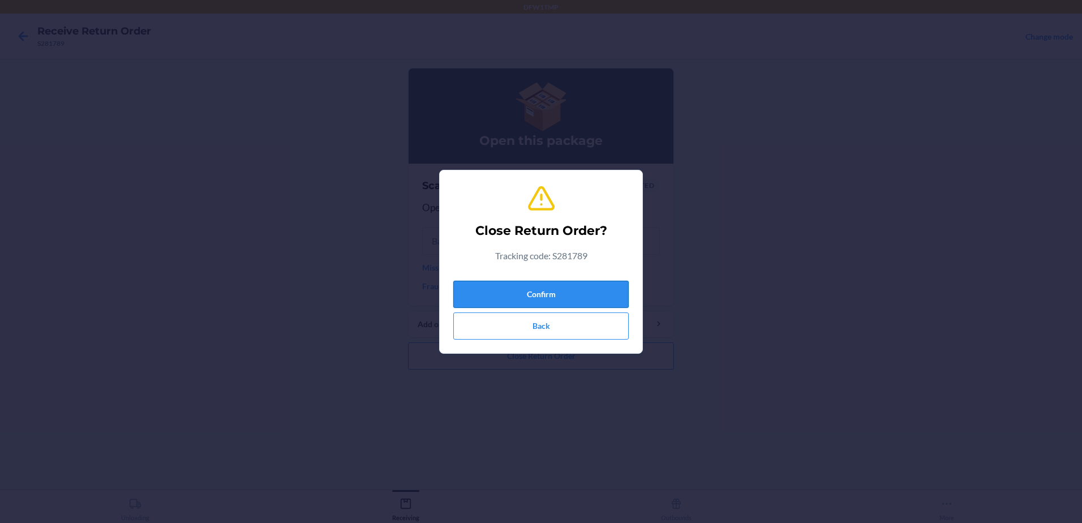
click at [493, 296] on button "Confirm" at bounding box center [540, 294] width 175 height 27
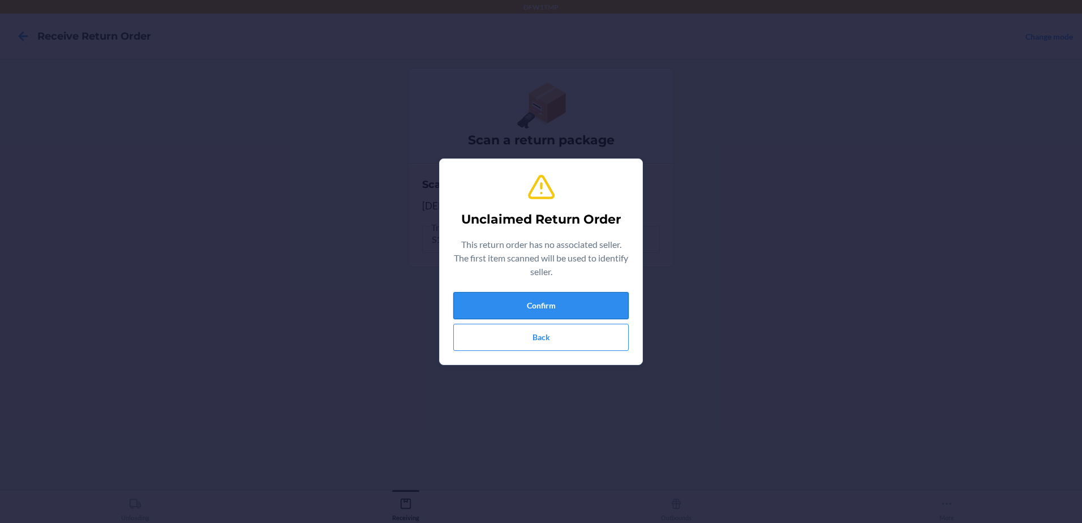
click at [486, 302] on button "Confirm" at bounding box center [540, 305] width 175 height 27
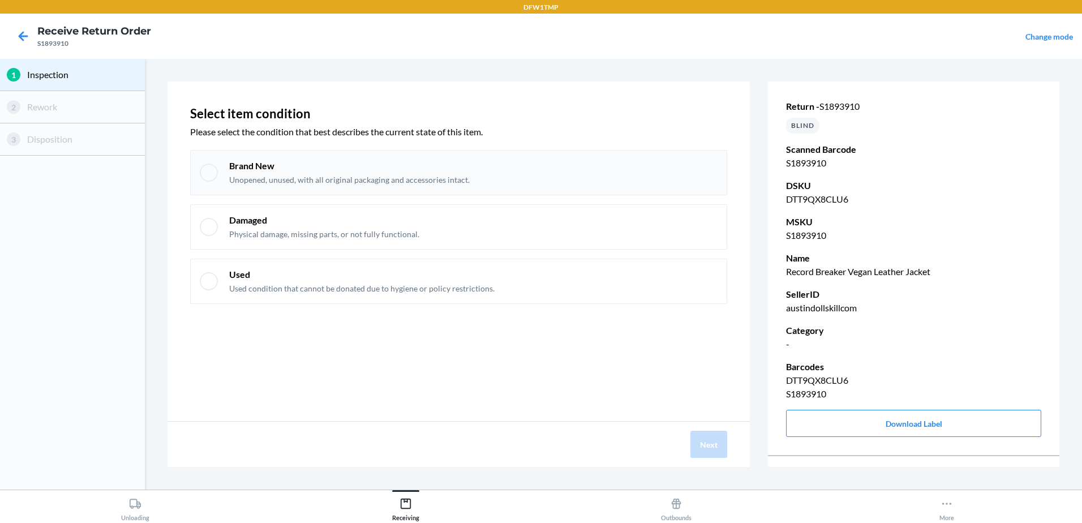
click at [225, 167] on div "Brand New Unopened, unused, with all original packaging and accessories intact." at bounding box center [458, 172] width 537 height 45
checkbox input "true"
click at [716, 448] on button "Next" at bounding box center [708, 444] width 37 height 27
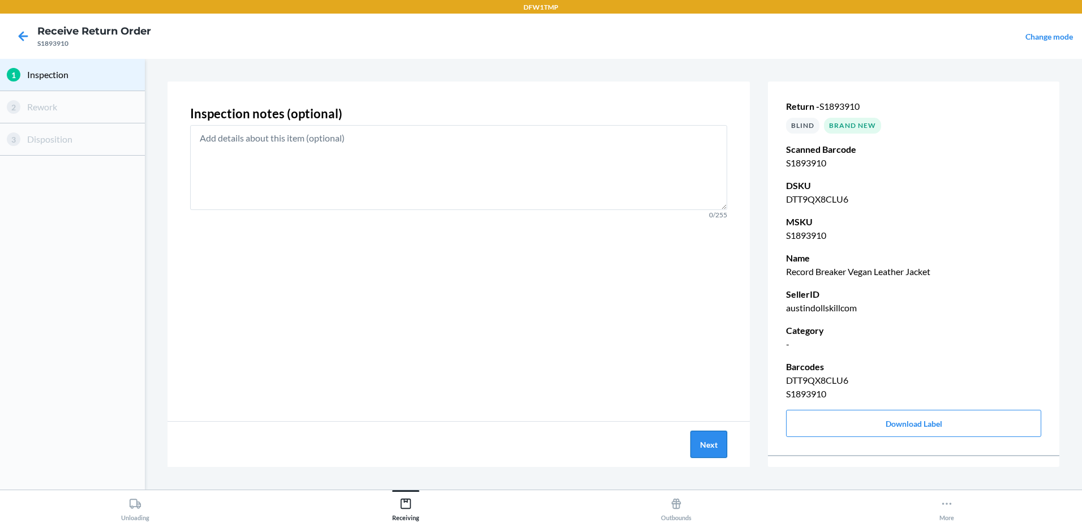
click at [697, 450] on button "Next" at bounding box center [708, 444] width 37 height 27
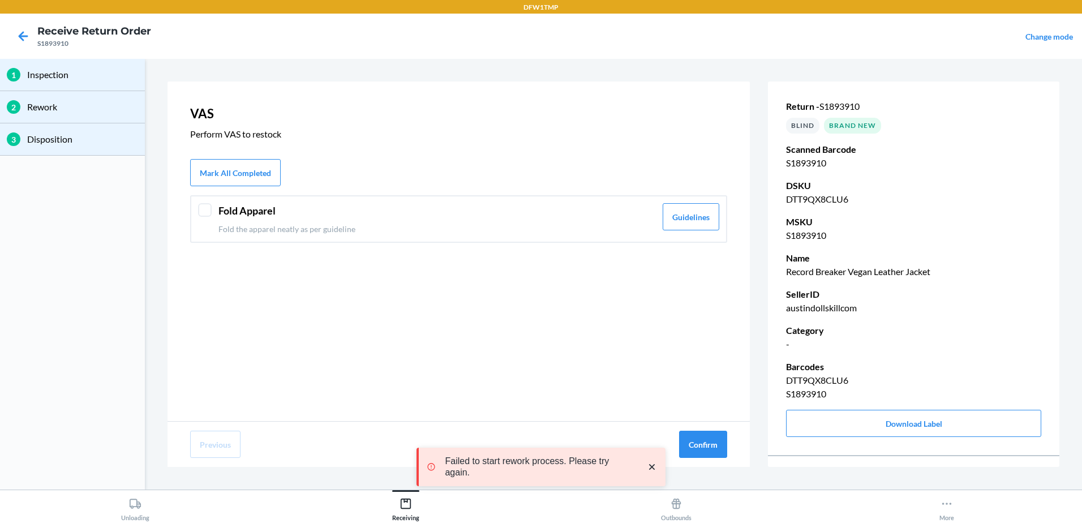
click at [205, 209] on div at bounding box center [205, 210] width 14 height 14
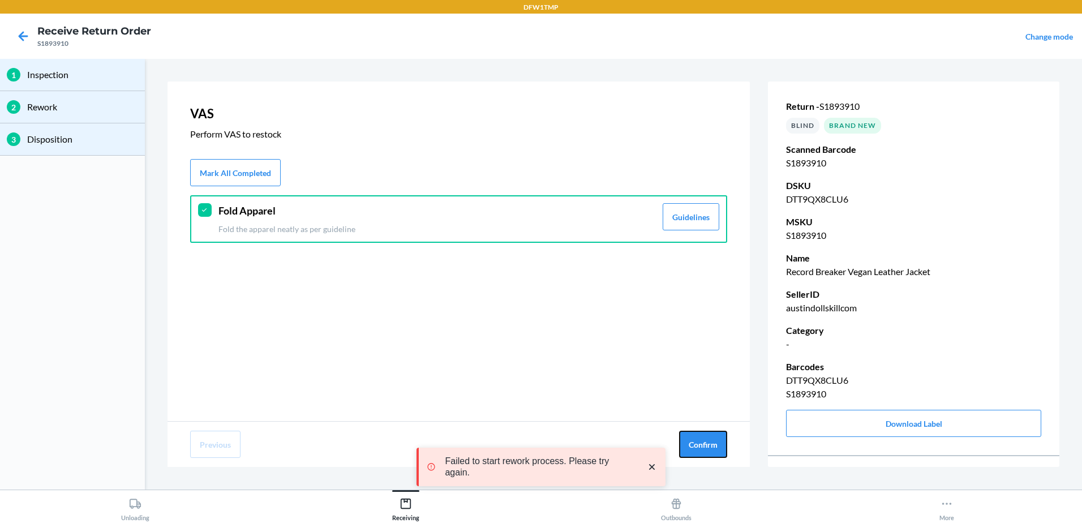
drag, startPoint x: 705, startPoint y: 438, endPoint x: 687, endPoint y: 424, distance: 22.6
click at [700, 437] on button "Confirm" at bounding box center [703, 444] width 48 height 27
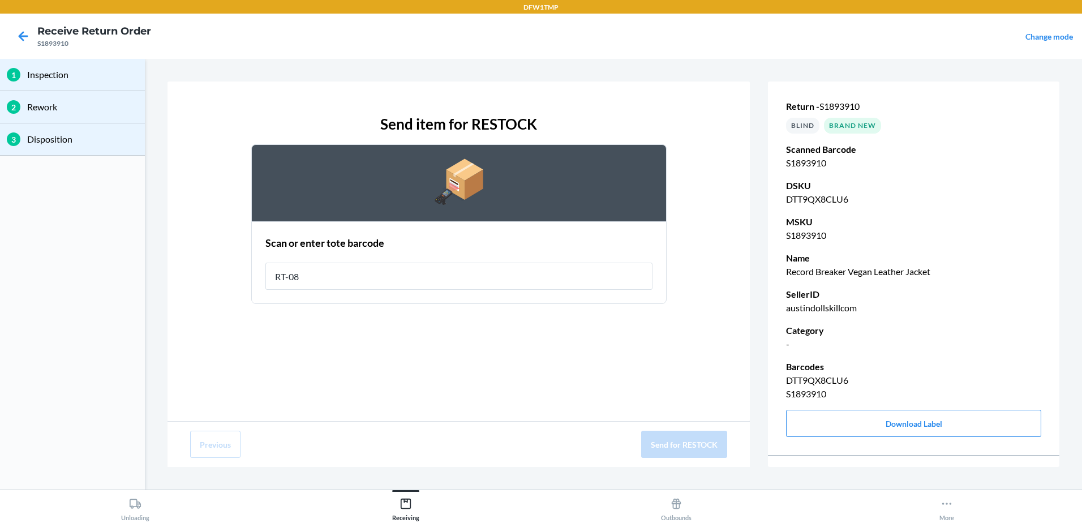
type input "RT-08"
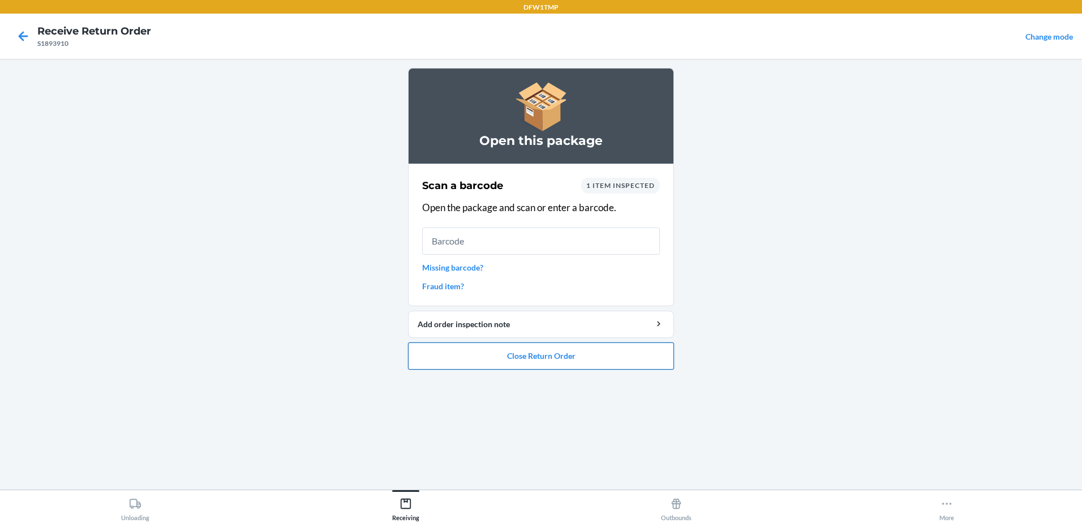
click at [566, 353] on button "Close Return Order" at bounding box center [541, 355] width 266 height 27
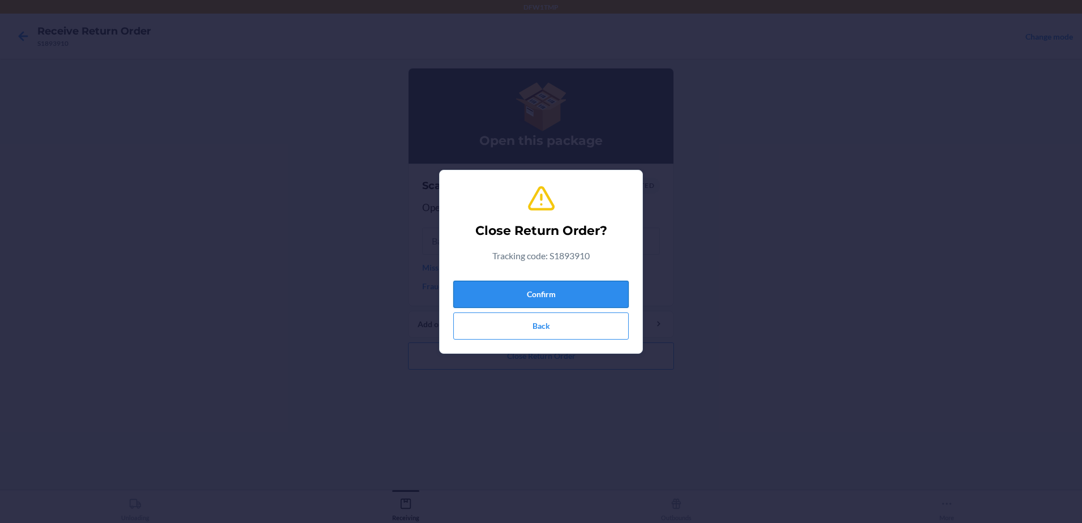
click at [591, 281] on button "Confirm" at bounding box center [540, 294] width 175 height 27
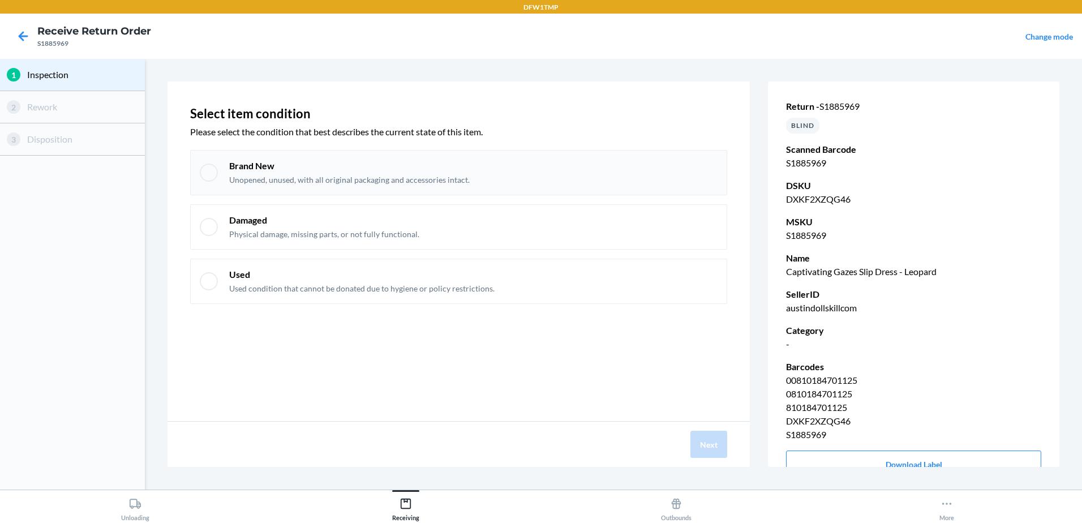
click at [205, 173] on div at bounding box center [209, 173] width 18 height 18
checkbox input "true"
click at [724, 445] on button "Next" at bounding box center [708, 444] width 37 height 27
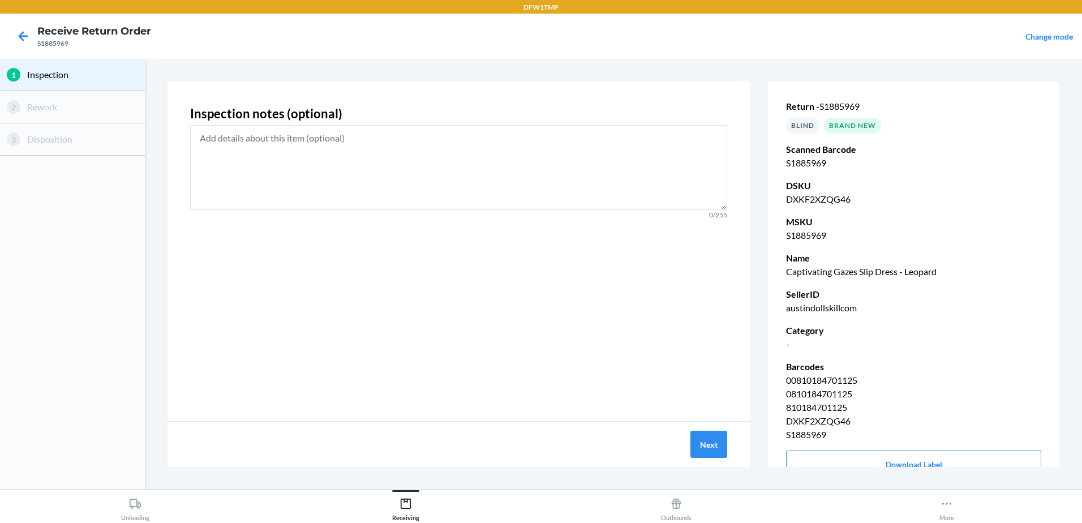
click at [708, 461] on div "Next" at bounding box center [458, 444] width 582 height 45
click at [697, 453] on button "Next" at bounding box center [708, 444] width 37 height 27
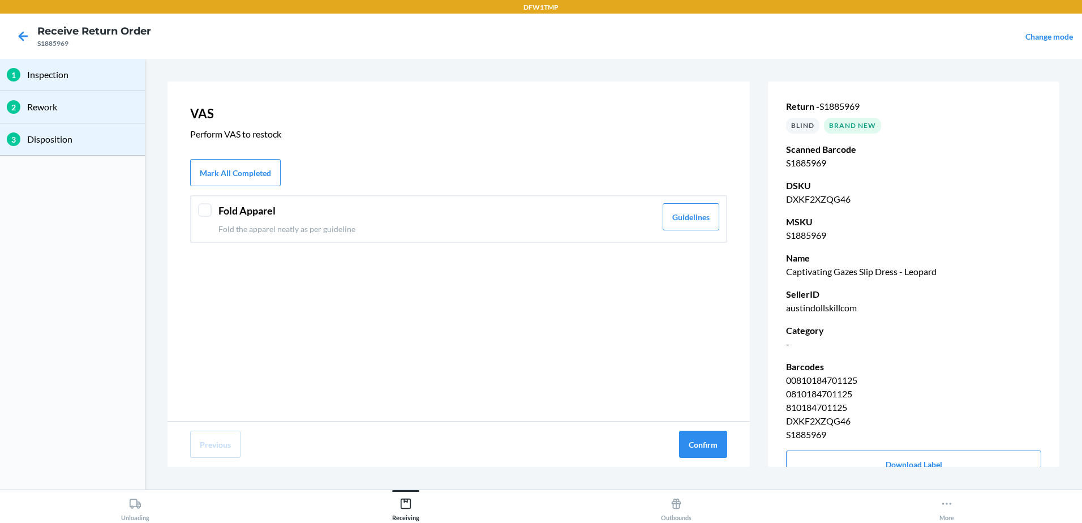
click at [208, 217] on div "Fold Apparel Fold the apparel neatly as per guideline Guidelines" at bounding box center [458, 219] width 537 height 48
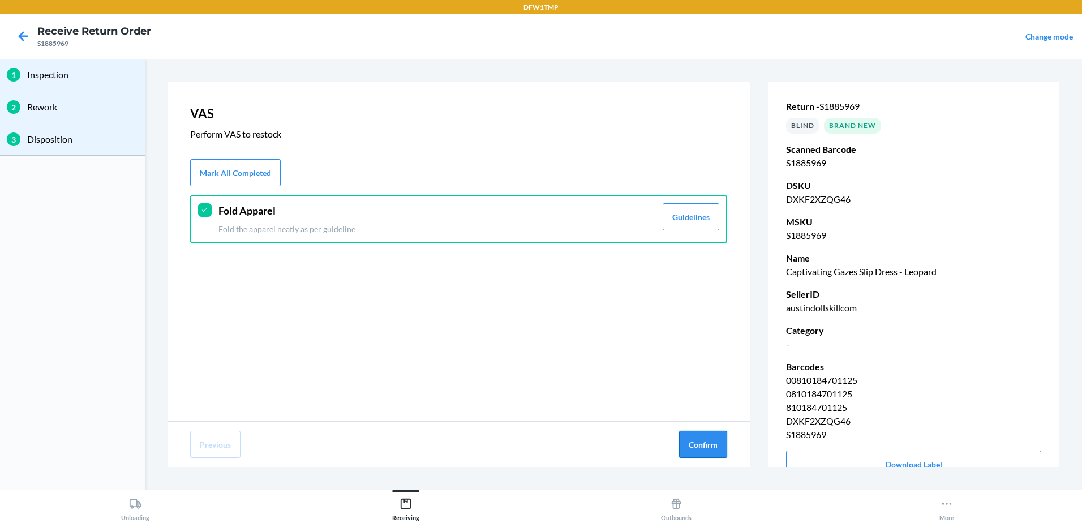
click at [694, 444] on button "Confirm" at bounding box center [703, 444] width 48 height 27
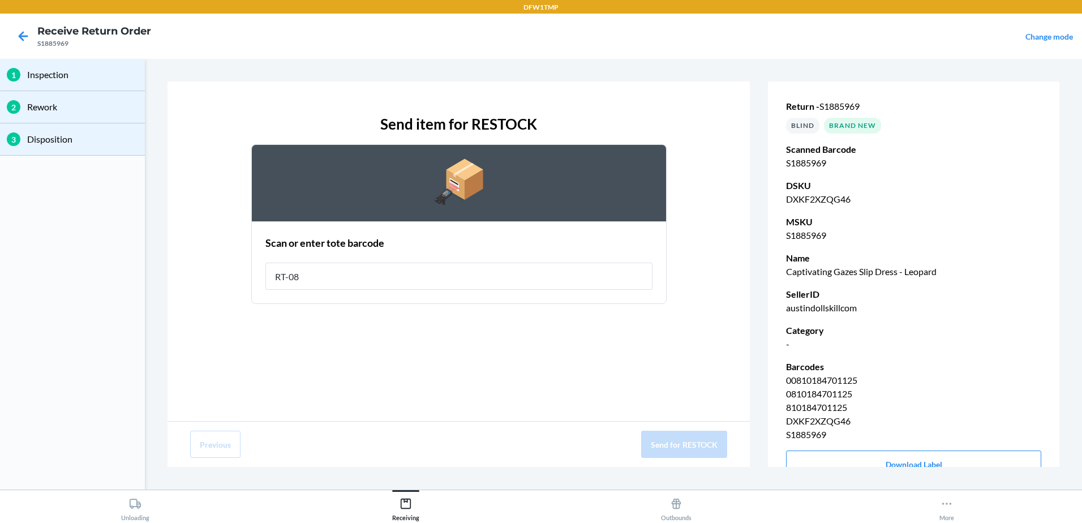
type input "RT-08"
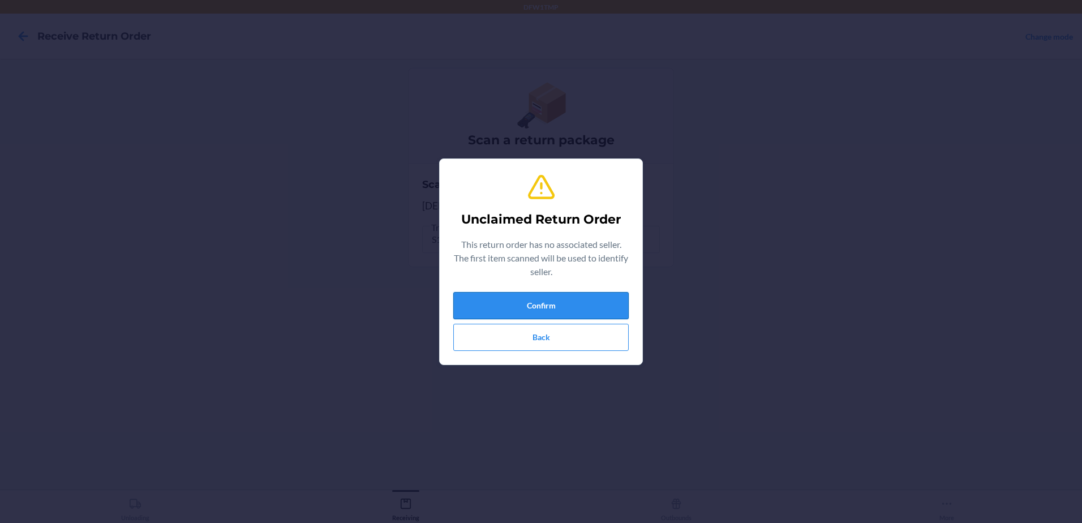
click at [525, 292] on button "Confirm" at bounding box center [540, 305] width 175 height 27
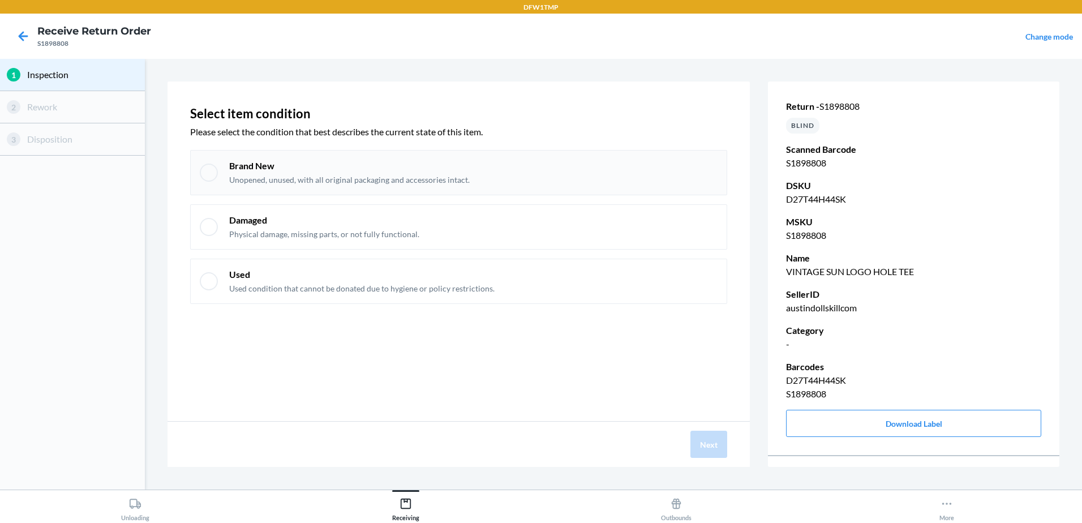
click at [212, 187] on div "Brand New Unopened, unused, with all original packaging and accessories intact." at bounding box center [458, 172] width 537 height 45
checkbox input "true"
click at [698, 436] on button "Next" at bounding box center [708, 444] width 37 height 27
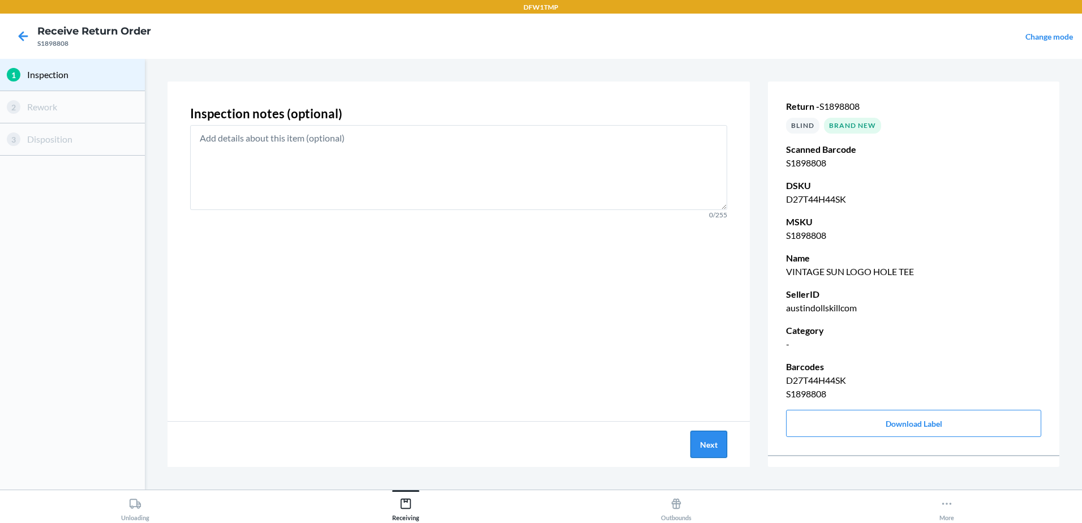
click at [703, 446] on button "Next" at bounding box center [708, 444] width 37 height 27
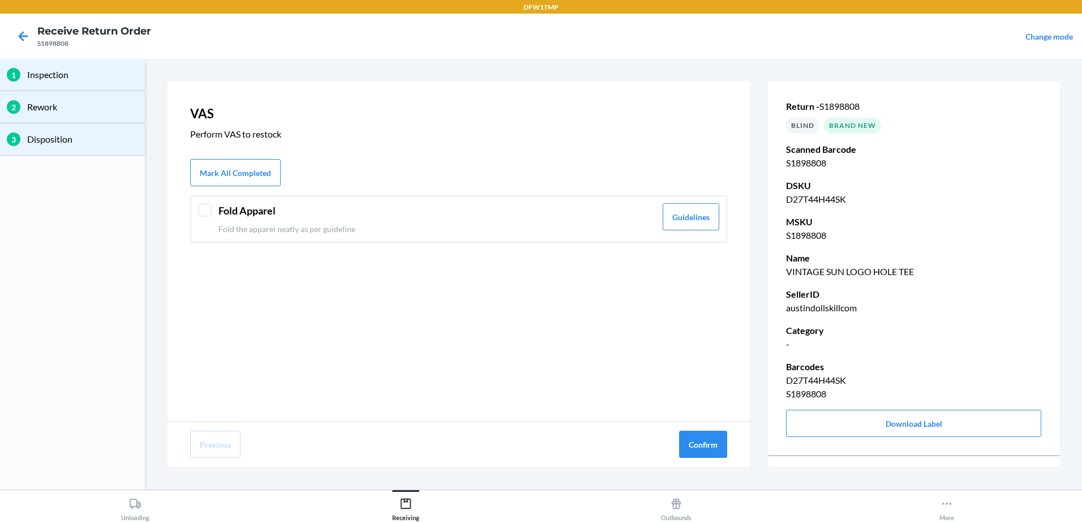
click at [212, 222] on div "Fold Apparel Fold the apparel neatly as per guideline Guidelines" at bounding box center [458, 219] width 537 height 48
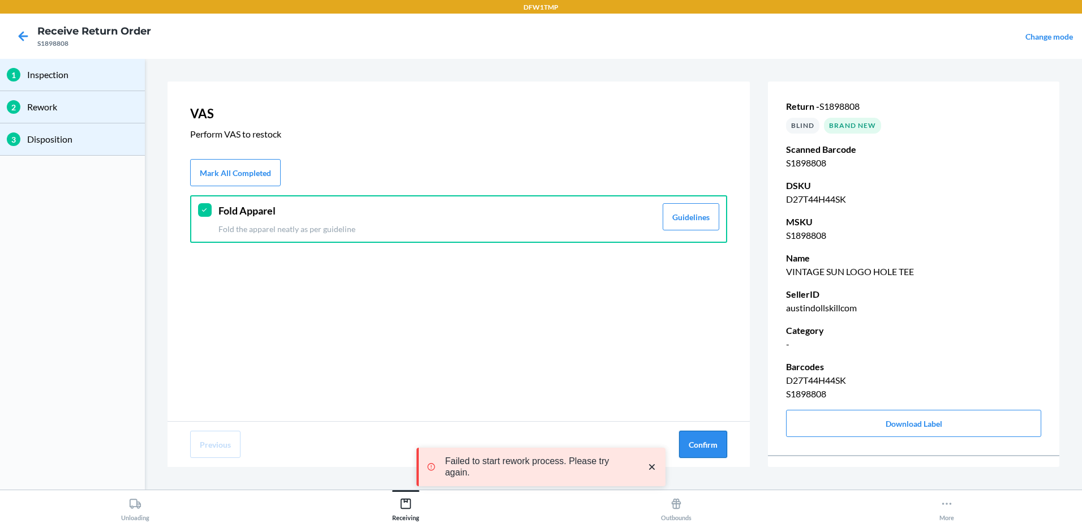
click at [696, 442] on button "Confirm" at bounding box center [703, 444] width 48 height 27
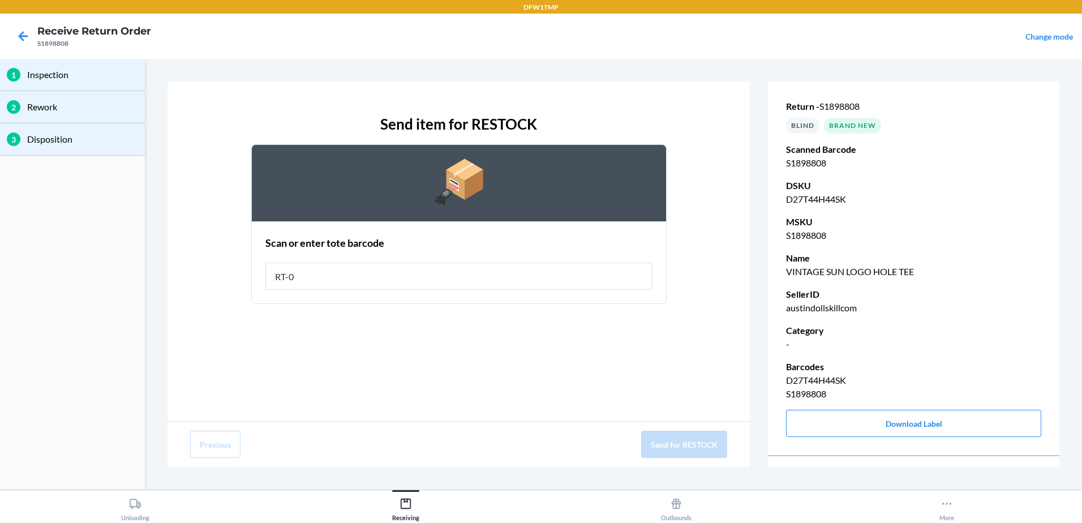
type input "RT-08"
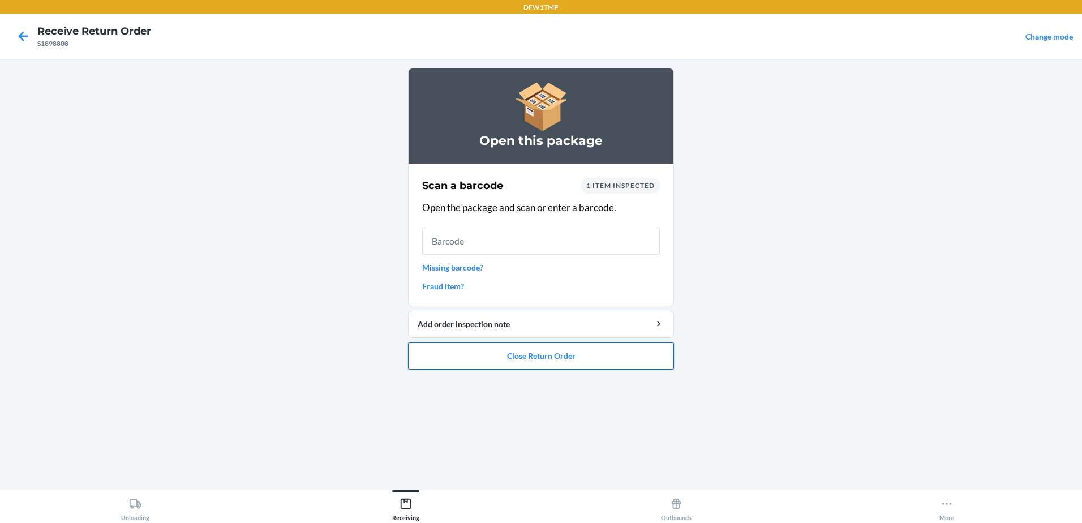
click at [513, 357] on button "Close Return Order" at bounding box center [541, 355] width 266 height 27
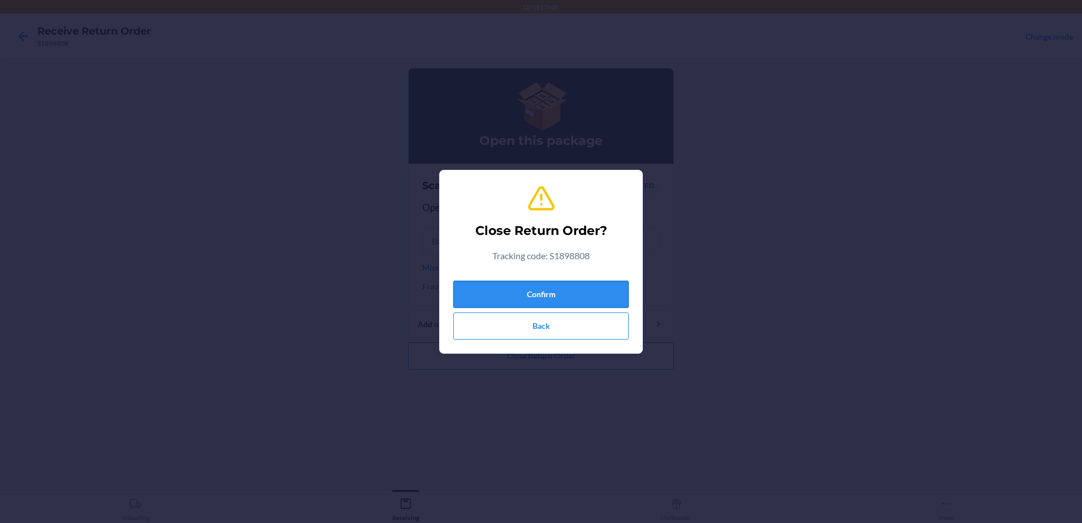
click at [545, 298] on button "Confirm" at bounding box center [540, 294] width 175 height 27
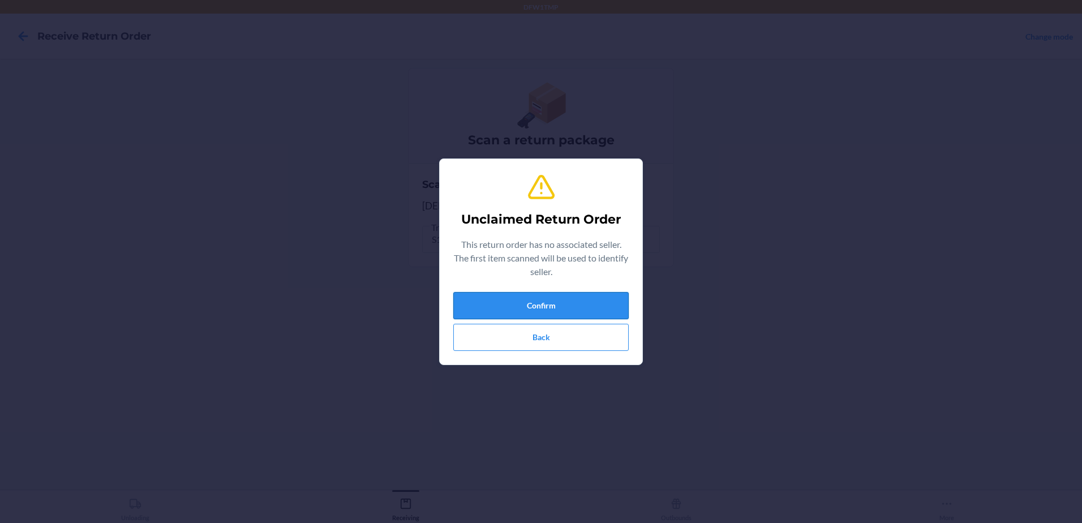
click at [466, 302] on button "Confirm" at bounding box center [540, 305] width 175 height 27
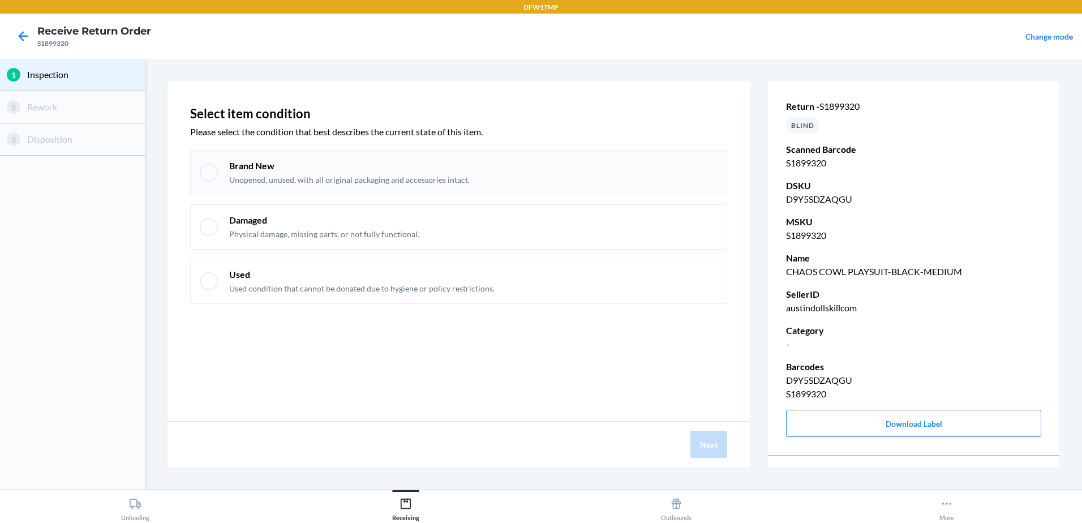
click at [219, 178] on div "Brand New Unopened, unused, with all original packaging and accessories intact." at bounding box center [458, 172] width 537 height 45
checkbox input "true"
click at [707, 445] on button "Next" at bounding box center [708, 444] width 37 height 27
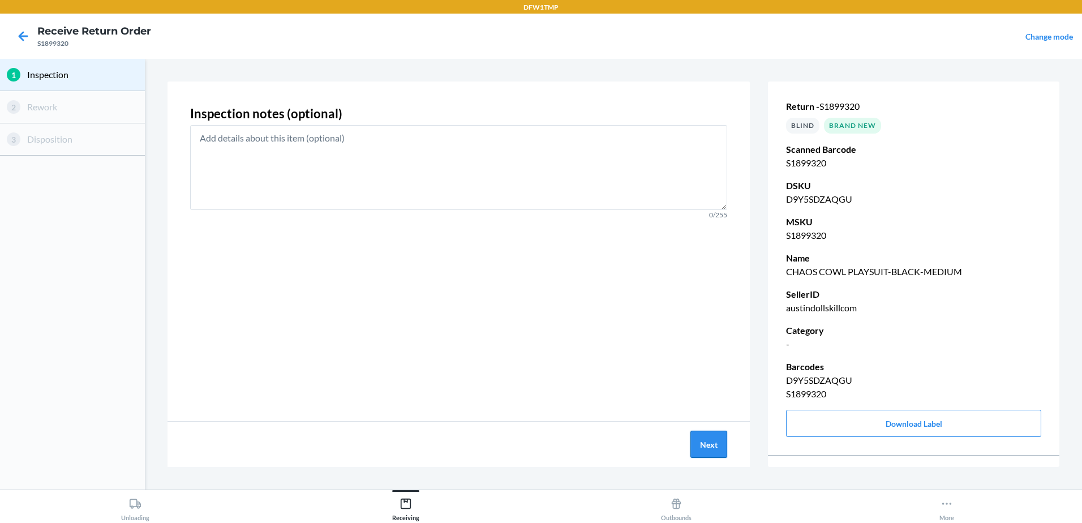
click at [720, 432] on button "Next" at bounding box center [708, 444] width 37 height 27
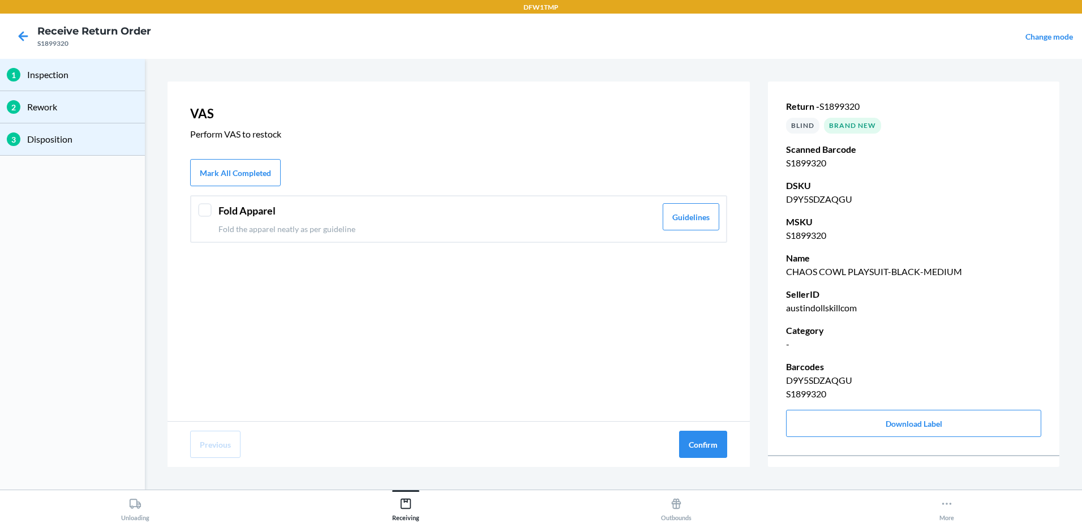
click at [204, 212] on div at bounding box center [205, 210] width 14 height 14
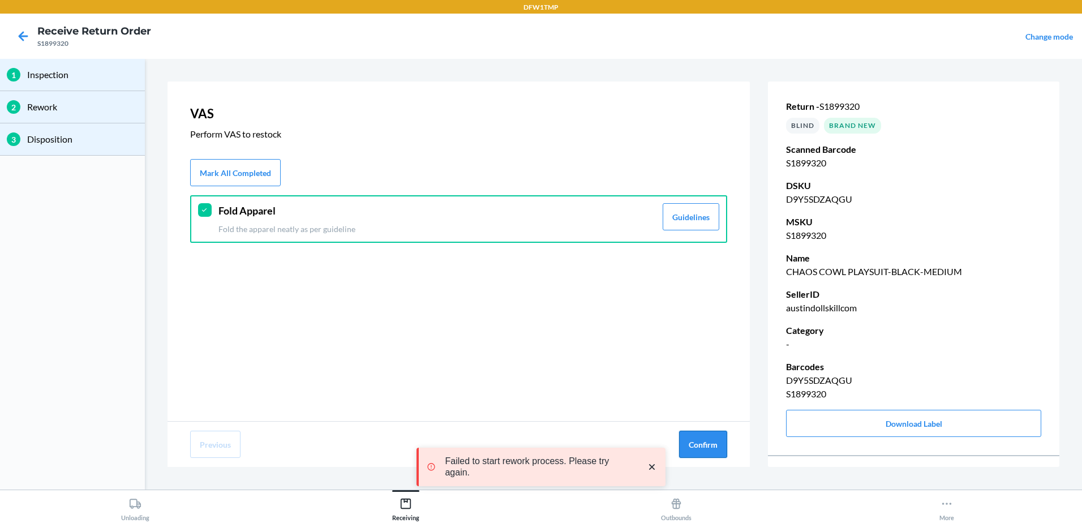
click at [716, 440] on button "Confirm" at bounding box center [703, 444] width 48 height 27
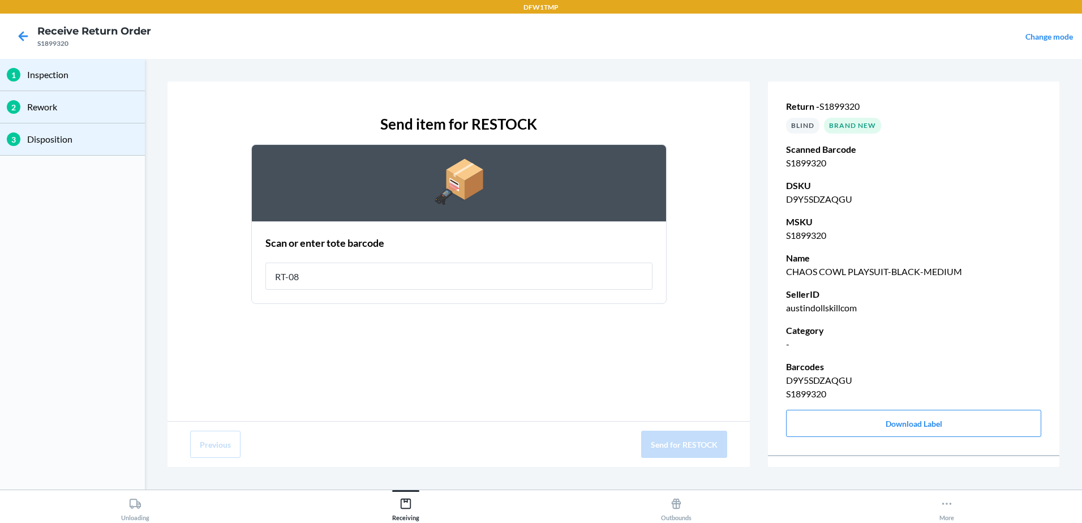
type input "RT-08"
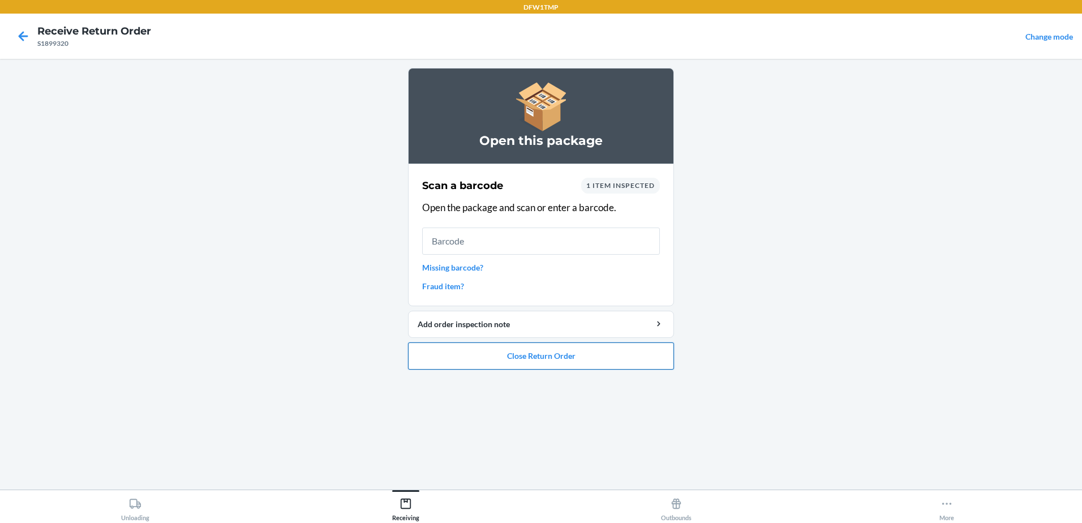
click at [498, 353] on button "Close Return Order" at bounding box center [541, 355] width 266 height 27
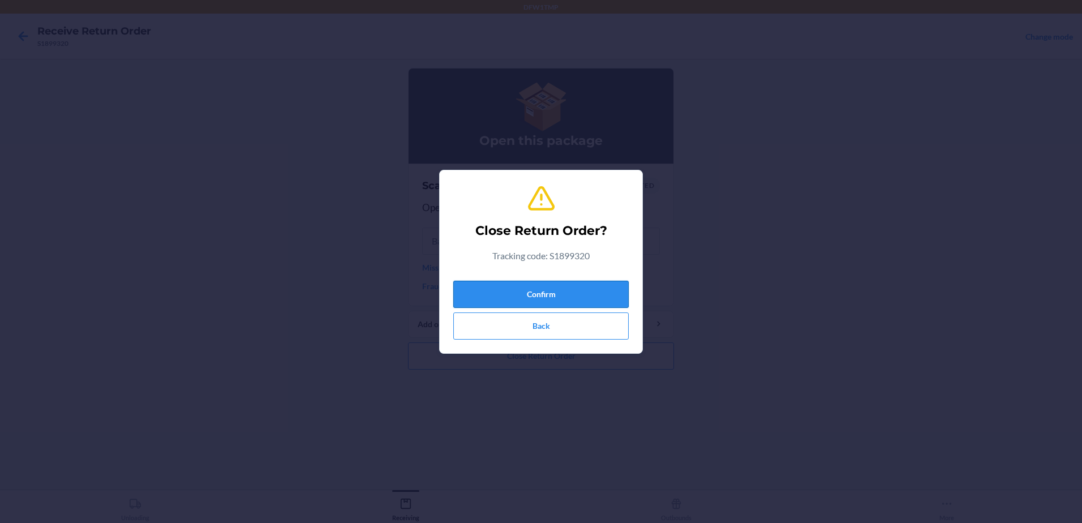
click at [543, 297] on button "Confirm" at bounding box center [540, 294] width 175 height 27
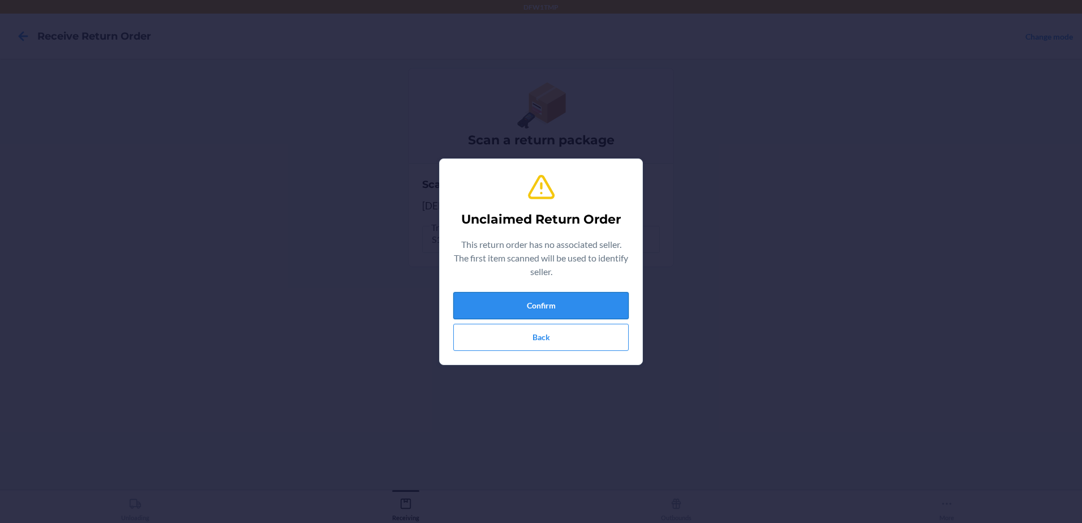
click at [504, 313] on button "Confirm" at bounding box center [540, 305] width 175 height 27
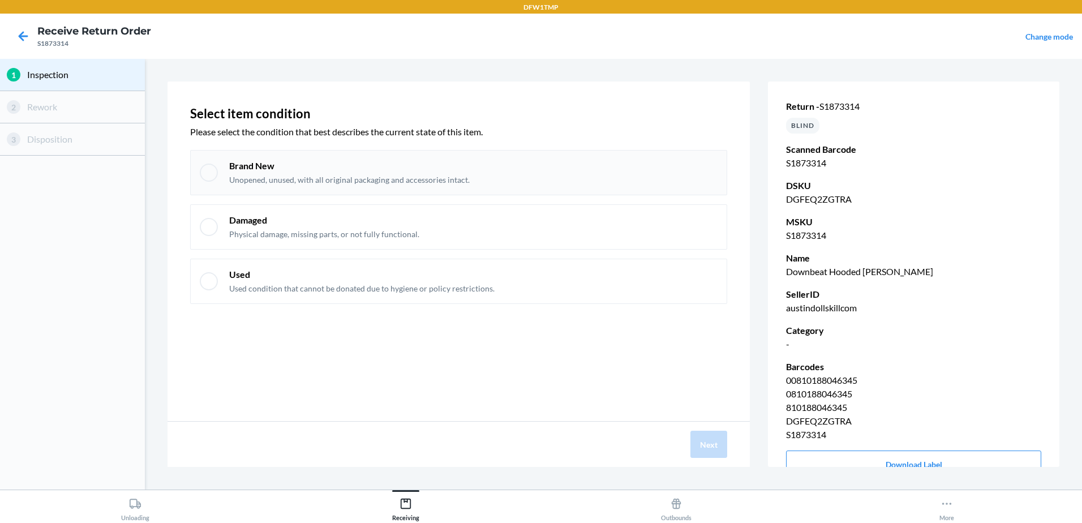
click at [254, 190] on div "Brand New Unopened, unused, with all original packaging and accessories intact." at bounding box center [458, 172] width 537 height 45
checkbox input "true"
click at [699, 461] on div "Next" at bounding box center [458, 444] width 582 height 45
click at [699, 451] on button "Next" at bounding box center [708, 444] width 37 height 27
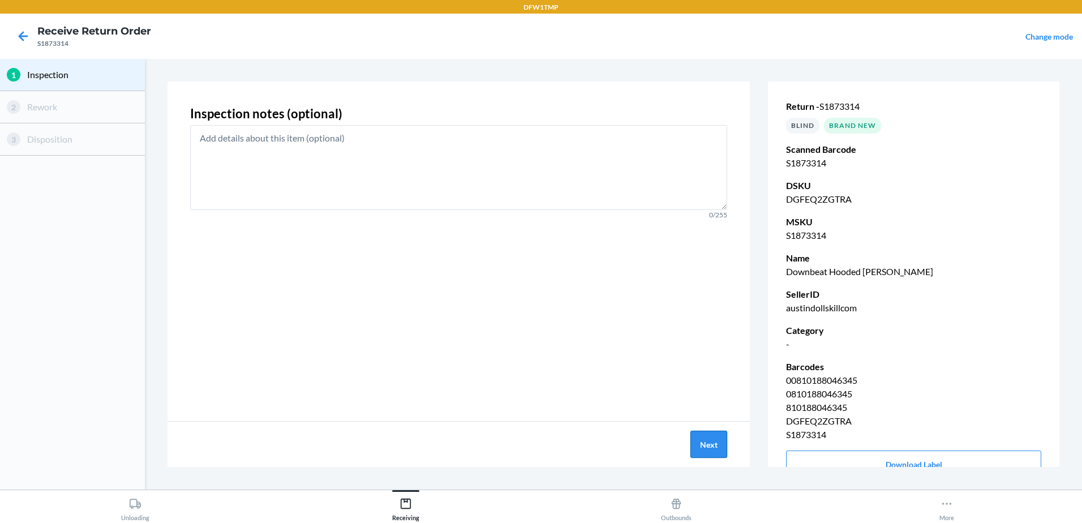
click at [693, 444] on button "Next" at bounding box center [708, 444] width 37 height 27
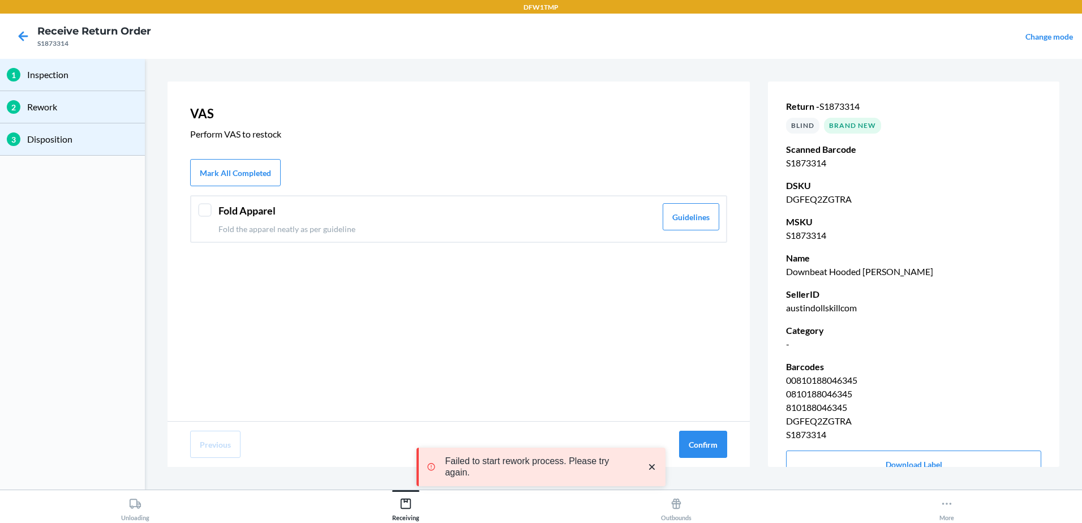
click at [206, 213] on div at bounding box center [205, 210] width 14 height 14
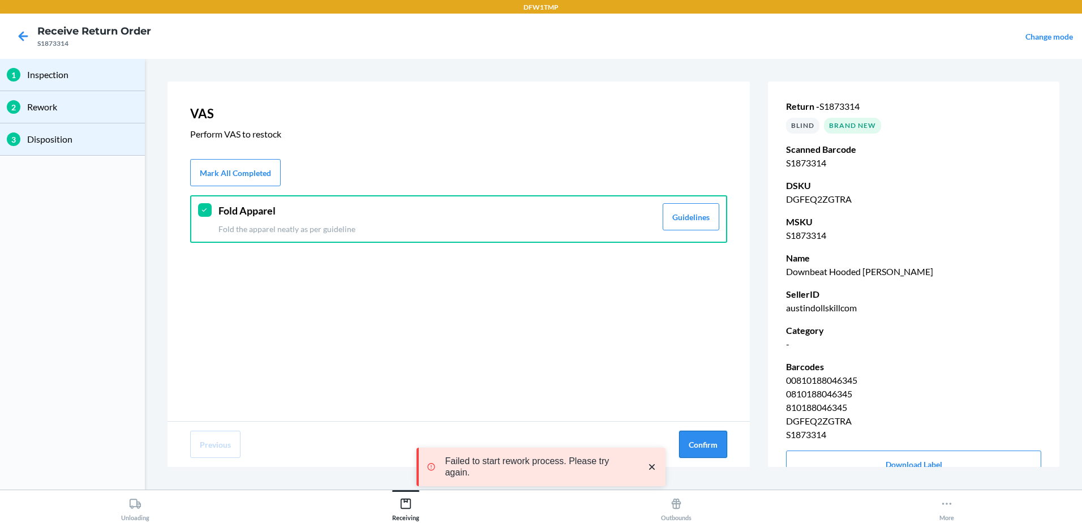
click at [716, 448] on button "Confirm" at bounding box center [703, 444] width 48 height 27
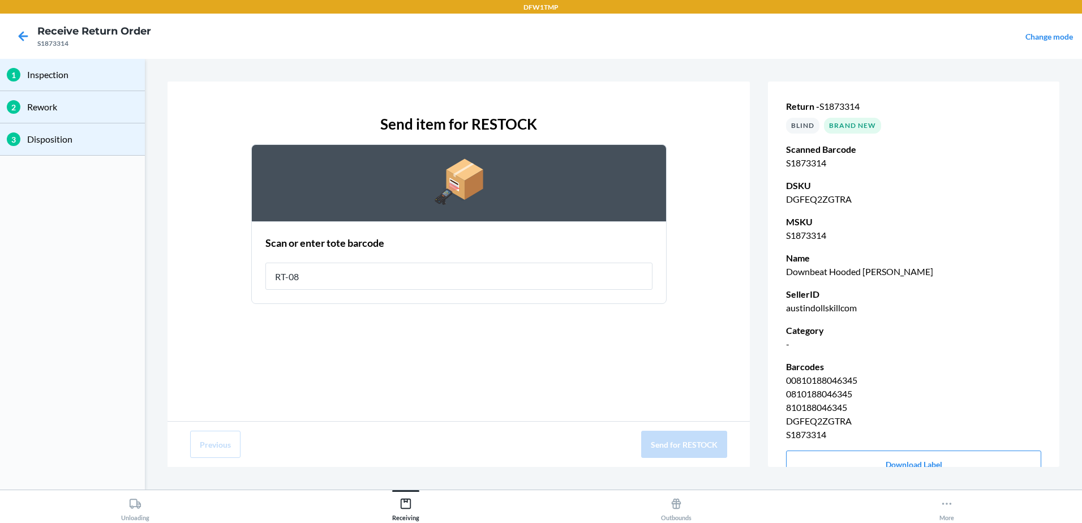
type input "RT-08"
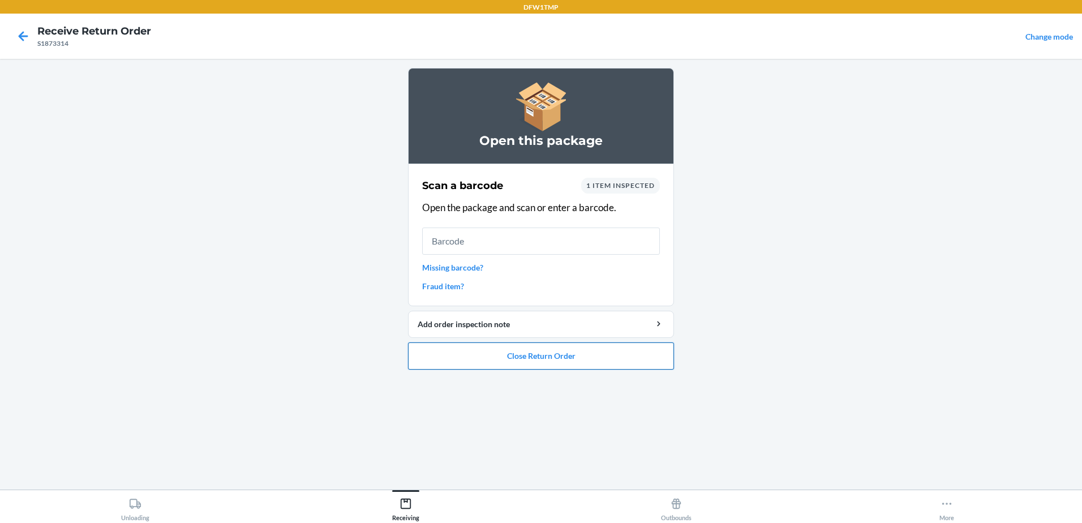
click at [493, 365] on button "Close Return Order" at bounding box center [541, 355] width 266 height 27
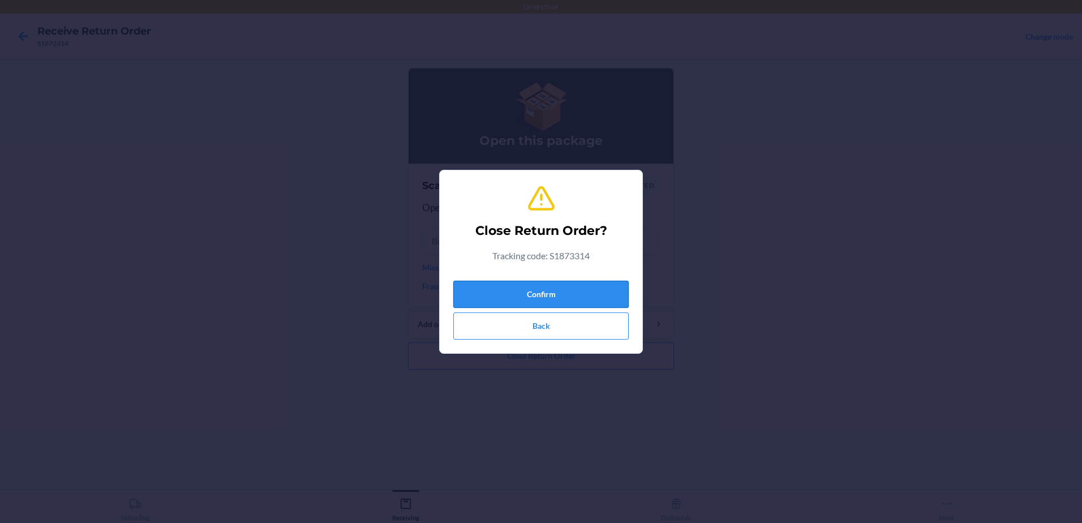
click at [528, 289] on button "Confirm" at bounding box center [540, 294] width 175 height 27
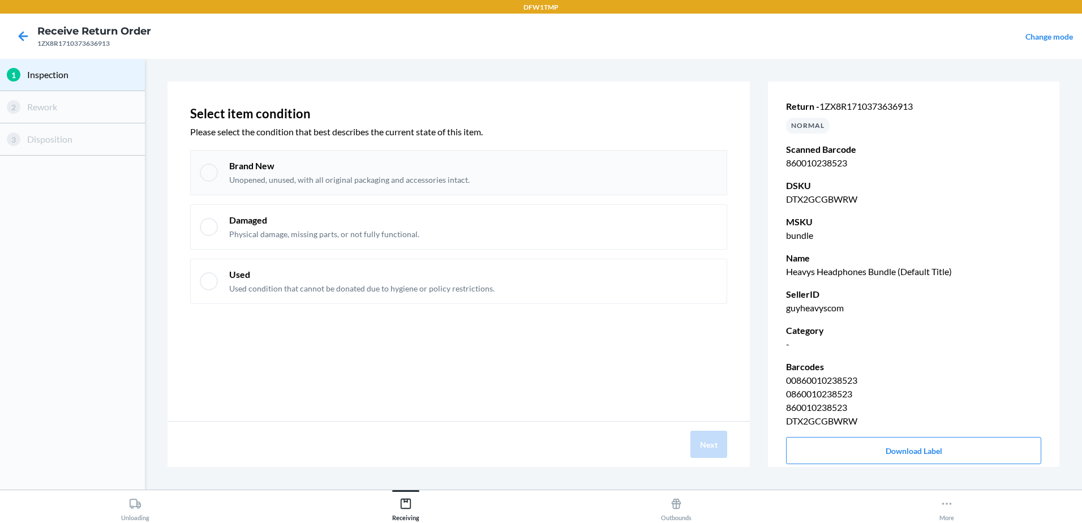
click at [207, 180] on div at bounding box center [209, 173] width 18 height 18
checkbox input "true"
click at [703, 452] on button "Next" at bounding box center [708, 444] width 37 height 27
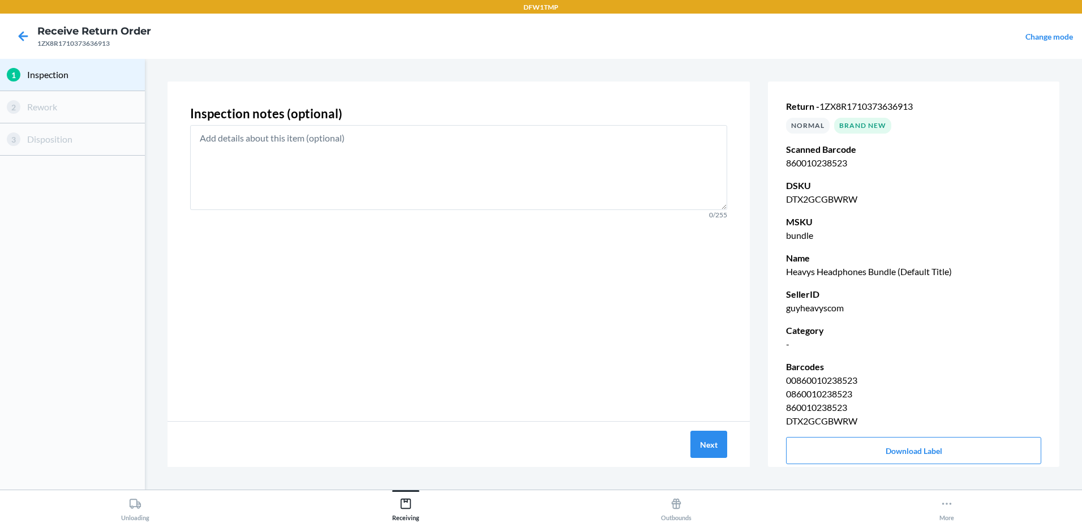
click at [711, 429] on div "Next" at bounding box center [458, 444] width 582 height 45
click at [692, 444] on button "Next" at bounding box center [708, 444] width 37 height 27
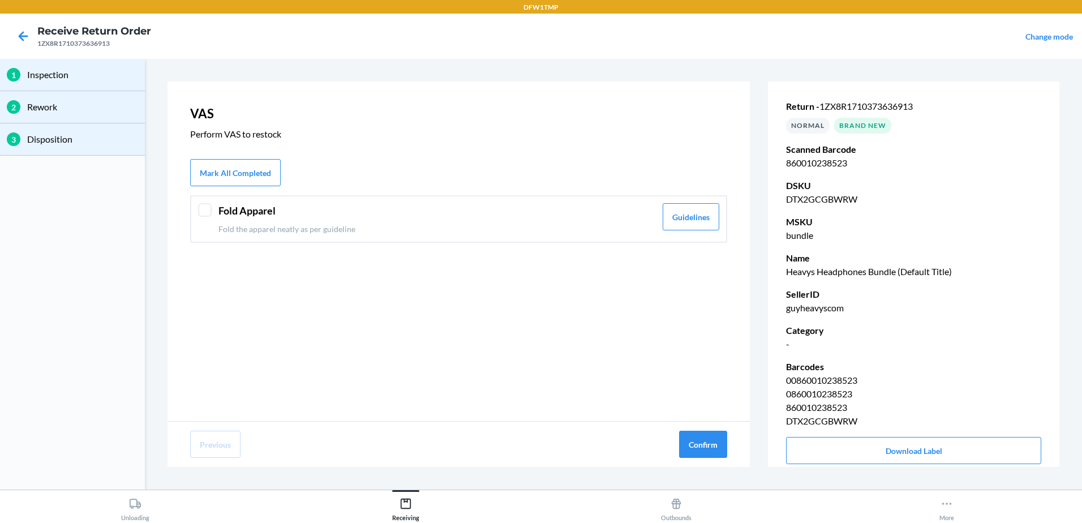
click at [217, 212] on div "Fold Apparel Fold the apparel neatly as per guideline Guidelines" at bounding box center [458, 219] width 537 height 48
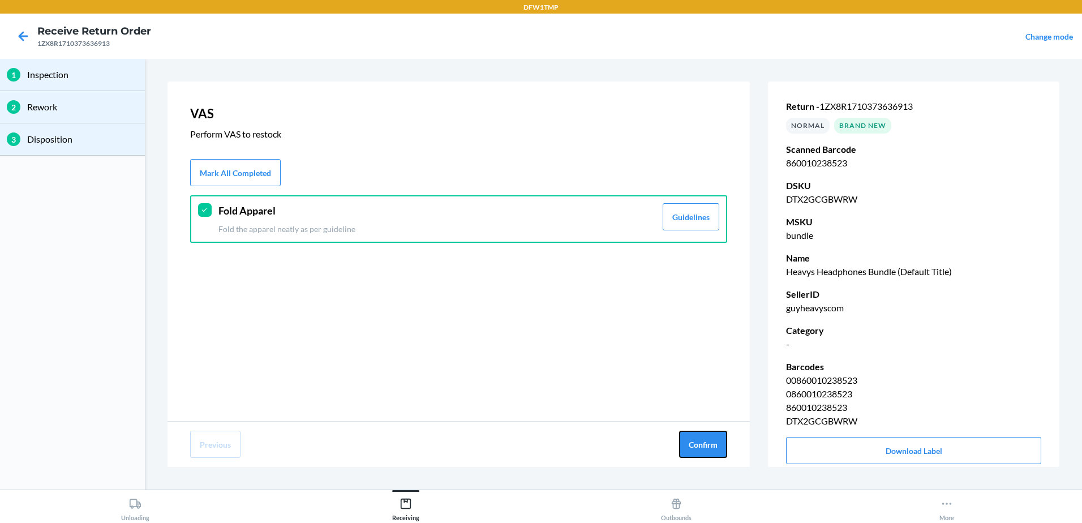
drag, startPoint x: 702, startPoint y: 452, endPoint x: 614, endPoint y: 406, distance: 99.0
click at [701, 452] on button "Confirm" at bounding box center [703, 444] width 48 height 27
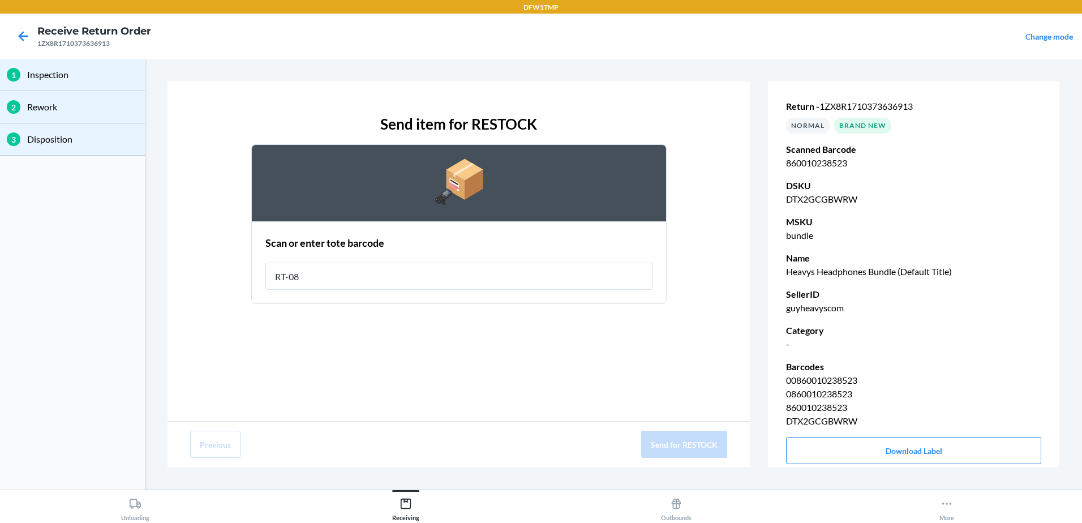
type input "RT-08"
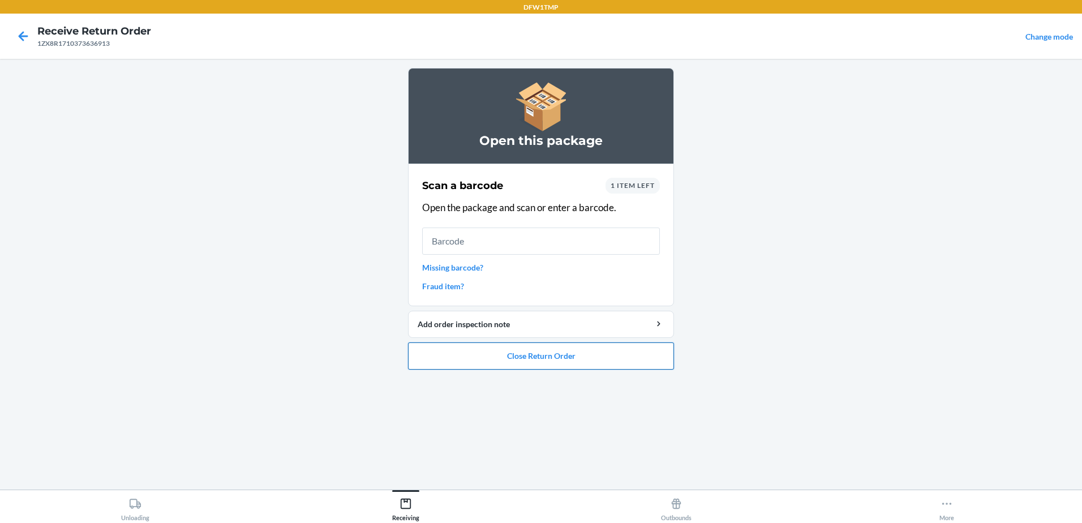
click at [433, 358] on button "Close Return Order" at bounding box center [541, 355] width 266 height 27
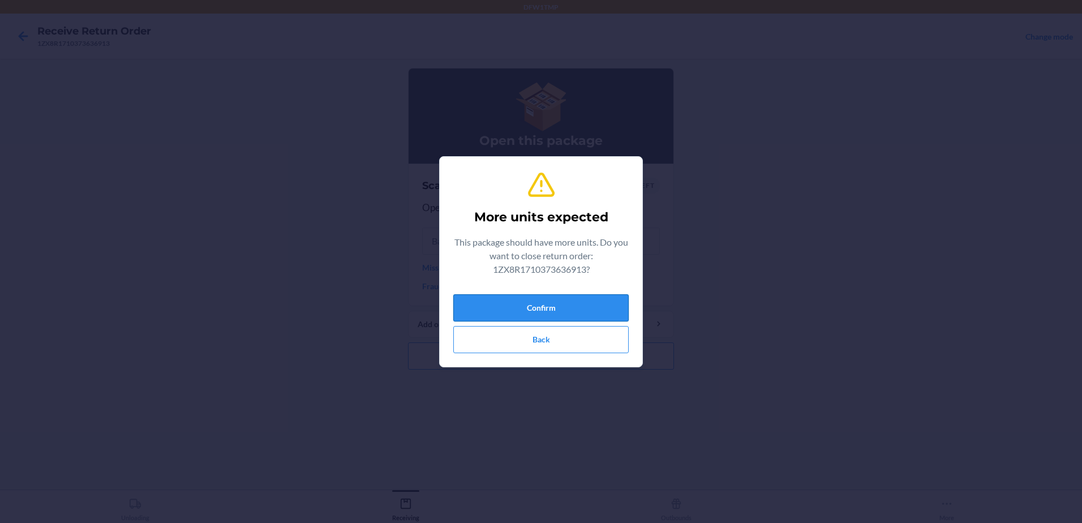
click at [531, 300] on button "Confirm" at bounding box center [540, 307] width 175 height 27
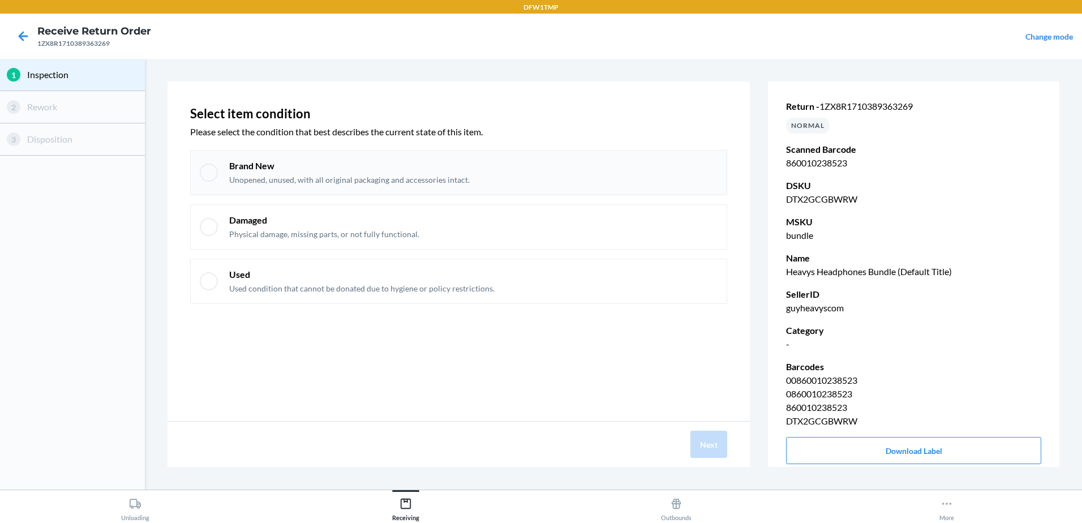
click at [220, 168] on div "Brand New Unopened, unused, with all original packaging and accessories intact." at bounding box center [458, 172] width 537 height 45
checkbox input "true"
click at [717, 437] on button "Next" at bounding box center [708, 444] width 37 height 27
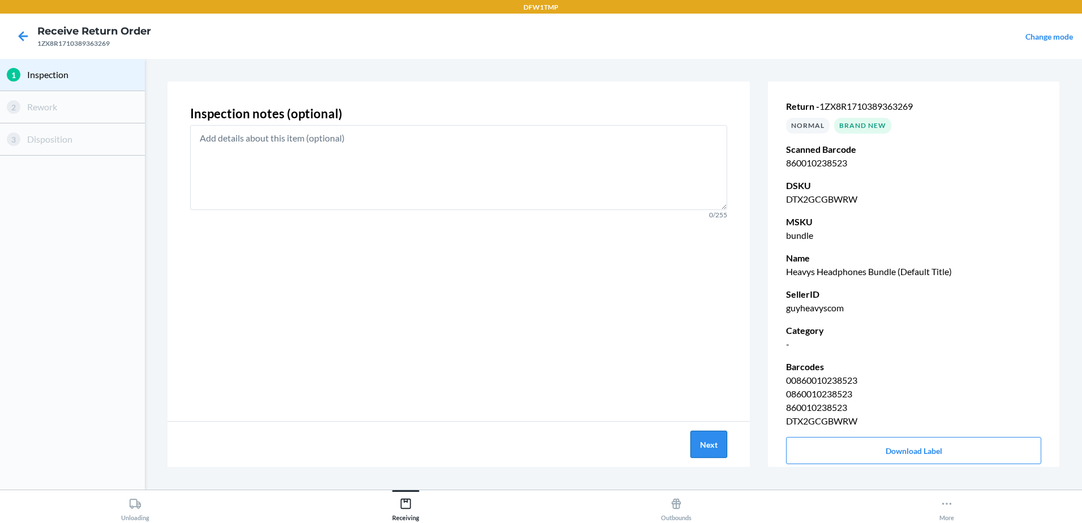
click at [700, 447] on button "Next" at bounding box center [708, 444] width 37 height 27
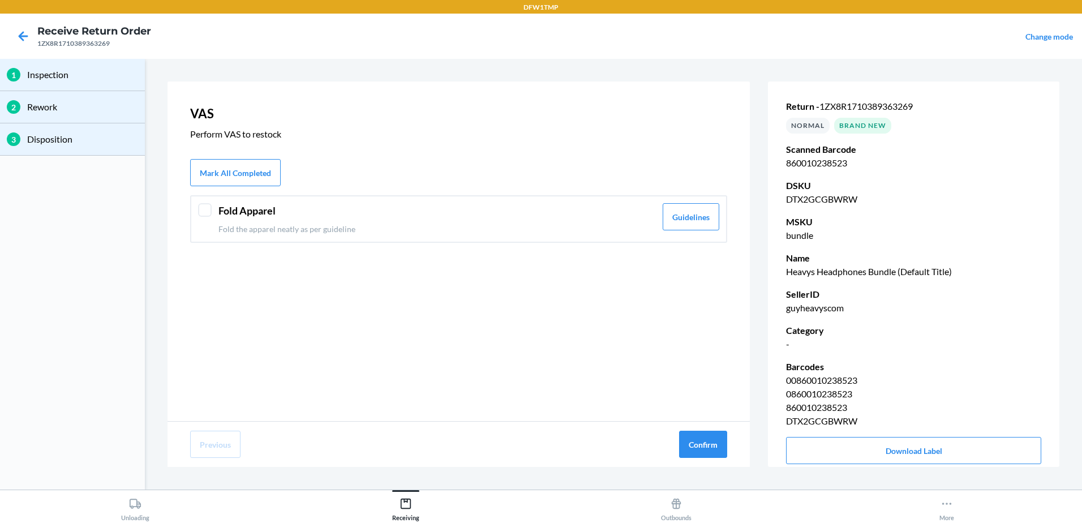
click at [218, 210] on header "Fold Apparel" at bounding box center [436, 210] width 437 height 15
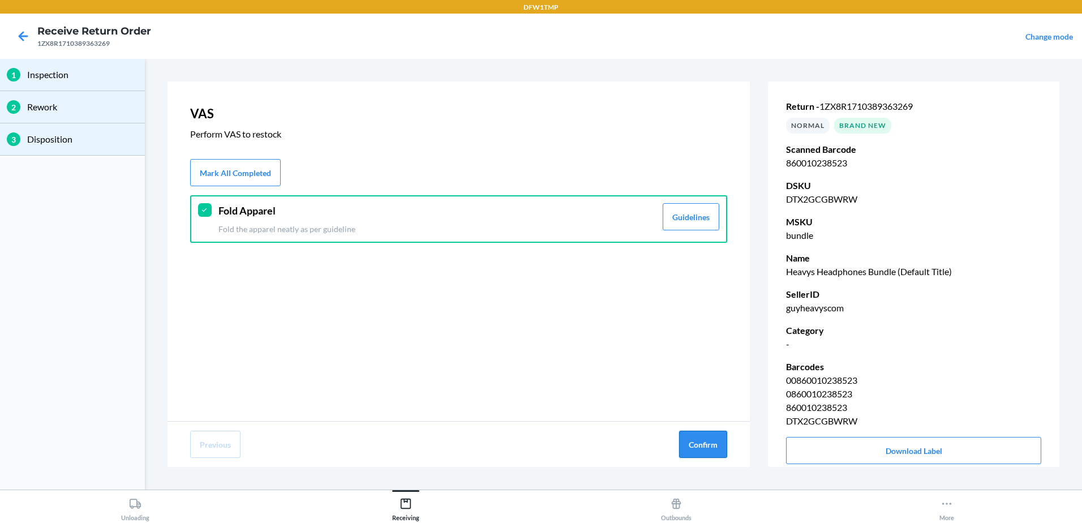
click at [702, 438] on button "Confirm" at bounding box center [703, 444] width 48 height 27
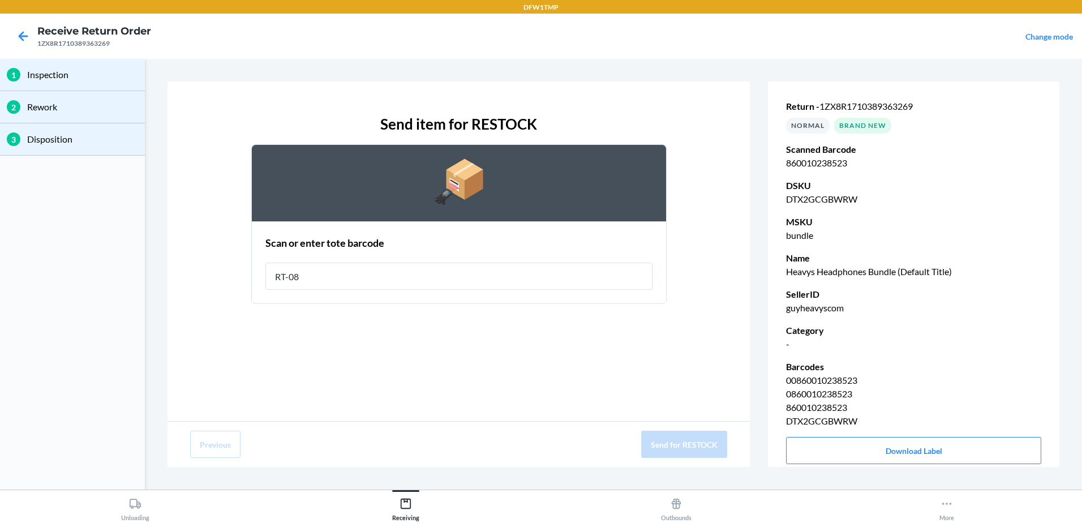
type input "RT-08"
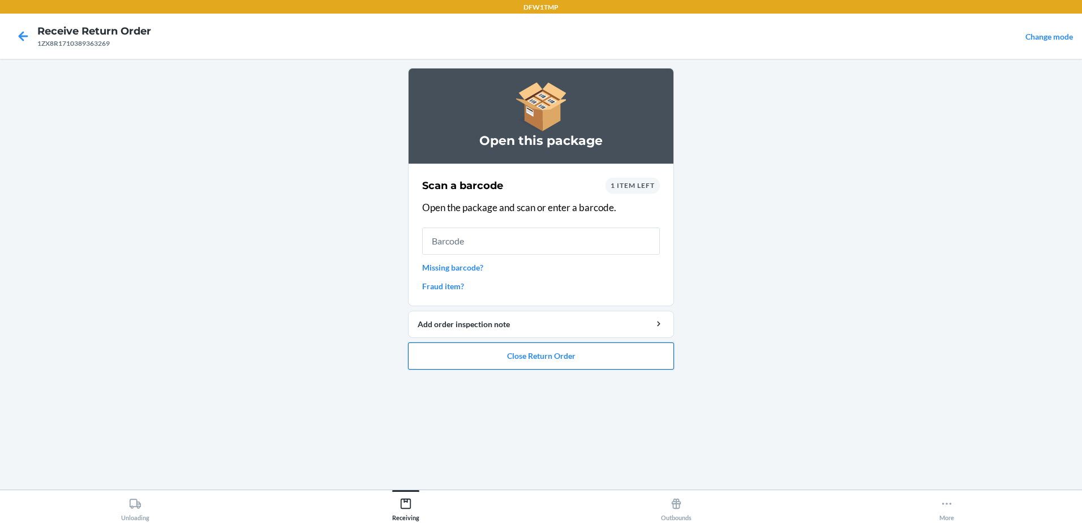
click at [553, 352] on button "Close Return Order" at bounding box center [541, 355] width 266 height 27
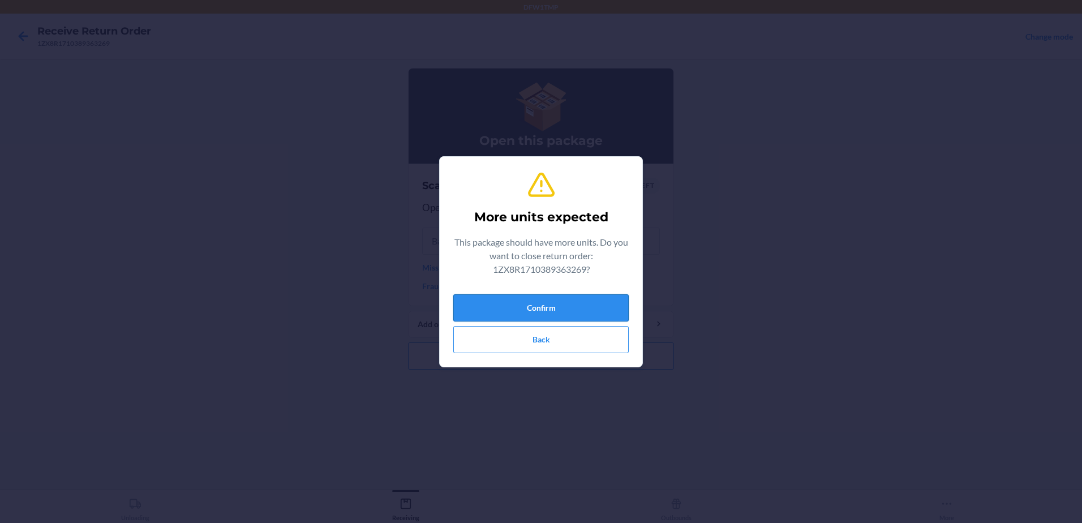
click at [516, 307] on button "Confirm" at bounding box center [540, 307] width 175 height 27
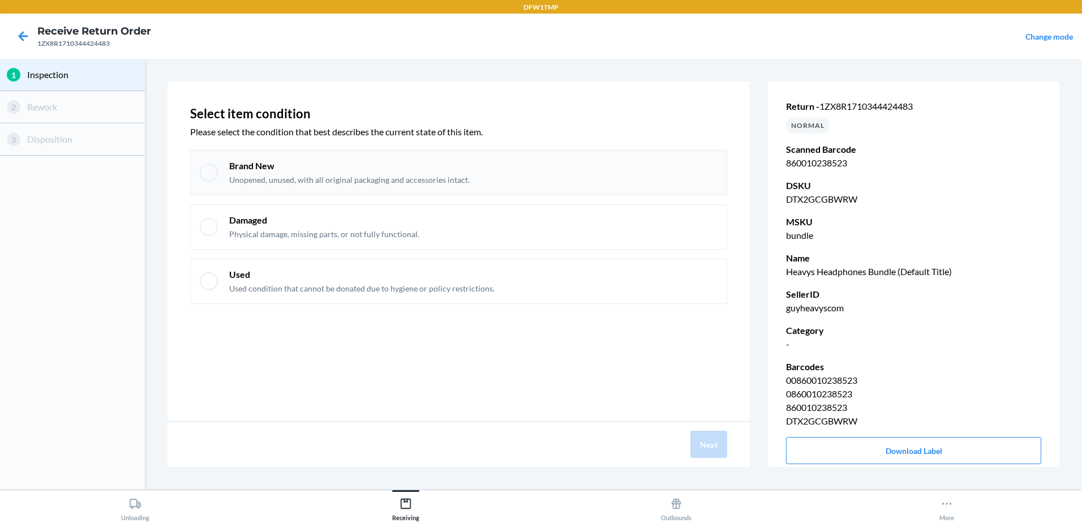
click at [231, 178] on p "Unopened, unused, with all original packaging and accessories intact." at bounding box center [349, 179] width 240 height 11
checkbox input "true"
click at [708, 445] on button "Next" at bounding box center [708, 444] width 37 height 27
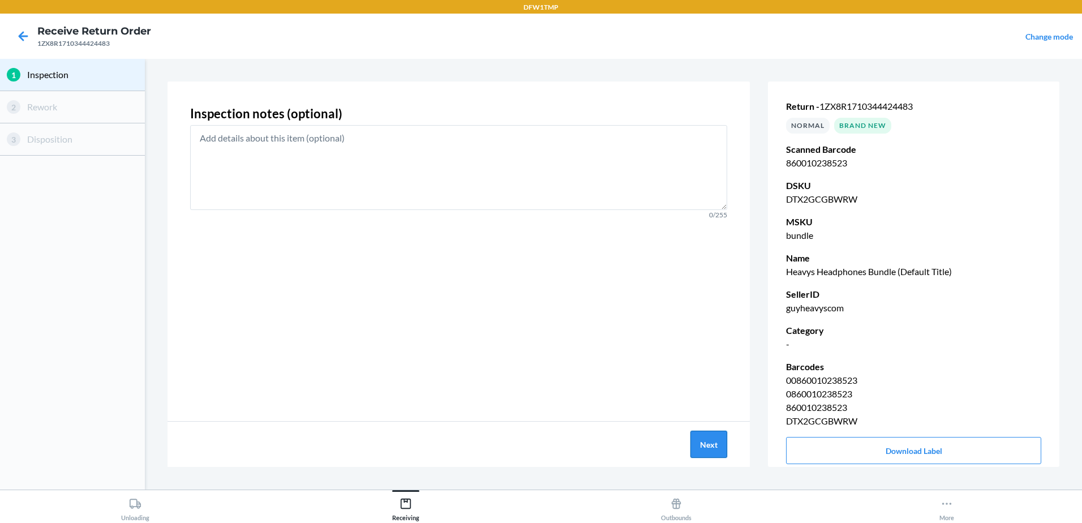
click at [710, 448] on button "Next" at bounding box center [708, 444] width 37 height 27
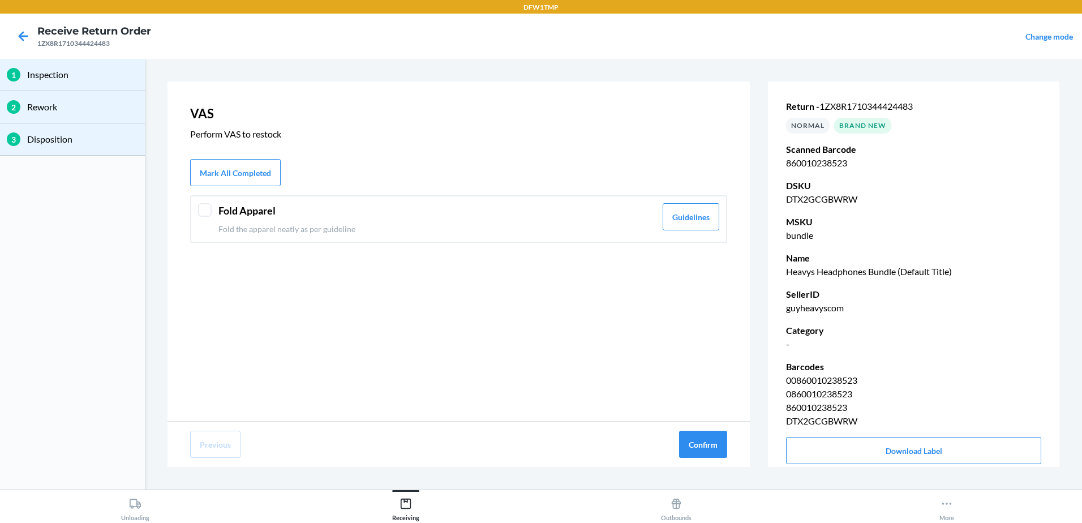
drag, startPoint x: 210, startPoint y: 209, endPoint x: 334, endPoint y: 277, distance: 141.0
click at [264, 248] on div "VAS Perform VAS to restock Mark All Completed Fold Apparel Fold the apparel nea…" at bounding box center [458, 250] width 582 height 339
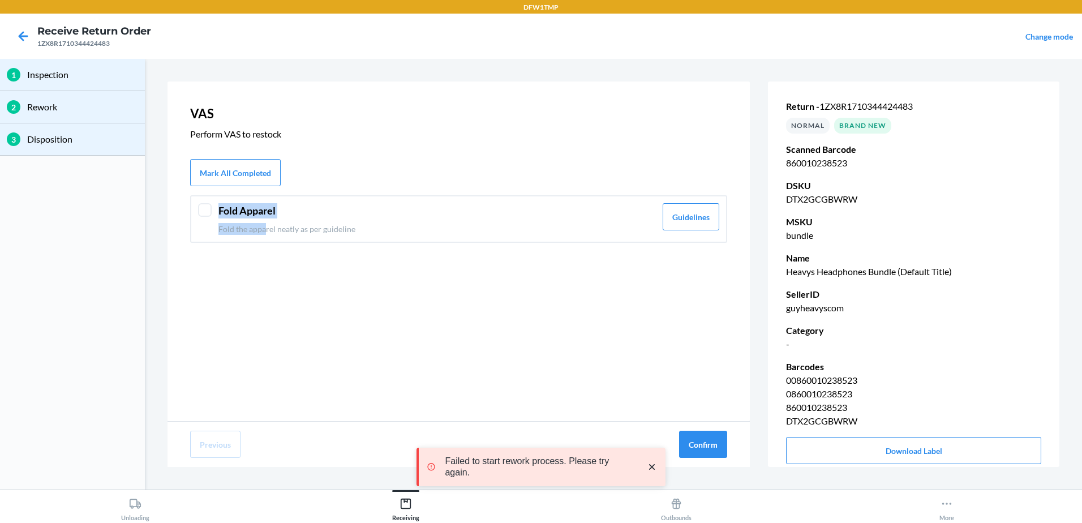
click at [199, 213] on div at bounding box center [205, 210] width 14 height 14
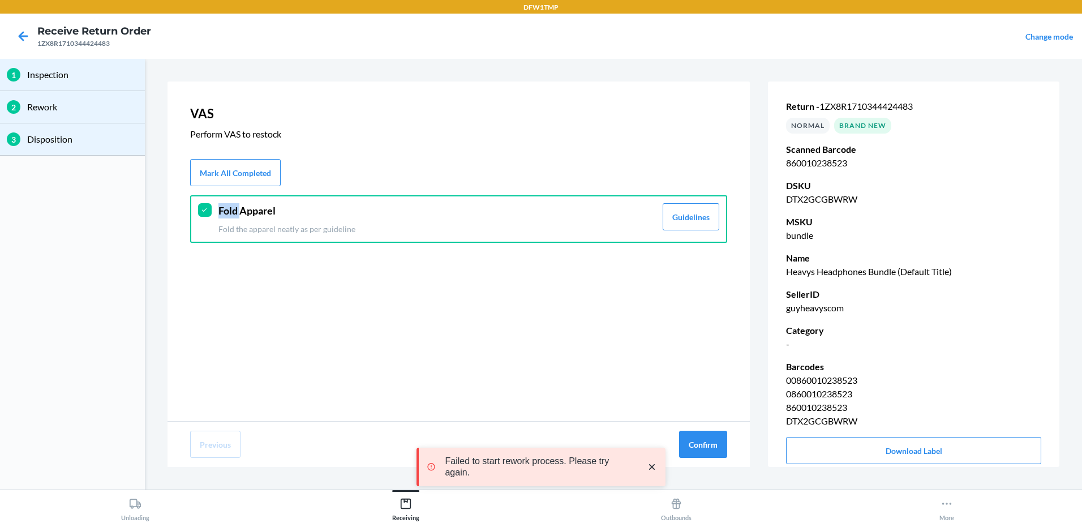
click at [199, 213] on div at bounding box center [205, 210] width 14 height 14
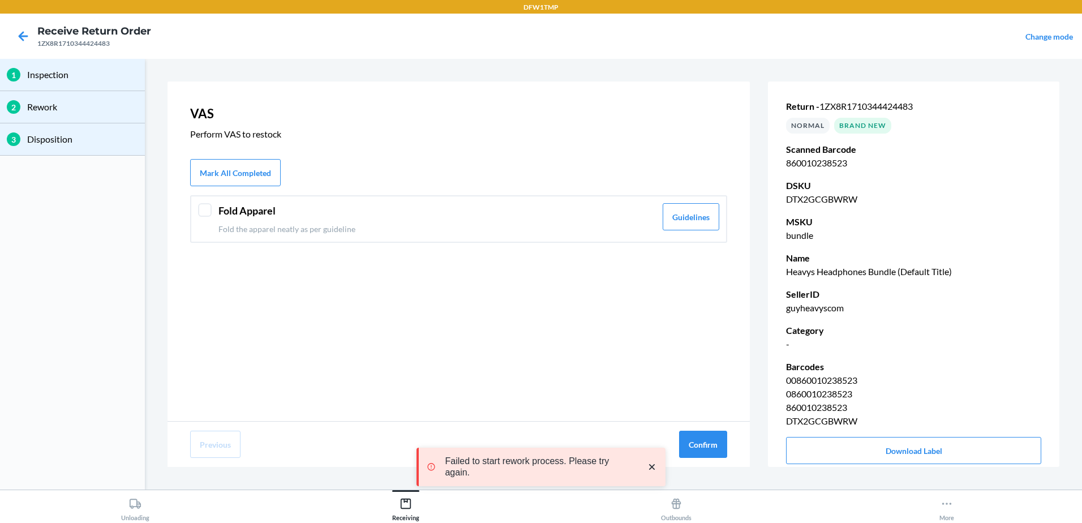
click at [208, 210] on div at bounding box center [205, 210] width 14 height 14
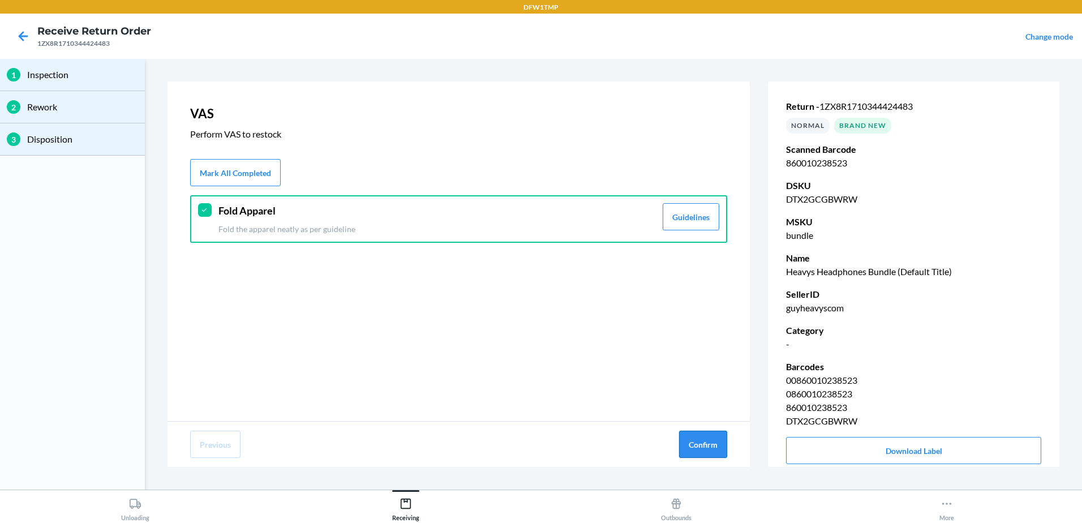
click at [685, 453] on button "Confirm" at bounding box center [703, 444] width 48 height 27
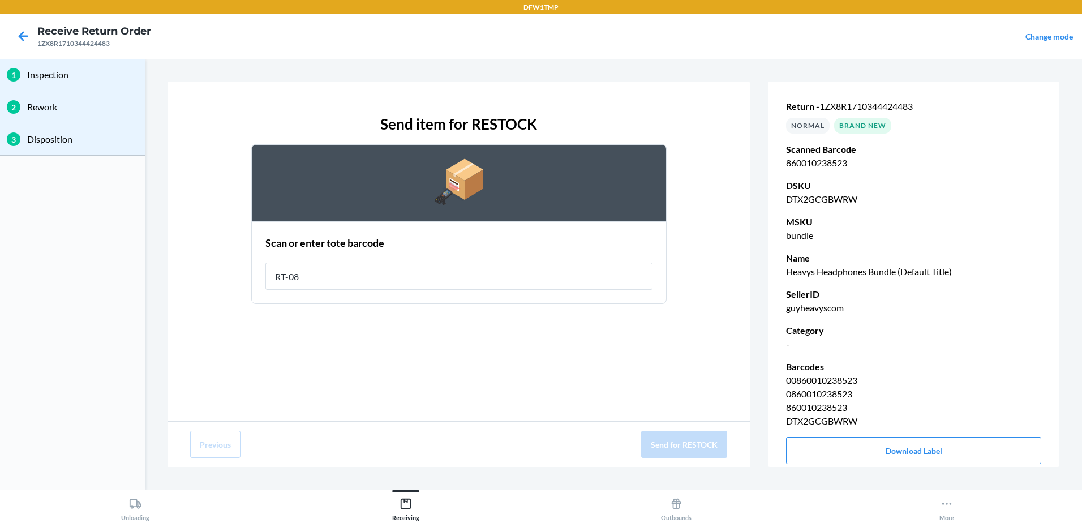
type input "RT-08"
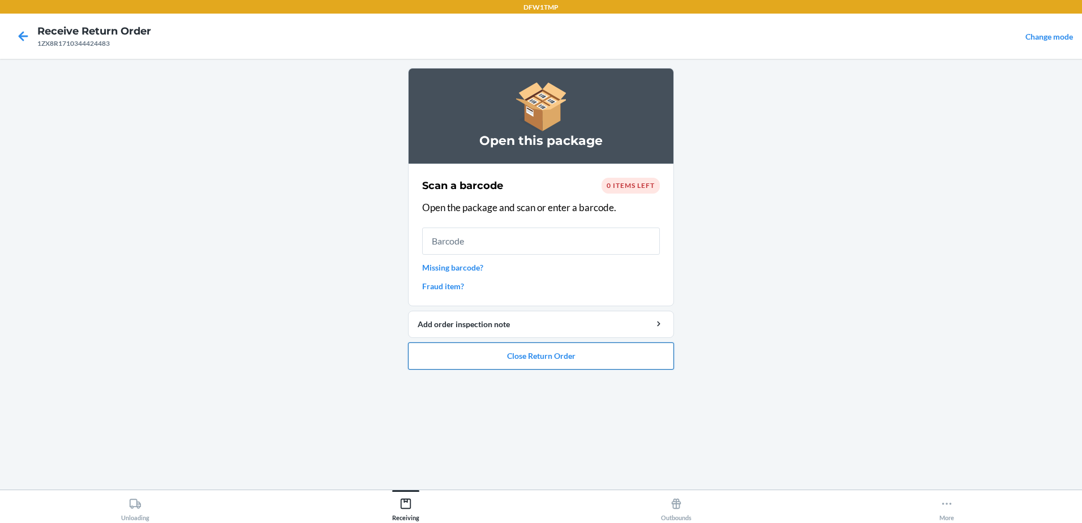
click at [483, 351] on button "Close Return Order" at bounding box center [541, 355] width 266 height 27
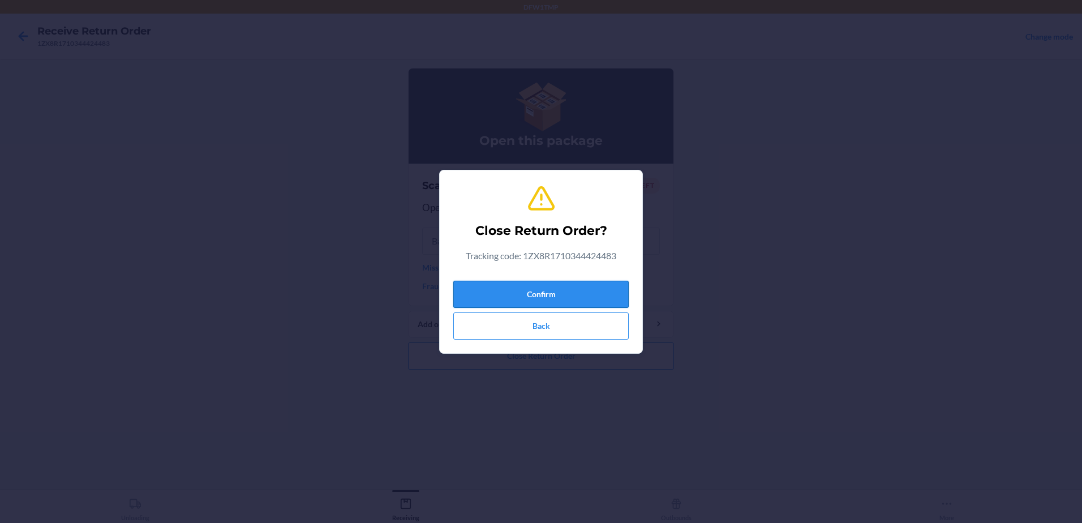
click at [470, 296] on button "Confirm" at bounding box center [540, 294] width 175 height 27
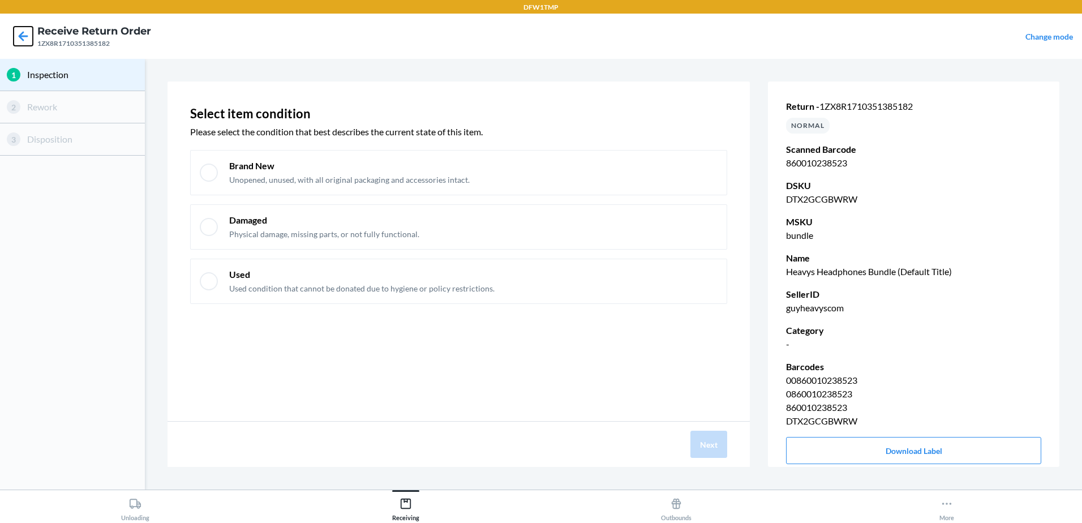
click at [24, 33] on icon at bounding box center [23, 36] width 19 height 19
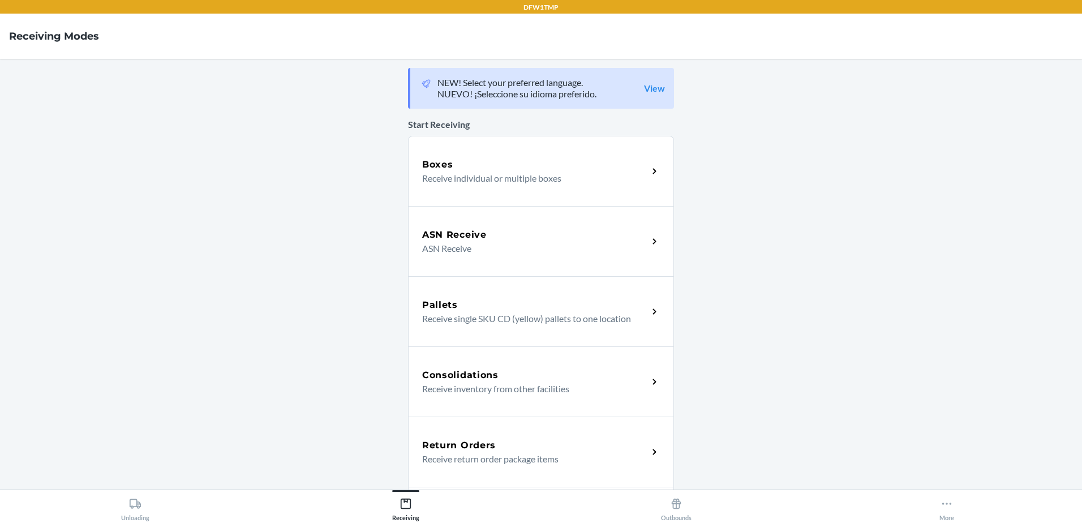
click at [495, 454] on p "Receive return order package items" at bounding box center [530, 459] width 217 height 14
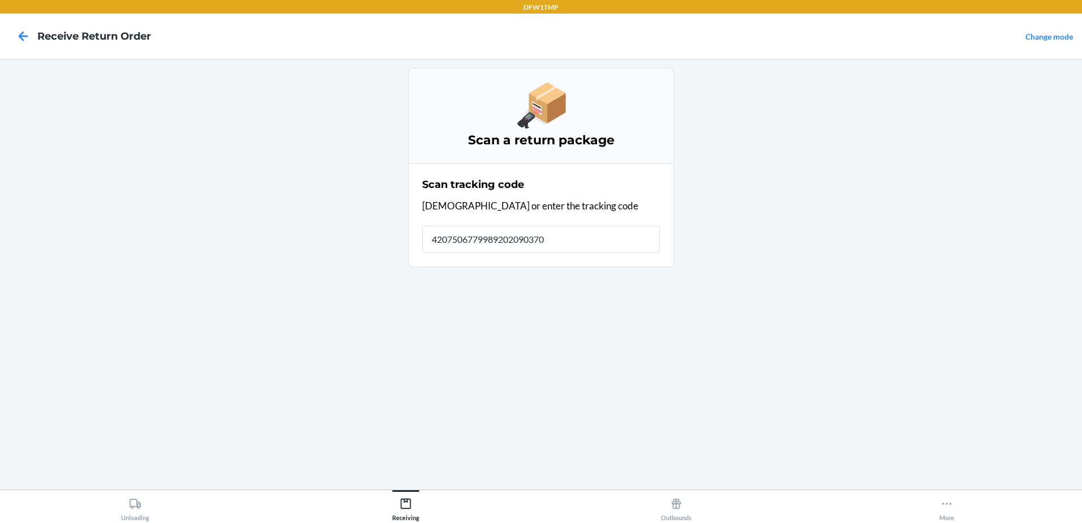
type input "42075067799892020903706"
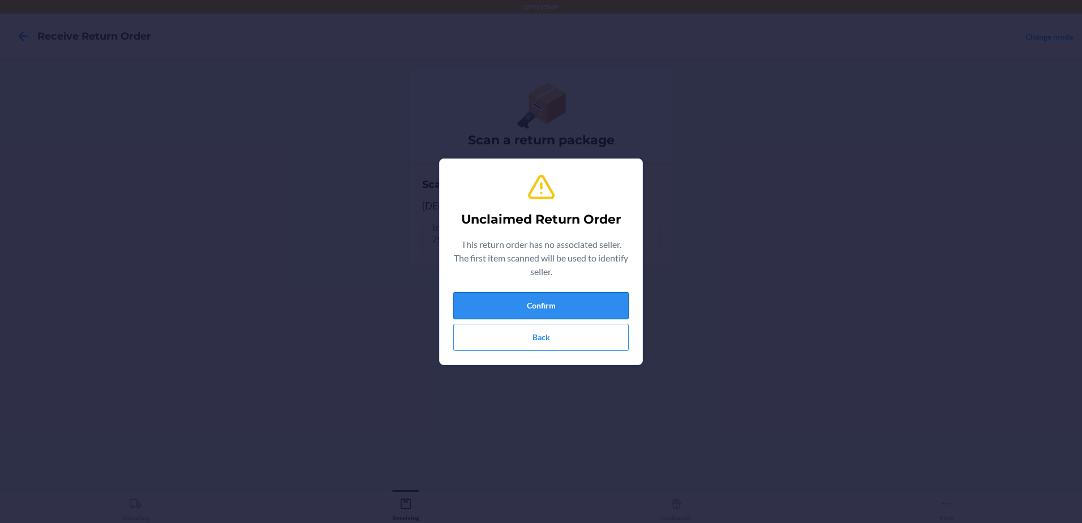
click at [476, 308] on button "Confirm" at bounding box center [540, 305] width 175 height 27
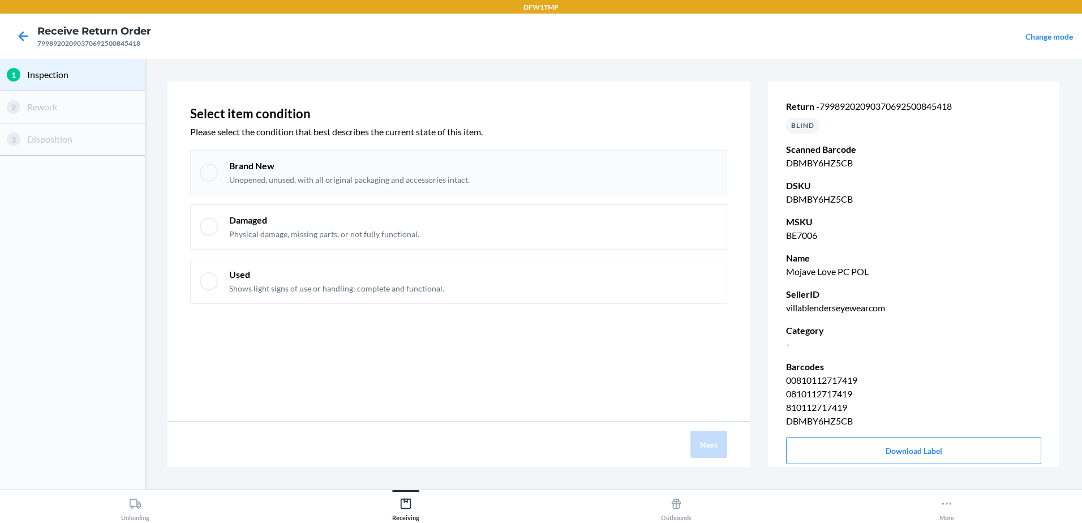
click at [210, 180] on div at bounding box center [209, 173] width 18 height 18
checkbox input "true"
click at [718, 454] on button "Next" at bounding box center [708, 444] width 37 height 27
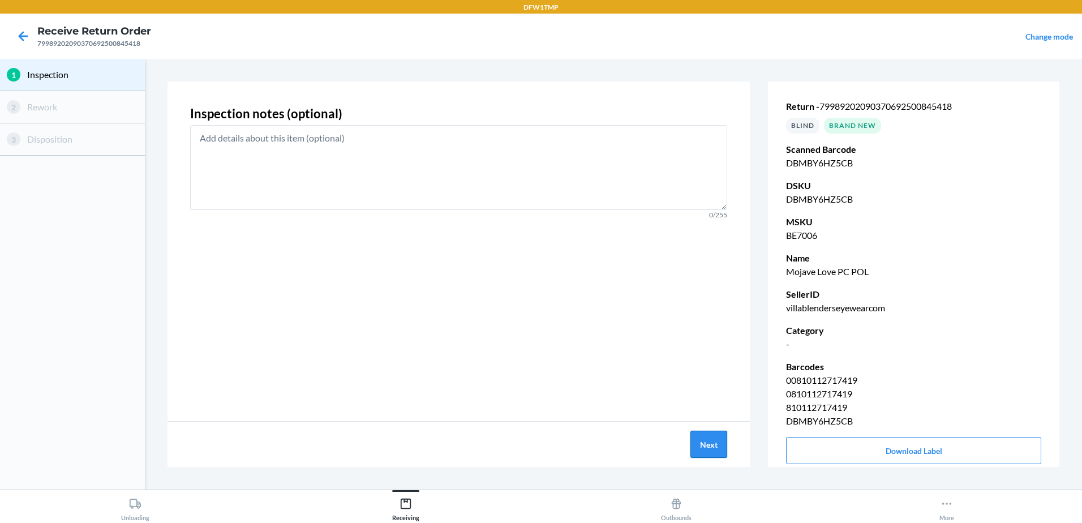
click at [714, 442] on button "Next" at bounding box center [708, 444] width 37 height 27
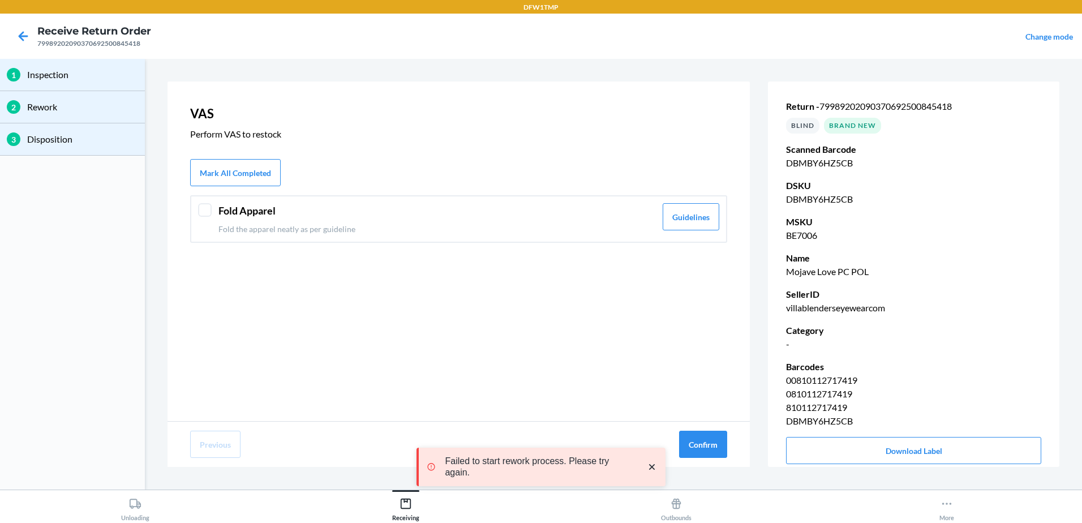
click at [206, 214] on div at bounding box center [205, 210] width 14 height 14
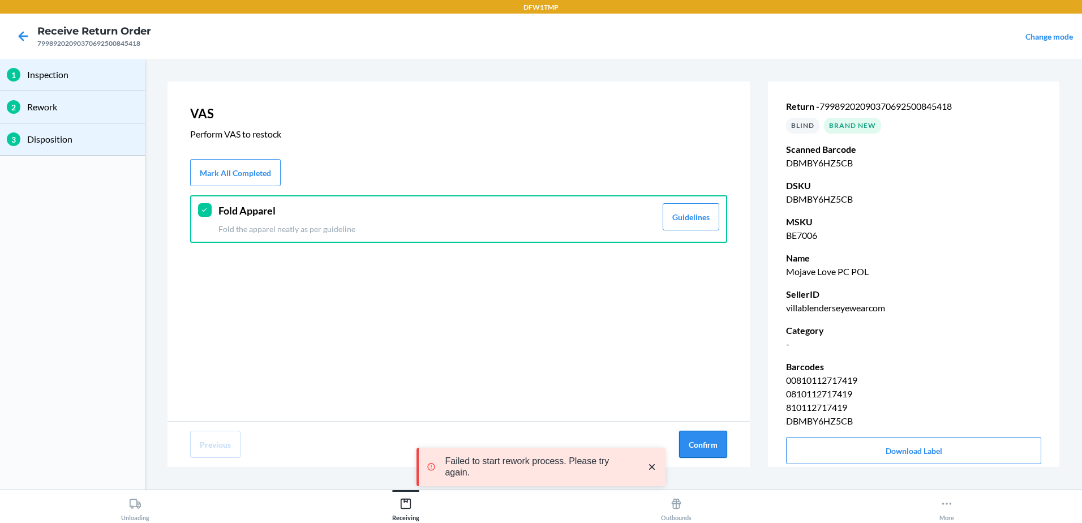
click at [690, 443] on button "Confirm" at bounding box center [703, 444] width 48 height 27
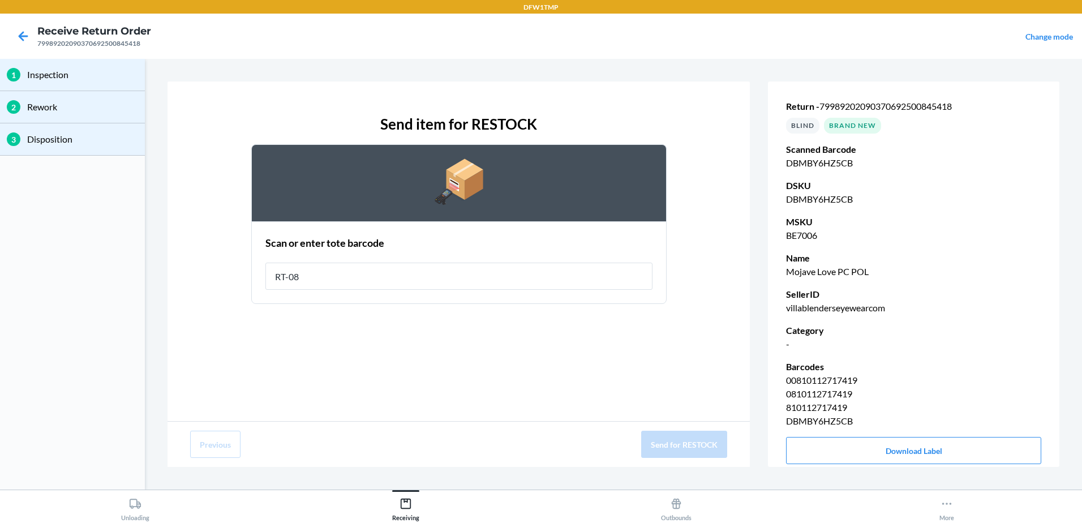
type input "RT-08"
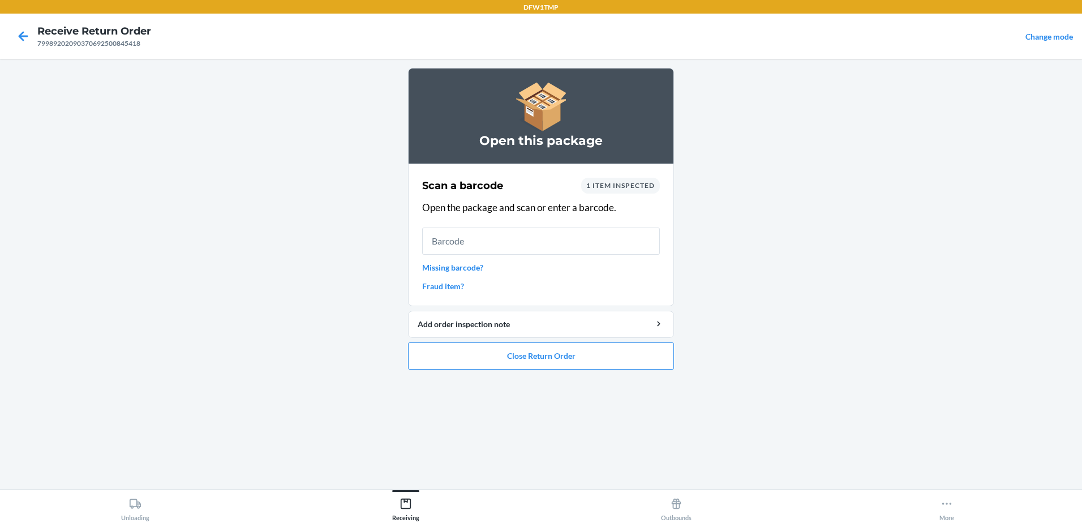
click at [542, 372] on ol "Open this package Scan a barcode 1 item inspected Open the package and scan or …" at bounding box center [541, 223] width 266 height 311
click at [532, 344] on button "Close Return Order" at bounding box center [541, 355] width 266 height 27
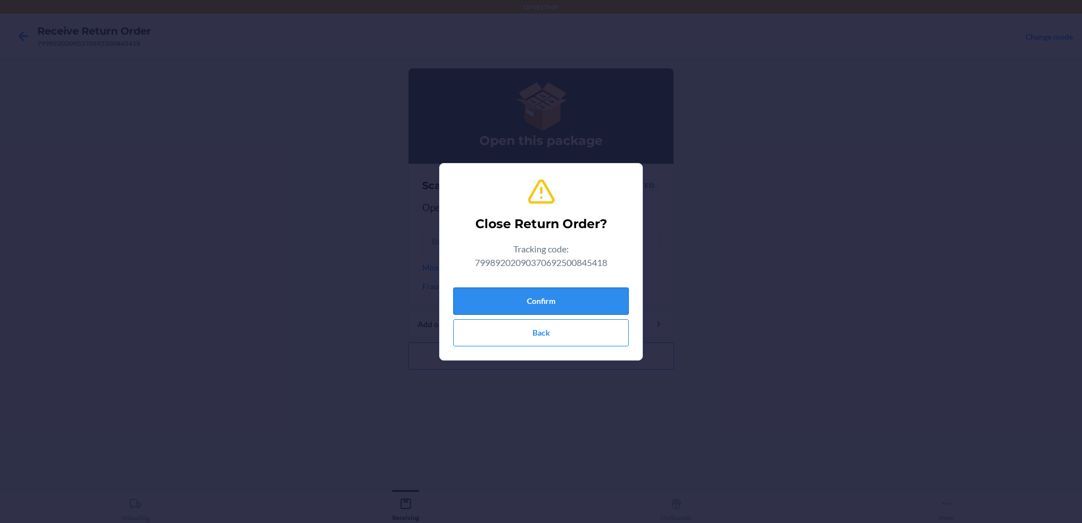
click at [527, 302] on button "Confirm" at bounding box center [540, 300] width 175 height 27
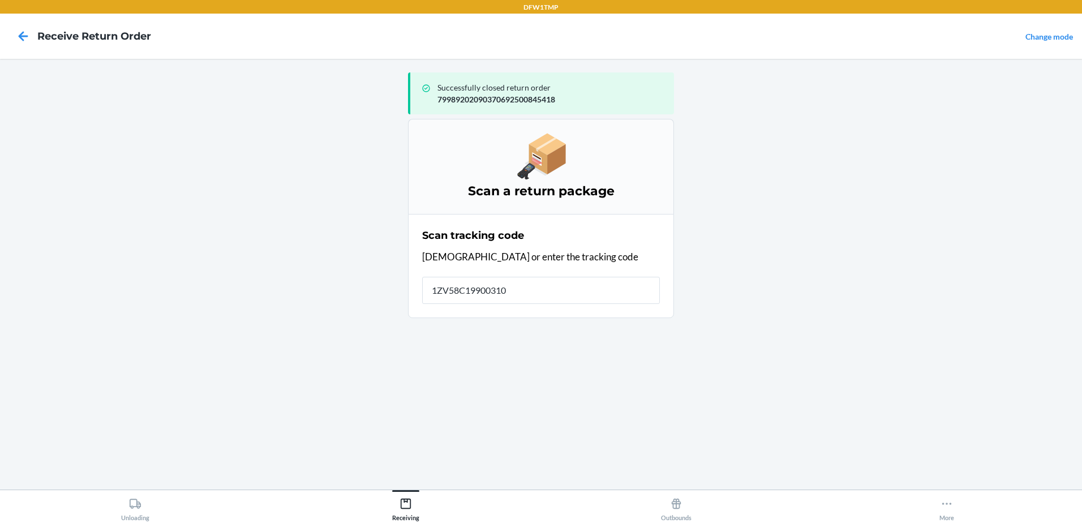
type input "1ZV58C199003103"
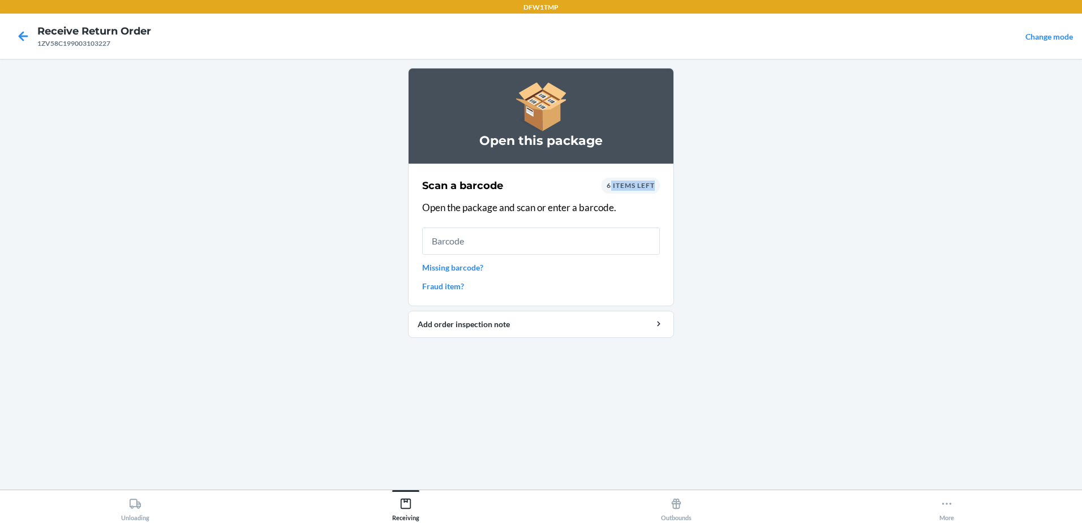
drag, startPoint x: 610, startPoint y: 188, endPoint x: 655, endPoint y: 190, distance: 45.3
click at [655, 190] on div "6 items left" at bounding box center [630, 186] width 58 height 16
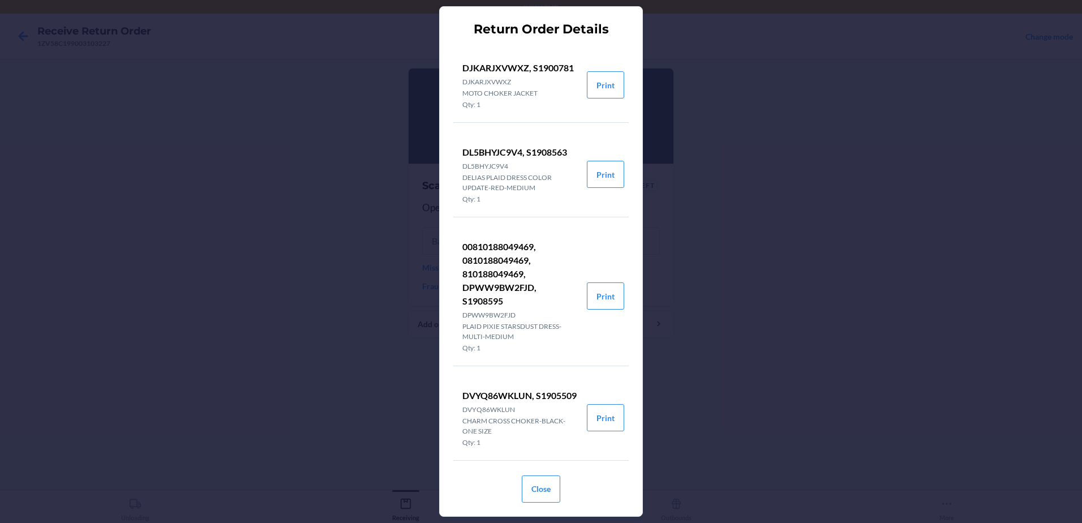
click at [655, 190] on div "Return Order Details DJKARJXVWXZ, S1900781 DJKARJXVWXZ MOTO CHOKER JACKET Qty: …" at bounding box center [541, 261] width 1082 height 523
click at [350, 181] on div "Return Order Details DJKARJXVWXZ, S1900781 DJKARJXVWXZ MOTO CHOKER JACKET Qty: …" at bounding box center [541, 261] width 1082 height 523
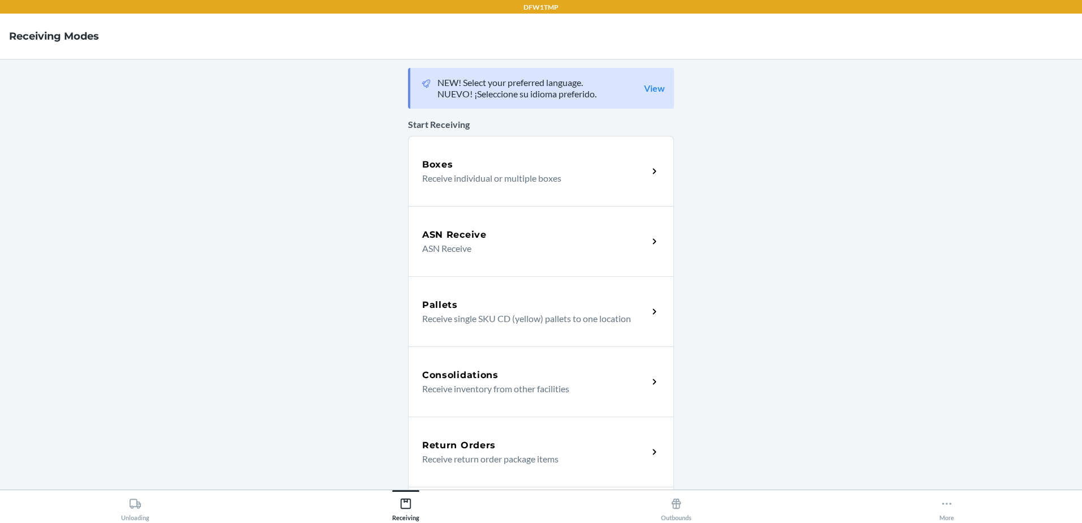
click at [458, 453] on p "Receive return order package items" at bounding box center [530, 459] width 217 height 14
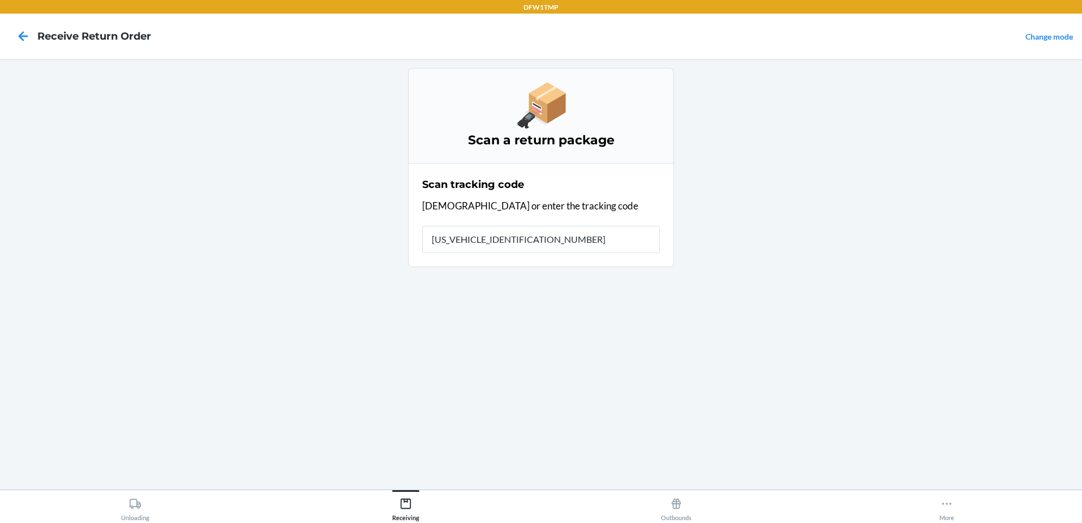
type input "1ZV58C199003103227"
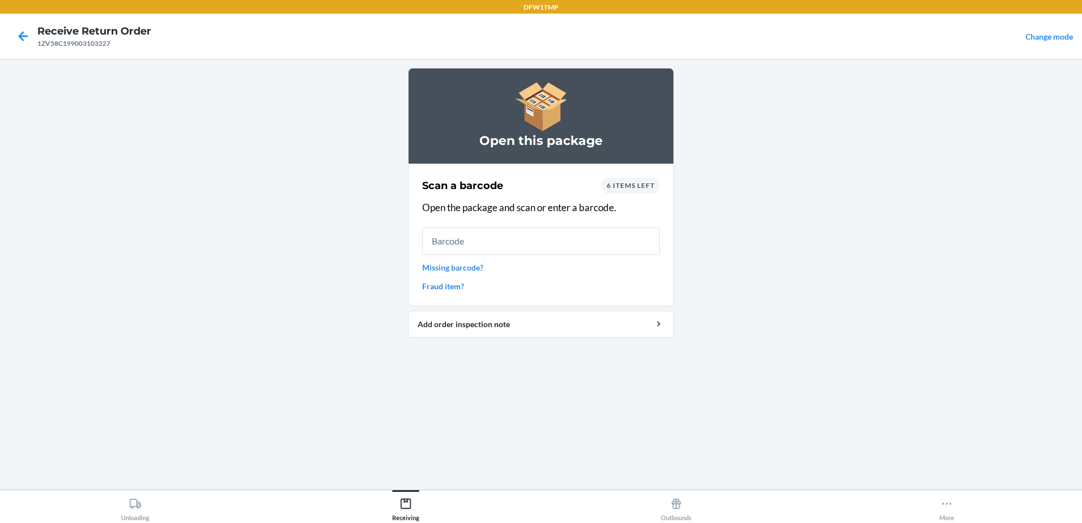
click at [611, 182] on span "6 items left" at bounding box center [631, 185] width 48 height 8
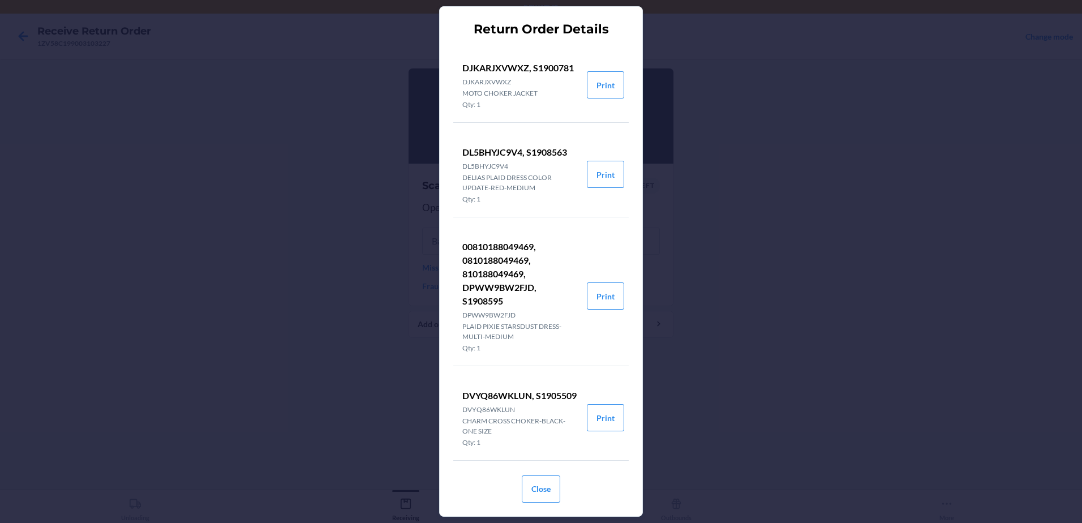
click at [221, 91] on div "Return Order Details DJKARJXVWXZ, S1900781 DJKARJXVWXZ MOTO CHOKER JACKET Qty: …" at bounding box center [541, 261] width 1082 height 523
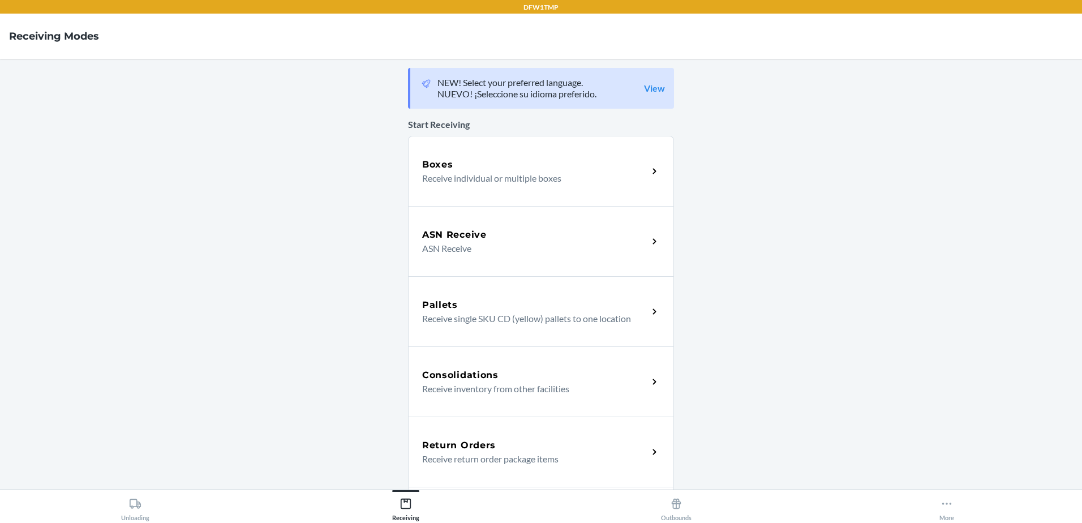
click at [443, 443] on h5 "Return Orders" at bounding box center [459, 446] width 74 height 14
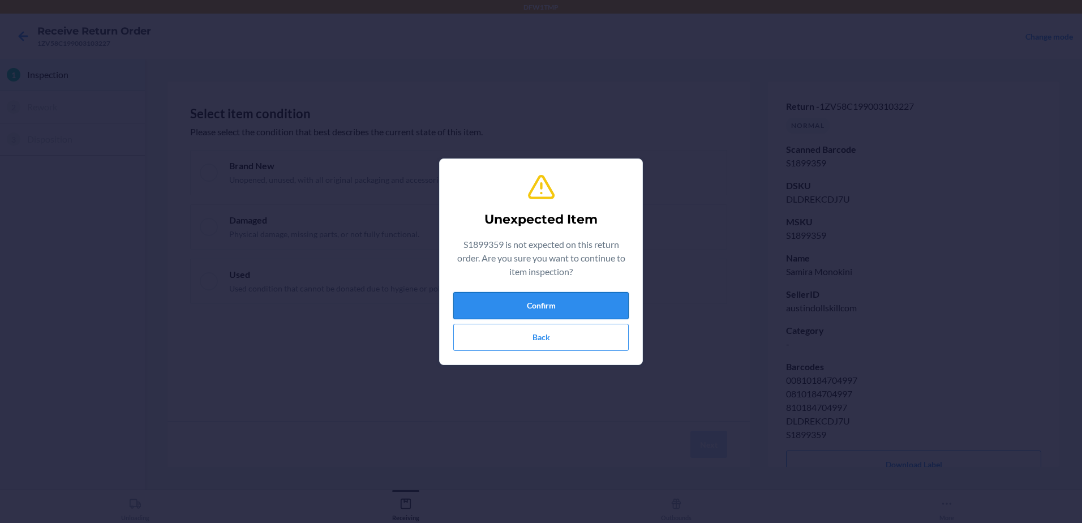
click at [474, 304] on button "Confirm" at bounding box center [540, 305] width 175 height 27
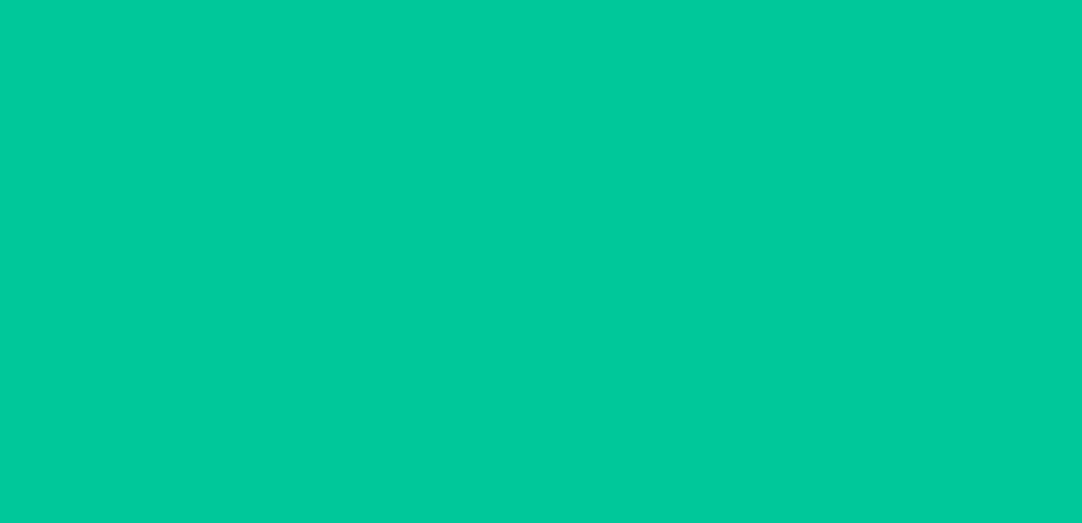
click at [205, 175] on div at bounding box center [458, 250] width 582 height 339
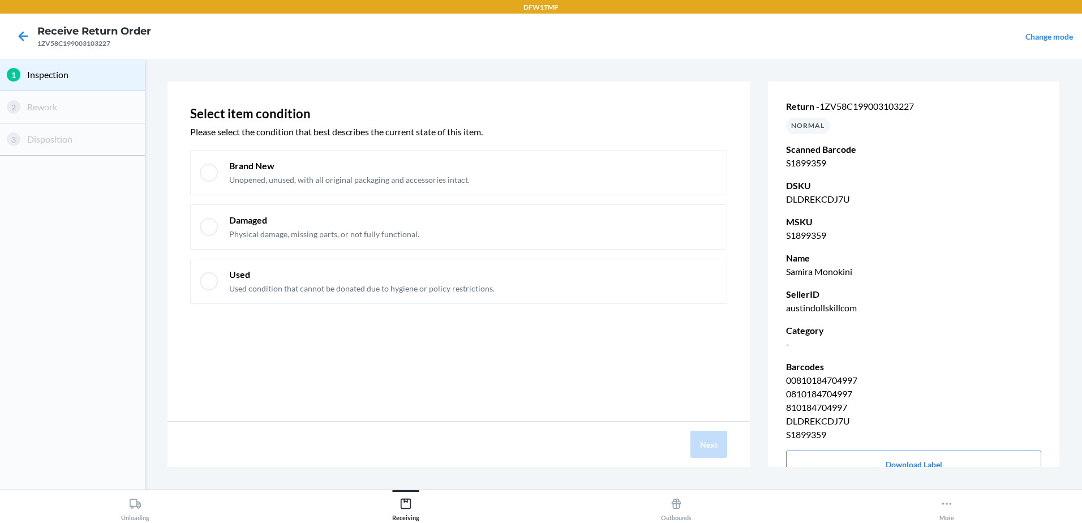
click at [205, 175] on div at bounding box center [209, 173] width 18 height 18
checkbox input "true"
click at [708, 449] on button "Next" at bounding box center [708, 444] width 37 height 27
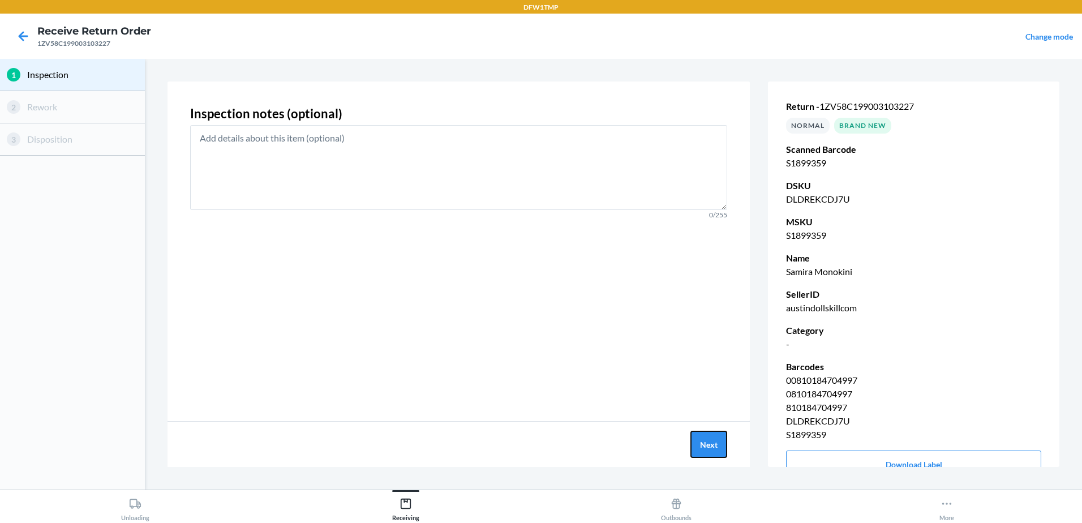
drag, startPoint x: 692, startPoint y: 441, endPoint x: 672, endPoint y: 436, distance: 20.4
click at [689, 441] on div "Next" at bounding box center [458, 444] width 582 height 45
click at [708, 440] on button "Next" at bounding box center [708, 444] width 37 height 27
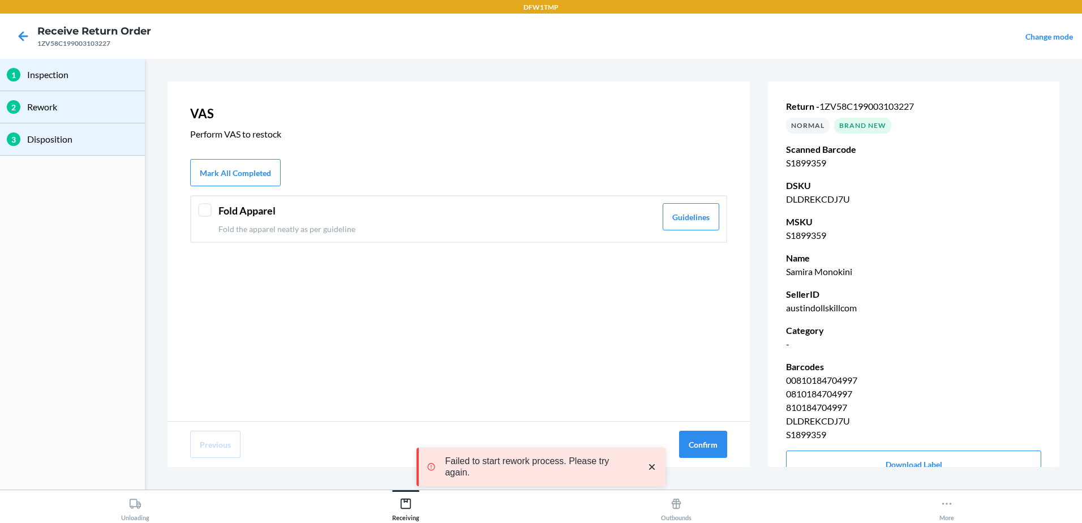
click at [205, 213] on div at bounding box center [205, 210] width 14 height 14
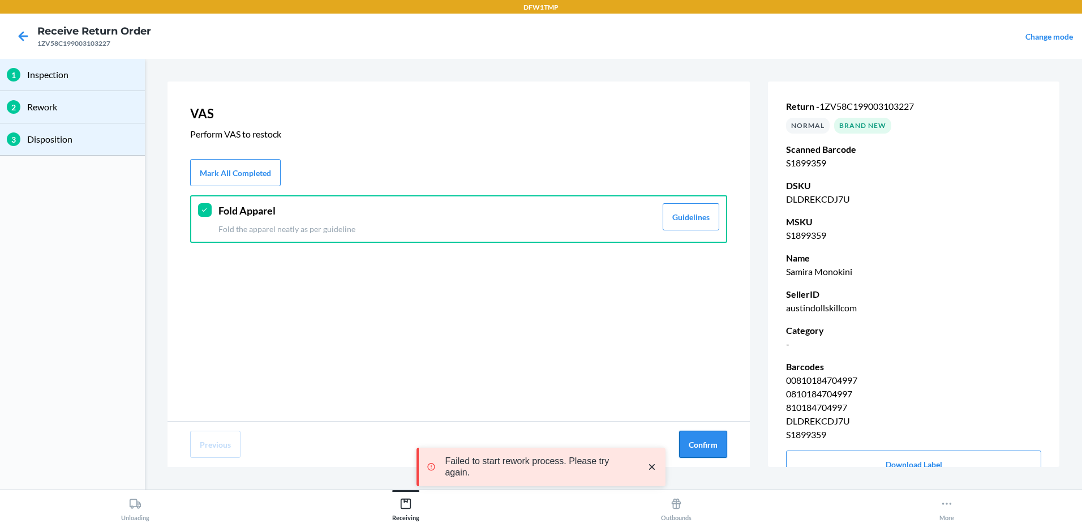
click at [682, 447] on button "Confirm" at bounding box center [703, 444] width 48 height 27
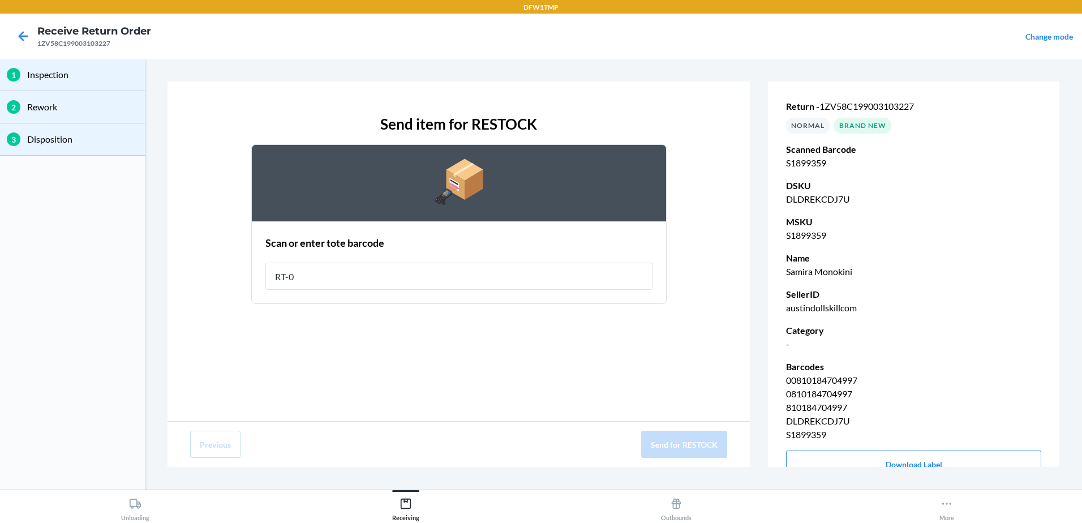
type input "RT-08"
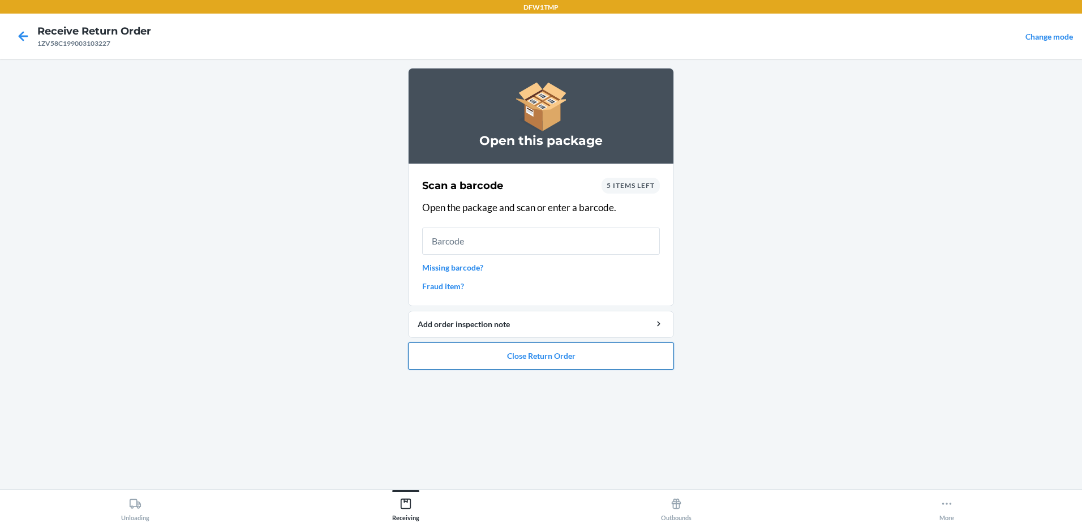
click at [514, 362] on button "Close Return Order" at bounding box center [541, 355] width 266 height 27
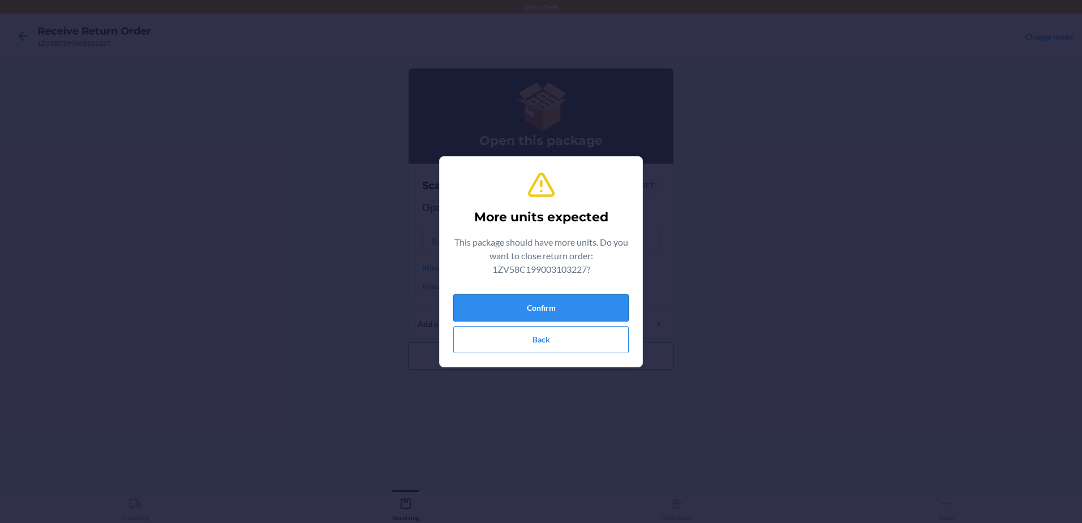
click at [538, 308] on button "Confirm" at bounding box center [540, 307] width 175 height 27
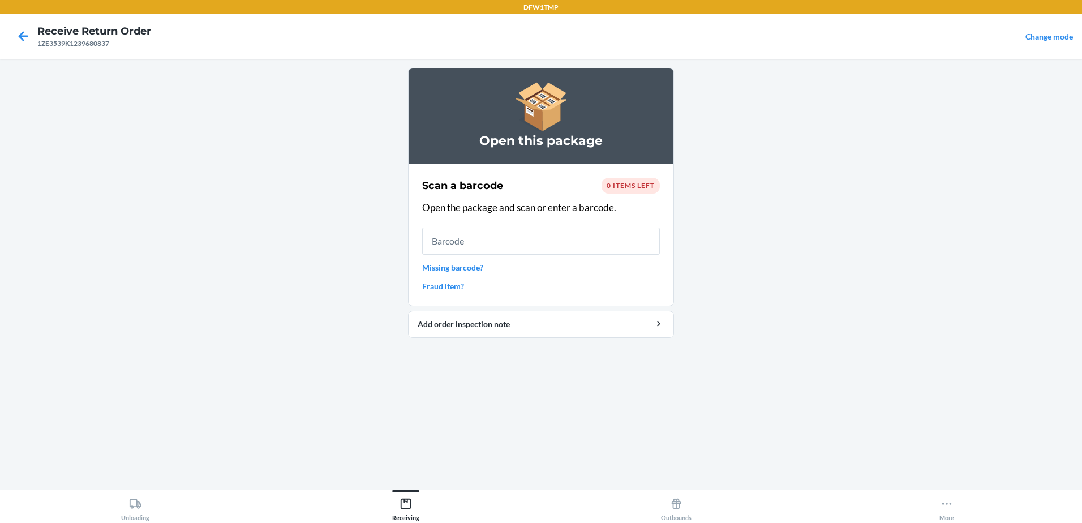
click at [979, 226] on main "Open this package Scan a barcode 0 items left Open the package and scan or ente…" at bounding box center [541, 274] width 1082 height 431
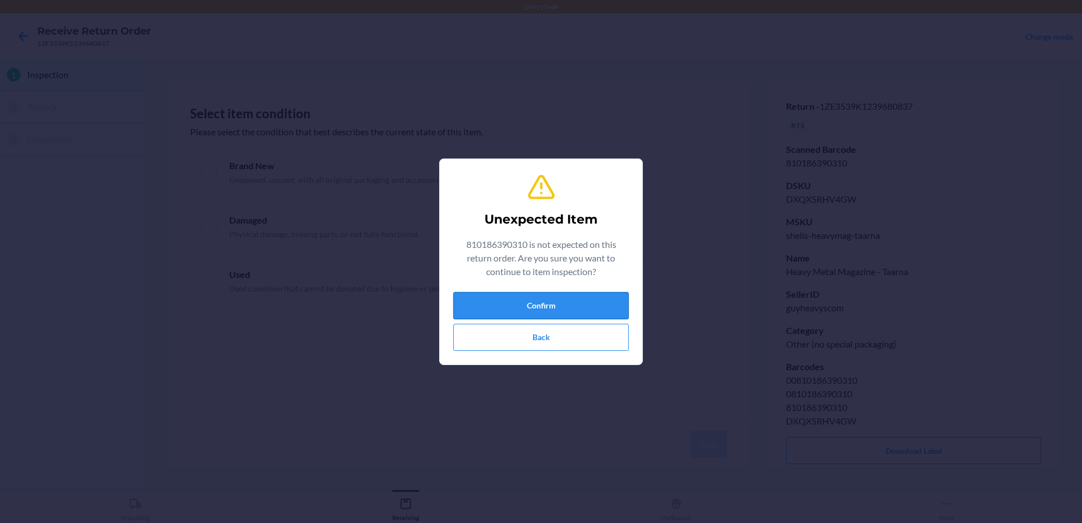
click at [611, 307] on button "Confirm" at bounding box center [540, 305] width 175 height 27
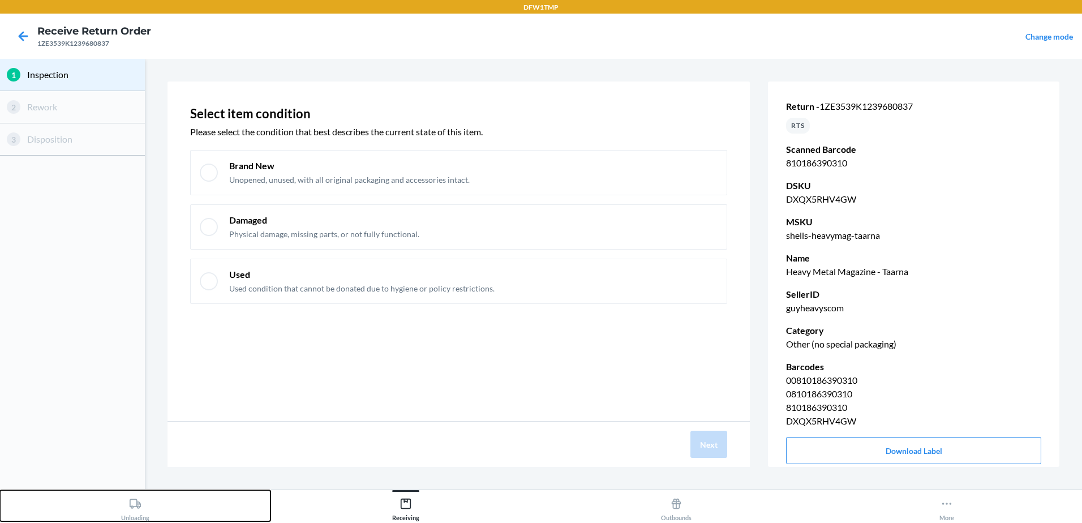
click at [142, 514] on div "Unloading" at bounding box center [135, 507] width 28 height 28
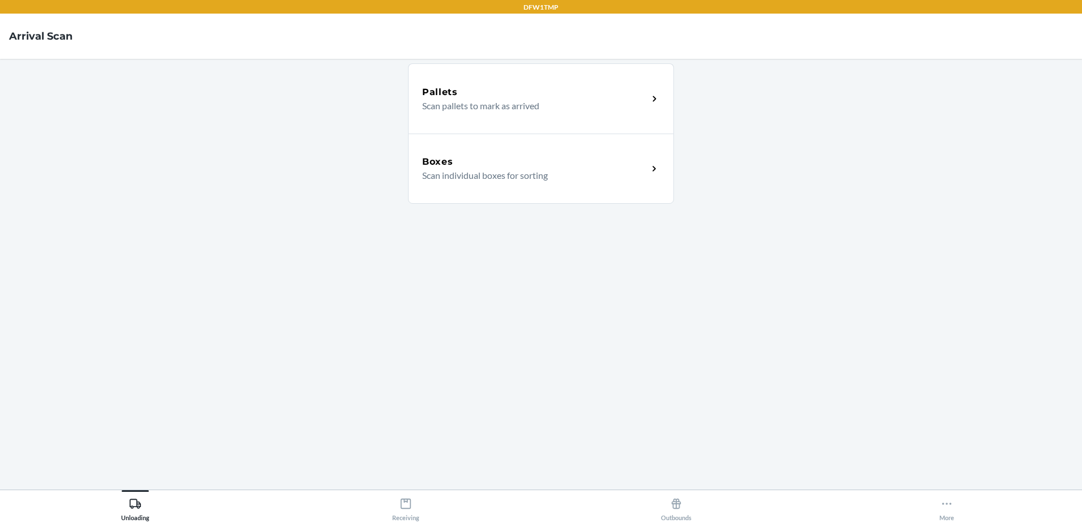
click at [584, 177] on p "Scan individual boxes for sorting" at bounding box center [530, 176] width 217 height 14
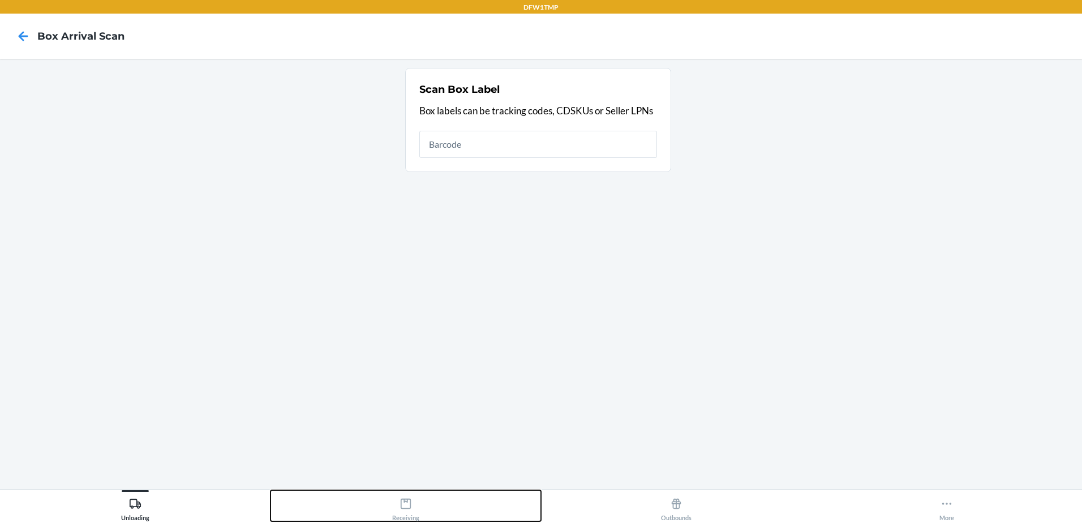
click at [395, 513] on div "Receiving" at bounding box center [405, 507] width 27 height 28
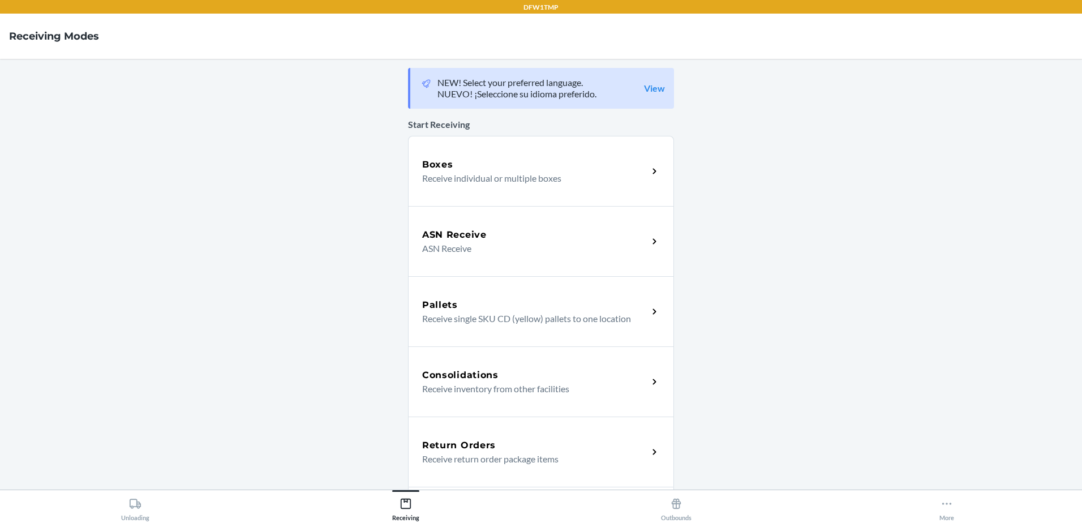
click at [489, 441] on h5 "Return Orders" at bounding box center [459, 446] width 74 height 14
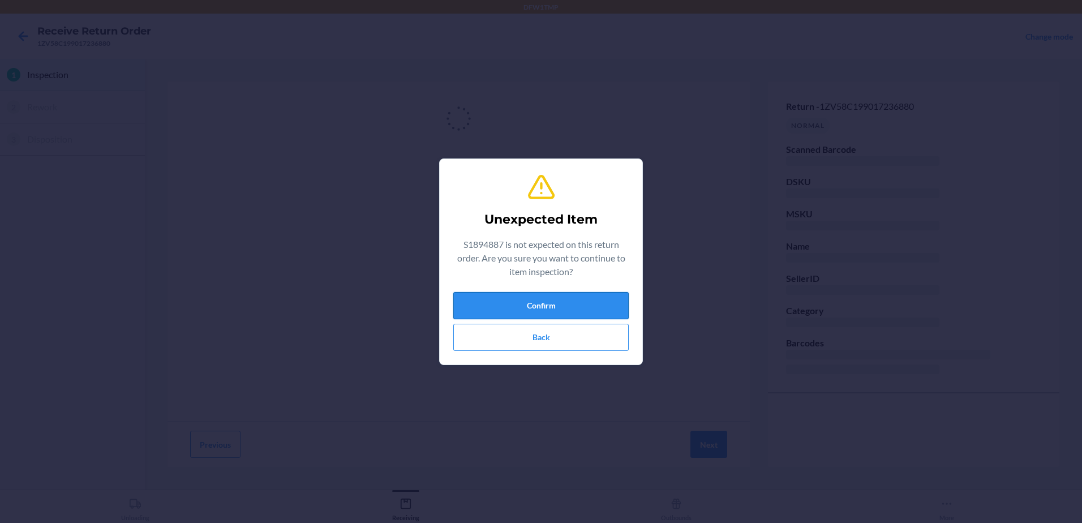
click at [519, 300] on button "Confirm" at bounding box center [540, 305] width 175 height 27
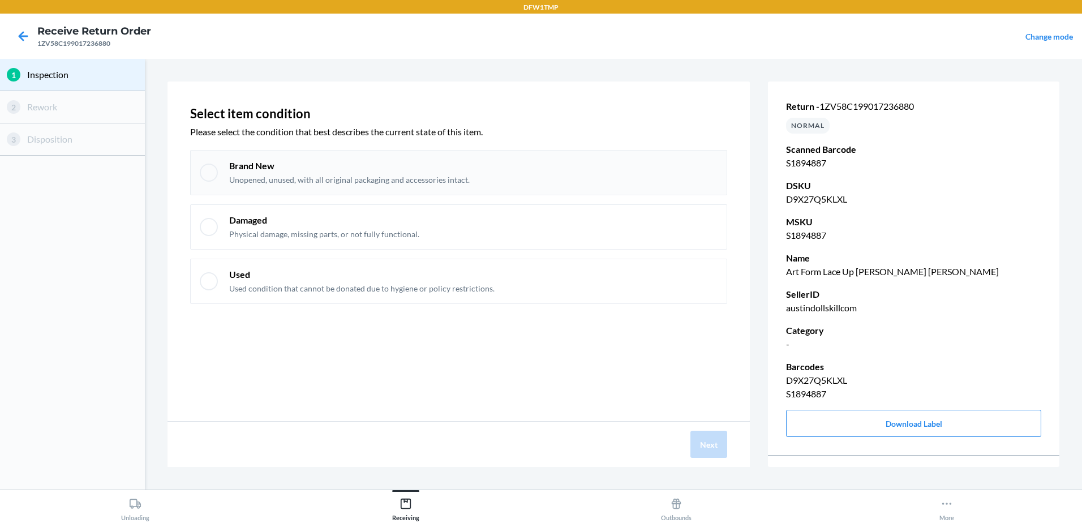
click at [338, 167] on p "Brand New" at bounding box center [349, 166] width 240 height 12
checkbox input "true"
click at [709, 440] on button "Next" at bounding box center [708, 444] width 37 height 27
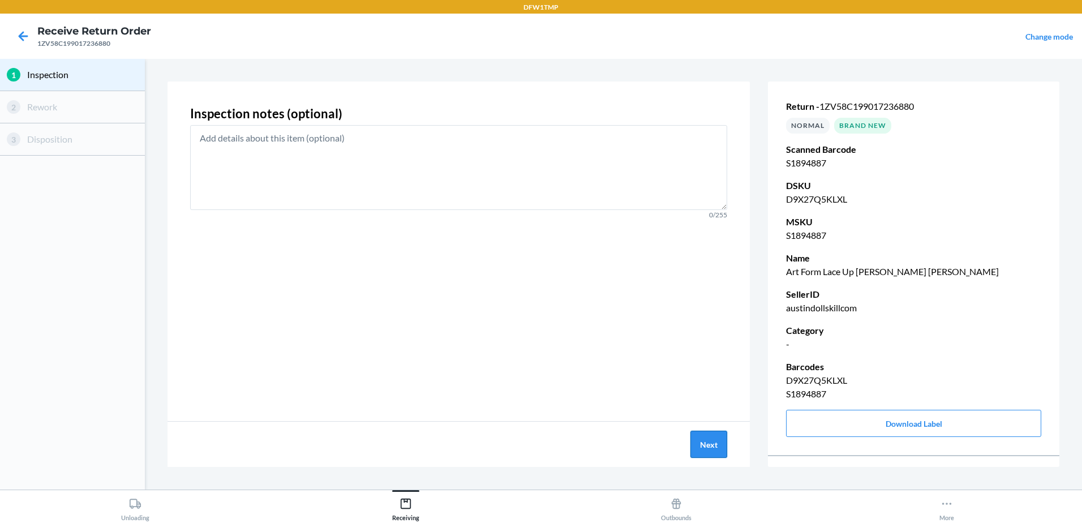
click at [702, 443] on button "Next" at bounding box center [708, 444] width 37 height 27
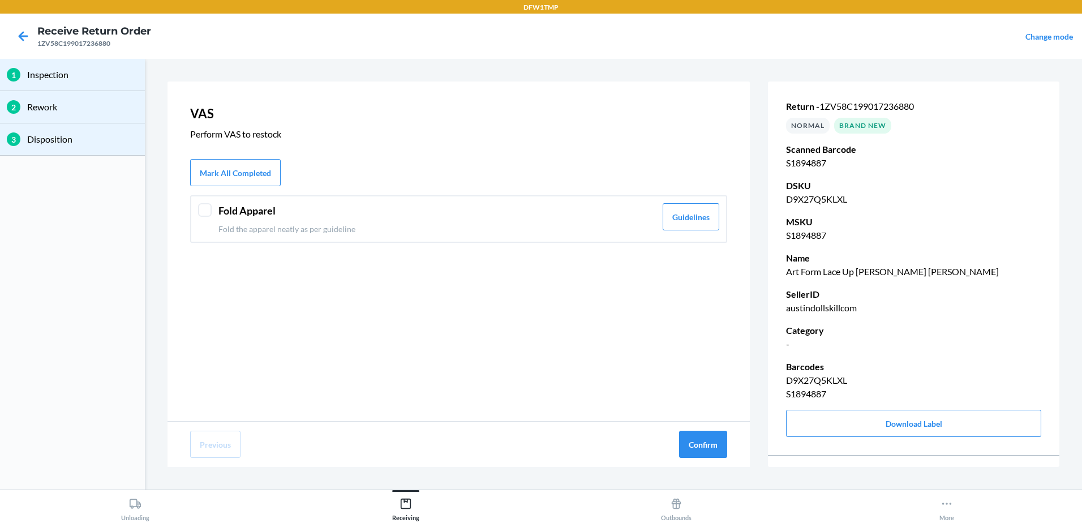
click at [195, 226] on div "Fold Apparel Fold the apparel neatly as per guideline Guidelines" at bounding box center [458, 219] width 537 height 48
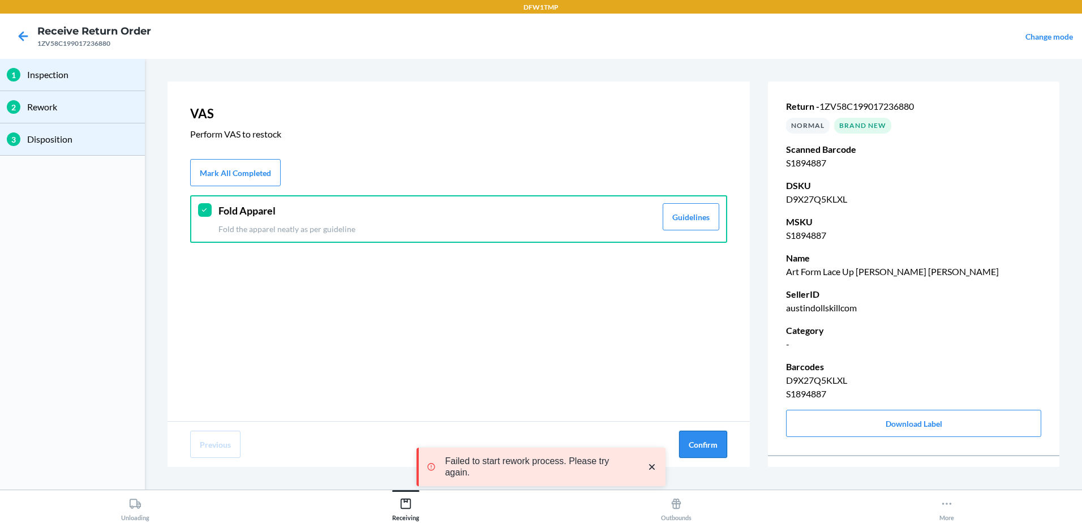
click at [684, 439] on button "Confirm" at bounding box center [703, 444] width 48 height 27
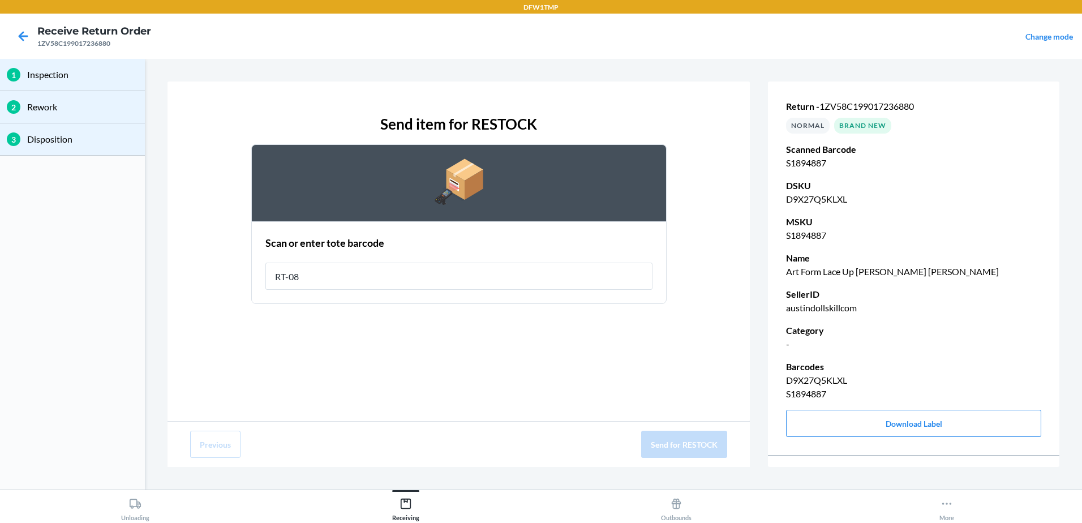
type input "RT-08"
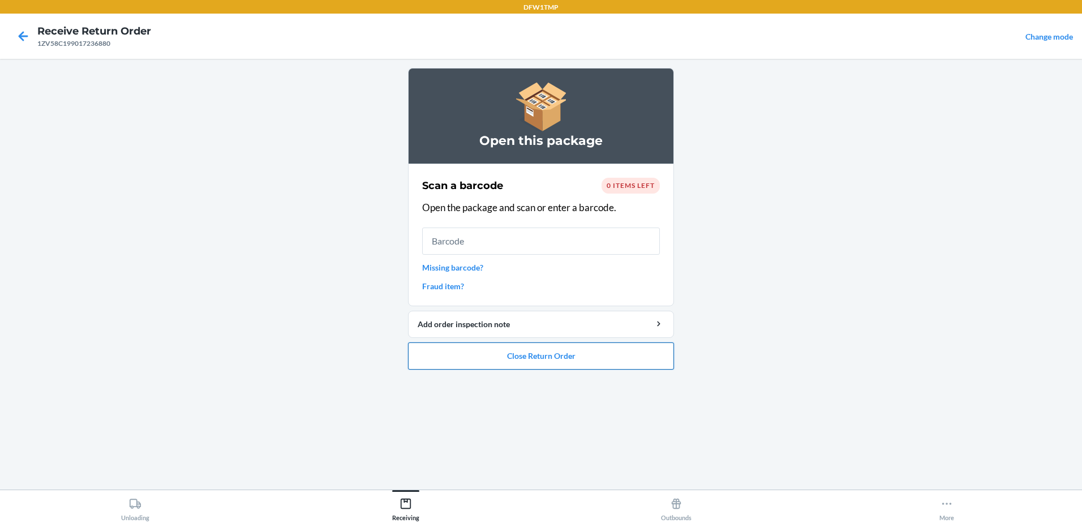
click at [575, 354] on button "Close Return Order" at bounding box center [541, 355] width 266 height 27
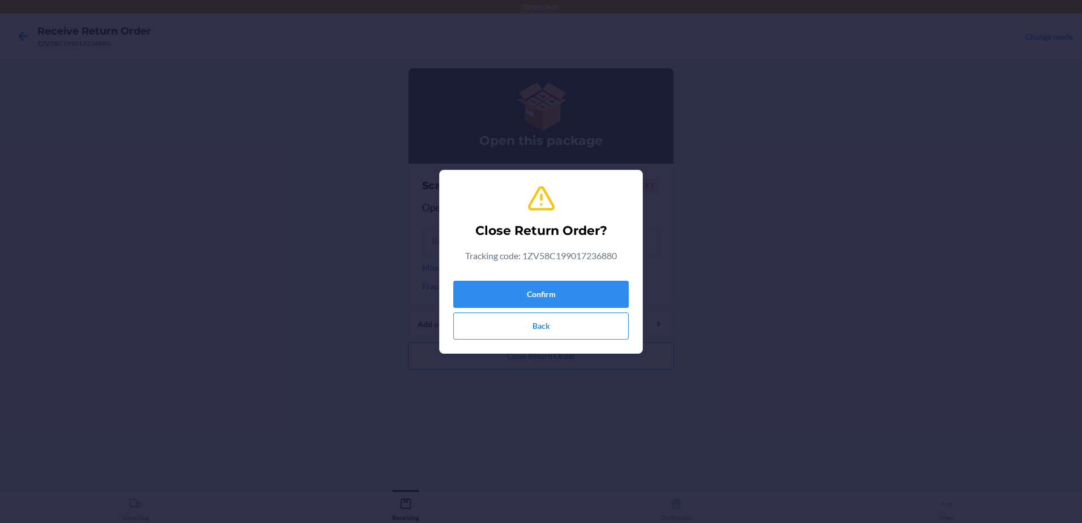
click at [510, 279] on div "Confirm Back" at bounding box center [540, 307] width 175 height 63
click at [509, 292] on button "Confirm" at bounding box center [540, 294] width 175 height 27
click at [596, 292] on button "Confirm" at bounding box center [540, 294] width 175 height 27
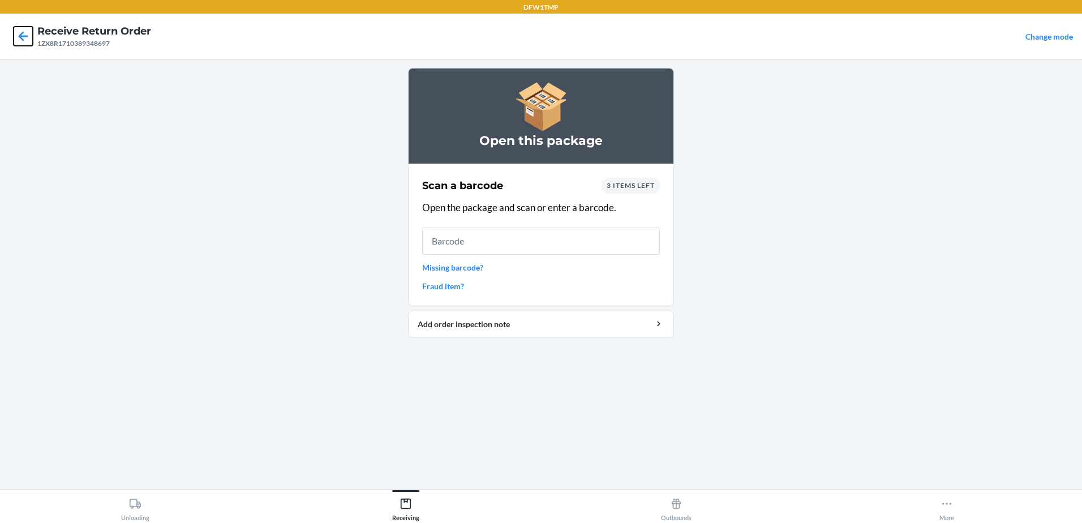
click at [22, 37] on icon at bounding box center [23, 36] width 19 height 19
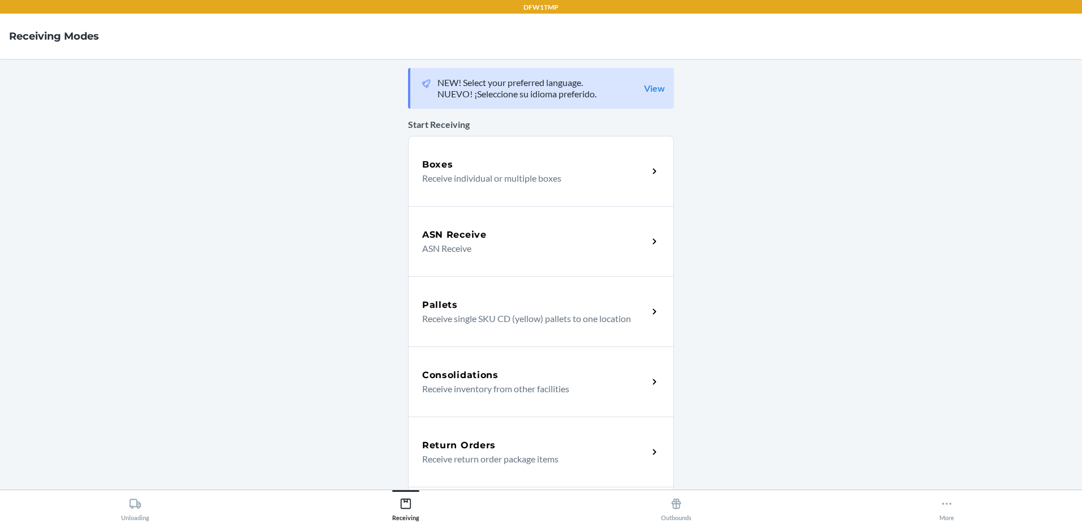
click at [457, 428] on div "Return Orders Receive return order package items" at bounding box center [541, 451] width 266 height 70
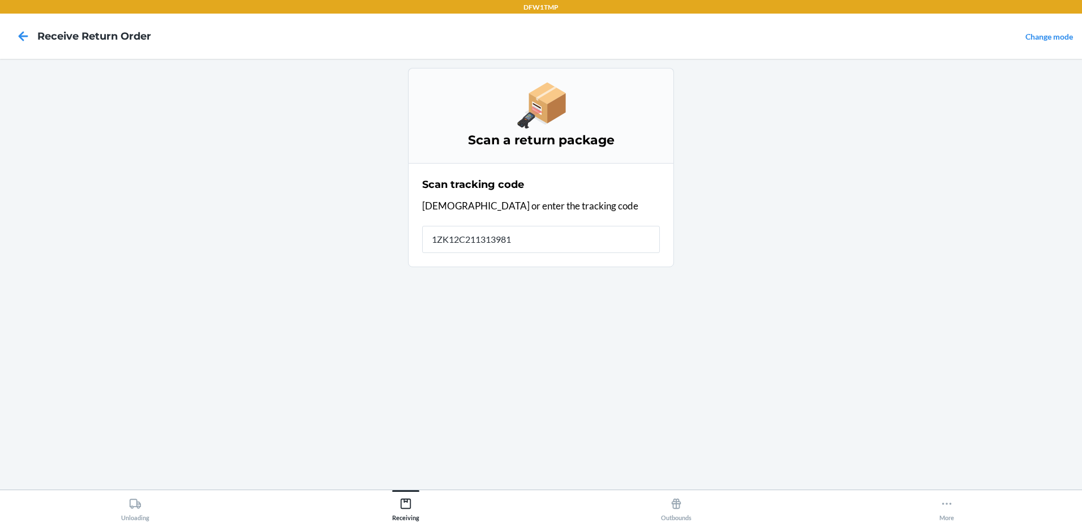
type input "1ZK12C2113139814"
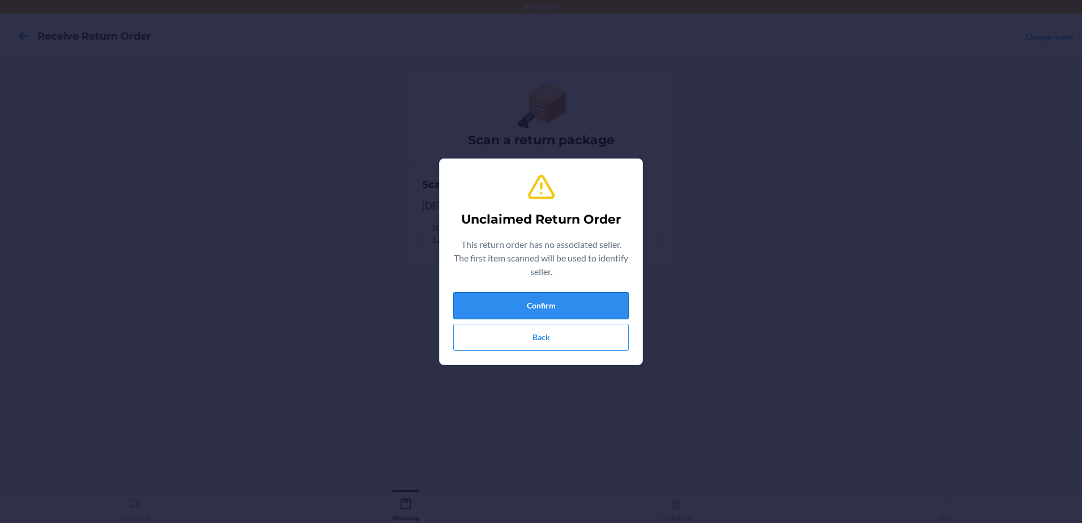
click at [530, 302] on button "Confirm" at bounding box center [540, 305] width 175 height 27
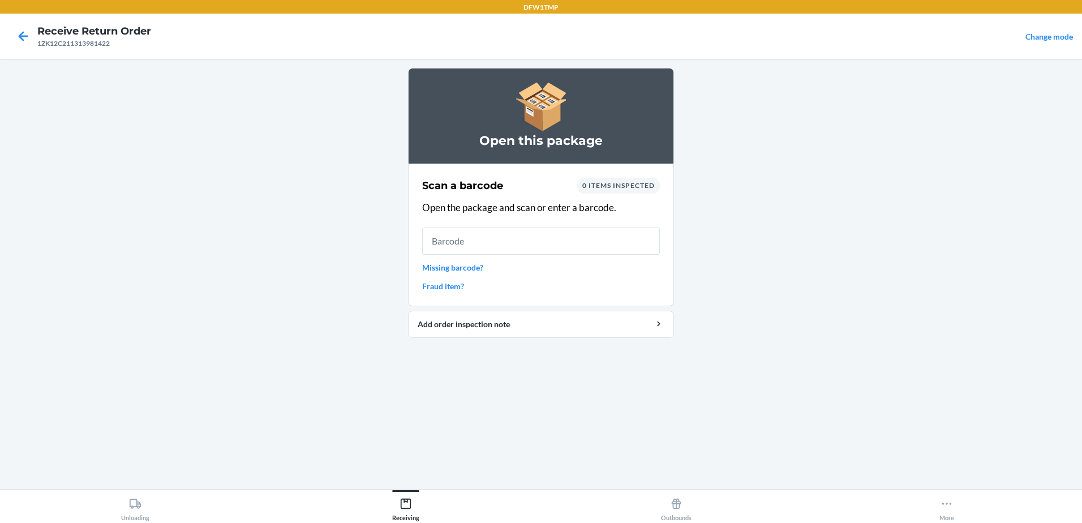
click at [24, 46] on div at bounding box center [23, 36] width 28 height 28
click at [22, 35] on icon at bounding box center [23, 36] width 19 height 19
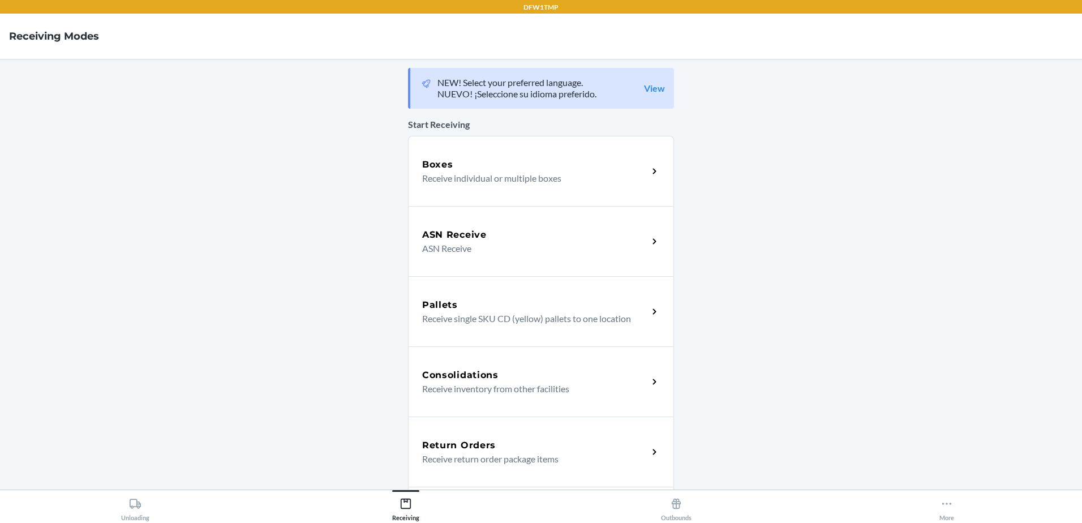
click at [494, 487] on div "ASOS Returns Process ASOS return orders" at bounding box center [541, 522] width 266 height 70
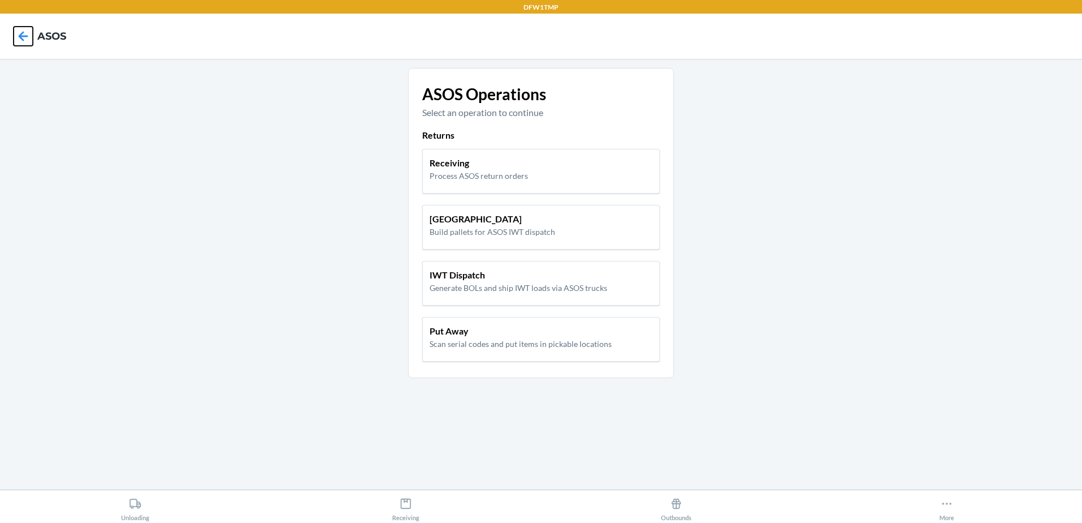
click at [16, 28] on icon at bounding box center [23, 36] width 19 height 19
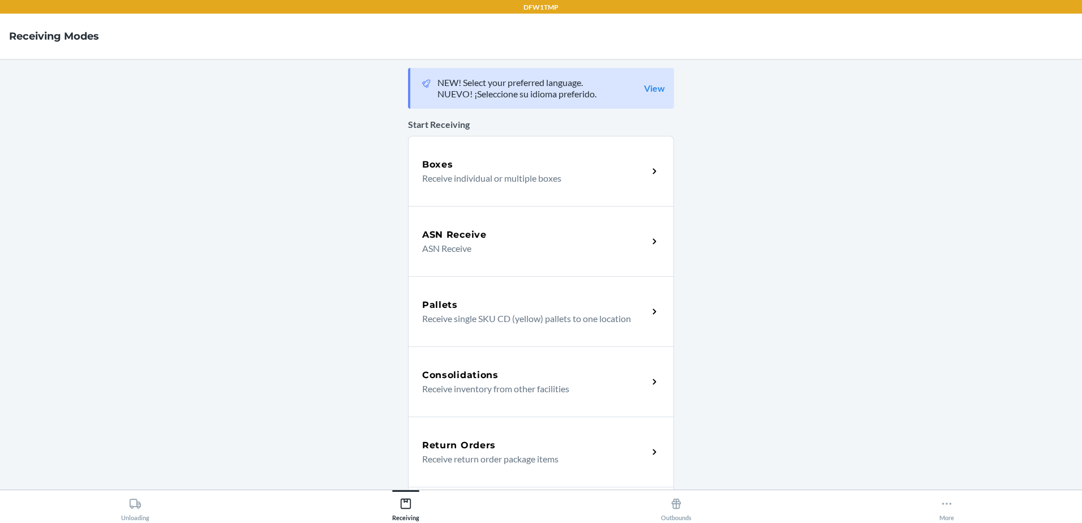
click at [461, 442] on h5 "Return Orders" at bounding box center [459, 446] width 74 height 14
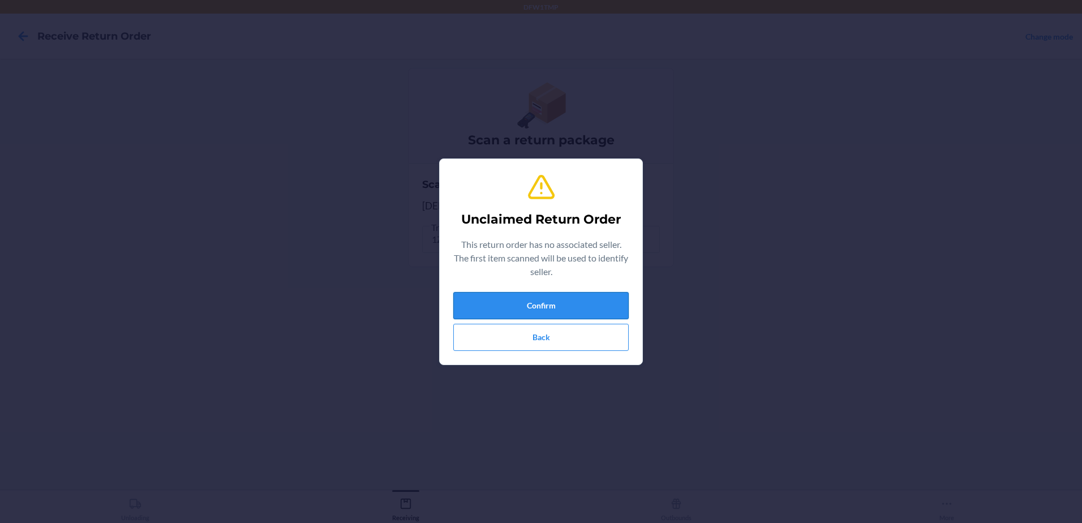
click at [571, 302] on button "Confirm" at bounding box center [540, 305] width 175 height 27
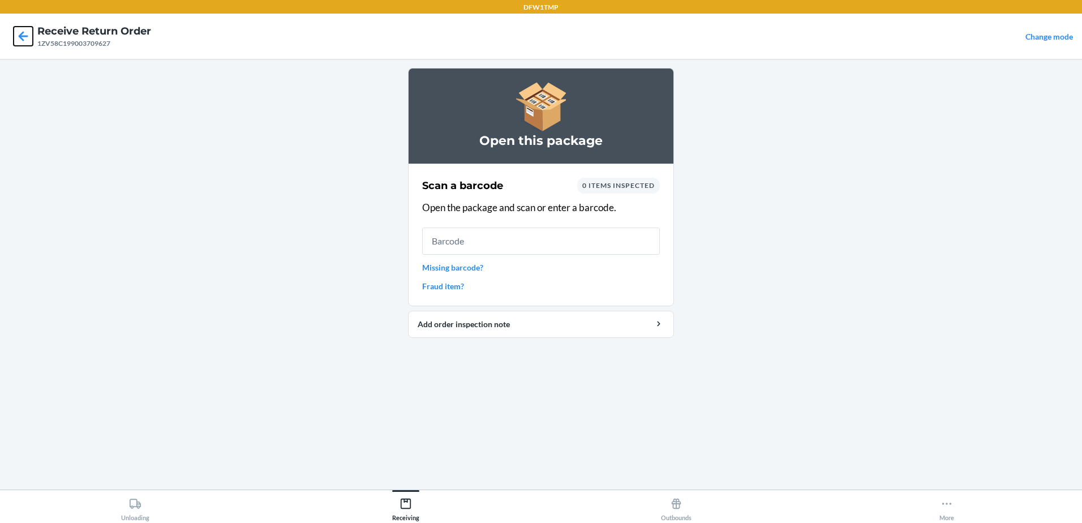
click at [22, 33] on icon at bounding box center [24, 36] width 10 height 10
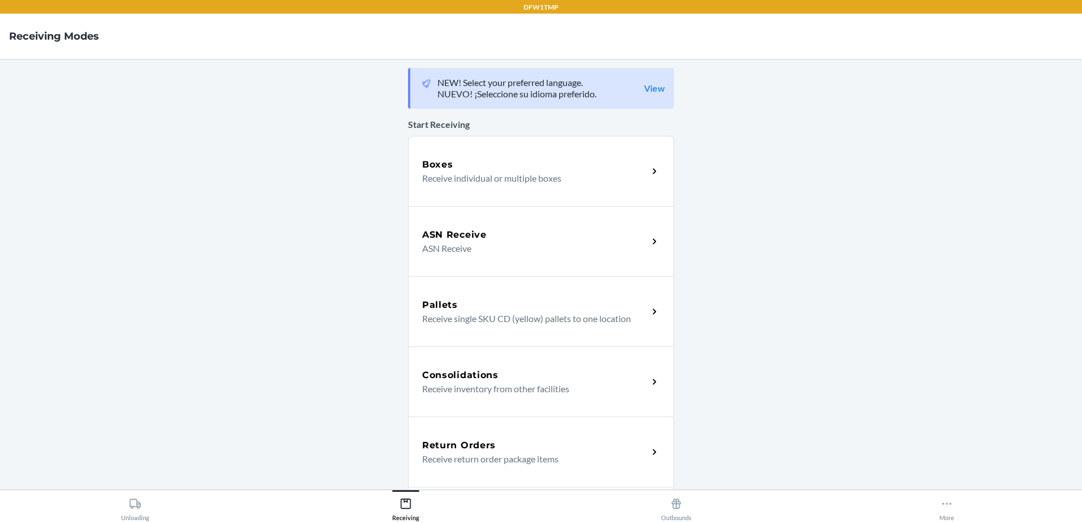
click at [489, 436] on div "Return Orders Receive return order package items" at bounding box center [541, 451] width 266 height 70
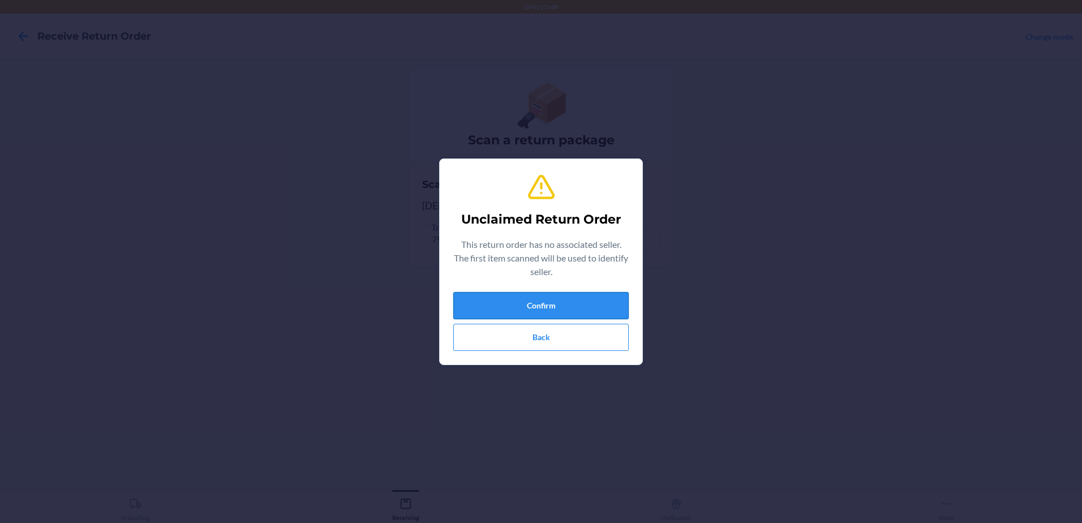
click at [562, 308] on button "Confirm" at bounding box center [540, 305] width 175 height 27
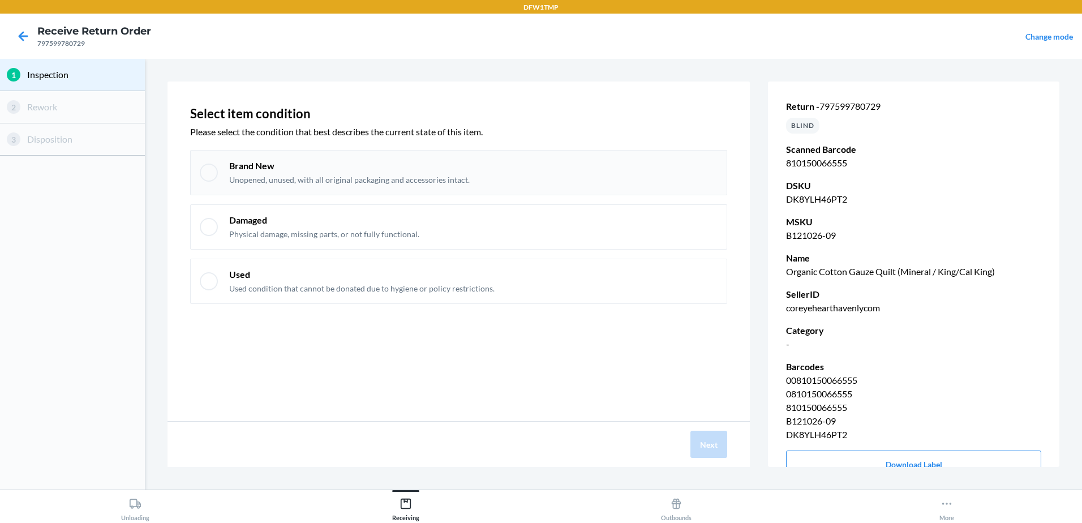
click at [317, 165] on p "Brand New" at bounding box center [349, 166] width 240 height 12
checkbox input "true"
click at [700, 447] on button "Next" at bounding box center [708, 444] width 37 height 27
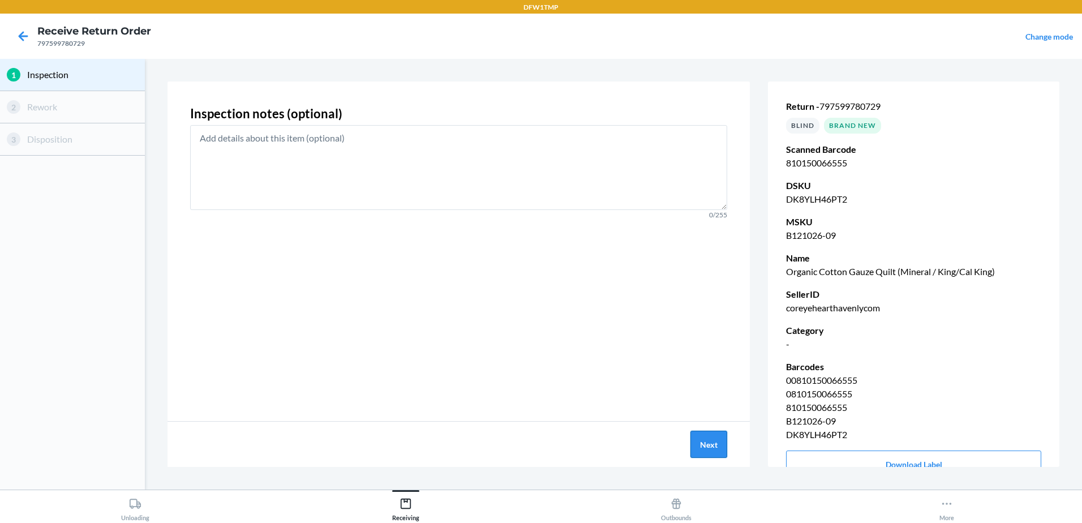
click at [705, 446] on button "Next" at bounding box center [708, 444] width 37 height 27
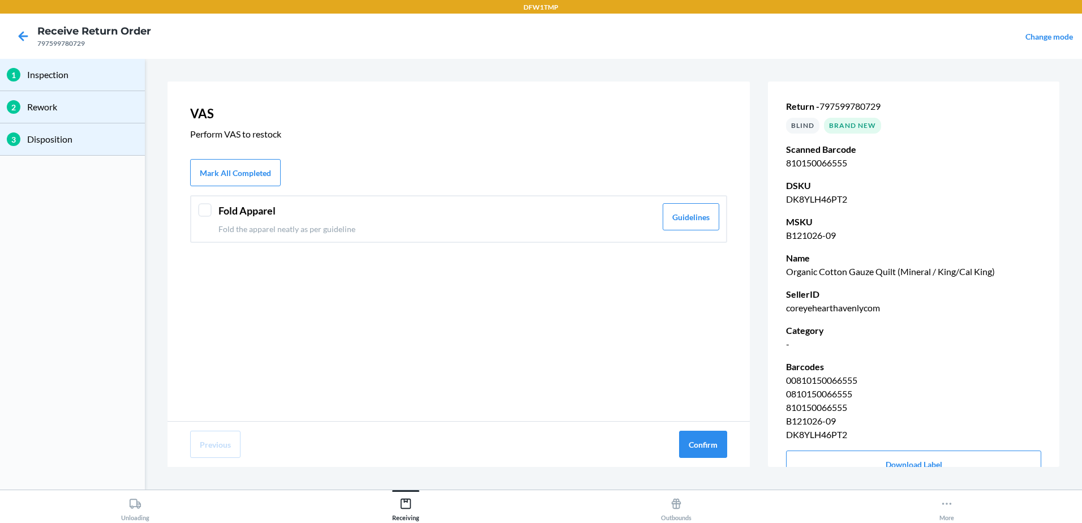
click at [251, 212] on header "Fold Apparel" at bounding box center [436, 210] width 437 height 15
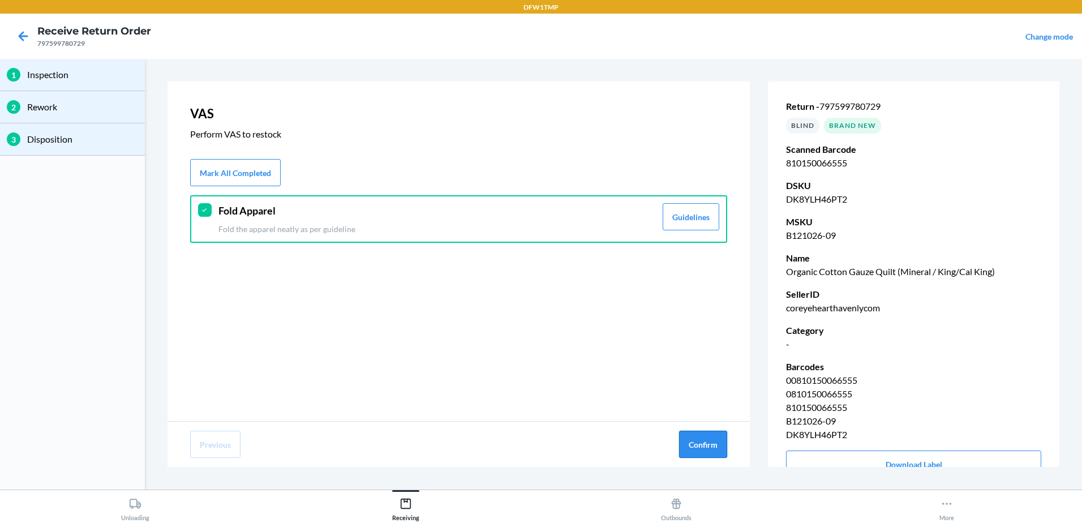
click at [702, 435] on button "Confirm" at bounding box center [703, 444] width 48 height 27
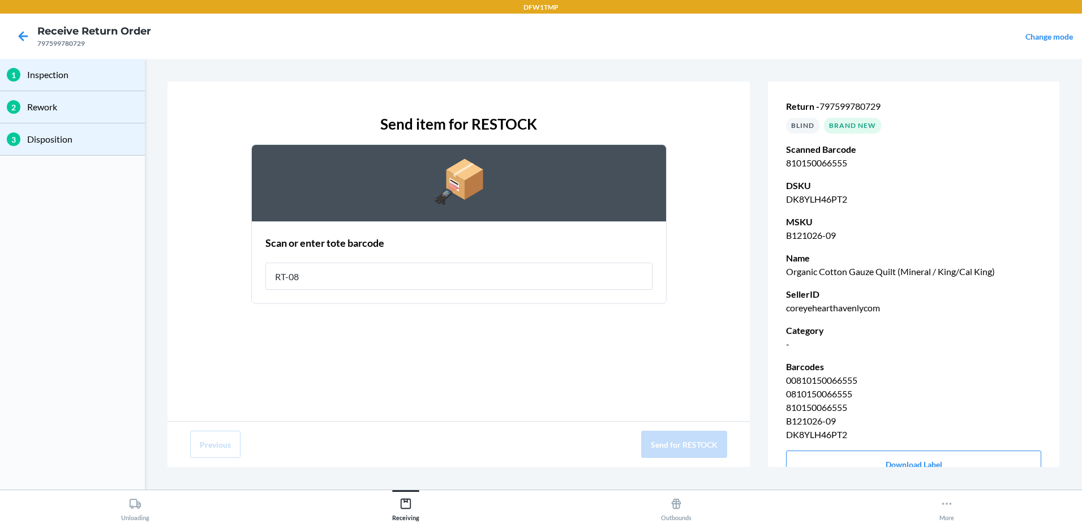
type input "RT-08"
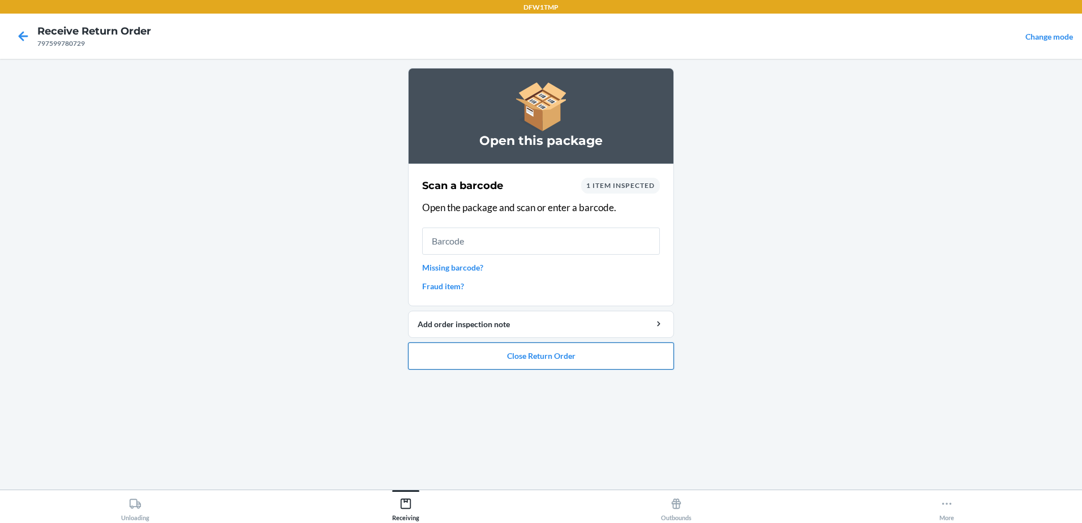
click at [548, 358] on button "Close Return Order" at bounding box center [541, 355] width 266 height 27
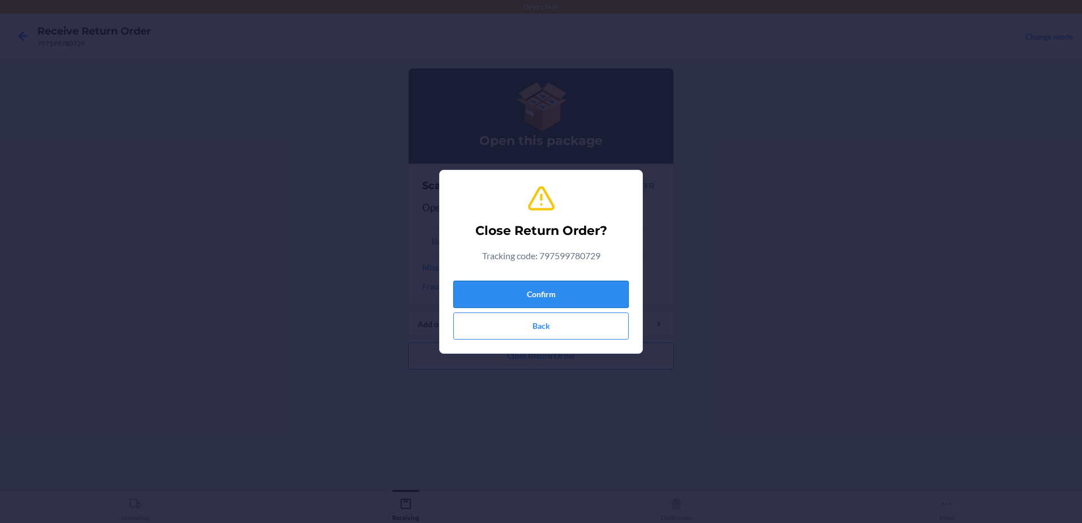
click at [529, 291] on button "Confirm" at bounding box center [540, 294] width 175 height 27
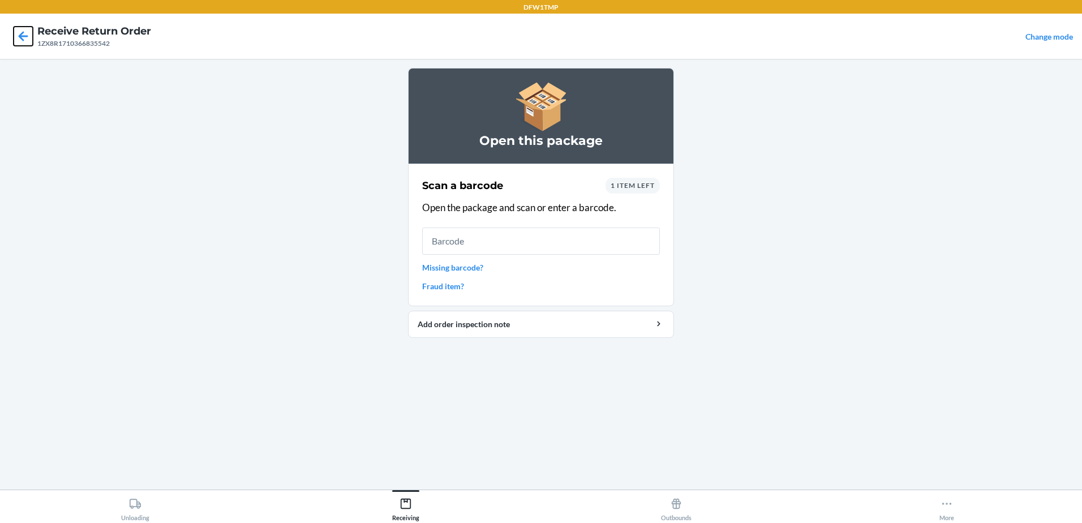
click at [20, 33] on icon at bounding box center [23, 36] width 19 height 19
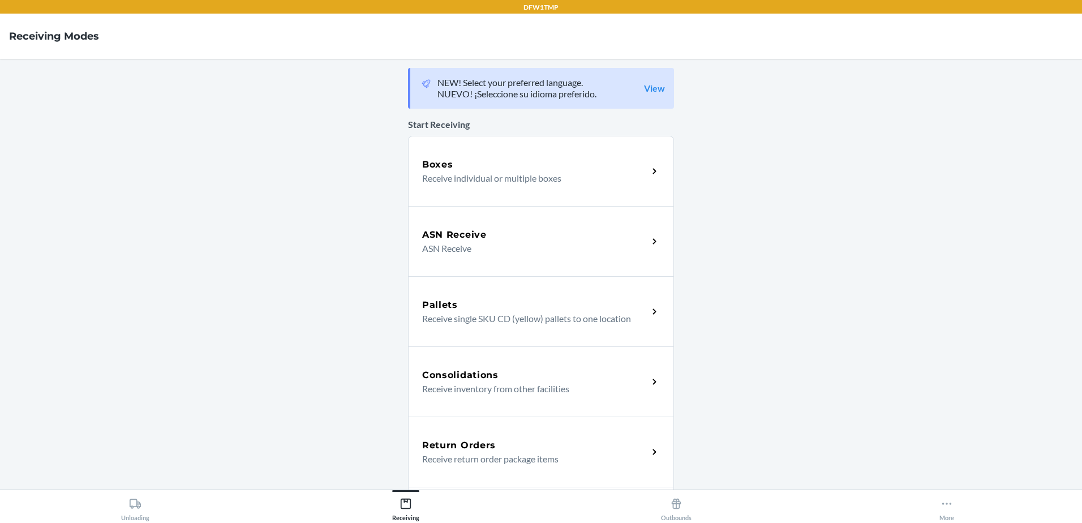
click at [442, 450] on h5 "Return Orders" at bounding box center [459, 446] width 74 height 14
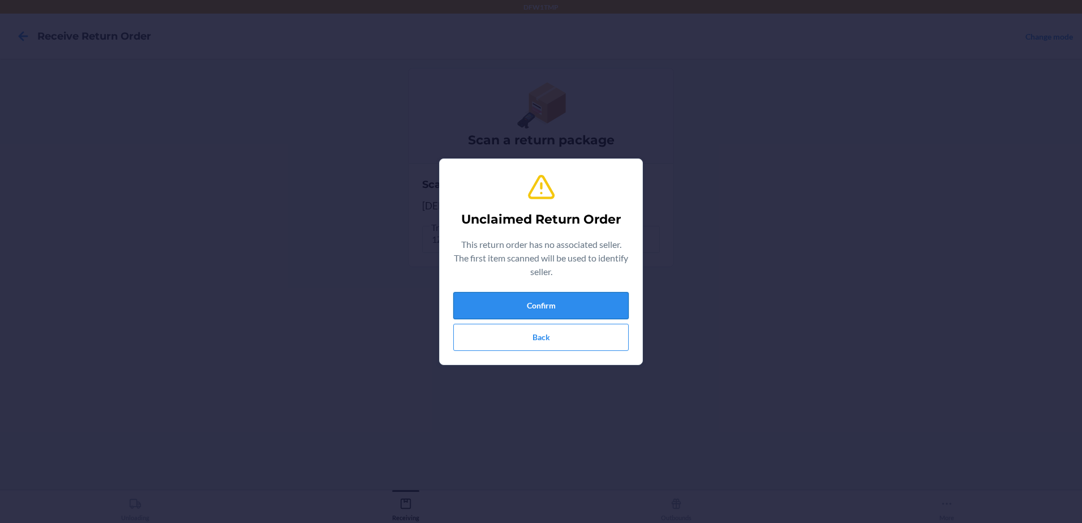
click at [568, 313] on button "Confirm" at bounding box center [540, 305] width 175 height 27
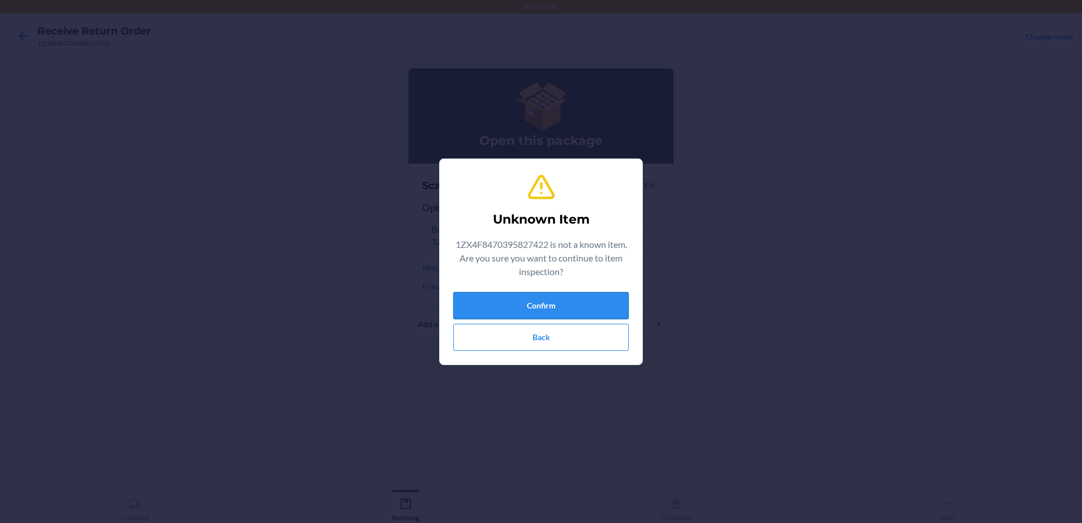
click at [564, 312] on button "Confirm" at bounding box center [540, 305] width 175 height 27
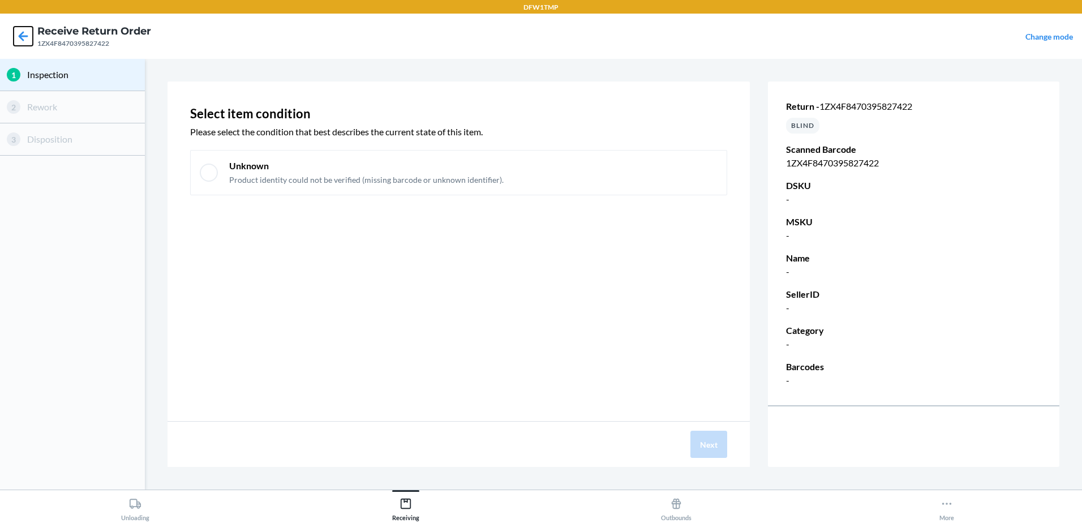
click at [23, 28] on icon at bounding box center [23, 36] width 19 height 19
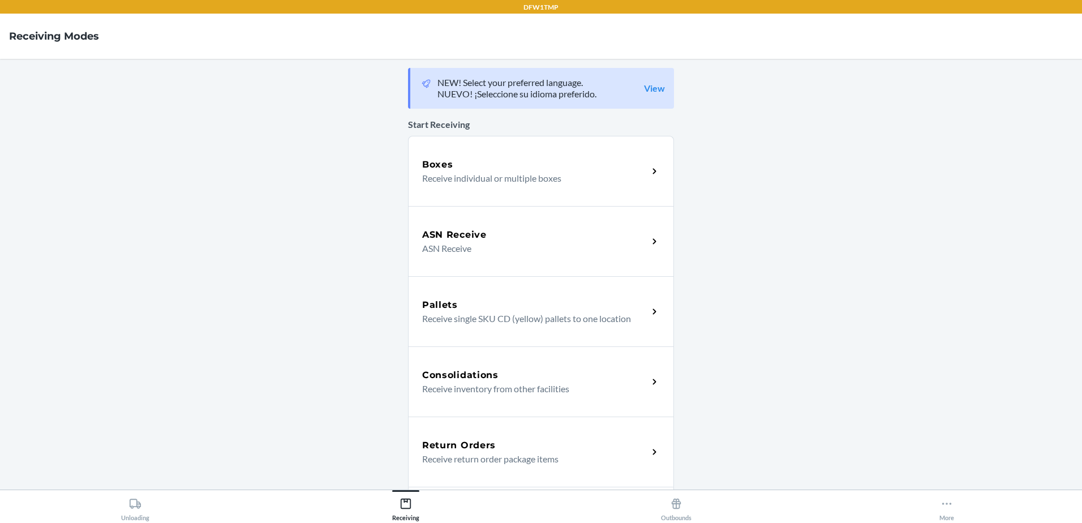
click at [427, 462] on p "Receive return order package items" at bounding box center [530, 459] width 217 height 14
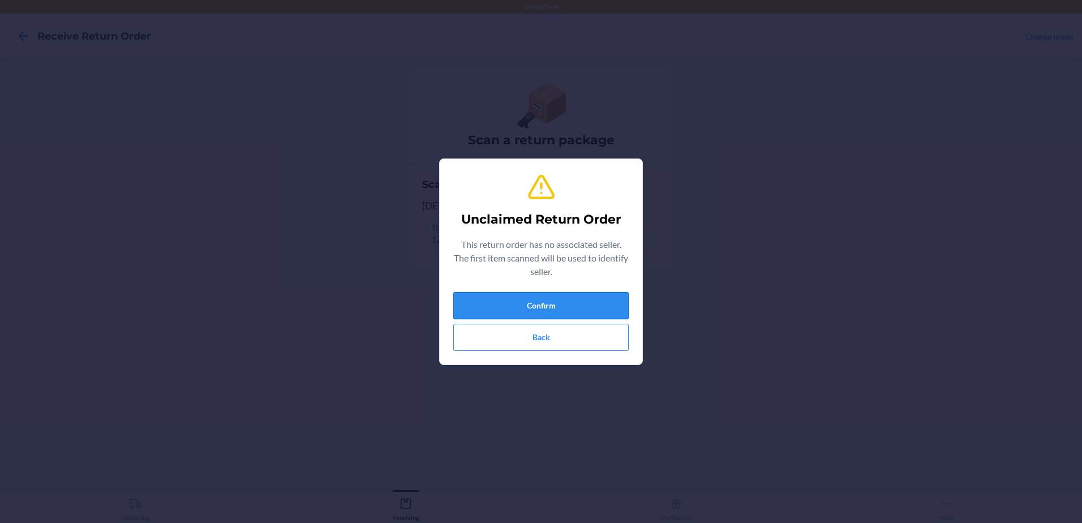
click at [515, 299] on button "Confirm" at bounding box center [540, 305] width 175 height 27
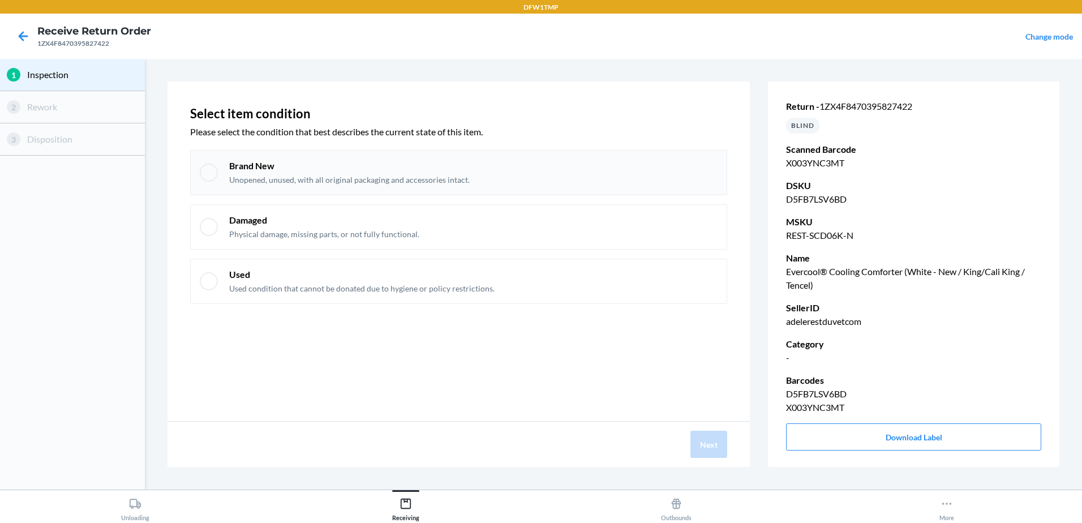
click at [216, 169] on div at bounding box center [209, 173] width 18 height 18
checkbox input "true"
click at [711, 448] on button "Next" at bounding box center [708, 444] width 37 height 27
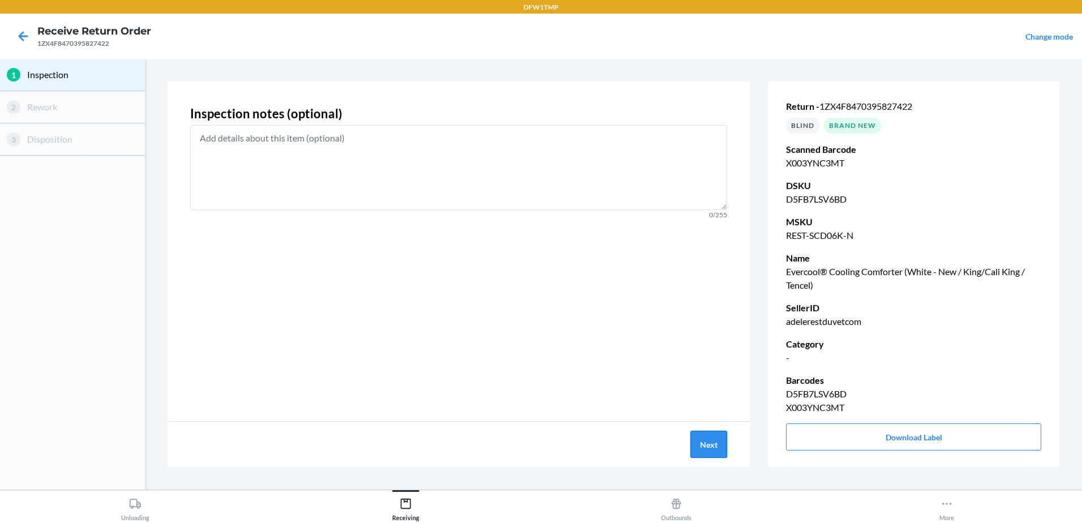
click at [711, 448] on button "Next" at bounding box center [708, 444] width 37 height 27
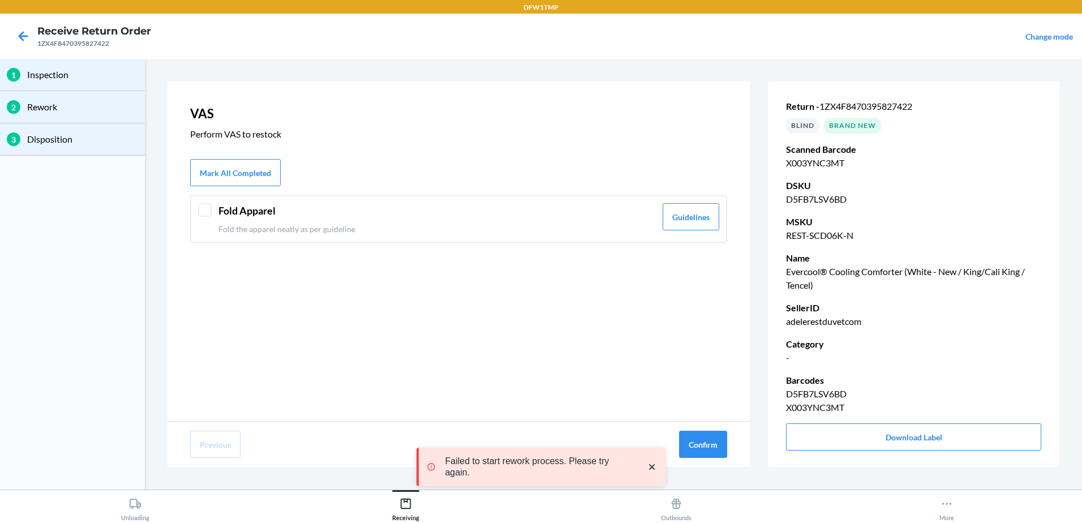
click at [207, 210] on div at bounding box center [205, 210] width 14 height 14
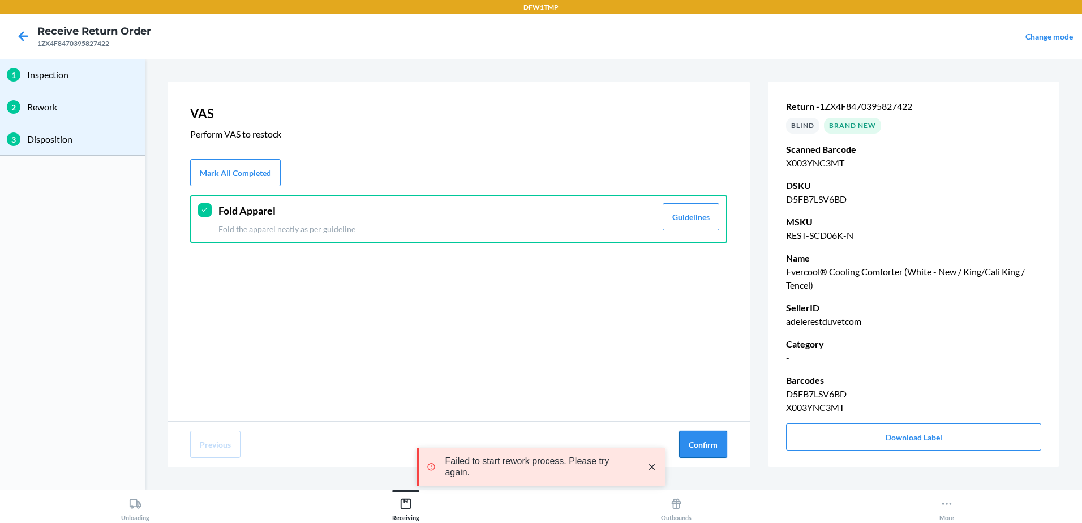
click at [707, 444] on button "Confirm" at bounding box center [703, 444] width 48 height 27
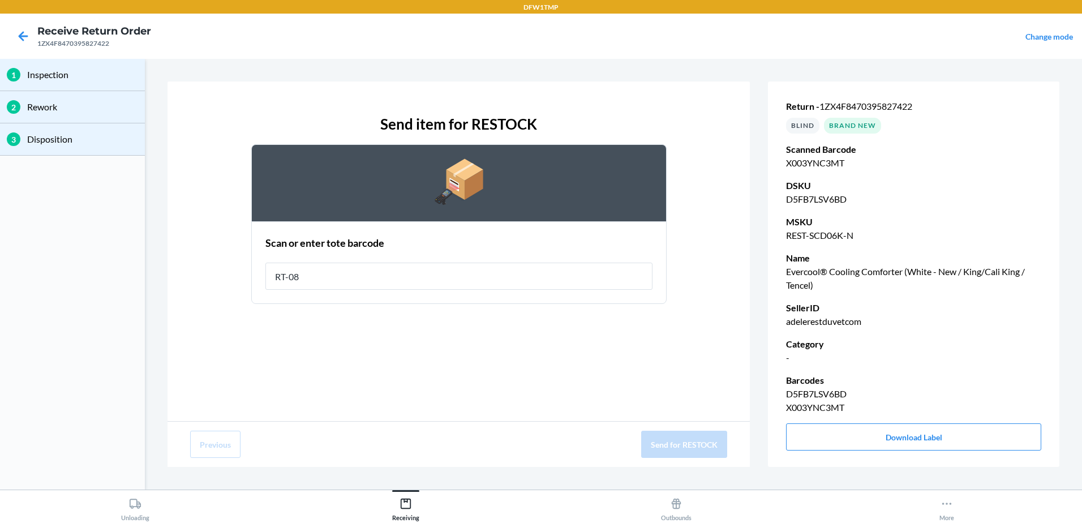
type input "RT-08"
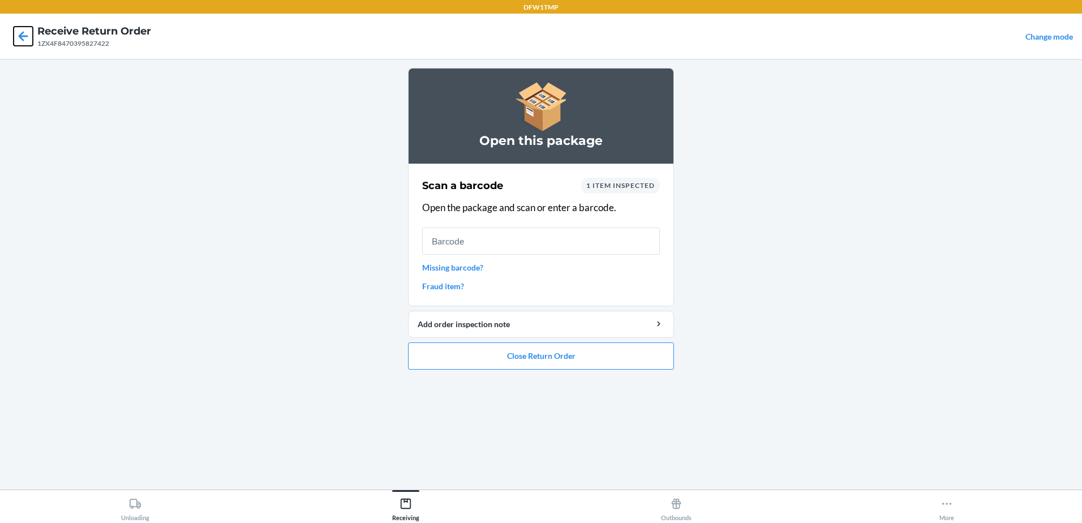
click at [24, 28] on icon at bounding box center [23, 36] width 19 height 19
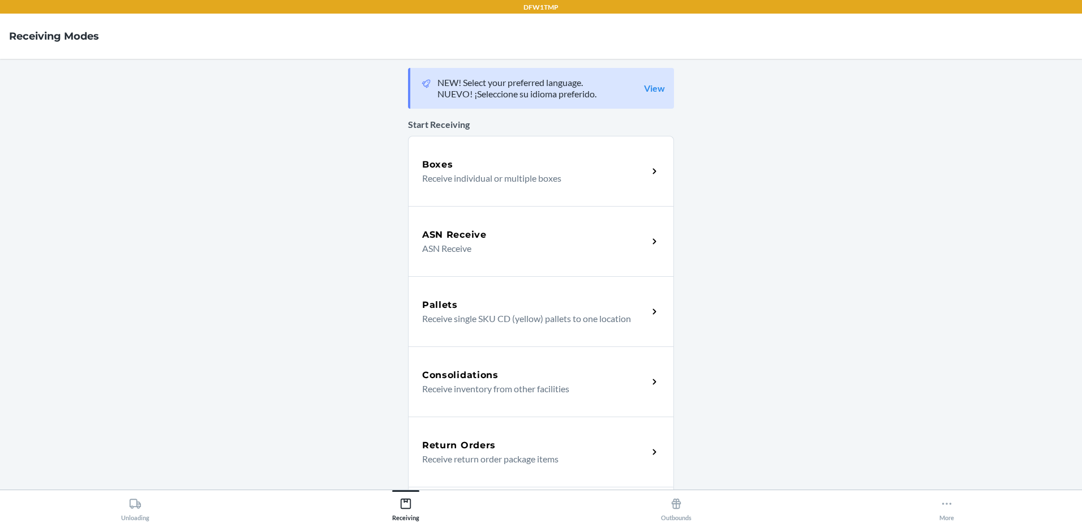
click at [483, 441] on h5 "Return Orders" at bounding box center [459, 446] width 74 height 14
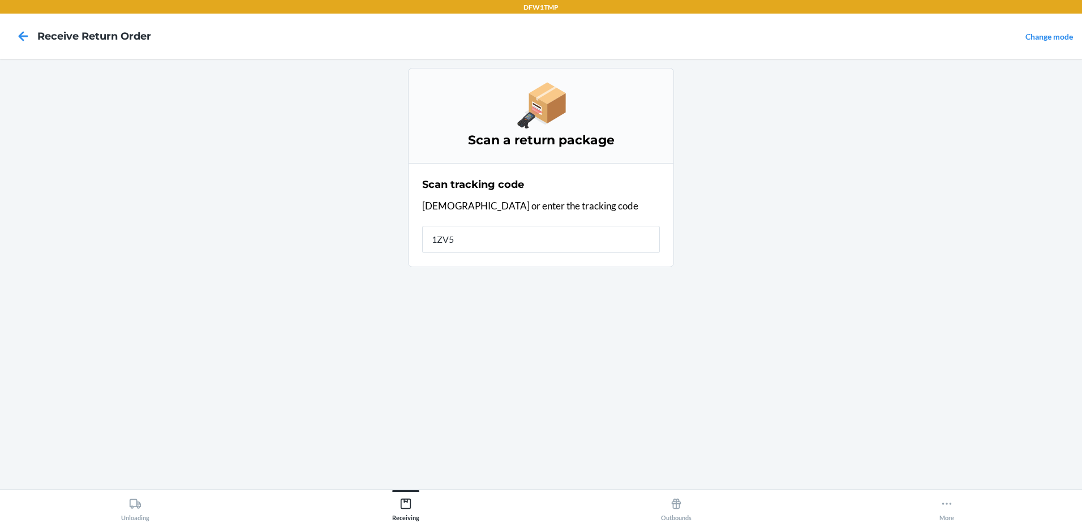
type input "1ZV58"
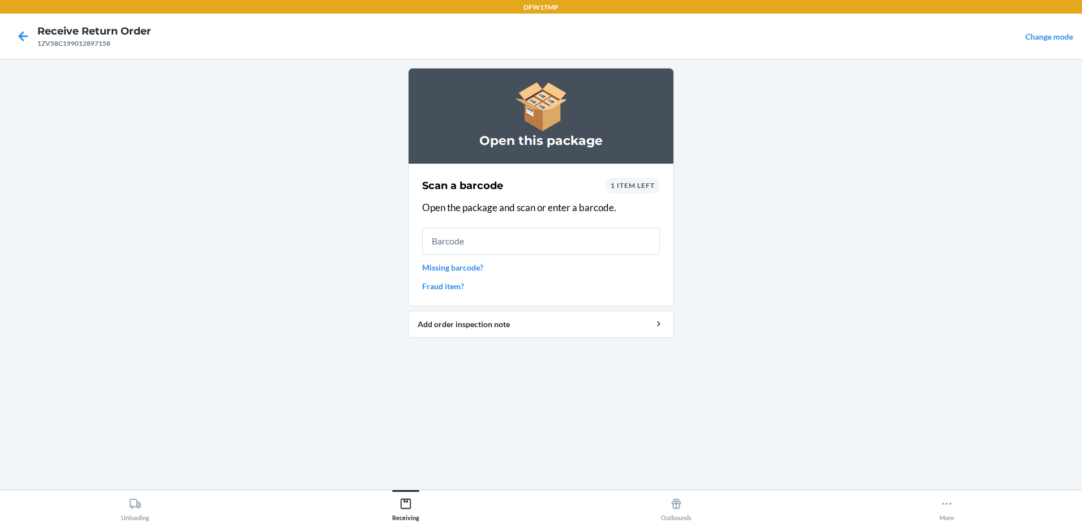
click at [460, 268] on link "Missing barcode?" at bounding box center [541, 267] width 238 height 12
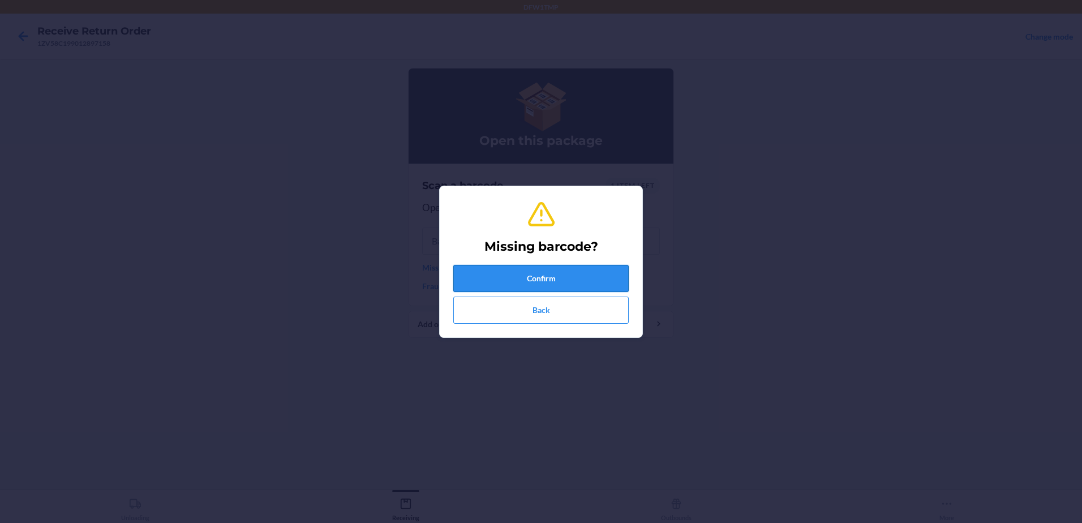
click at [510, 287] on button "Confirm" at bounding box center [540, 278] width 175 height 27
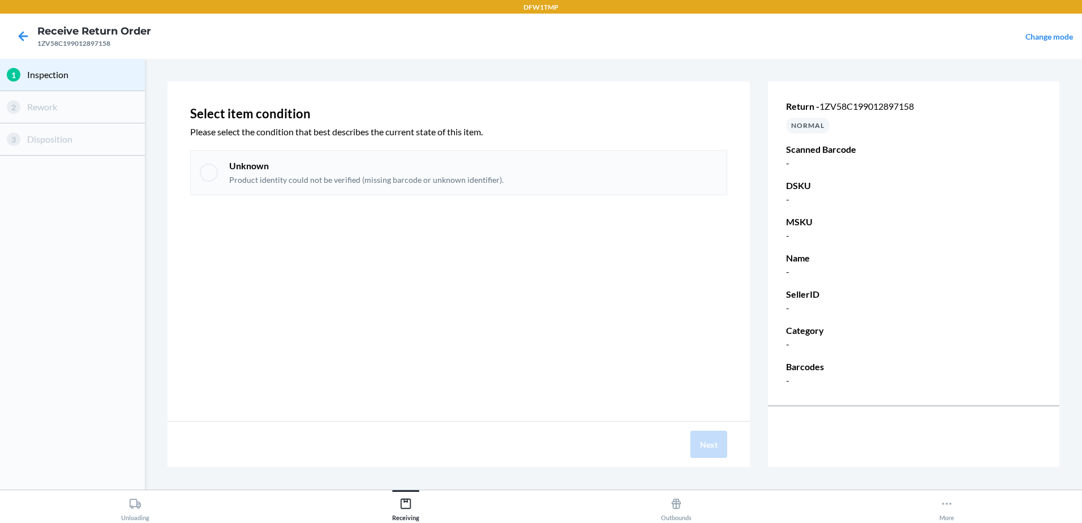
click at [204, 174] on div at bounding box center [209, 173] width 18 height 18
checkbox input "true"
click at [700, 440] on button "Next" at bounding box center [708, 444] width 37 height 27
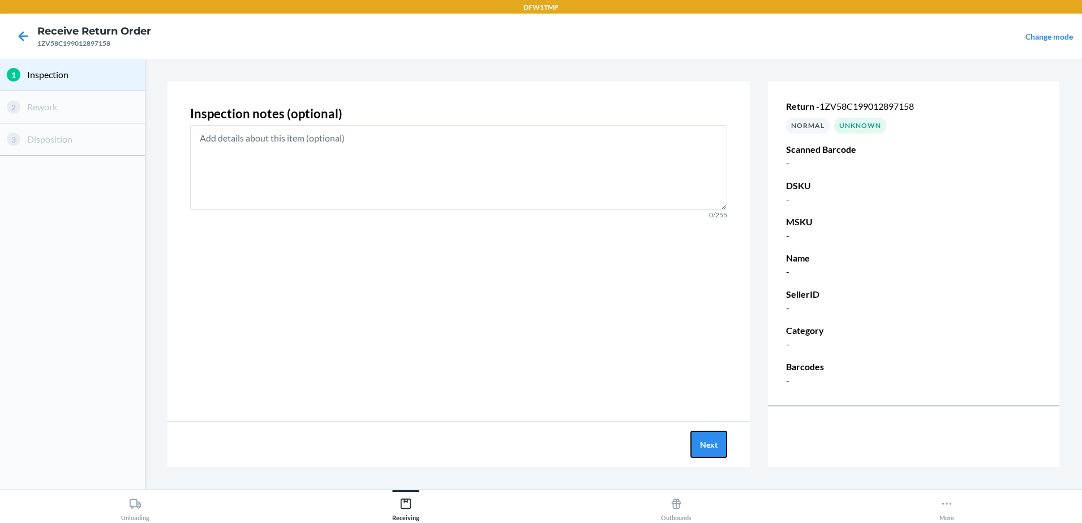
click button "Next" at bounding box center [708, 444] width 37 height 27
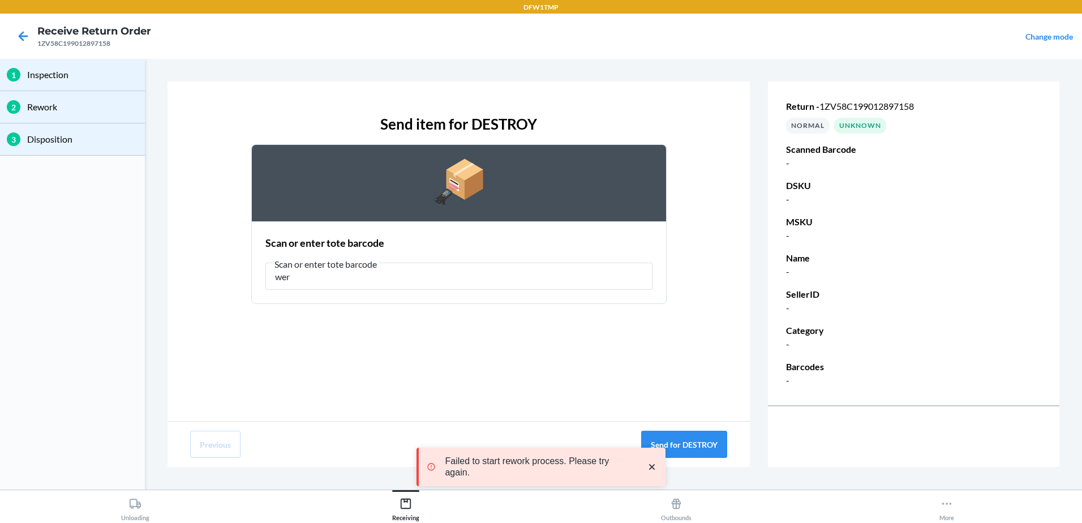
type input "were"
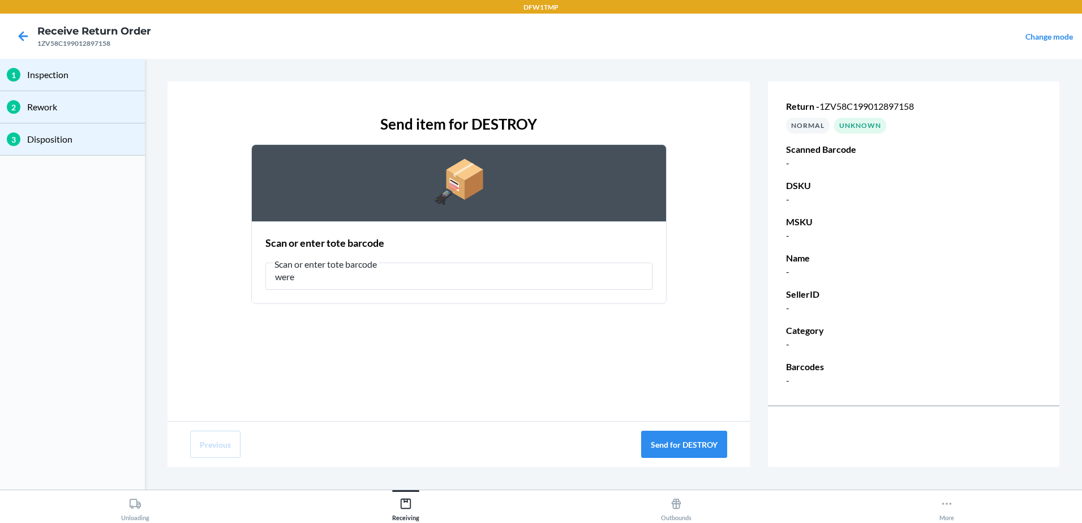
drag, startPoint x: 321, startPoint y: 283, endPoint x: 246, endPoint y: 274, distance: 76.4
click at [246, 274] on div "Send item for DESTROY Scan or enter tote barcode Scan or enter tote barcode were" at bounding box center [458, 208] width 537 height 209
click at [20, 32] on icon at bounding box center [23, 36] width 19 height 19
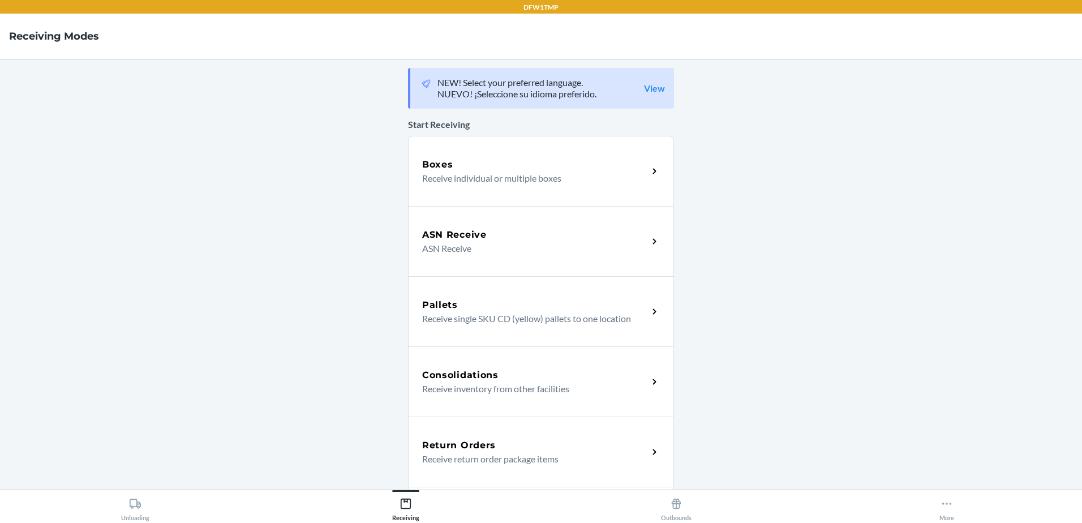
click at [437, 455] on p "Receive return order package items" at bounding box center [530, 459] width 217 height 14
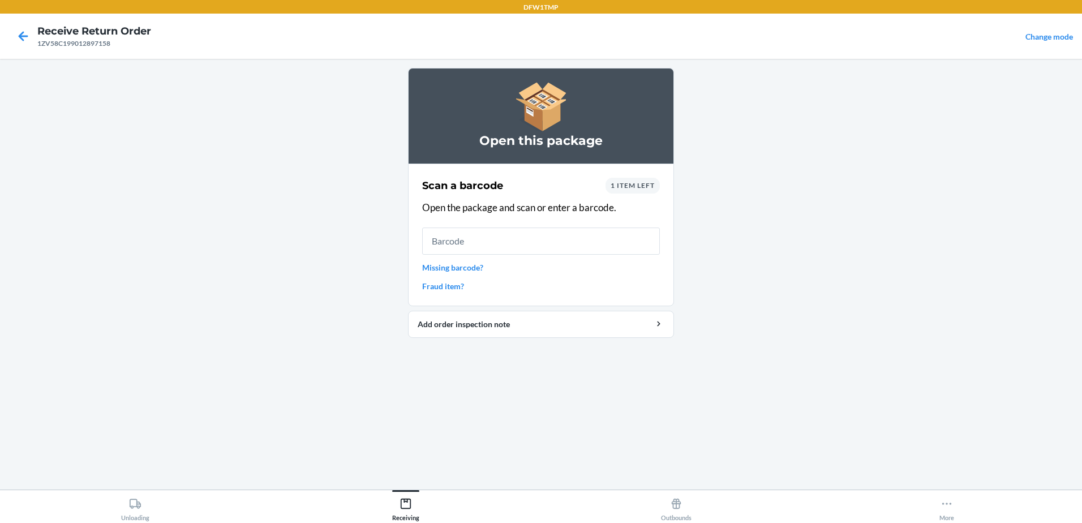
click at [450, 265] on link "Missing barcode?" at bounding box center [541, 267] width 238 height 12
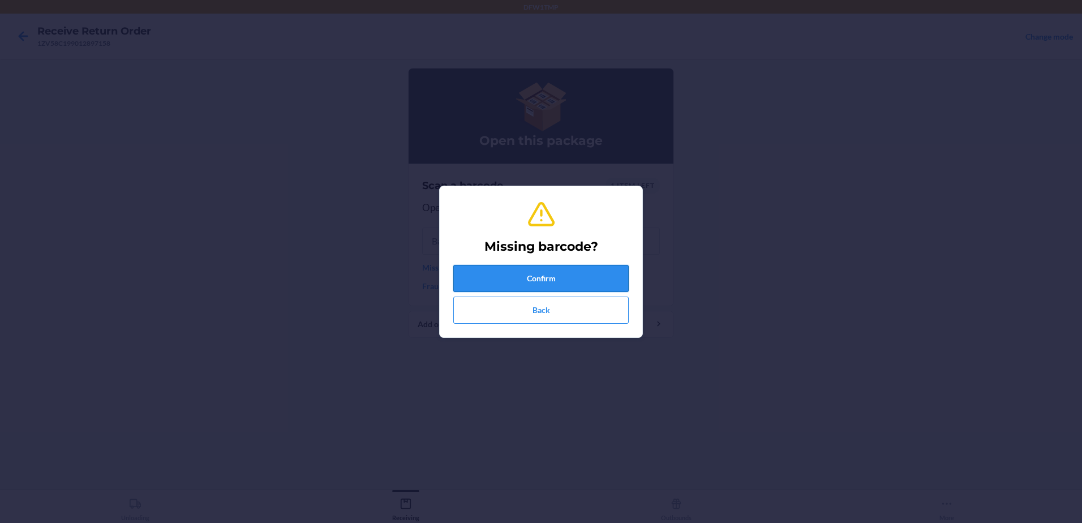
click at [472, 267] on button "Confirm" at bounding box center [540, 278] width 175 height 27
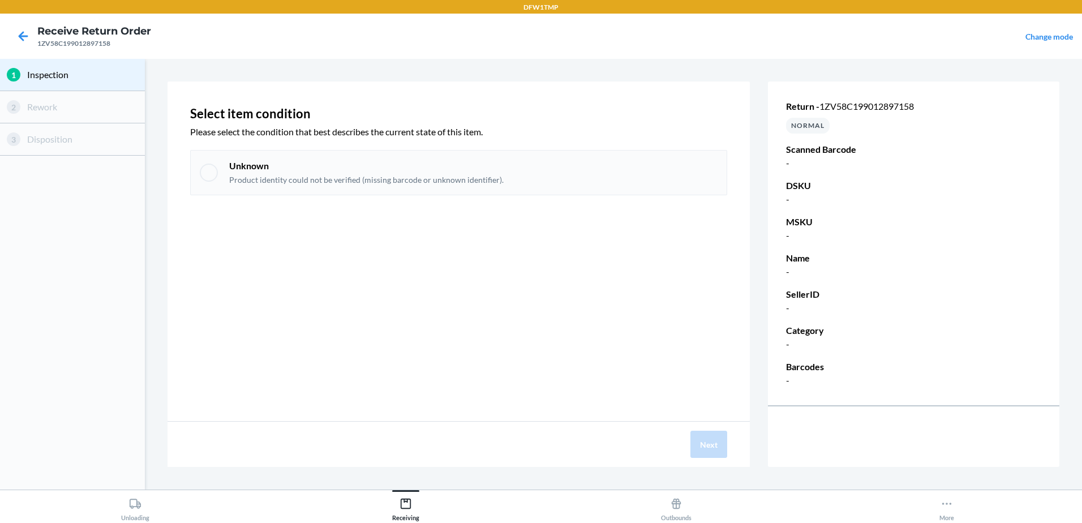
click at [220, 165] on div "Unknown Product identity could not be verified (missing barcode or unknown iden…" at bounding box center [458, 172] width 537 height 45
checkbox input "true"
click at [716, 442] on button "Next" at bounding box center [708, 444] width 37 height 27
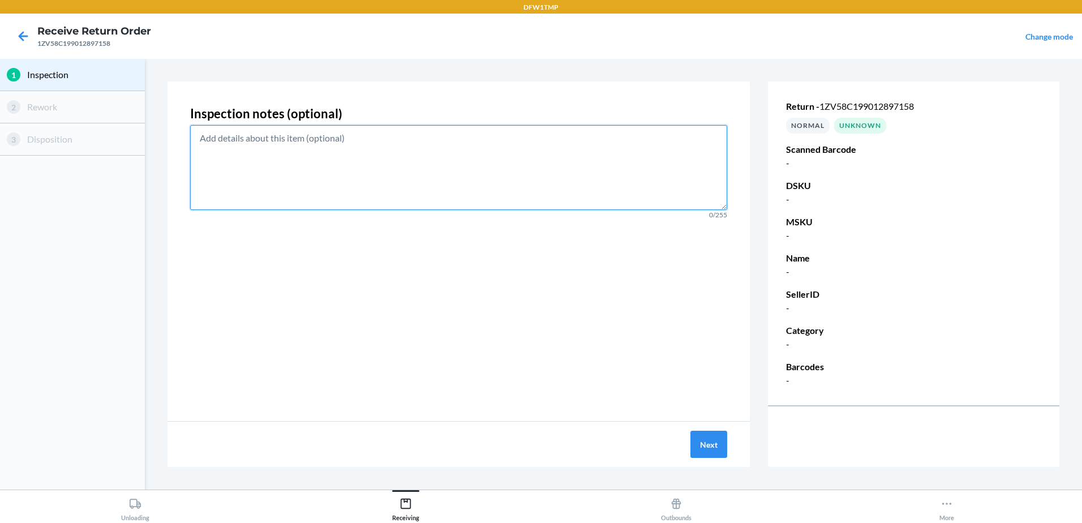
click at [517, 163] on textarea at bounding box center [458, 167] width 537 height 85
drag, startPoint x: 334, startPoint y: 137, endPoint x: 197, endPoint y: 139, distance: 136.9
click at [197, 139] on textarea "shoes were not in box/ no barcode" at bounding box center [458, 167] width 537 height 85
type textarea "shoes were not in box/ no barcode"
drag, startPoint x: 360, startPoint y: 141, endPoint x: 60, endPoint y: 134, distance: 300.5
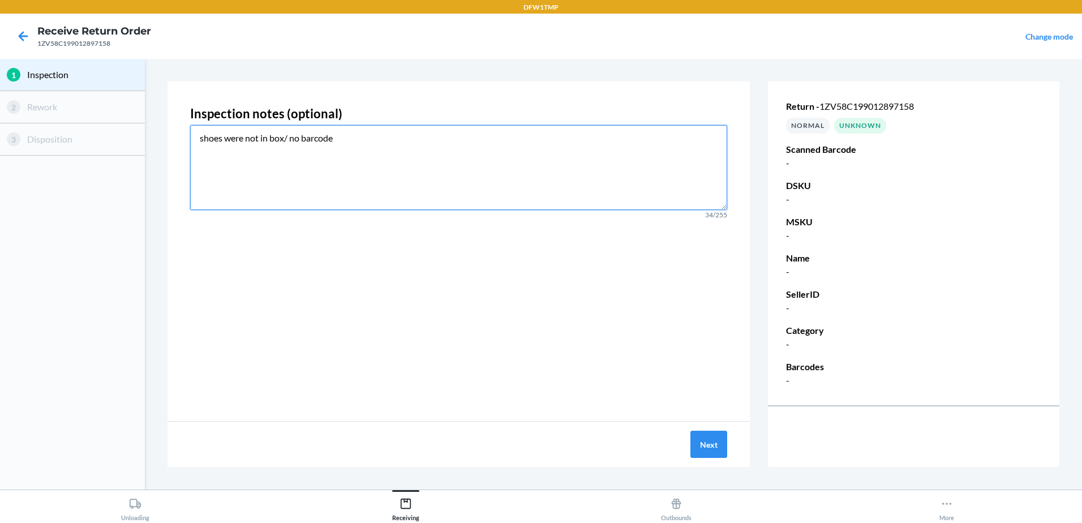
click at [60, 134] on div "1 Inspection 2 Rework 3 Disposition Inspection notes (optional) shoes were not …" at bounding box center [541, 274] width 1082 height 431
paste textarea "clothing item: a green cargo pants; NO BARCODE"
type textarea "clothing item: a green cargo pants; NO BARCODE"
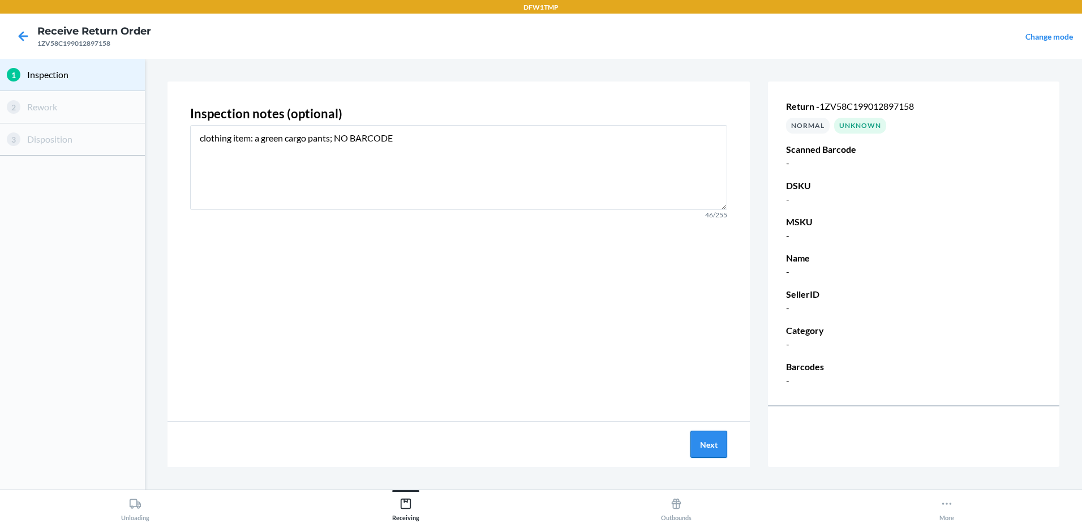
click at [703, 440] on button "Next" at bounding box center [708, 444] width 37 height 27
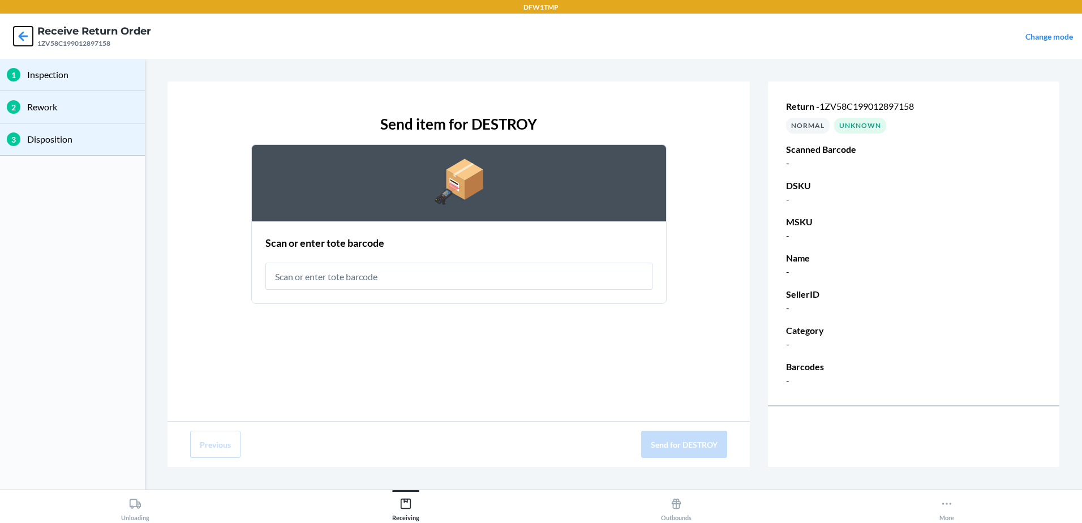
click at [19, 33] on icon at bounding box center [23, 36] width 19 height 19
